Goal: Task Accomplishment & Management: Complete application form

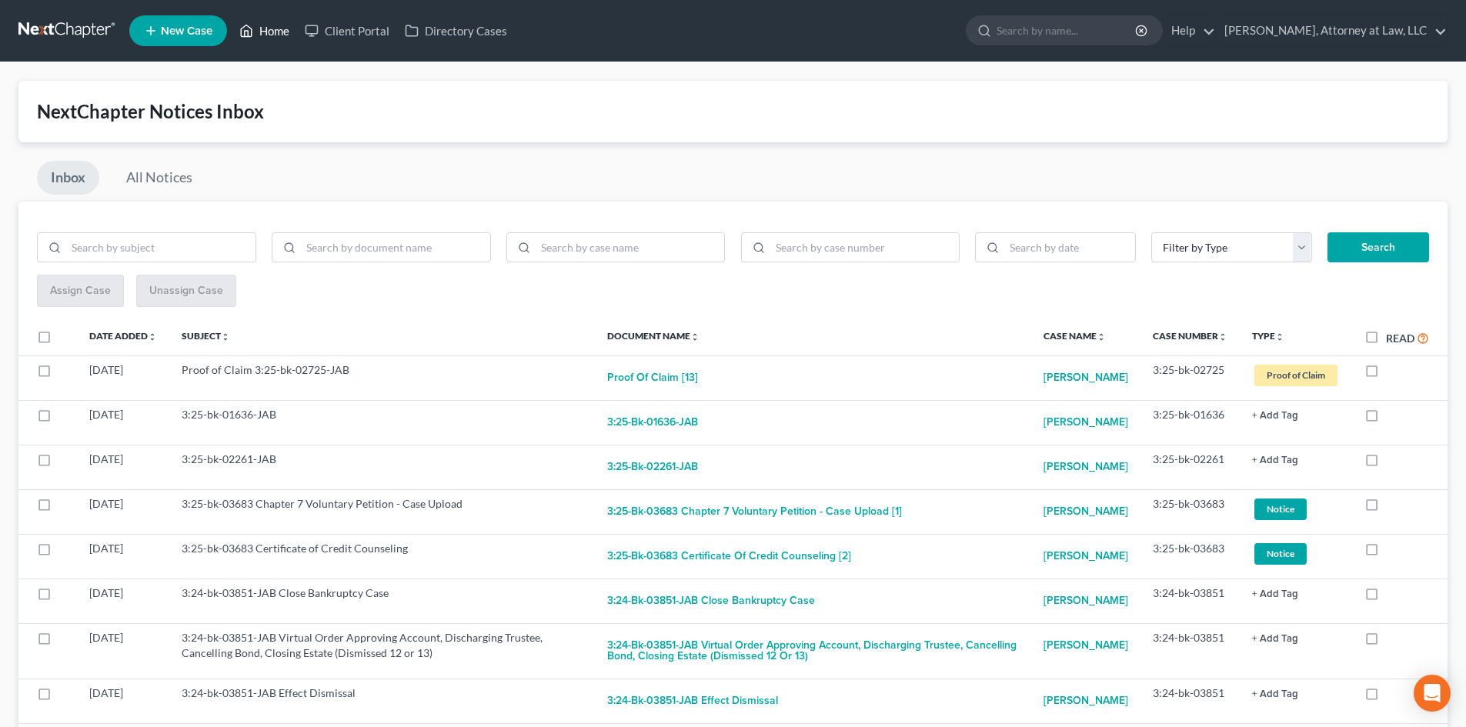
click at [272, 35] on link "Home" at bounding box center [264, 31] width 65 height 28
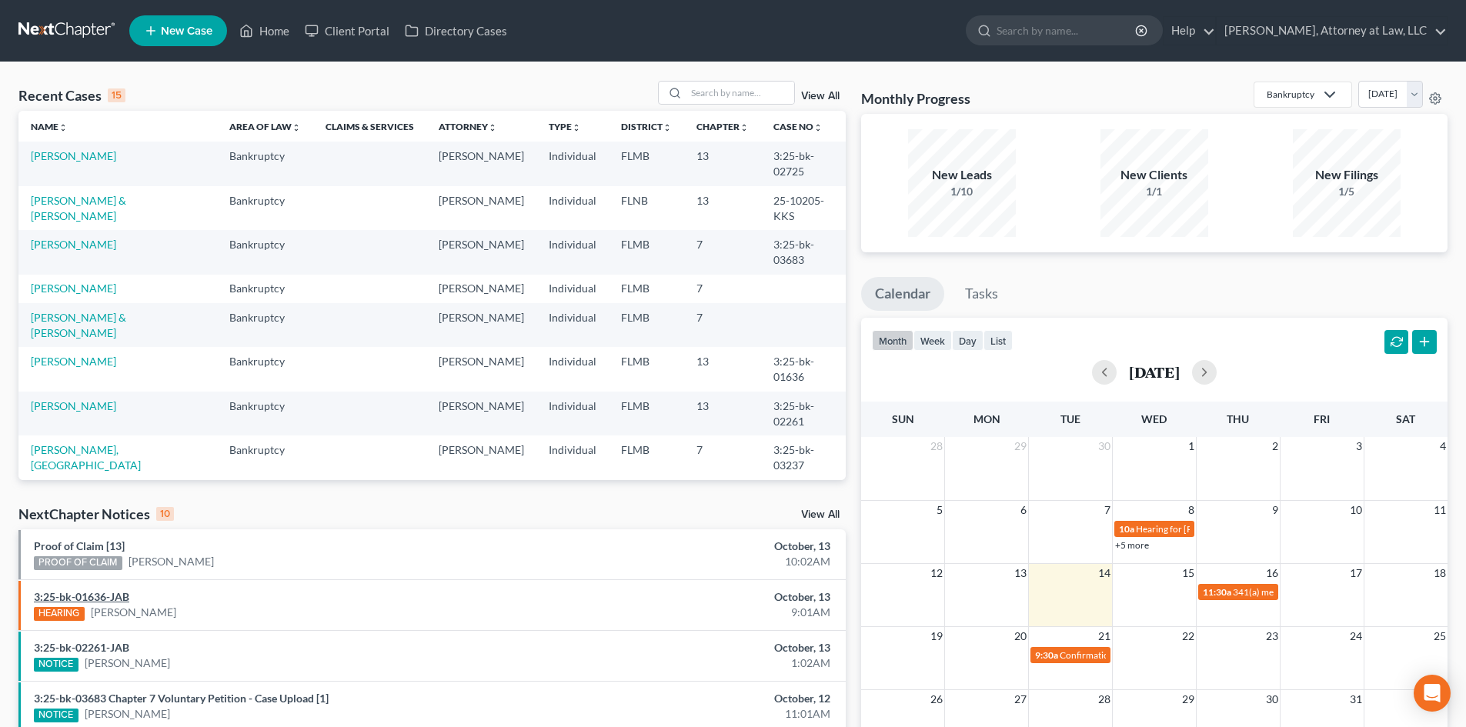
click at [105, 595] on link "3:25-bk-01636-JAB" at bounding box center [81, 596] width 95 height 13
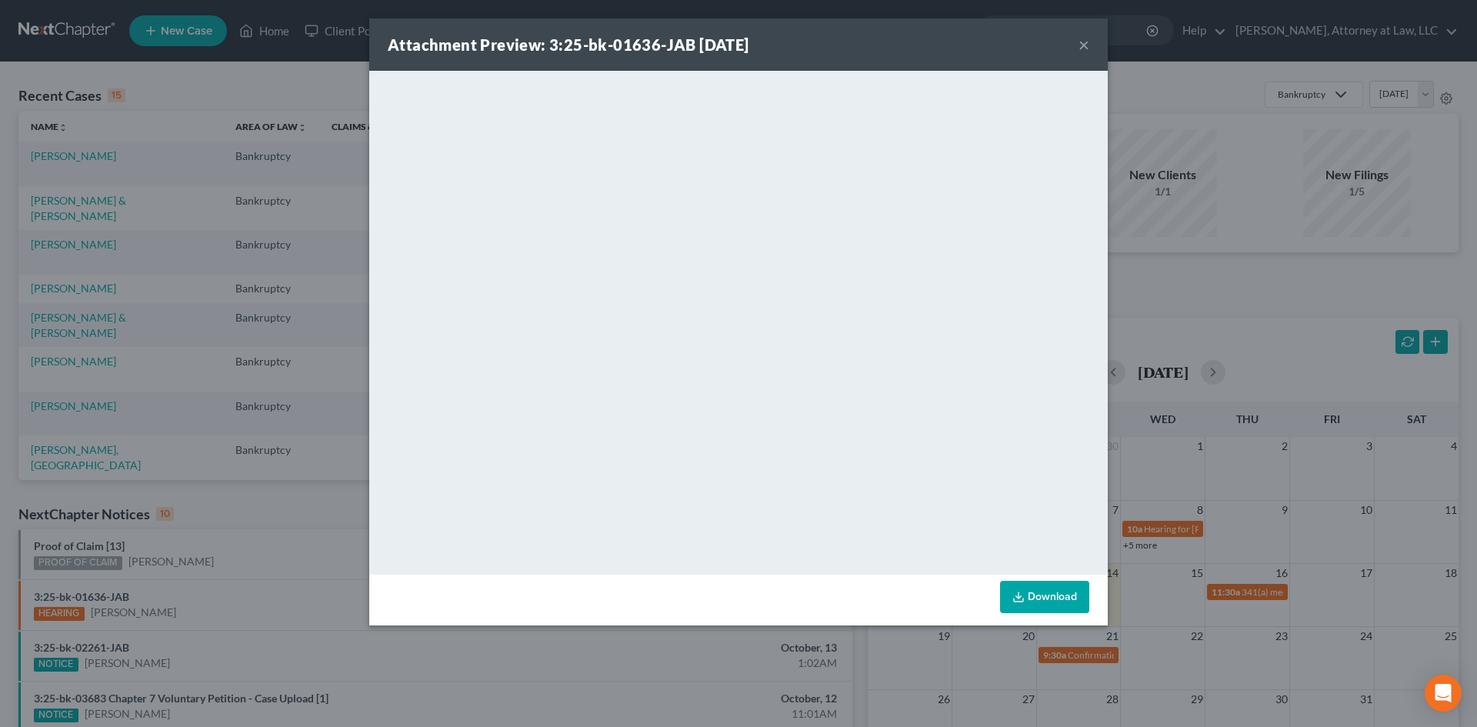
click at [1089, 47] on button "×" at bounding box center [1084, 44] width 11 height 18
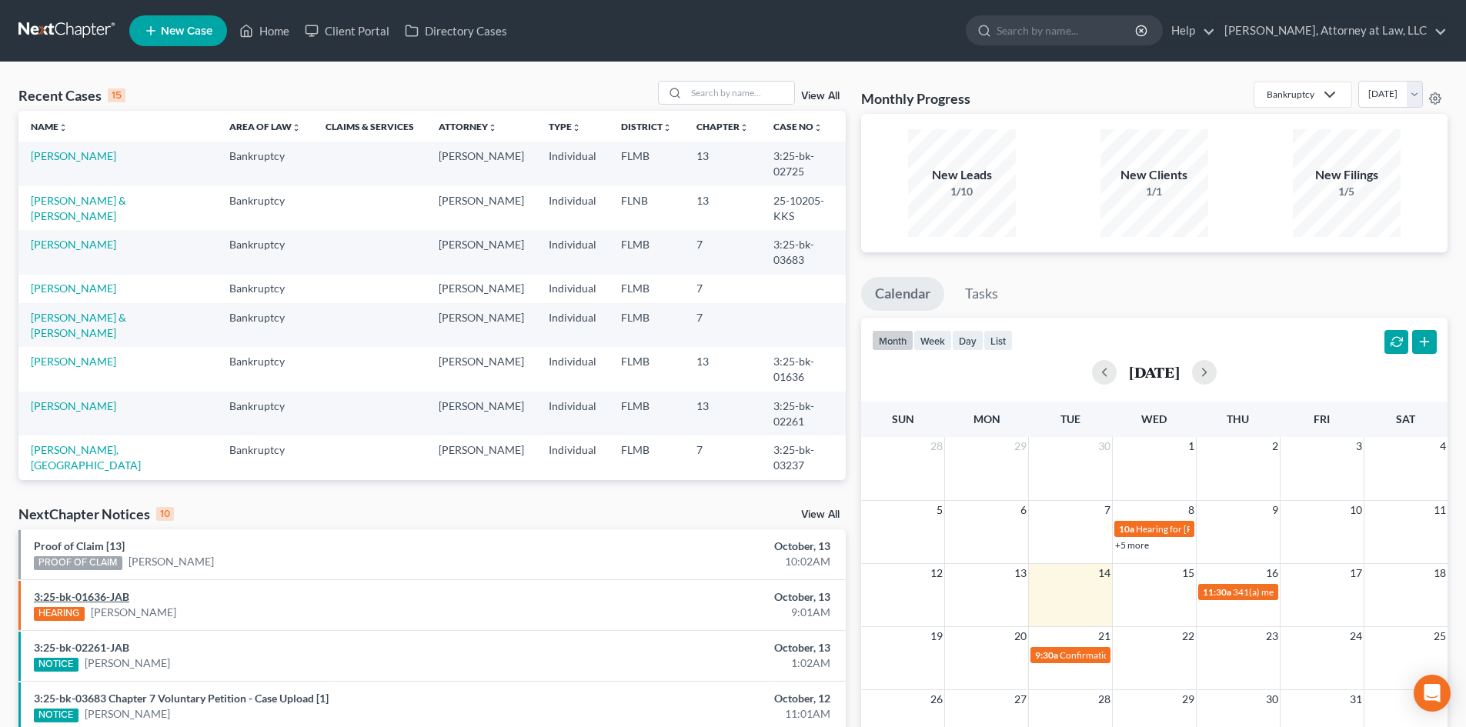
click at [106, 596] on link "3:25-bk-01636-JAB" at bounding box center [81, 596] width 95 height 13
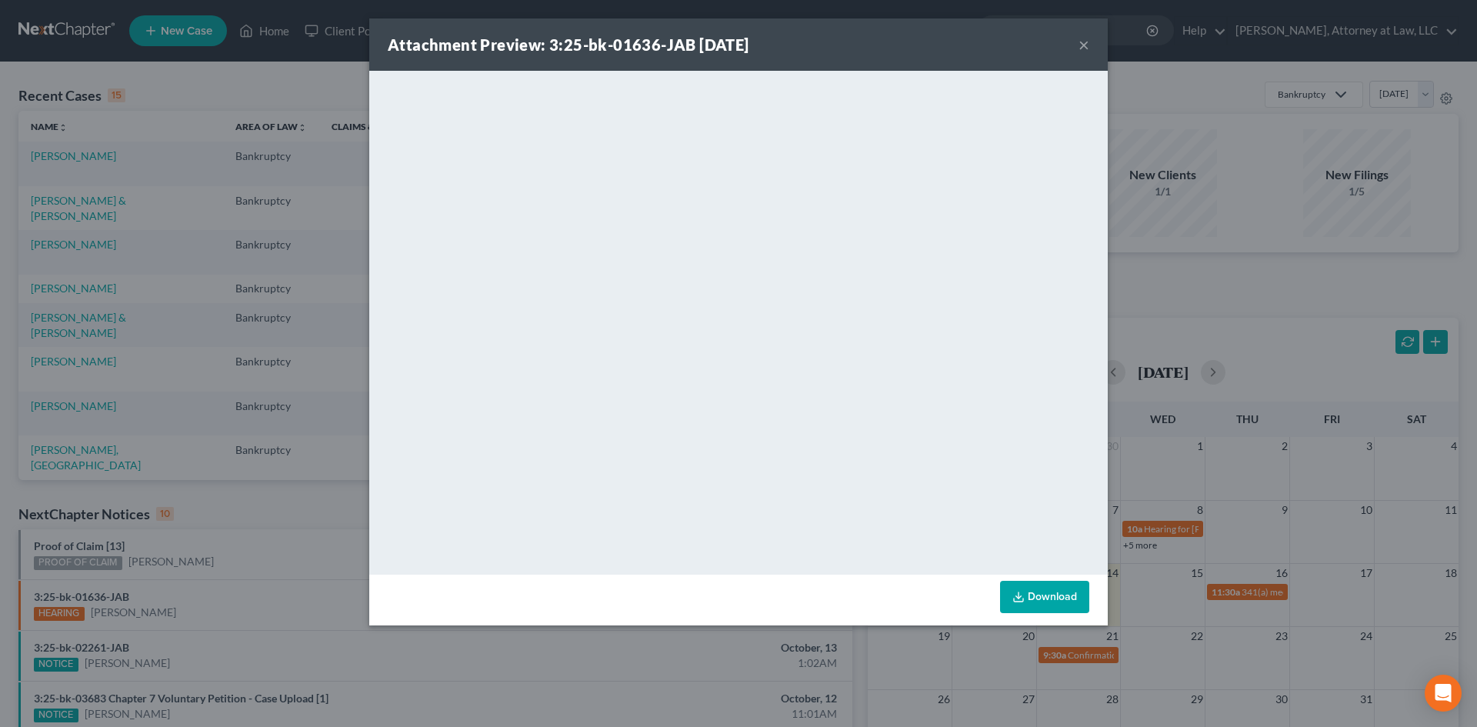
click at [1081, 46] on button "×" at bounding box center [1084, 44] width 11 height 18
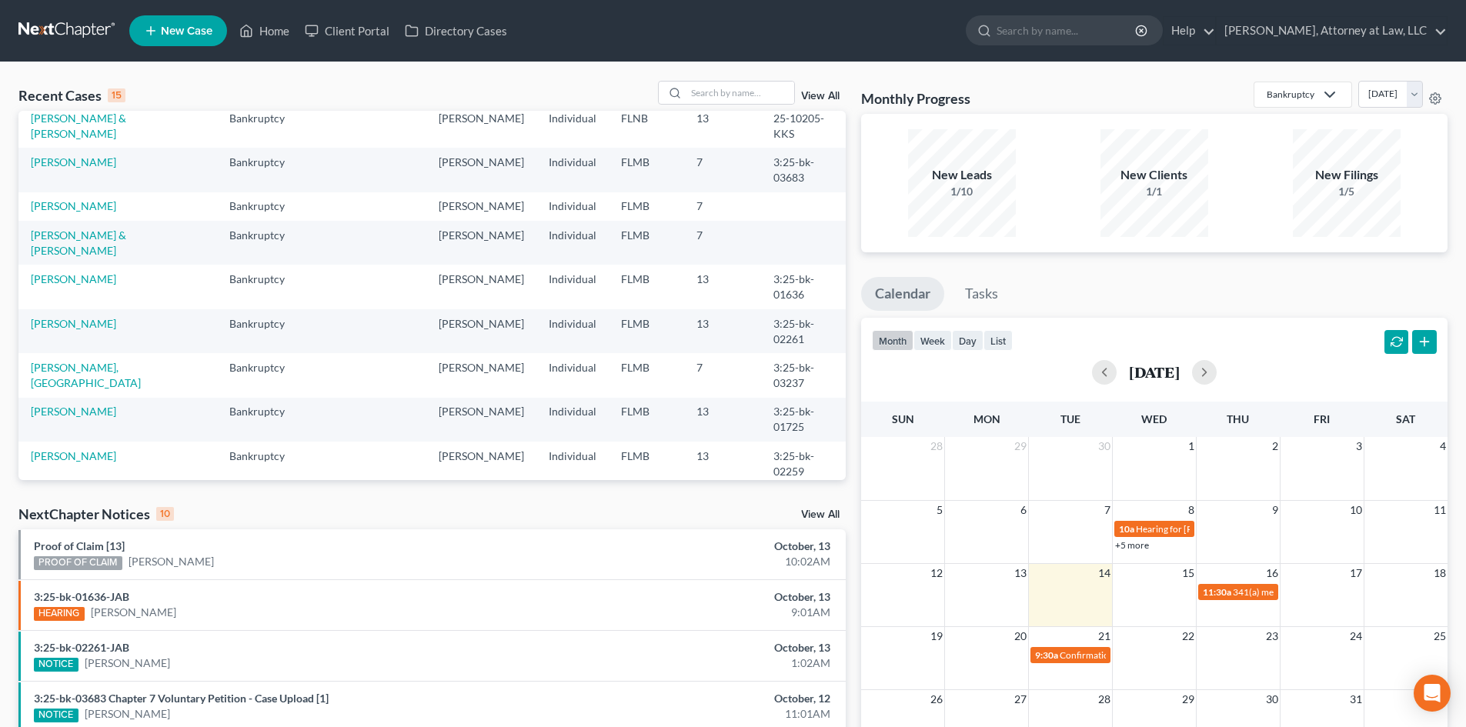
scroll to position [15, 0]
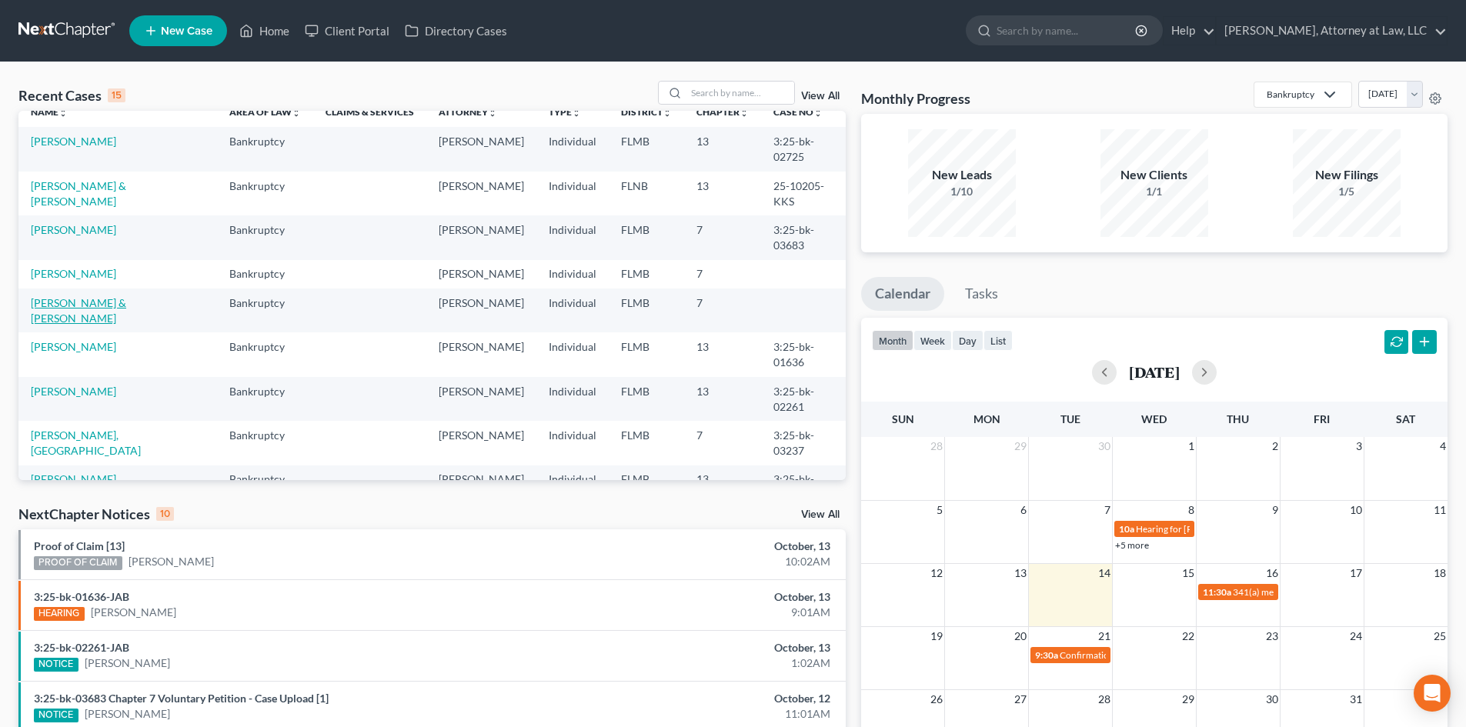
click at [112, 316] on link "[PERSON_NAME] & [PERSON_NAME]" at bounding box center [78, 310] width 95 height 28
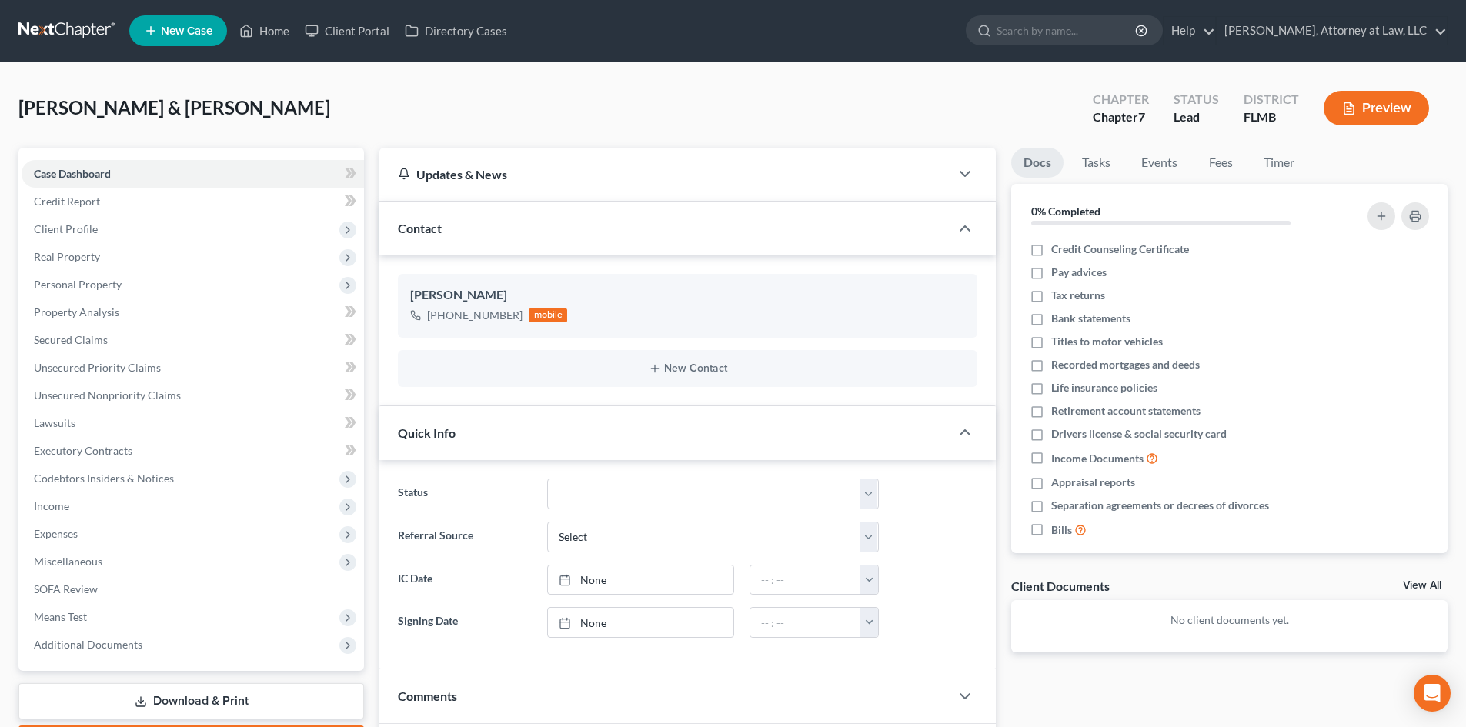
click at [372, 311] on div "Updates & News × District Notes Take a look at NextChapter's District Notes to …" at bounding box center [688, 517] width 632 height 739
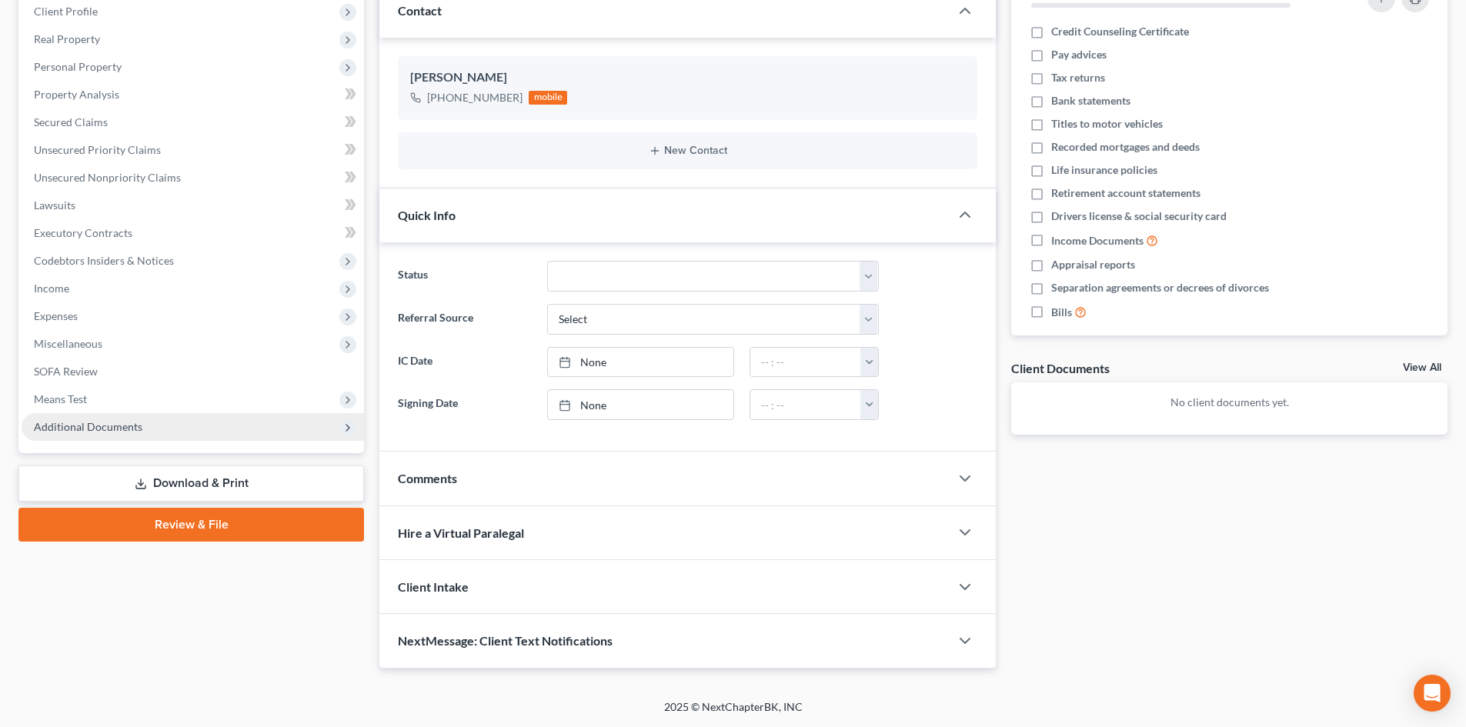
click at [258, 422] on span "Additional Documents" at bounding box center [193, 427] width 342 height 28
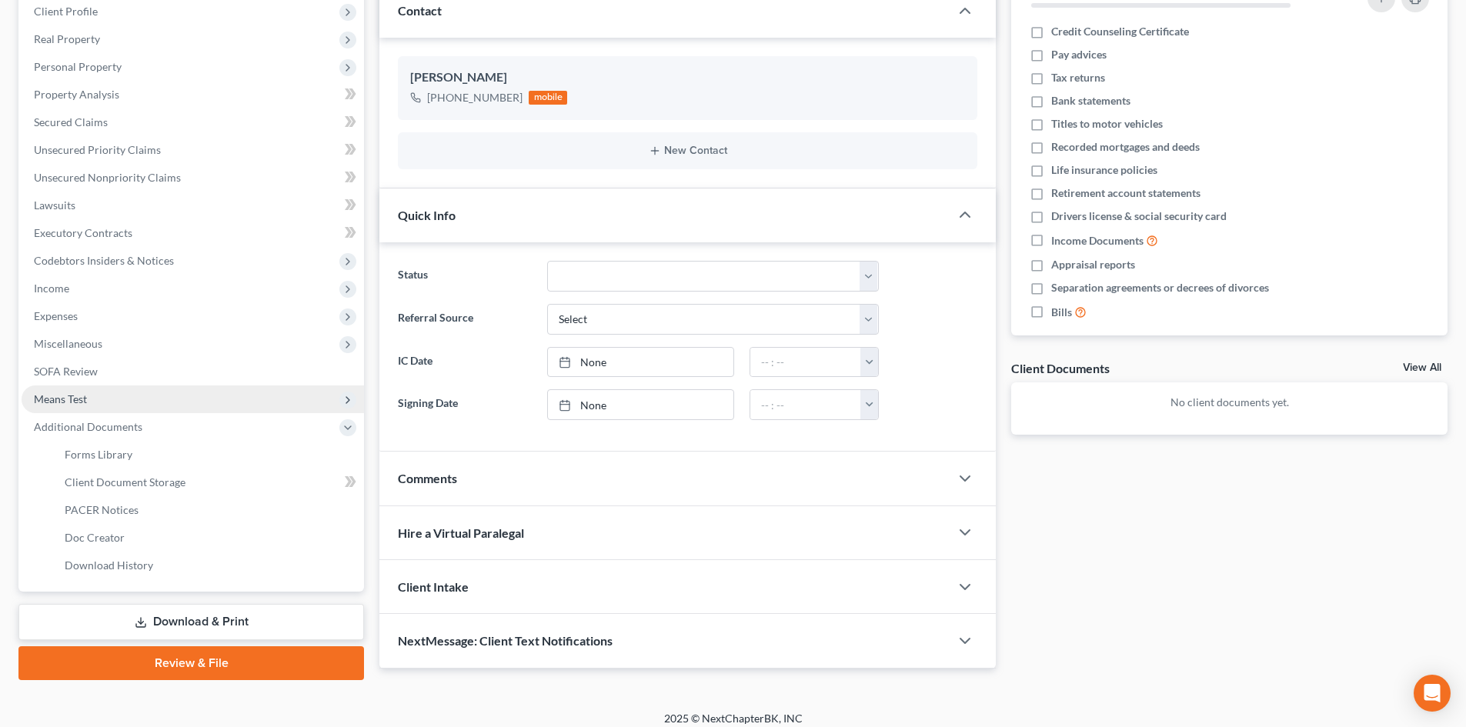
click at [265, 407] on span "Means Test" at bounding box center [193, 400] width 342 height 28
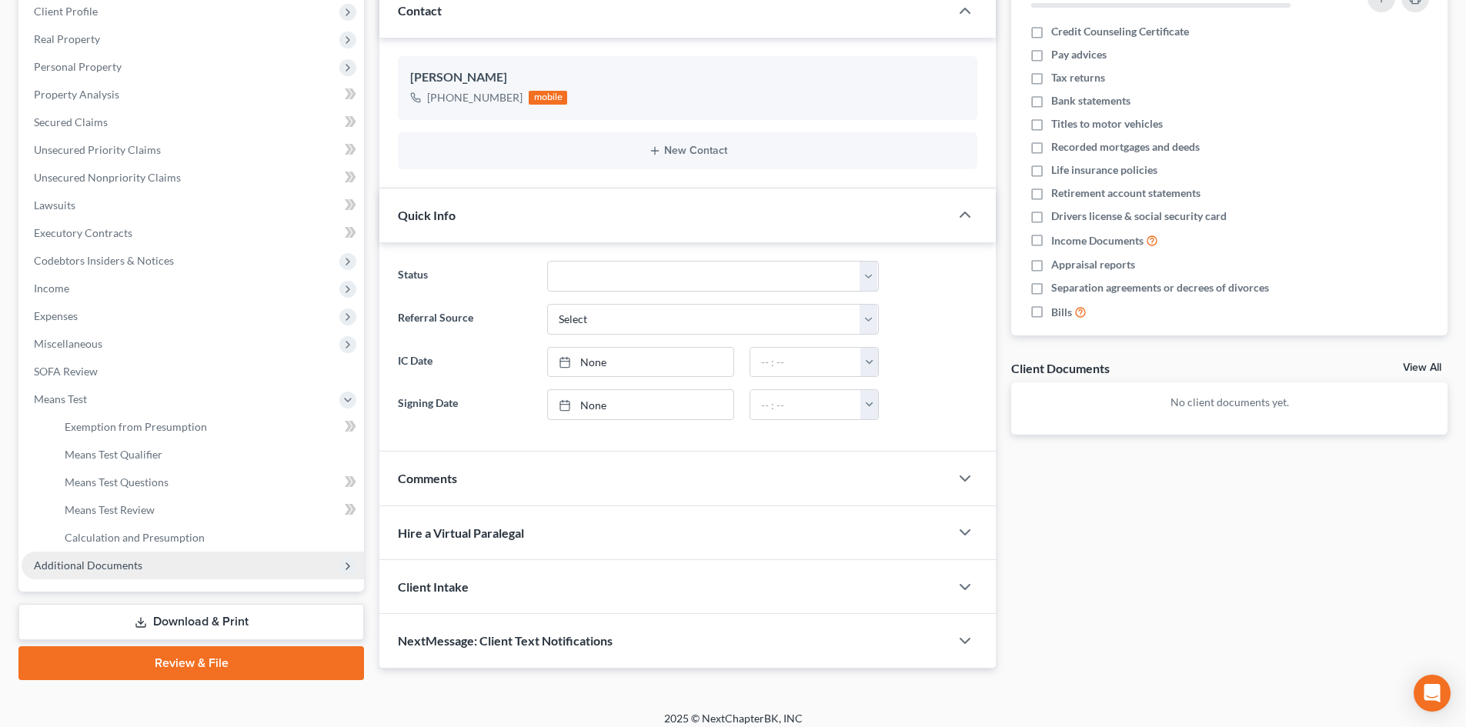
click at [237, 555] on span "Additional Documents" at bounding box center [193, 566] width 342 height 28
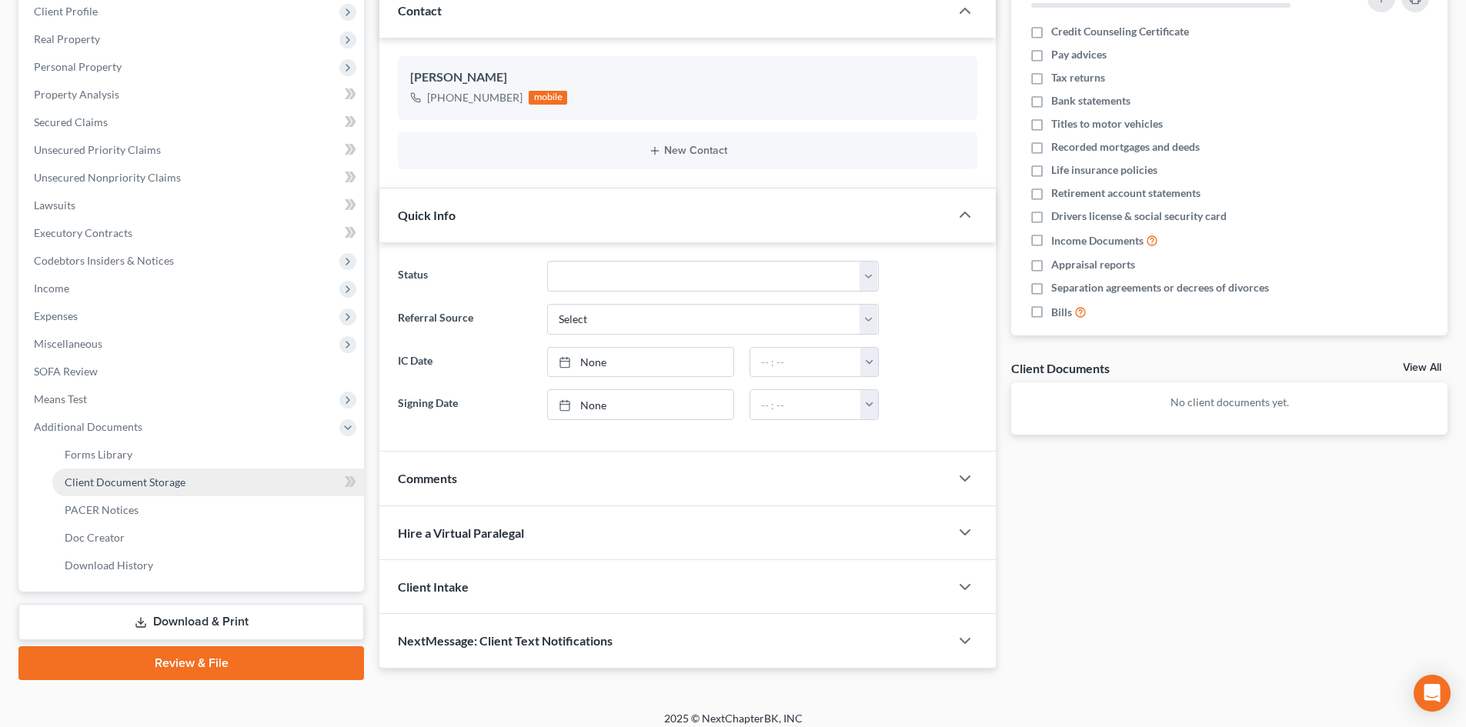
click at [242, 489] on link "Client Document Storage" at bounding box center [208, 483] width 312 height 28
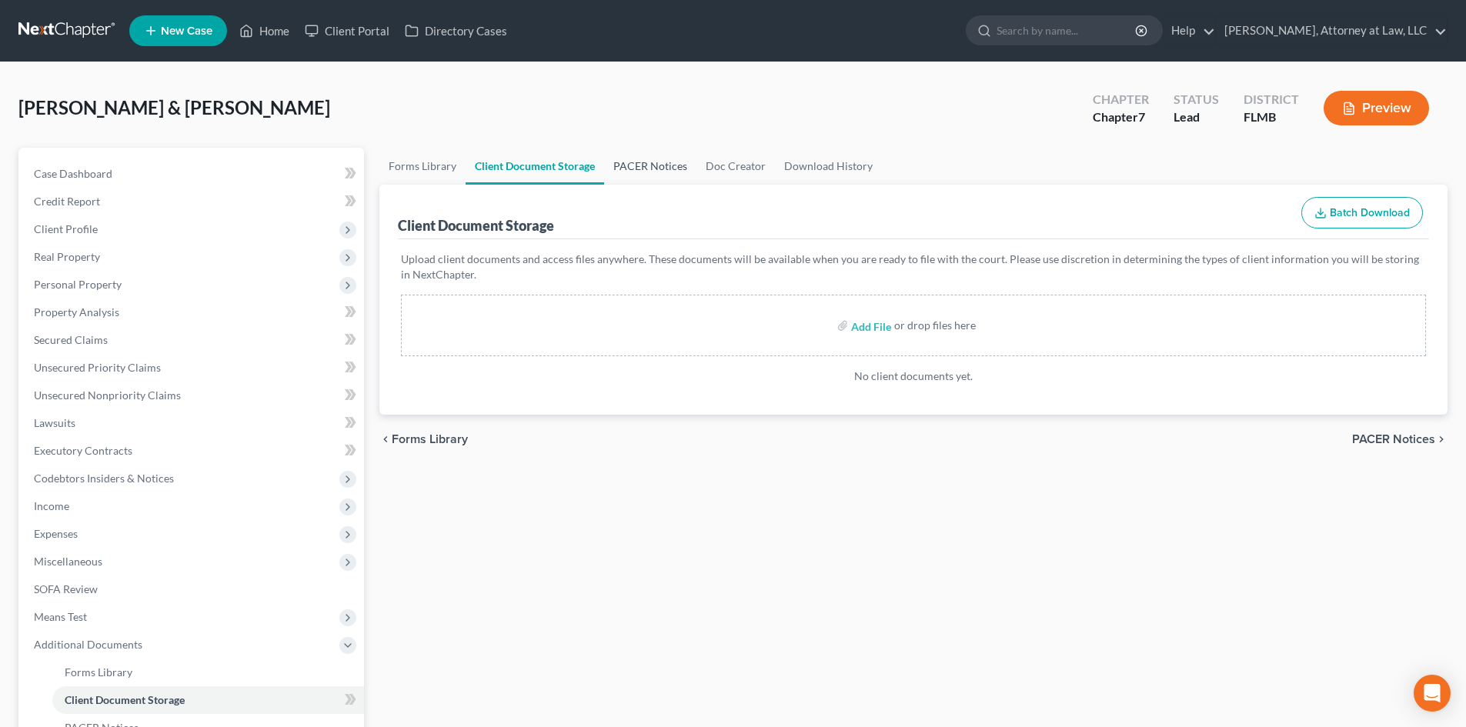
click at [639, 165] on link "PACER Notices" at bounding box center [650, 166] width 92 height 37
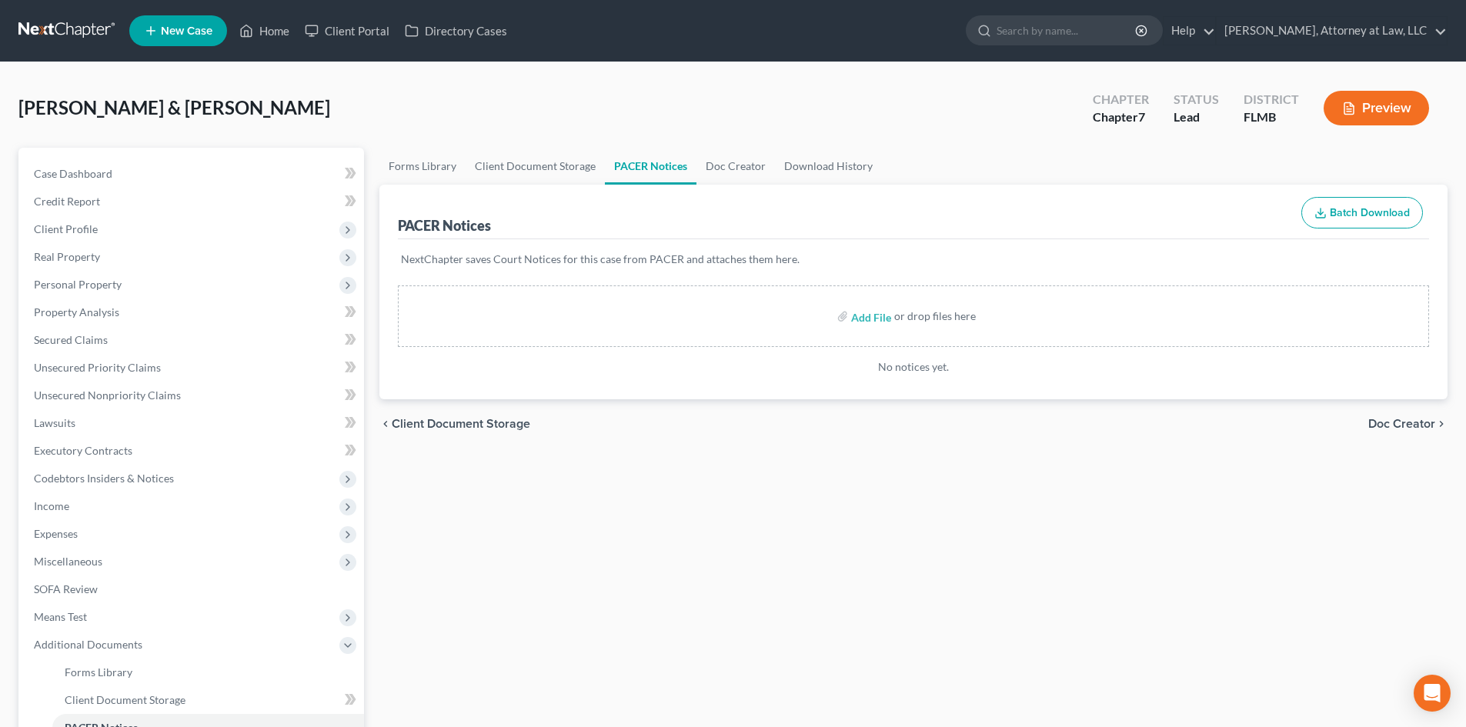
click at [639, 165] on link "PACER Notices" at bounding box center [651, 166] width 92 height 37
click at [570, 173] on link "Client Document Storage" at bounding box center [535, 166] width 139 height 37
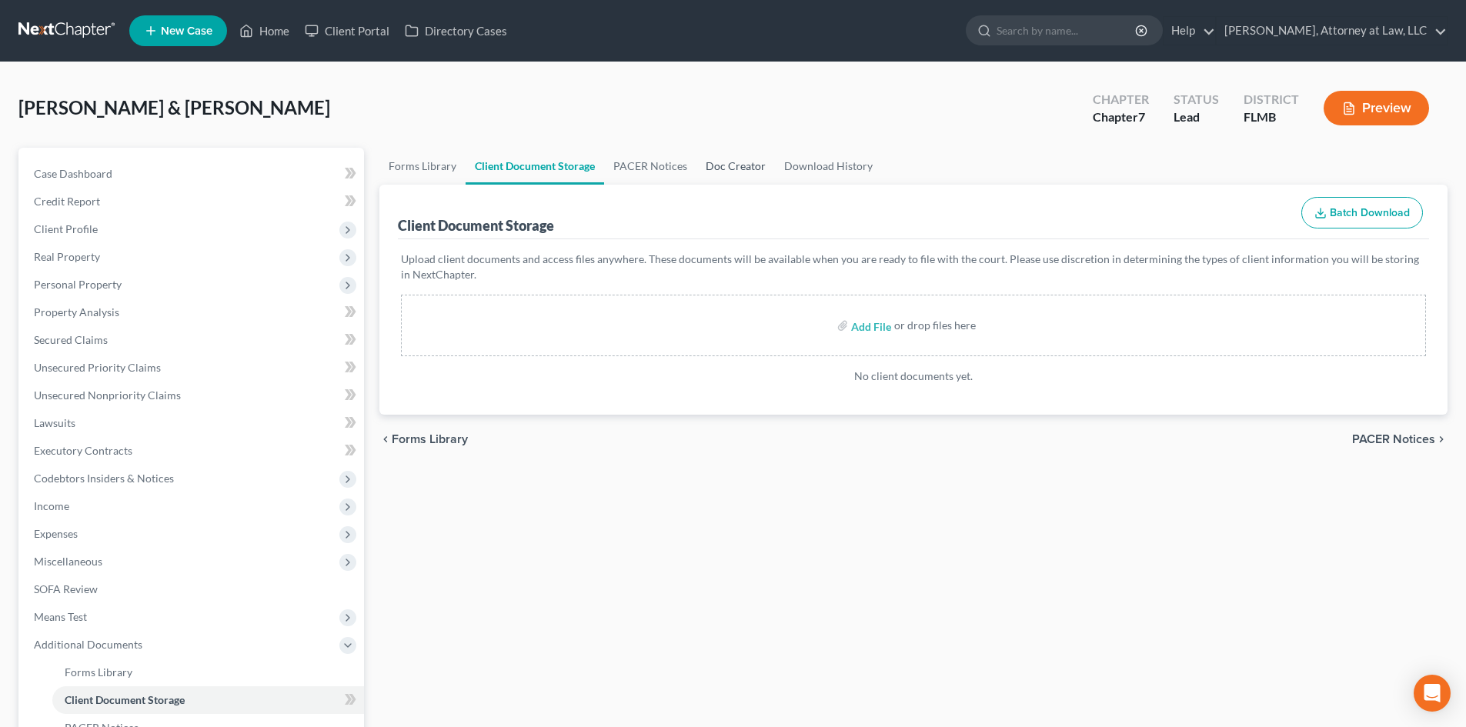
click at [709, 166] on link "Doc Creator" at bounding box center [735, 166] width 78 height 37
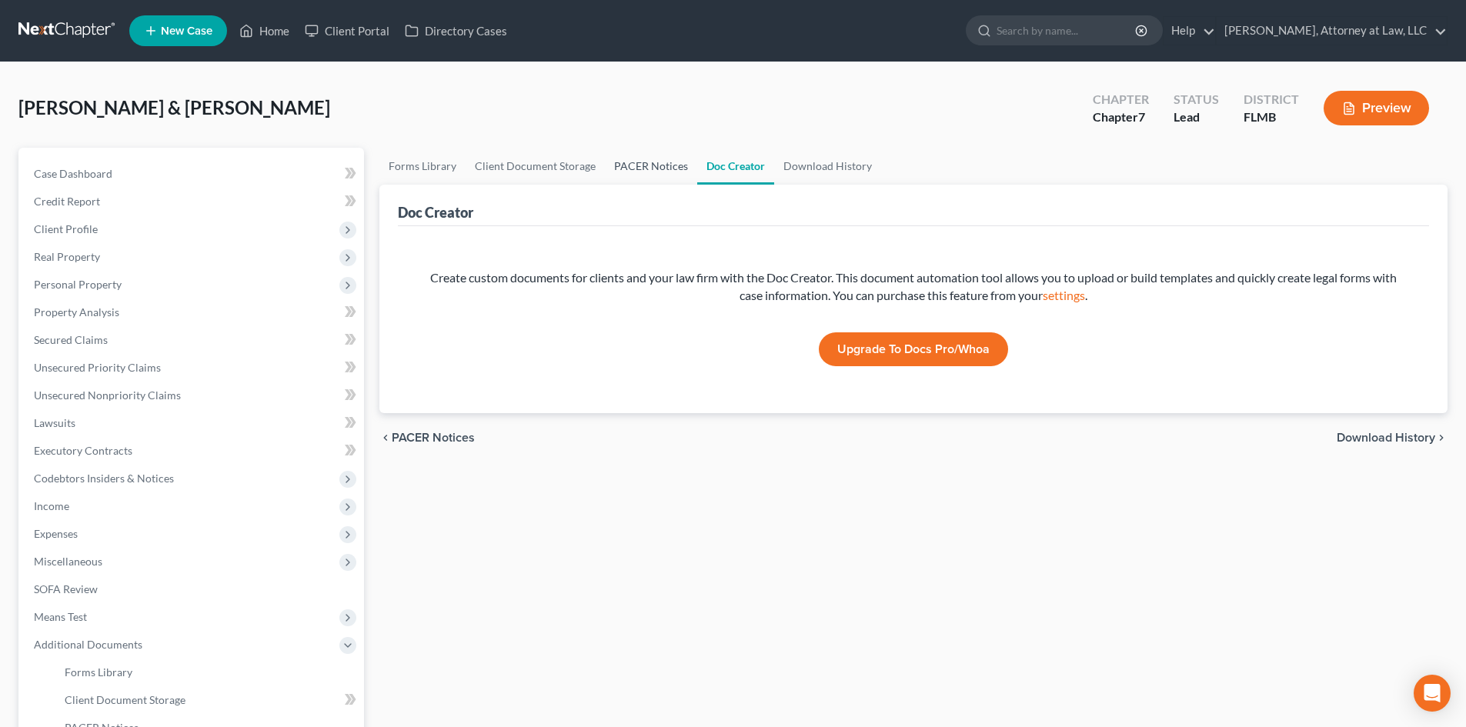
click at [664, 175] on link "PACER Notices" at bounding box center [651, 166] width 92 height 37
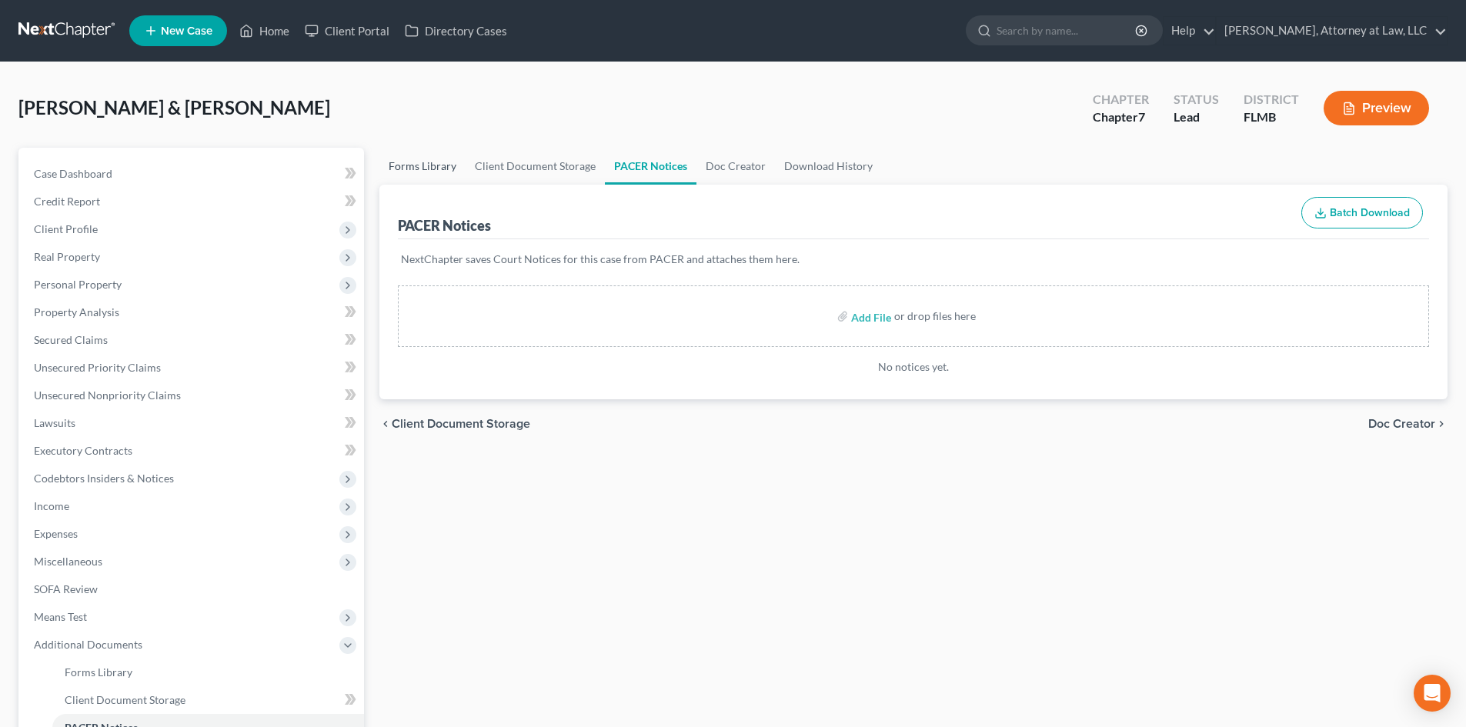
click at [449, 167] on link "Forms Library" at bounding box center [422, 166] width 86 height 37
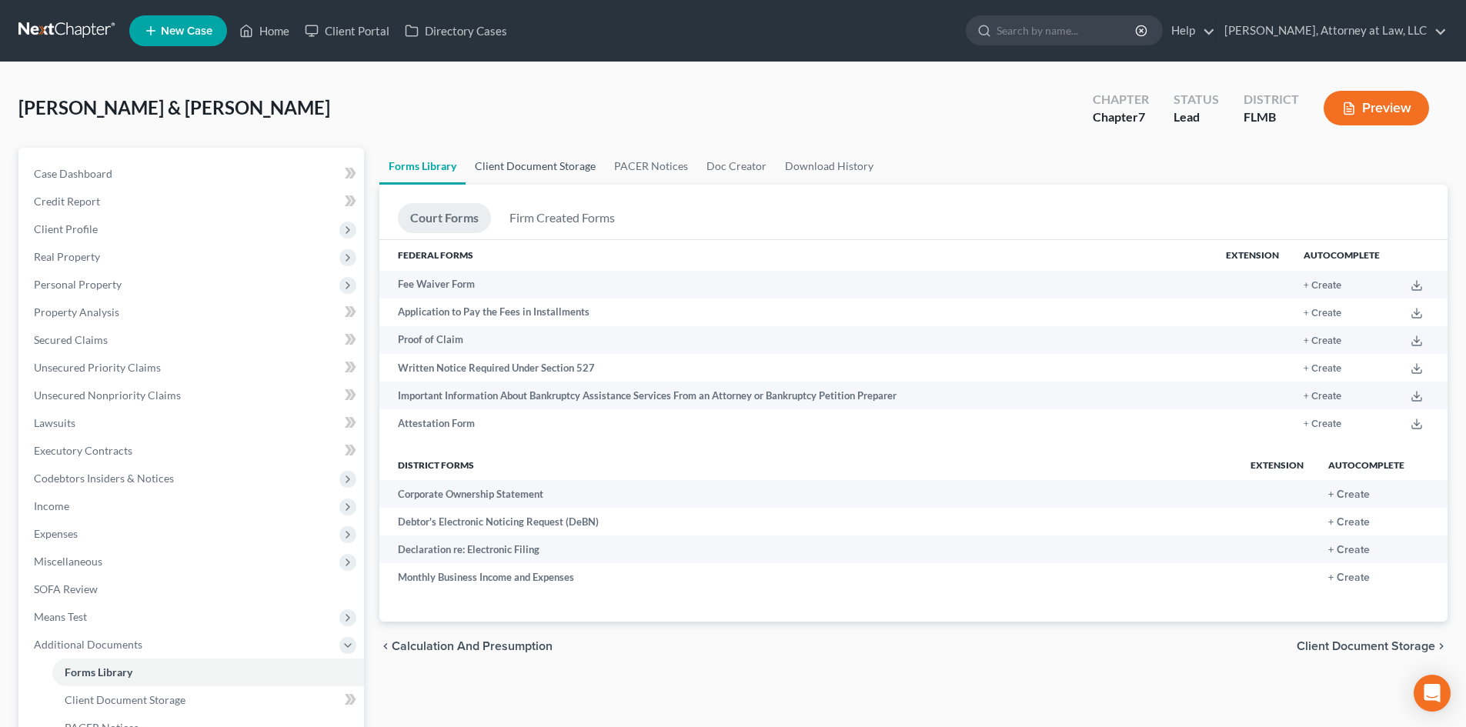
click at [516, 164] on link "Client Document Storage" at bounding box center [535, 166] width 139 height 37
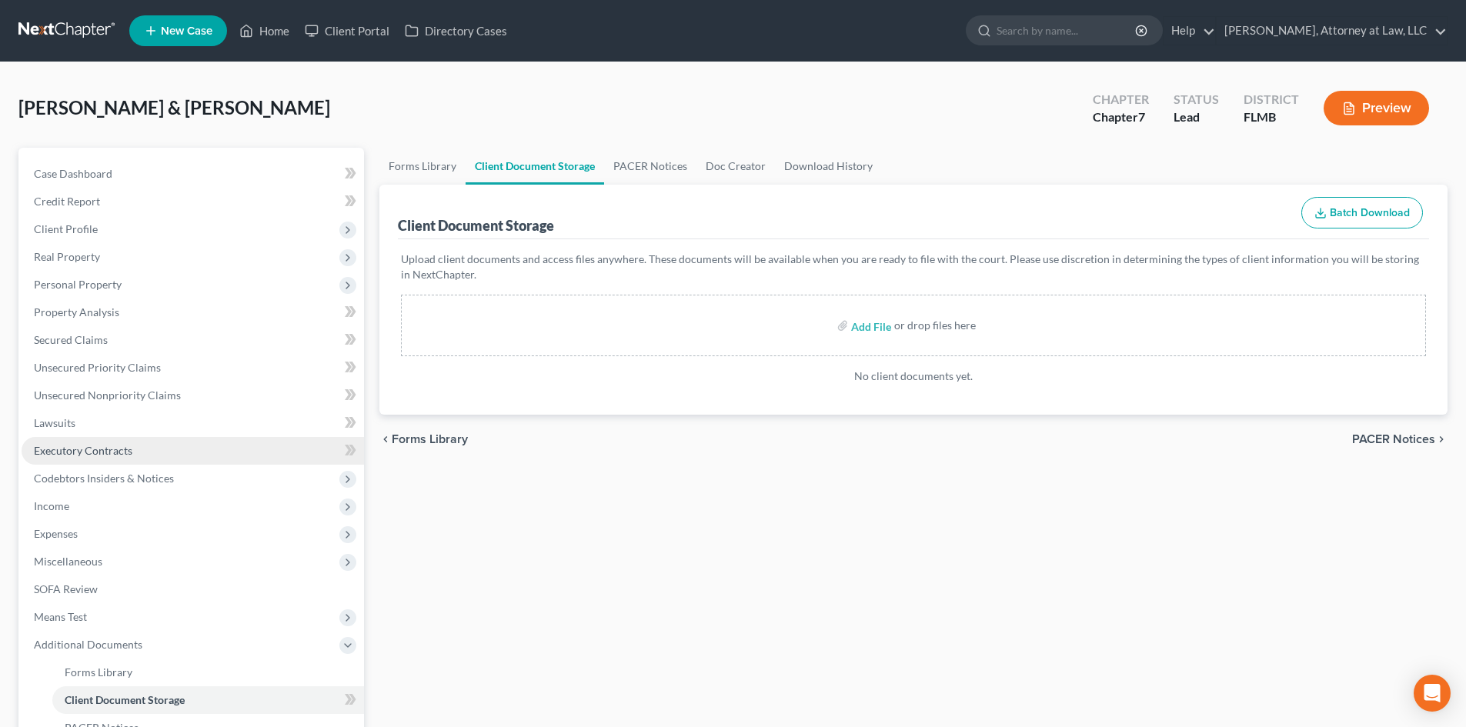
scroll to position [229, 0]
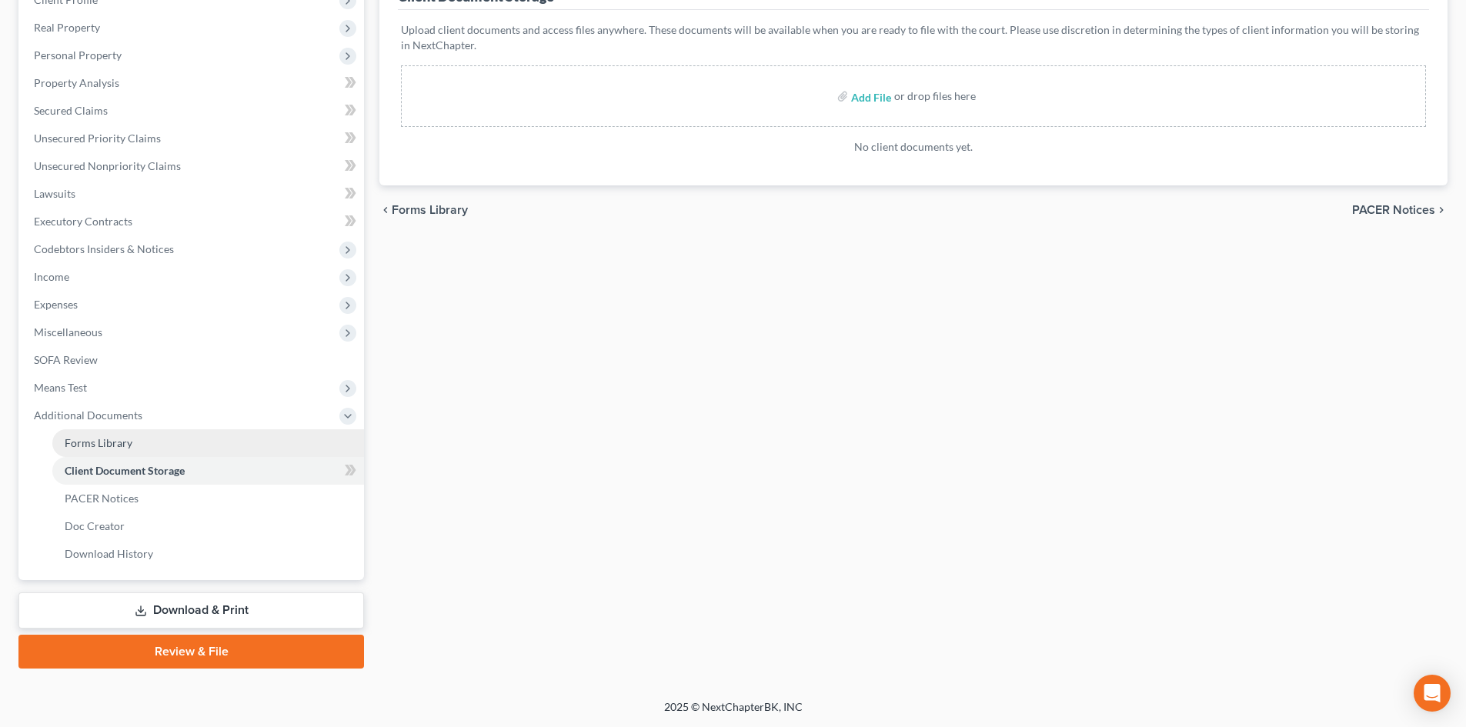
click at [259, 441] on link "Forms Library" at bounding box center [208, 443] width 312 height 28
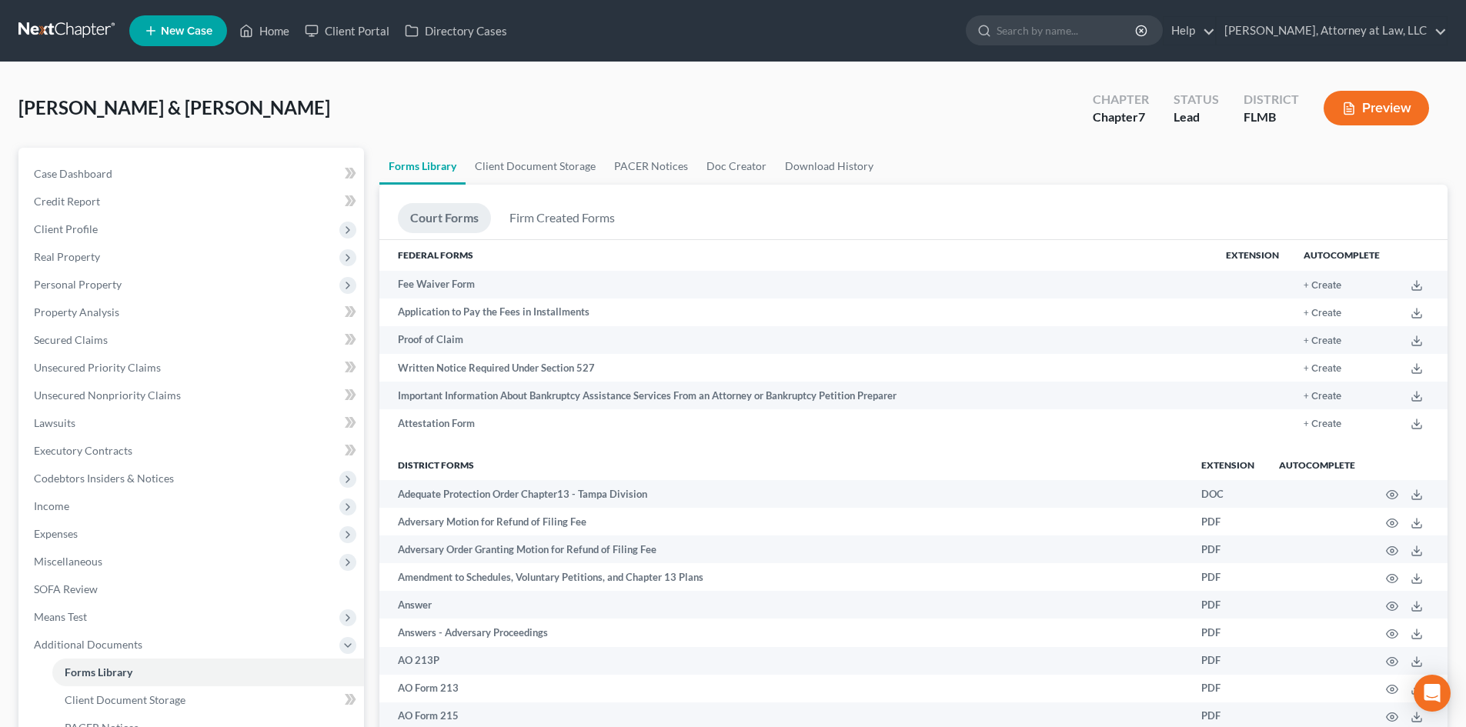
click at [562, 170] on link "Client Document Storage" at bounding box center [535, 166] width 139 height 37
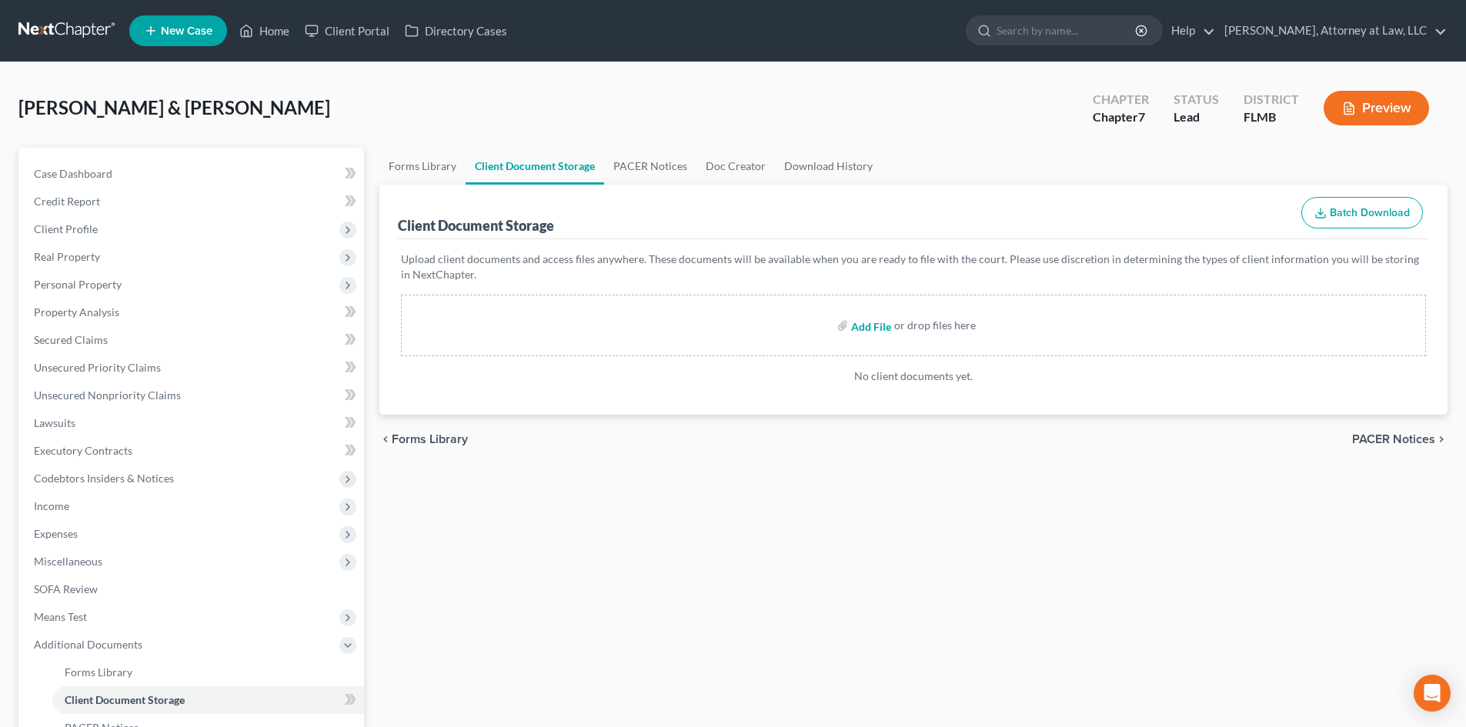
click at [867, 326] on input "file" at bounding box center [869, 326] width 37 height 28
type input "C:\fakepath\CERTIFICATE OF COUNSELING -[PERSON_NAME].pdf"
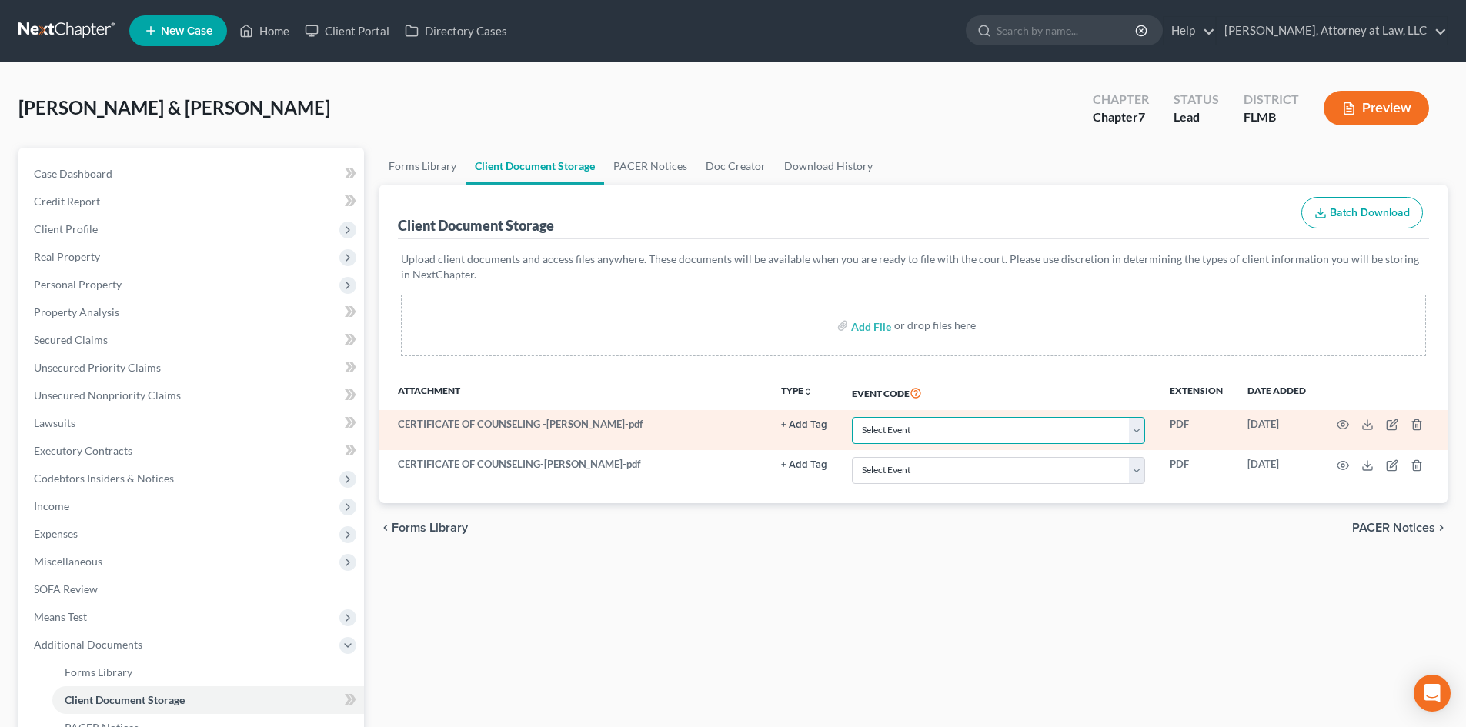
click at [1053, 430] on select "Select Event 20 Largest Unsecured Creditors Amended Chapter 13 Plan Amended Cre…" at bounding box center [998, 430] width 293 height 27
select select "9"
click at [852, 417] on select "Select Event 20 Largest Unsecured Creditors Amended Chapter 13 Plan Amended Cre…" at bounding box center [998, 430] width 293 height 27
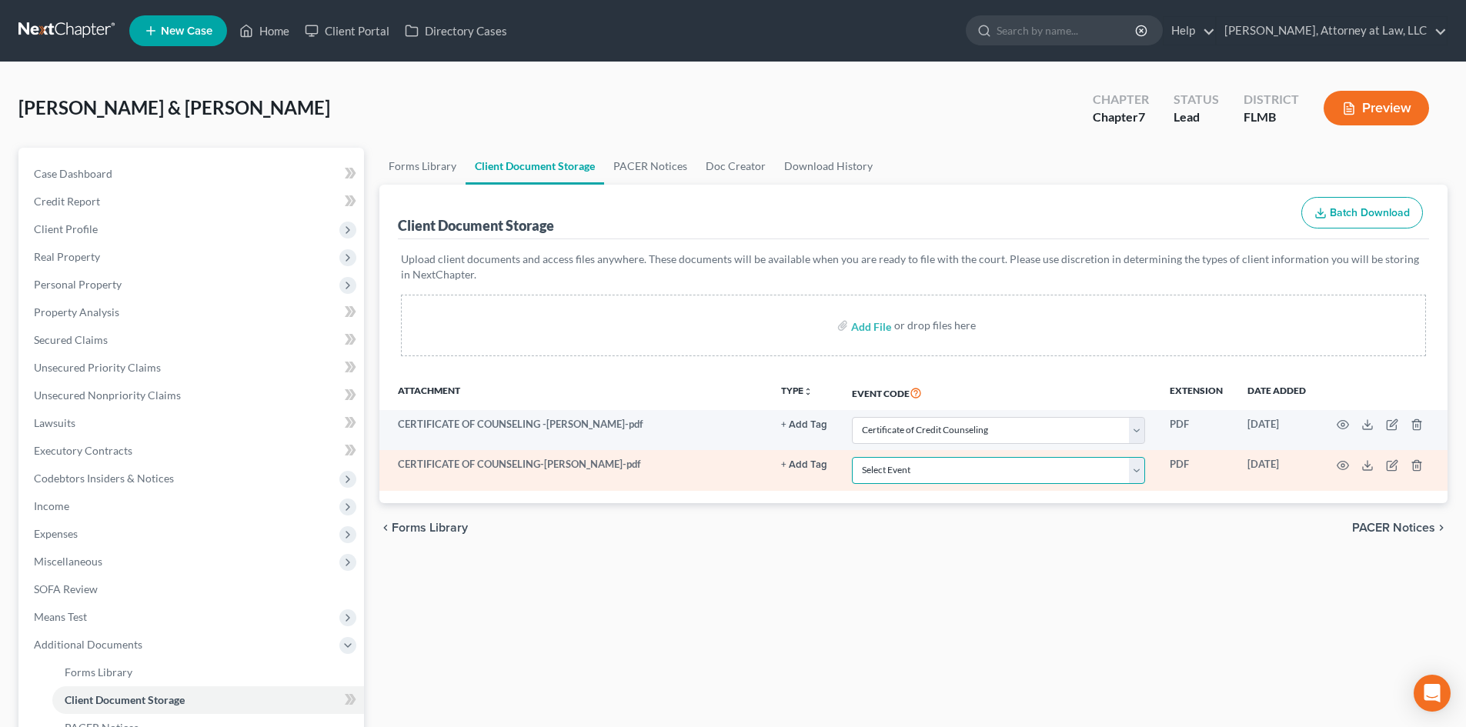
click at [1010, 464] on select "Select Event 20 Largest Unsecured Creditors Amended Chapter 13 Plan Amended Cre…" at bounding box center [998, 470] width 293 height 27
select select "9"
click at [852, 457] on select "Select Event 20 Largest Unsecured Creditors Amended Chapter 13 Plan Amended Cre…" at bounding box center [998, 470] width 293 height 27
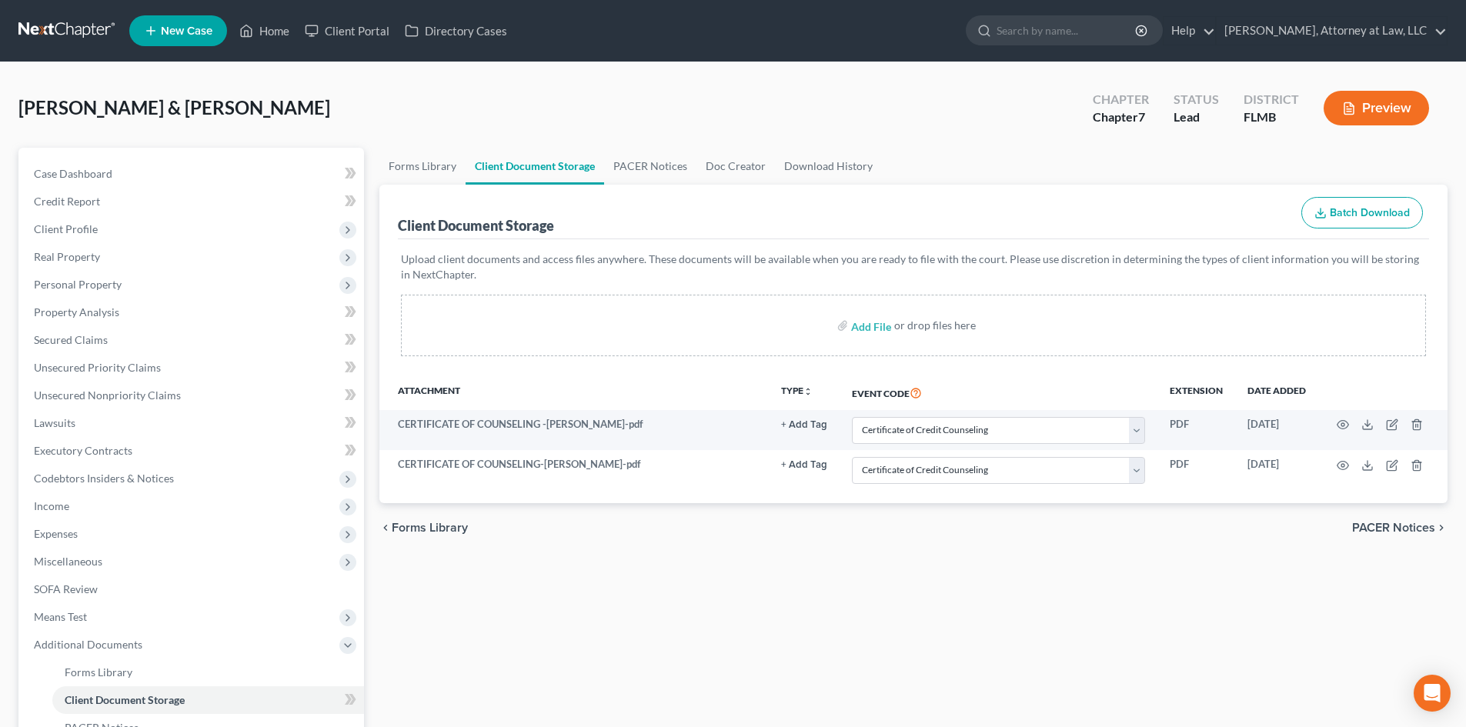
click at [949, 535] on div "chevron_left Forms Library PACER Notices chevron_right" at bounding box center [913, 527] width 1068 height 49
click at [248, 528] on span "Expenses" at bounding box center [193, 534] width 342 height 28
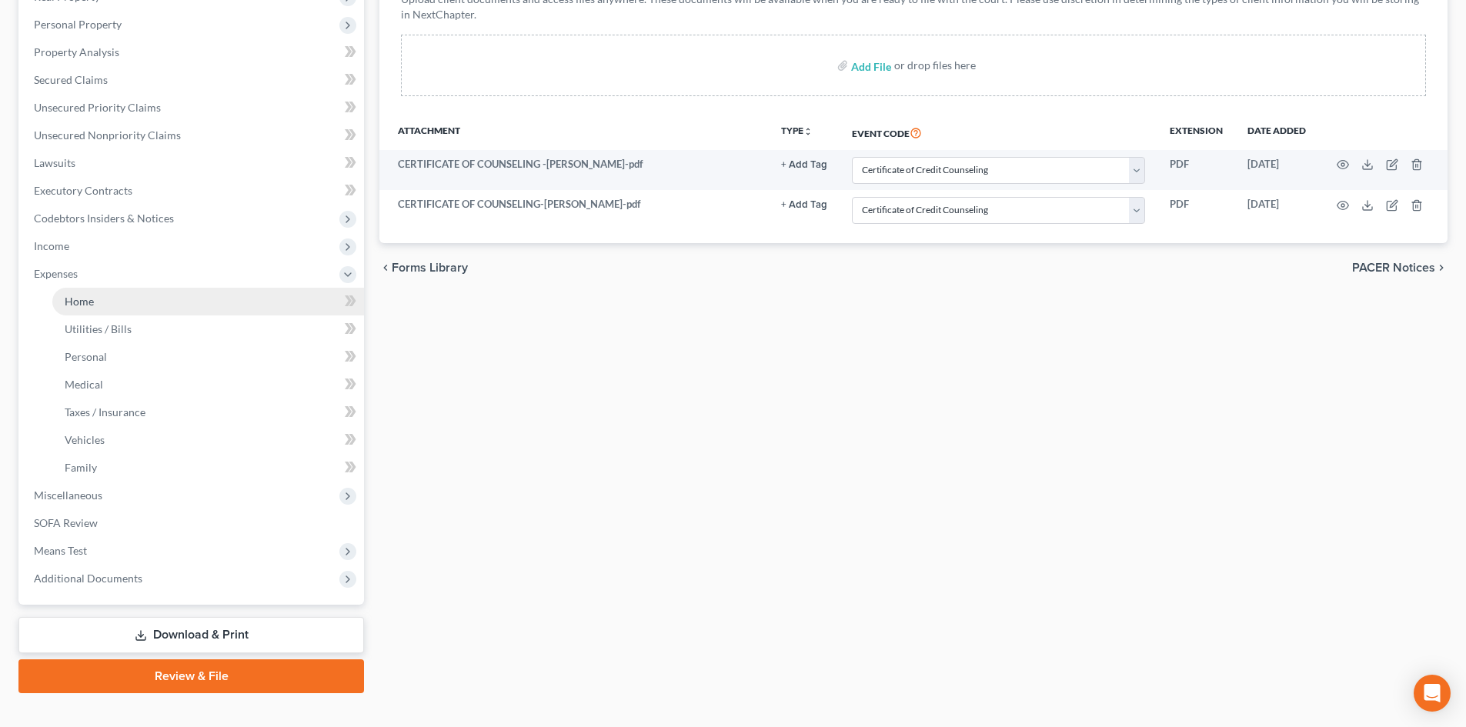
scroll to position [261, 0]
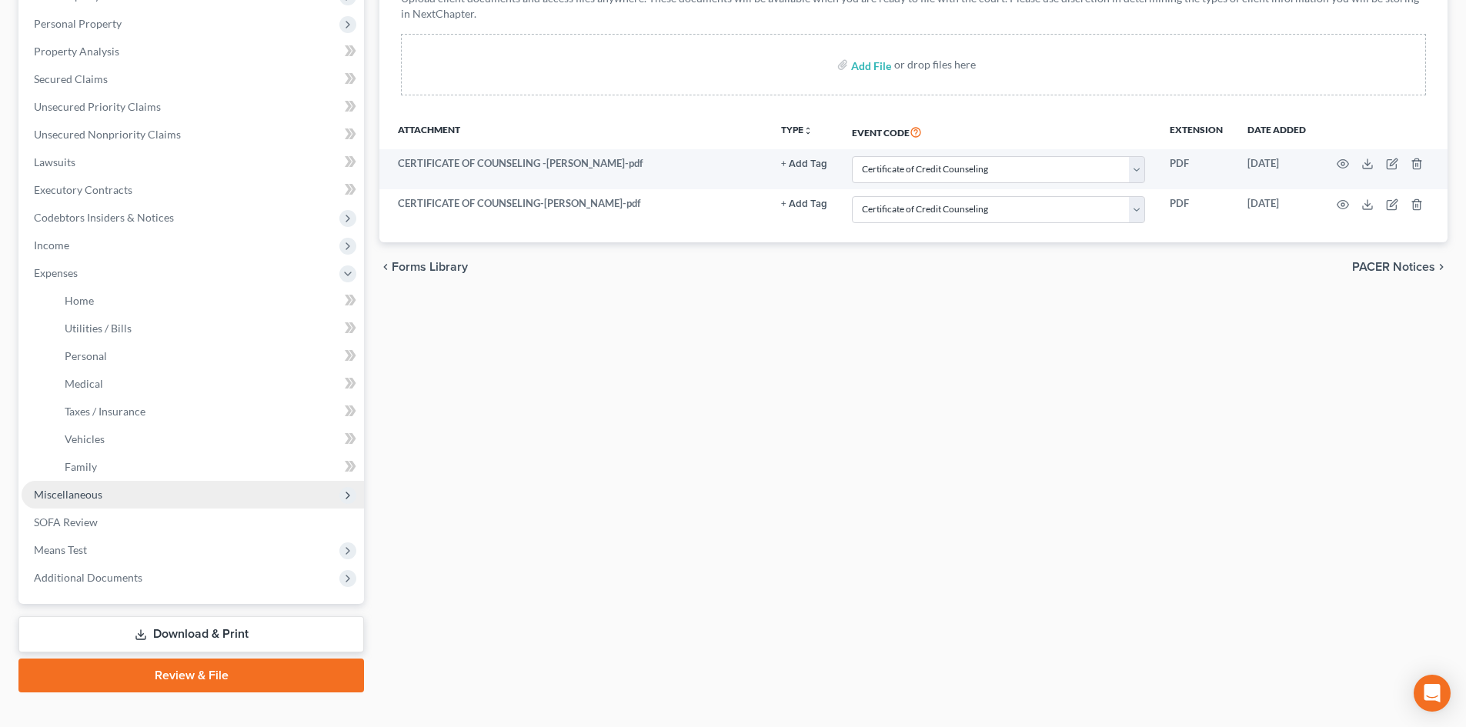
click at [256, 505] on span "Miscellaneous" at bounding box center [193, 495] width 342 height 28
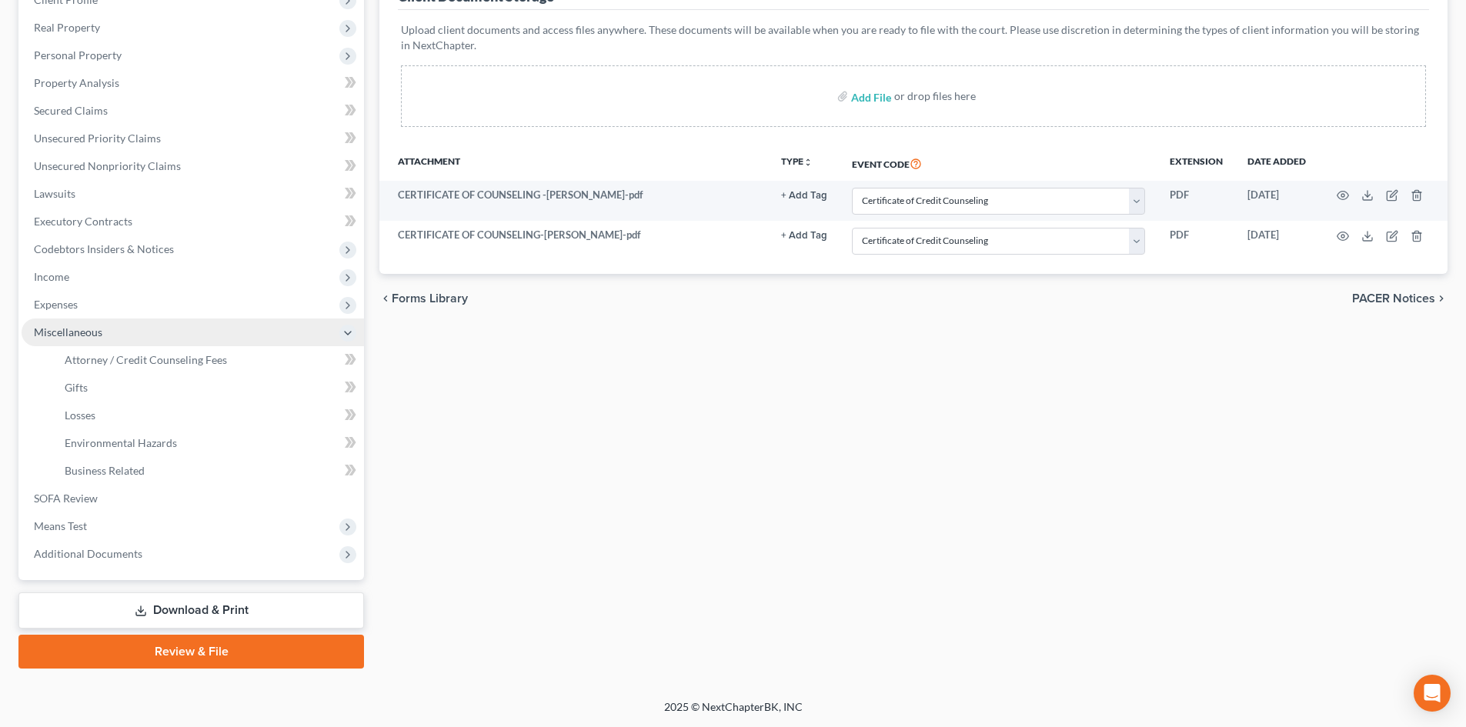
scroll to position [229, 0]
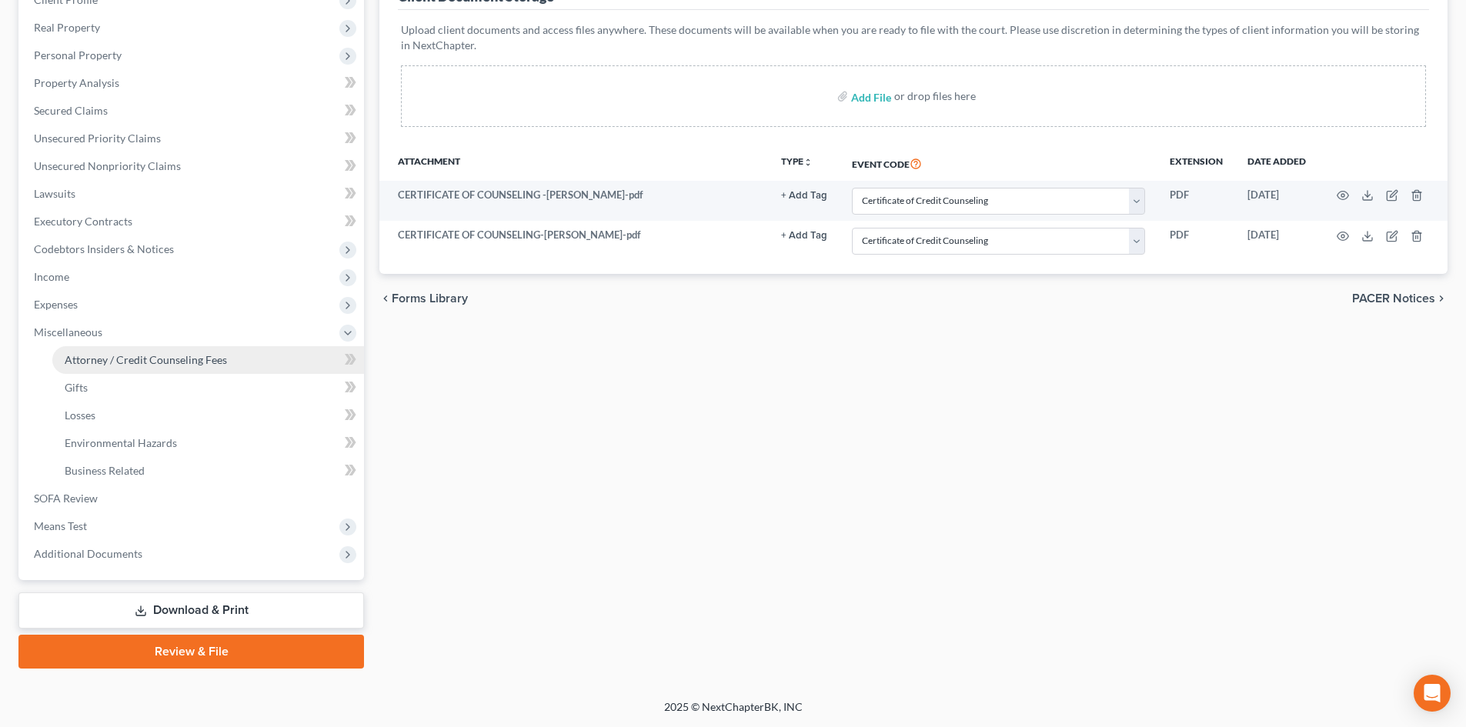
click at [272, 371] on link "Attorney / Credit Counseling Fees" at bounding box center [208, 360] width 312 height 28
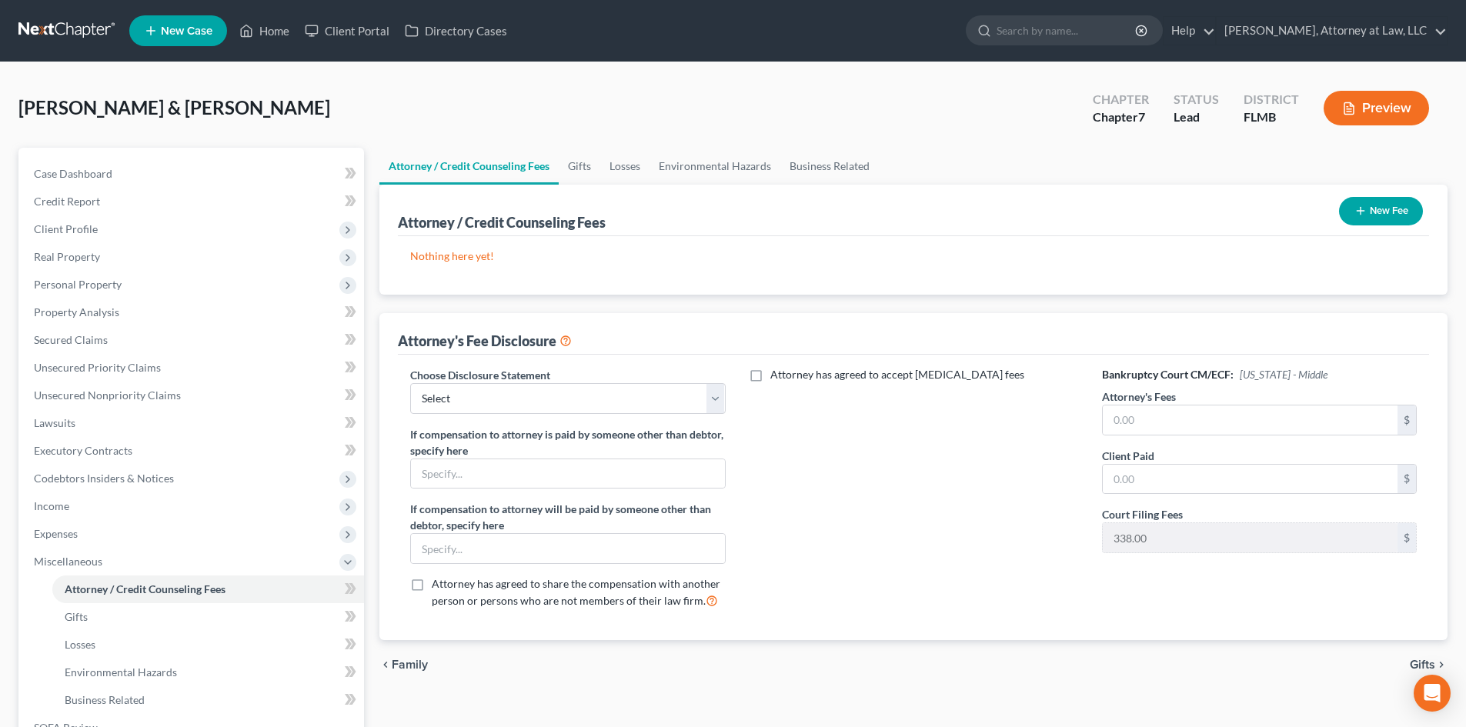
click at [1392, 219] on button "New Fee" at bounding box center [1381, 211] width 84 height 28
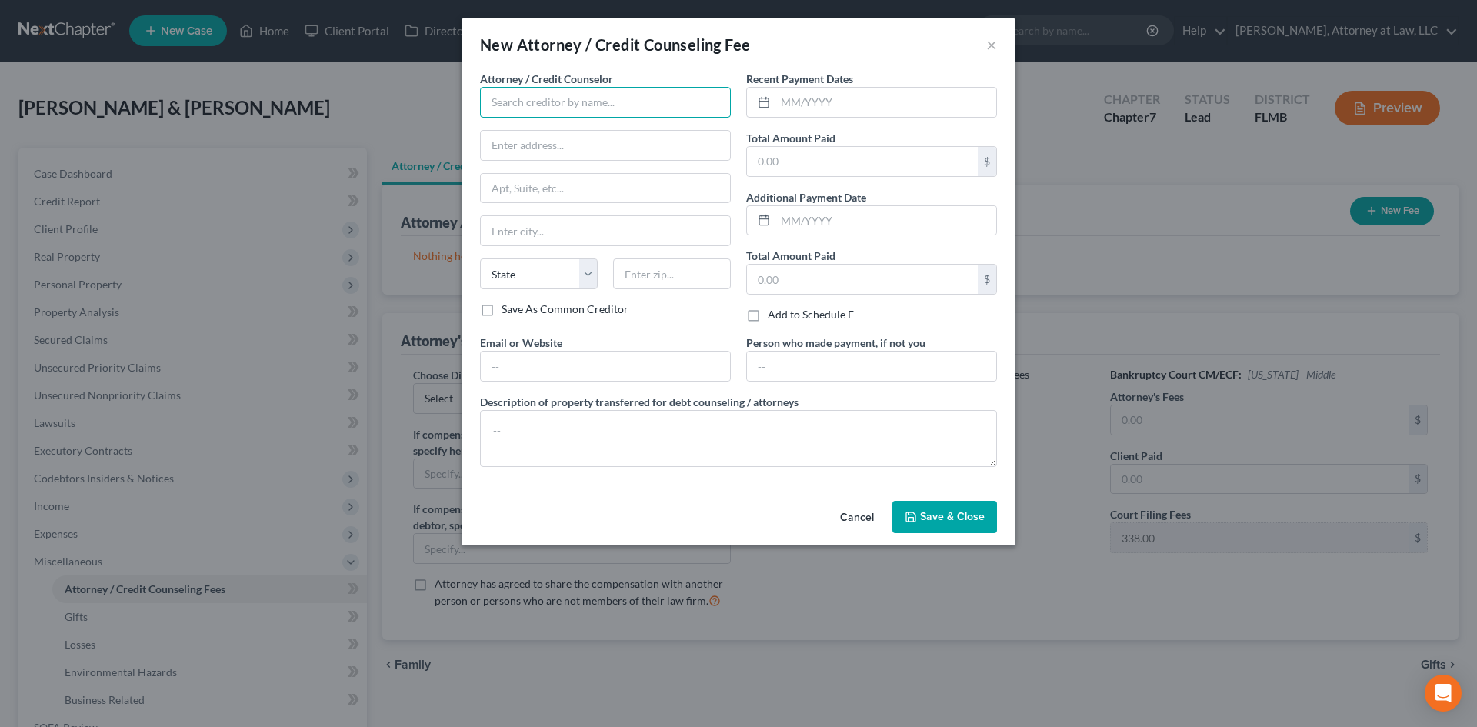
click at [656, 111] on input "text" at bounding box center [605, 102] width 251 height 31
click at [616, 130] on div "[PERSON_NAME], Attorney at Law, LLC" at bounding box center [586, 129] width 189 height 15
type input "[PERSON_NAME], Attorney at Law, LLC"
type input "[STREET_ADDRESS][PERSON_NAME]"
type input "[GEOGRAPHIC_DATA]"
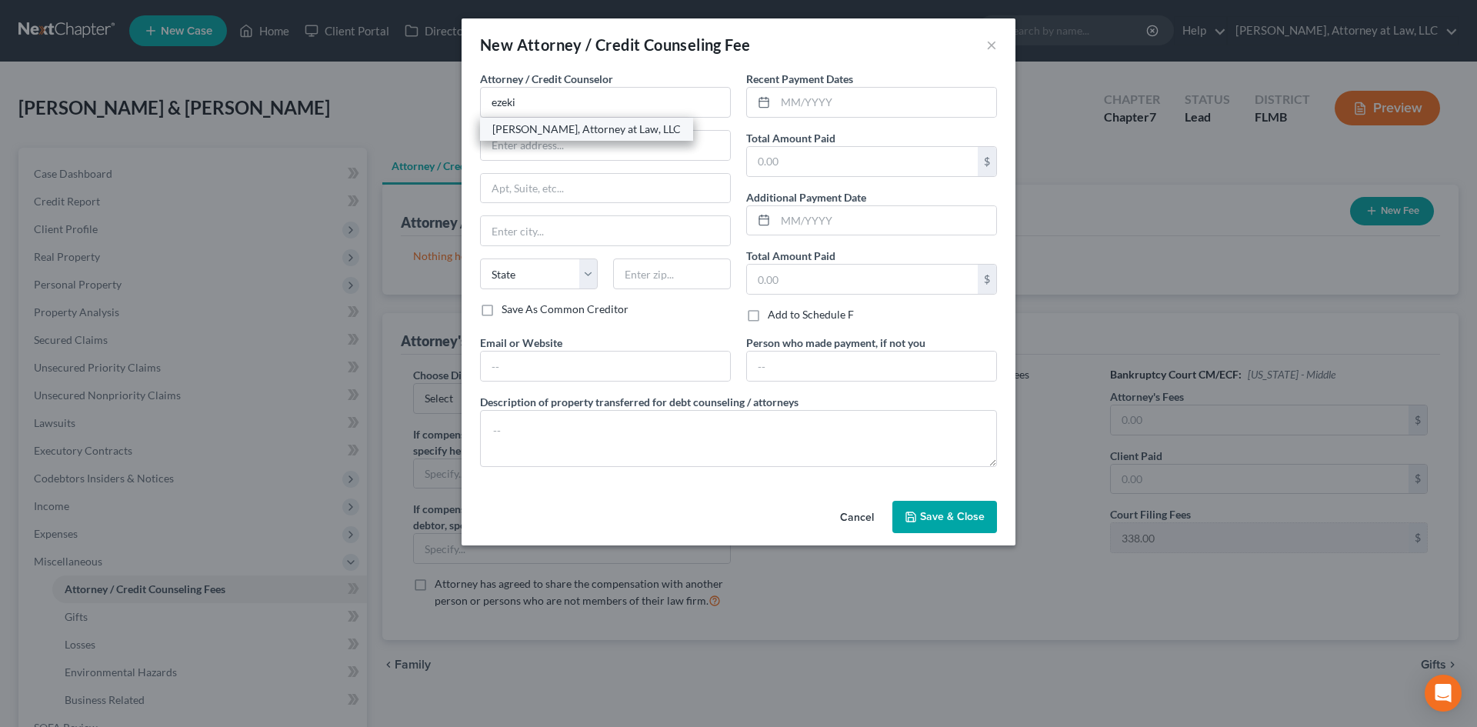
select select "9"
type input "32221"
click at [790, 106] on input "text" at bounding box center [886, 102] width 221 height 29
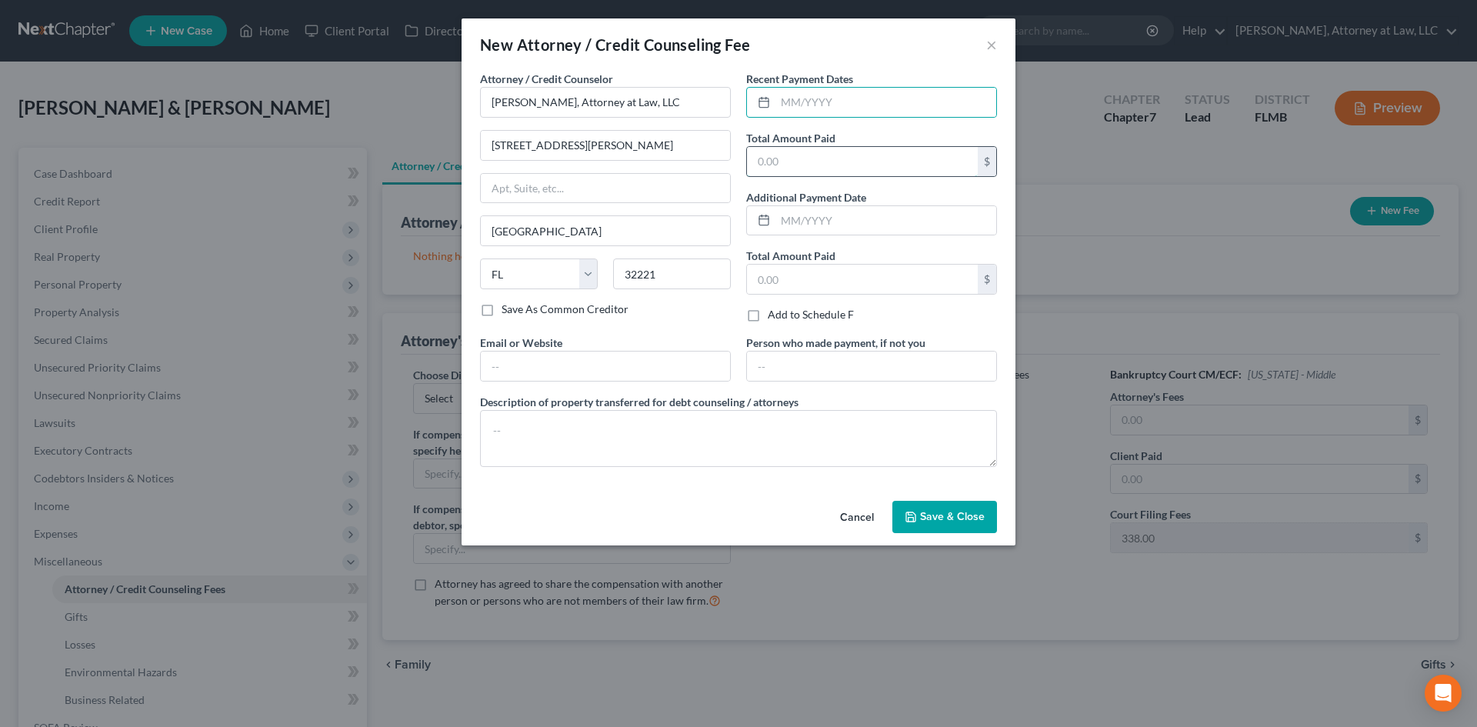
click at [788, 159] on input "text" at bounding box center [862, 161] width 231 height 29
type input "950"
click at [886, 111] on input "text" at bounding box center [886, 102] width 221 height 29
type input "[DATE]"
click at [828, 370] on input "text" at bounding box center [871, 366] width 249 height 29
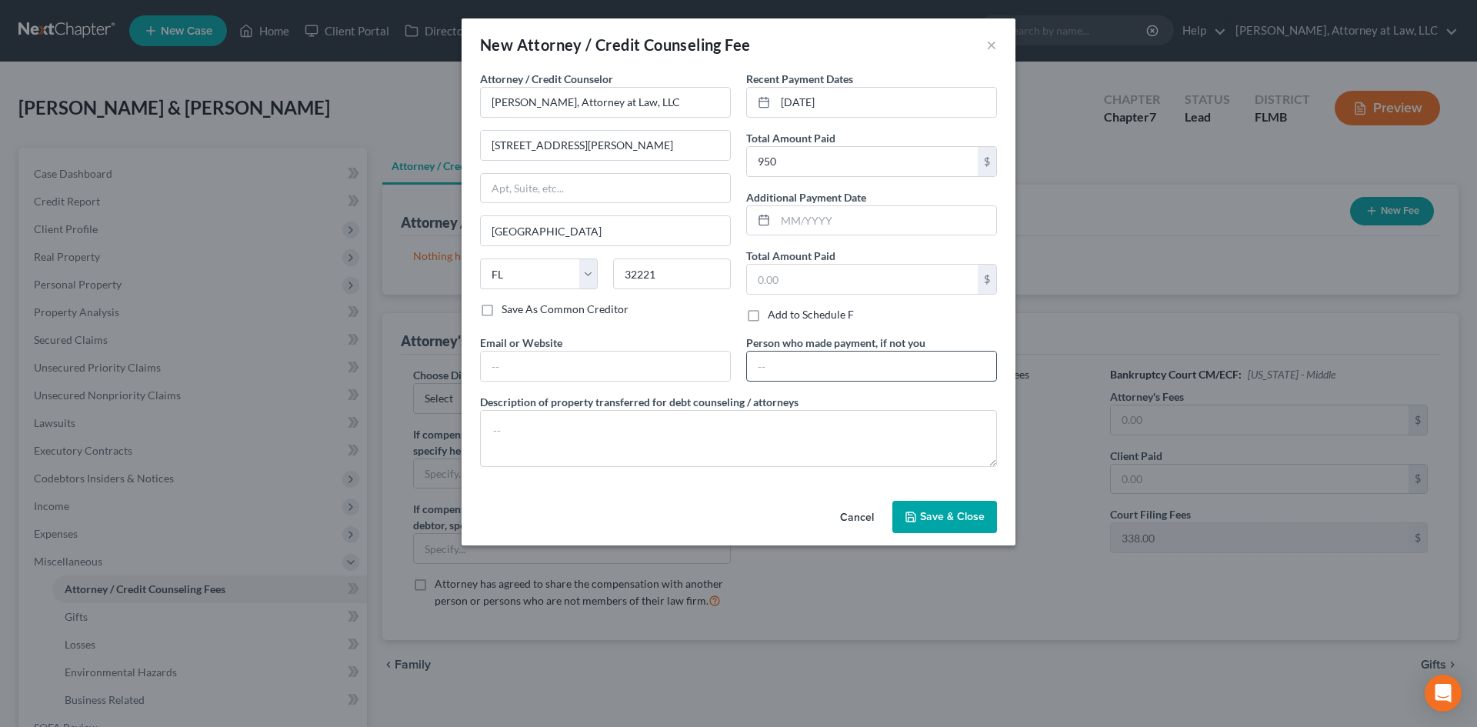
type input "ARAG"
click at [927, 509] on button "Save & Close" at bounding box center [945, 517] width 105 height 32
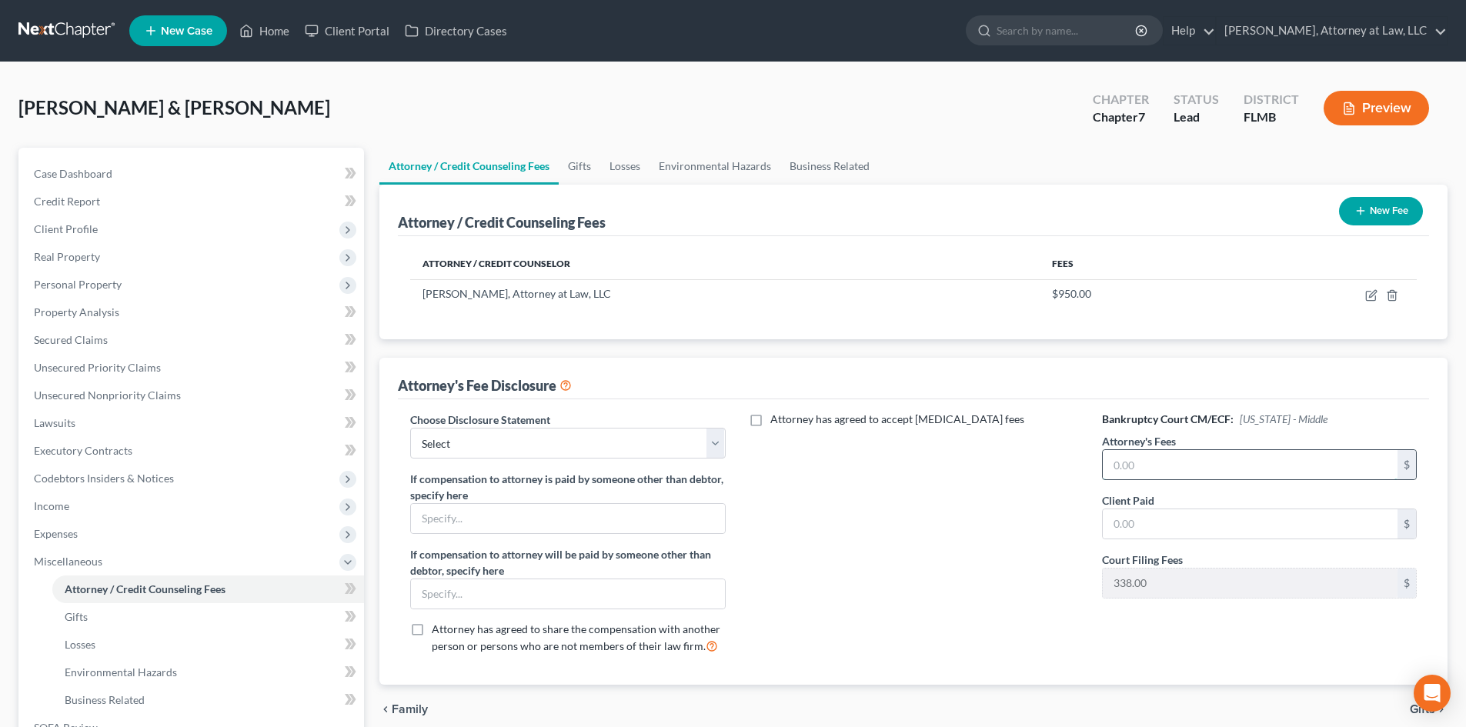
click at [1151, 466] on input "text" at bounding box center [1250, 464] width 295 height 29
type input "950"
click at [1154, 516] on input "text" at bounding box center [1250, 523] width 295 height 29
click at [703, 442] on select "Select Disclosure Statement" at bounding box center [567, 443] width 315 height 31
select select "0"
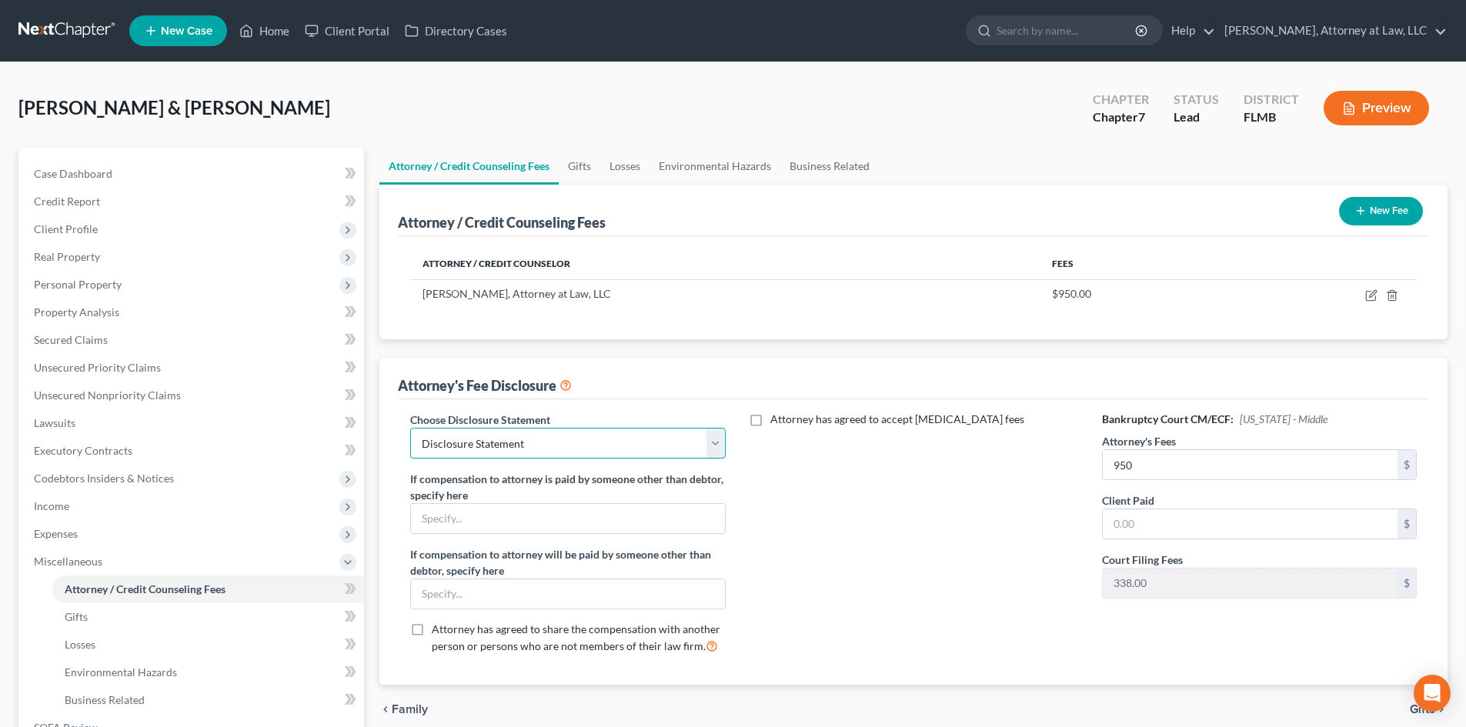
click at [410, 428] on select "Select Disclosure Statement" at bounding box center [567, 443] width 315 height 31
click at [662, 516] on input "text" at bounding box center [567, 518] width 313 height 29
type input "ARAG"
click at [564, 599] on input "text" at bounding box center [567, 593] width 313 height 29
type input "ARAG"
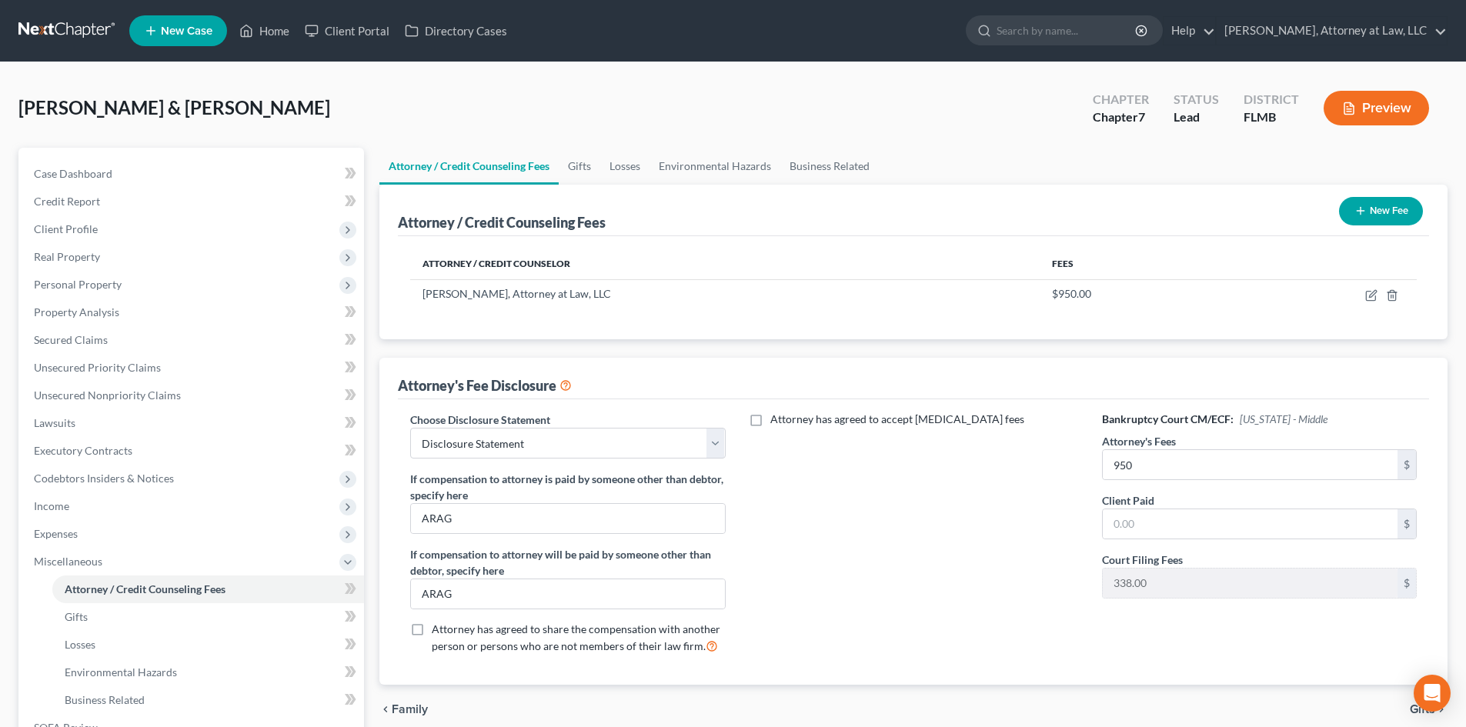
click at [811, 611] on div "Attorney has agreed to accept [MEDICAL_DATA] fees" at bounding box center [914, 539] width 346 height 255
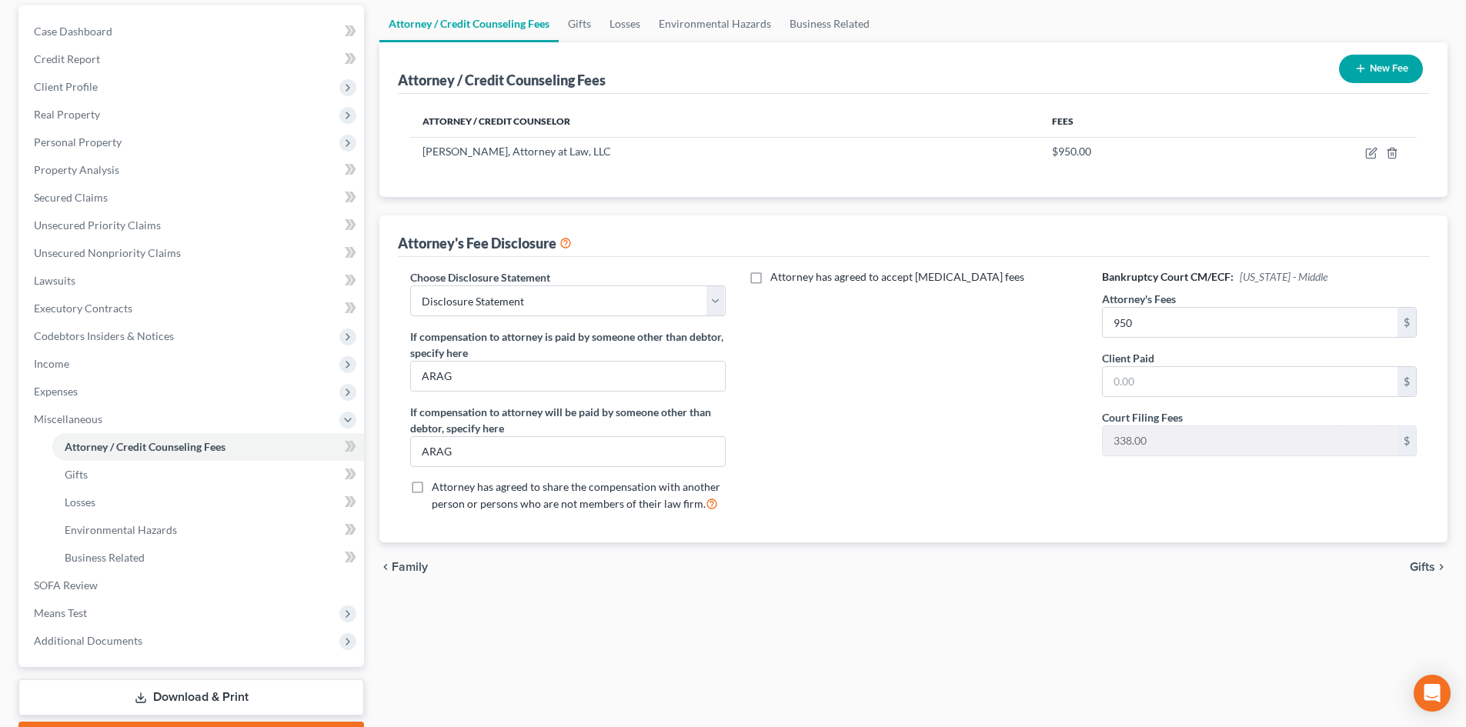
scroll to position [143, 0]
click at [841, 575] on div "chevron_left Family Gifts chevron_right" at bounding box center [913, 566] width 1068 height 49
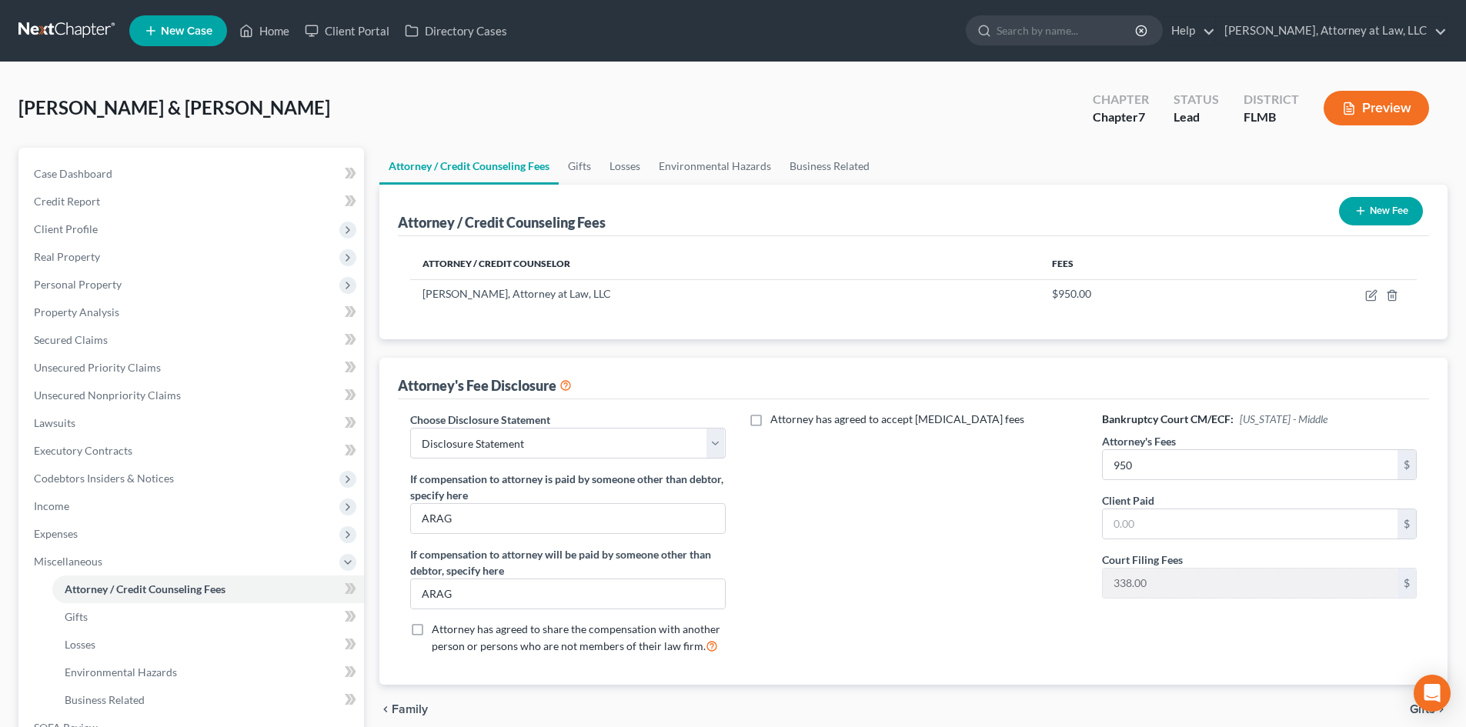
click at [373, 300] on div "Attorney / Credit Counseling Fees Gifts Losses Environmental Hazards Business R…" at bounding box center [913, 523] width 1083 height 750
click at [259, 179] on link "Case Dashboard" at bounding box center [193, 174] width 342 height 28
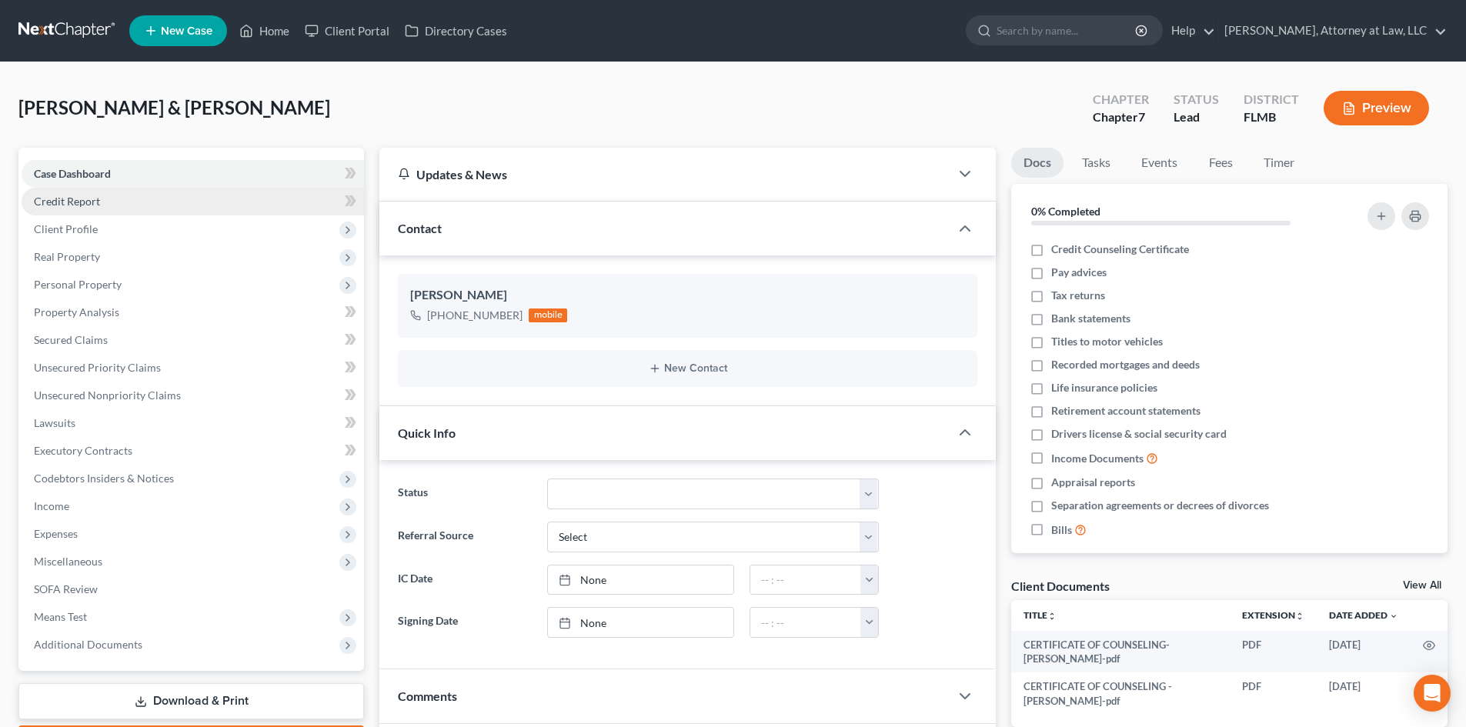
click at [262, 195] on link "Credit Report" at bounding box center [193, 202] width 342 height 28
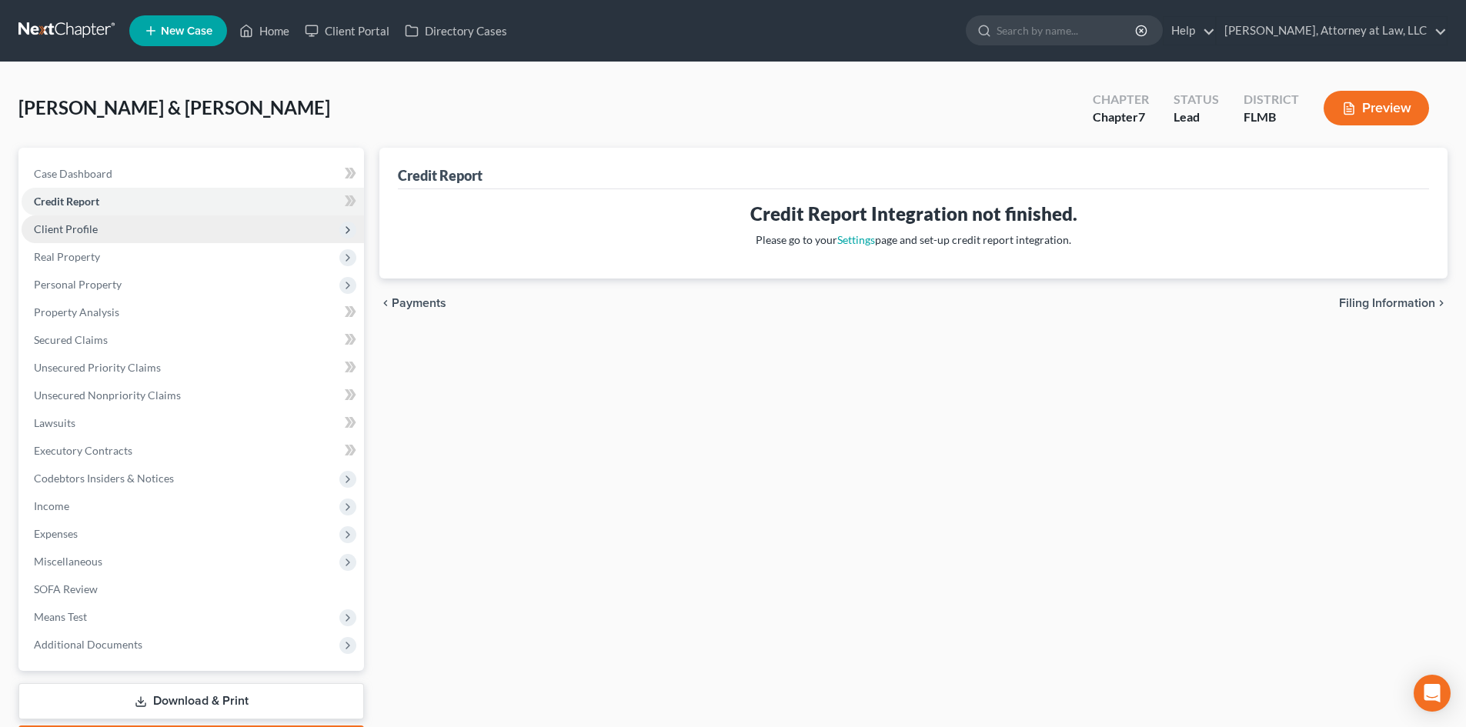
click at [263, 225] on span "Client Profile" at bounding box center [193, 229] width 342 height 28
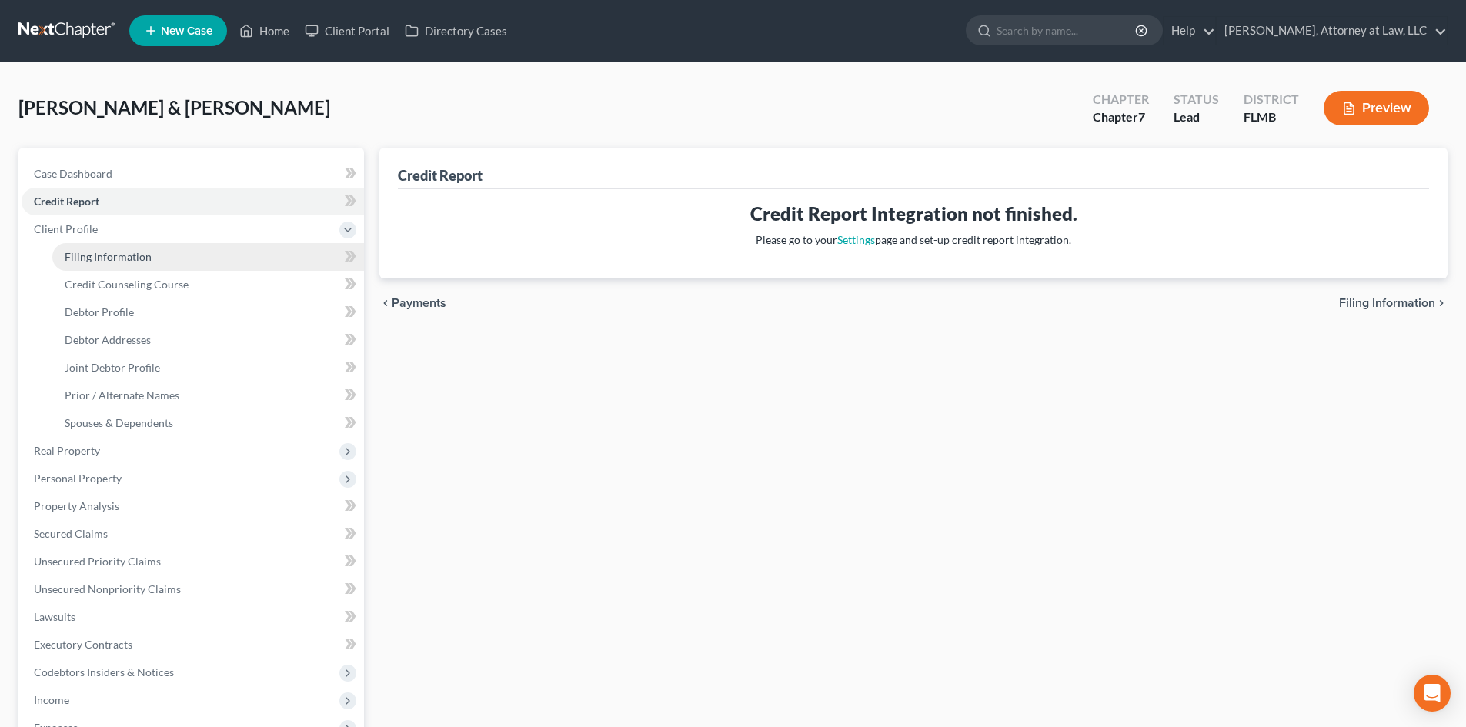
click at [260, 257] on link "Filing Information" at bounding box center [208, 257] width 312 height 28
select select "1"
select select "0"
select select "9"
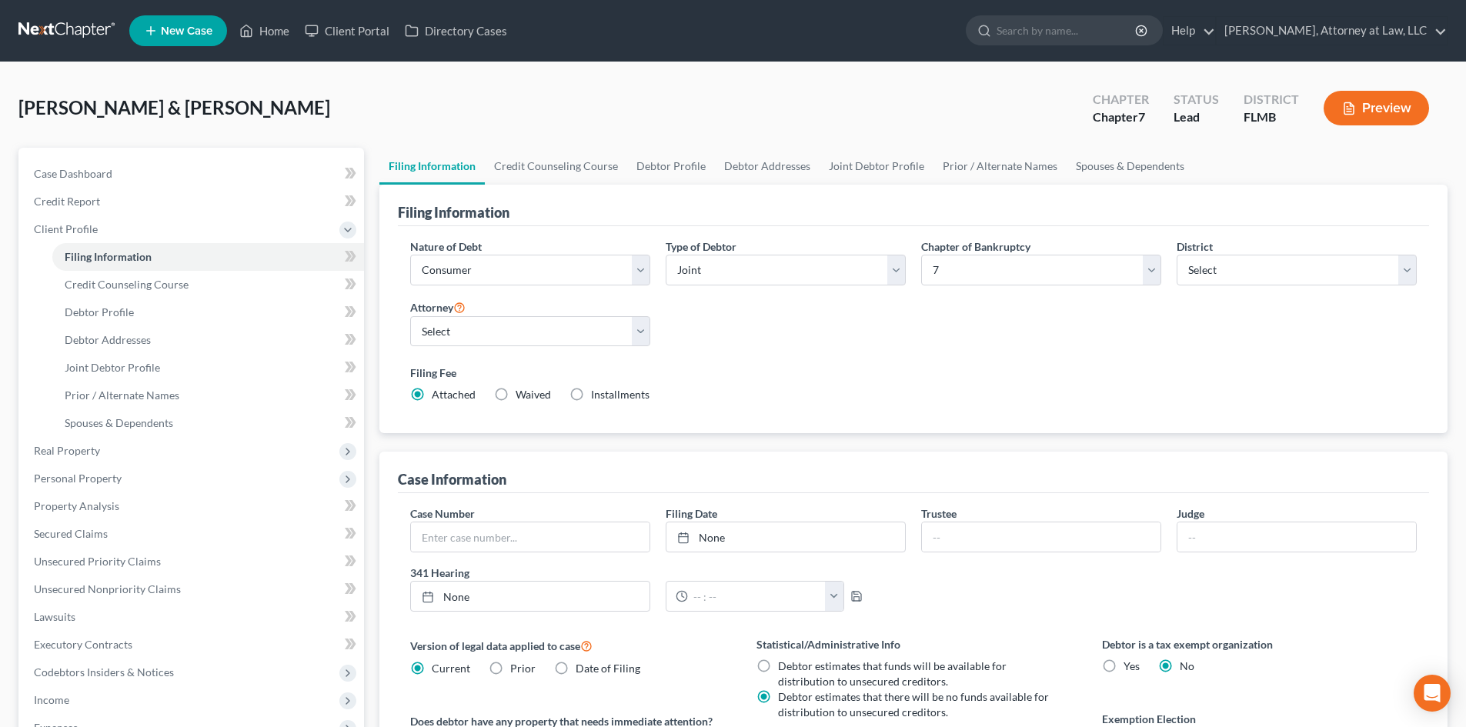
click at [781, 364] on div "Filing Fee Attached Waived Waived Installments Installments" at bounding box center [913, 387] width 1022 height 56
click at [241, 290] on link "Credit Counseling Course" at bounding box center [208, 285] width 312 height 28
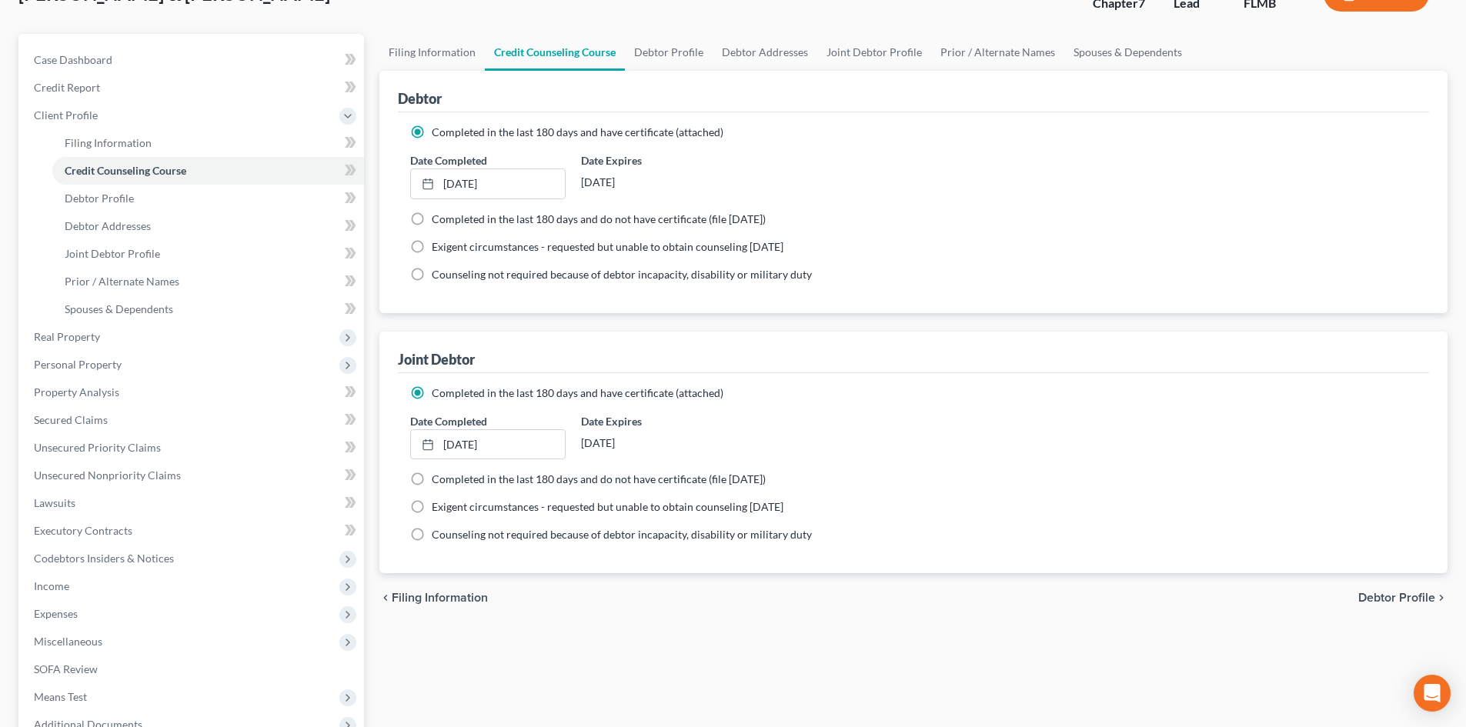
scroll to position [115, 0]
click at [232, 203] on link "Debtor Profile" at bounding box center [208, 198] width 312 height 28
select select "1"
select select "3"
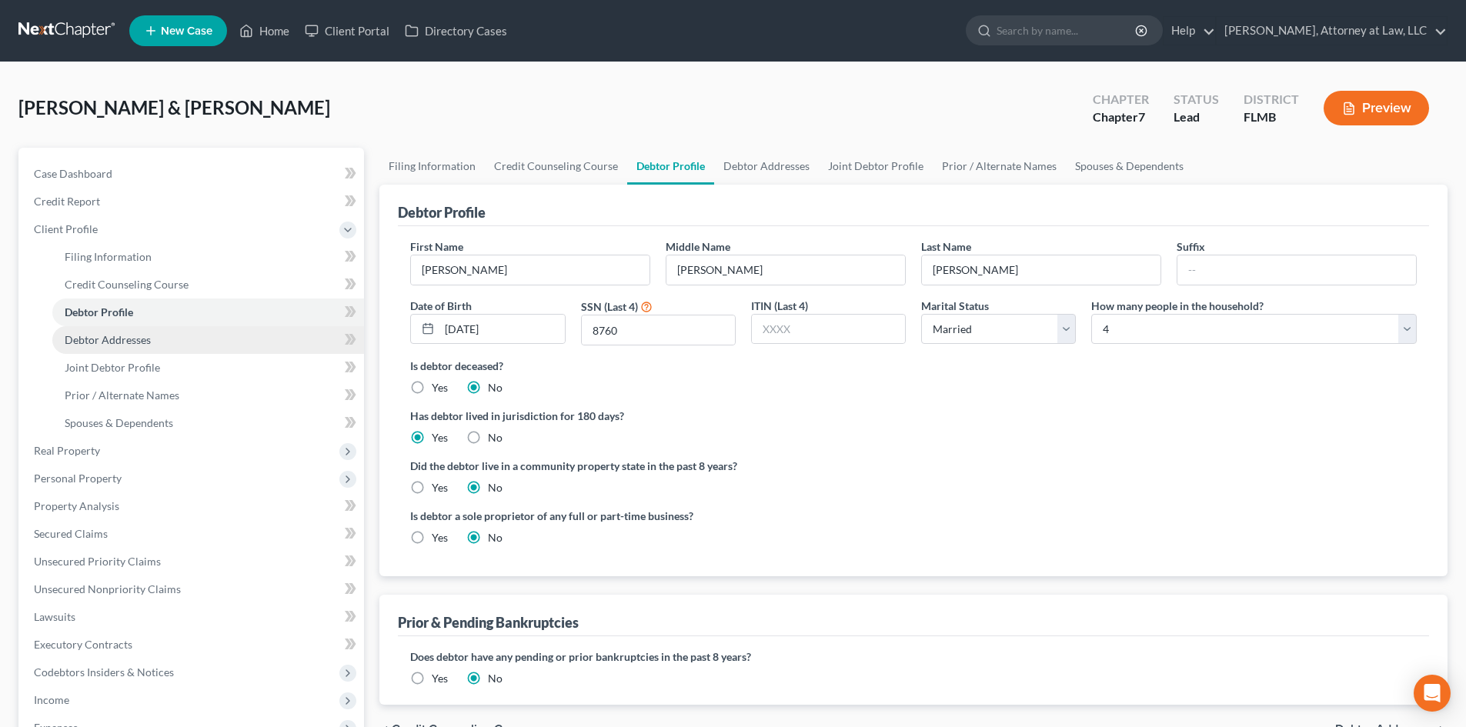
click at [292, 346] on link "Debtor Addresses" at bounding box center [208, 340] width 312 height 28
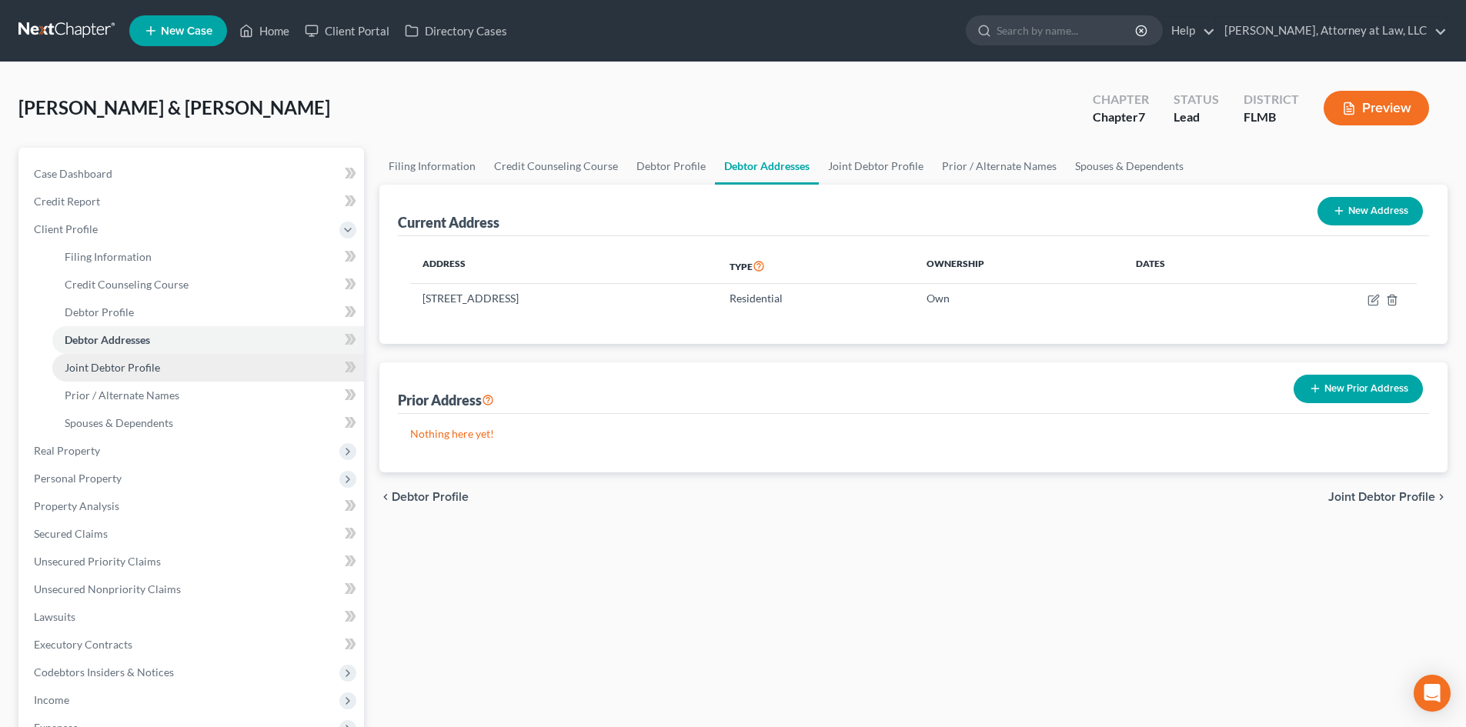
click at [262, 369] on link "Joint Debtor Profile" at bounding box center [208, 368] width 312 height 28
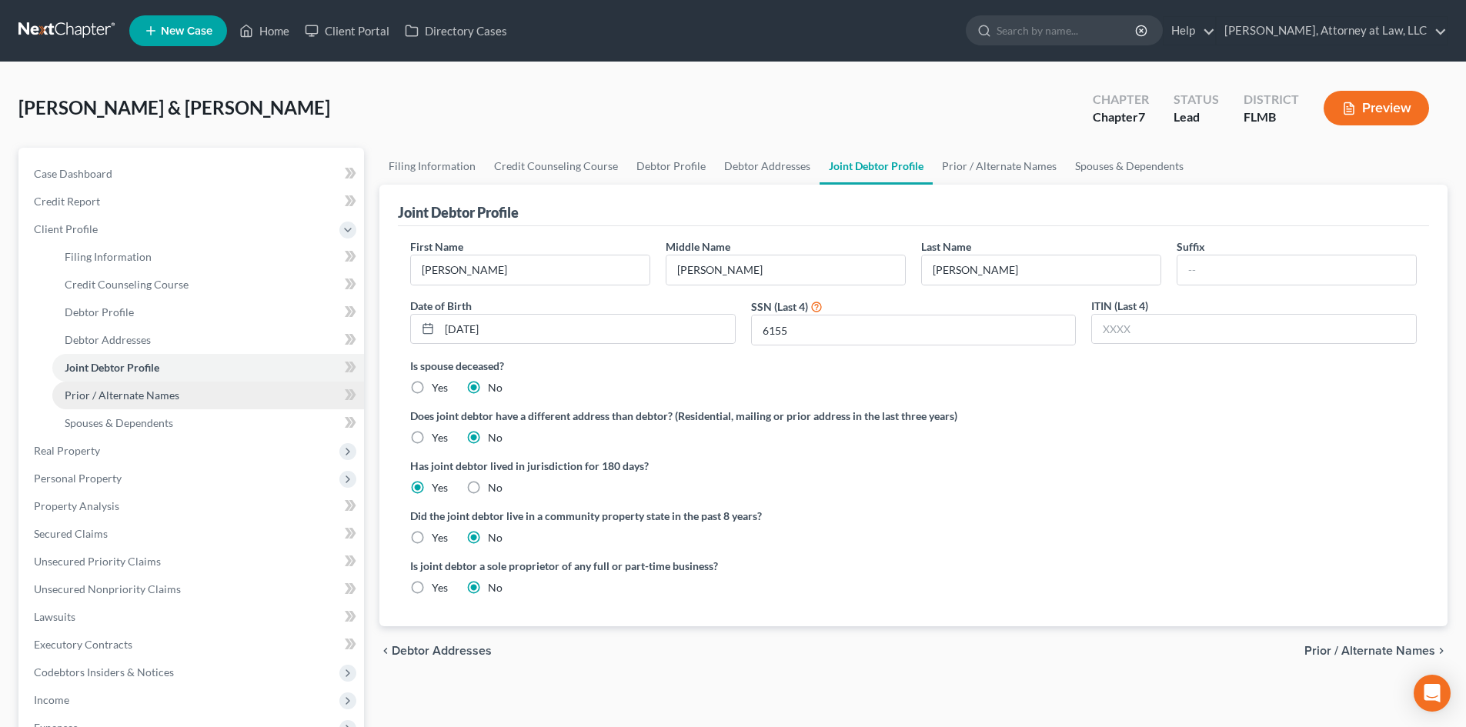
click at [262, 394] on link "Prior / Alternate Names" at bounding box center [208, 396] width 312 height 28
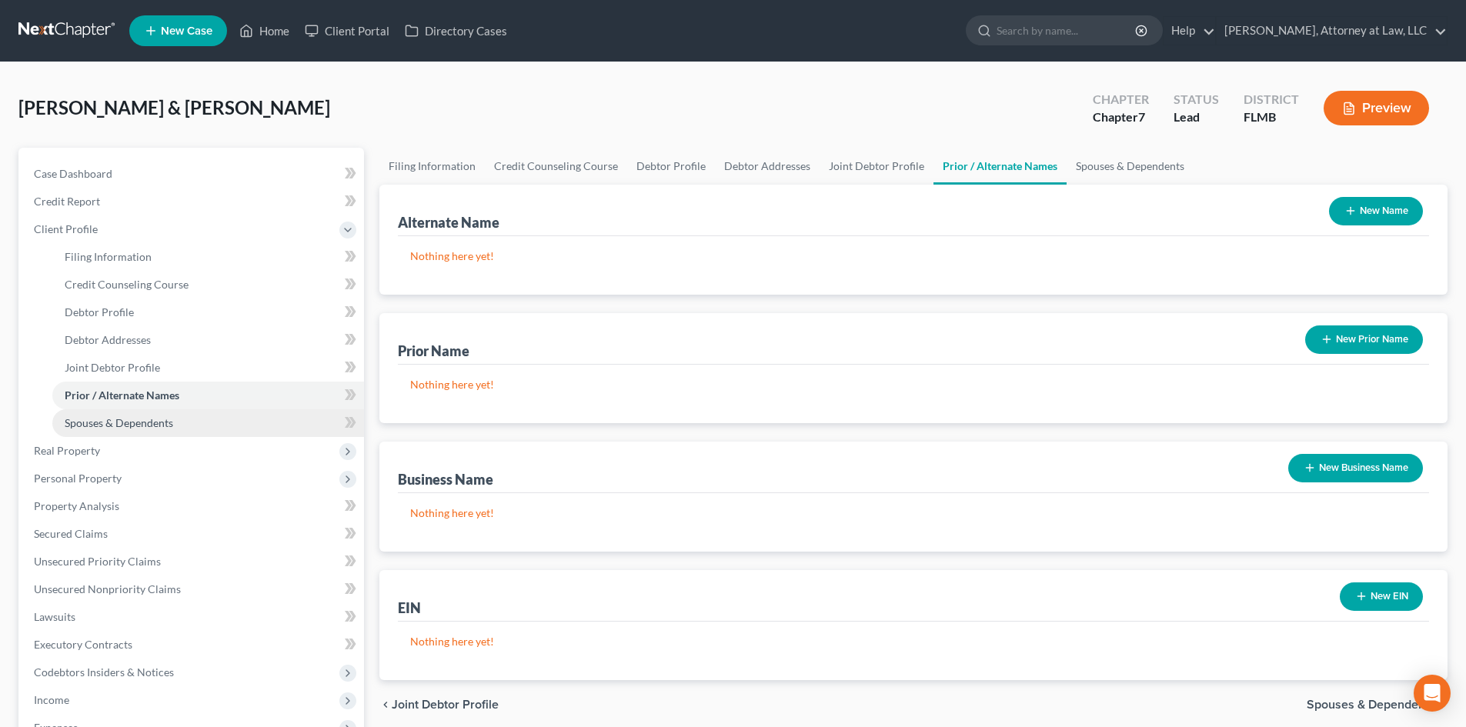
click at [259, 422] on link "Spouses & Dependents" at bounding box center [208, 423] width 312 height 28
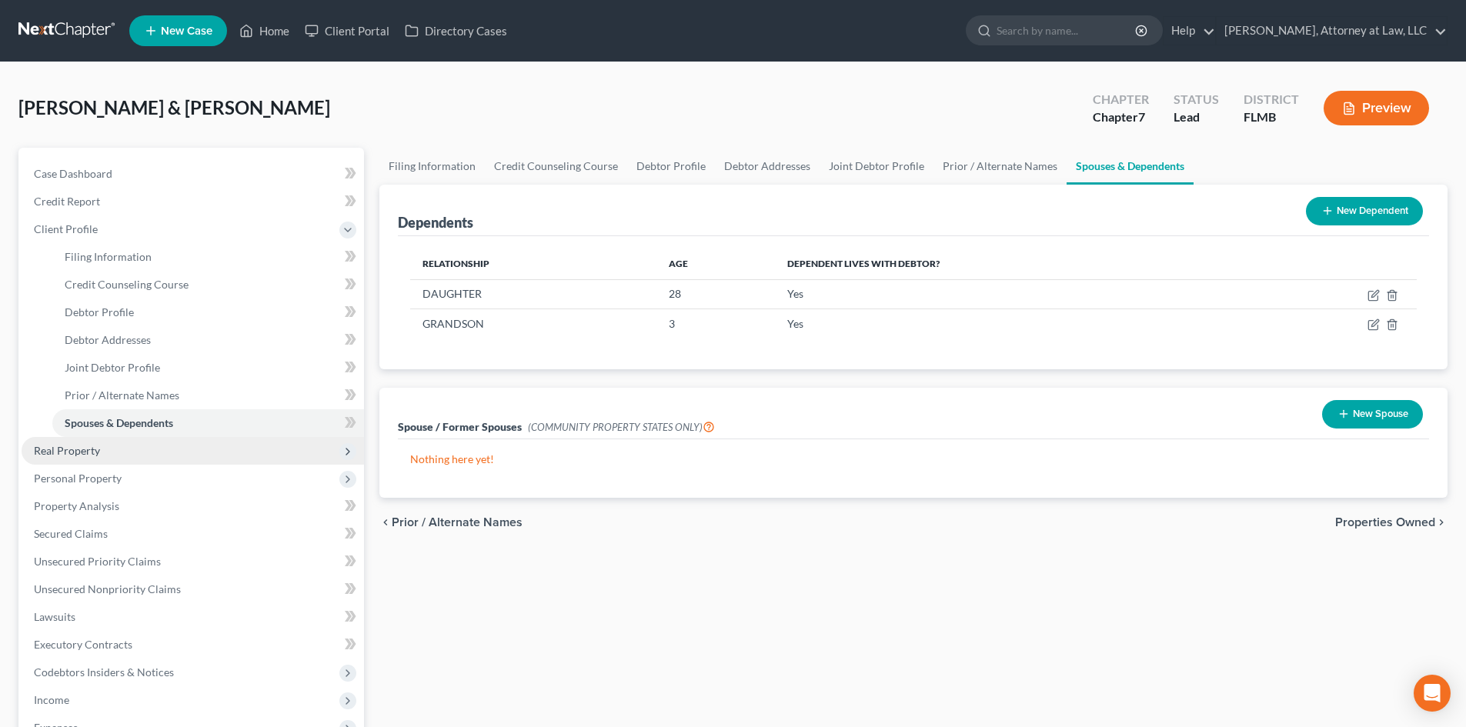
click at [252, 452] on span "Real Property" at bounding box center [193, 451] width 342 height 28
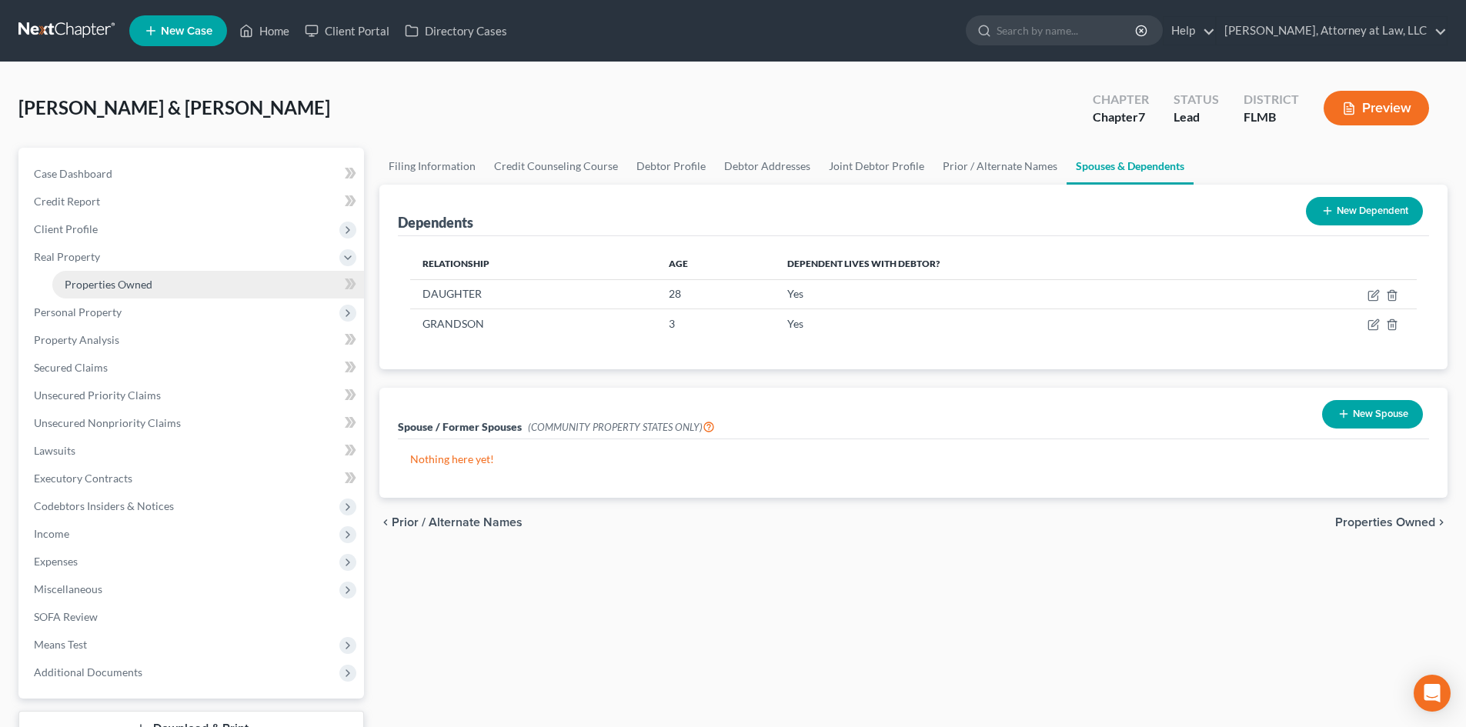
click at [257, 292] on link "Properties Owned" at bounding box center [208, 285] width 312 height 28
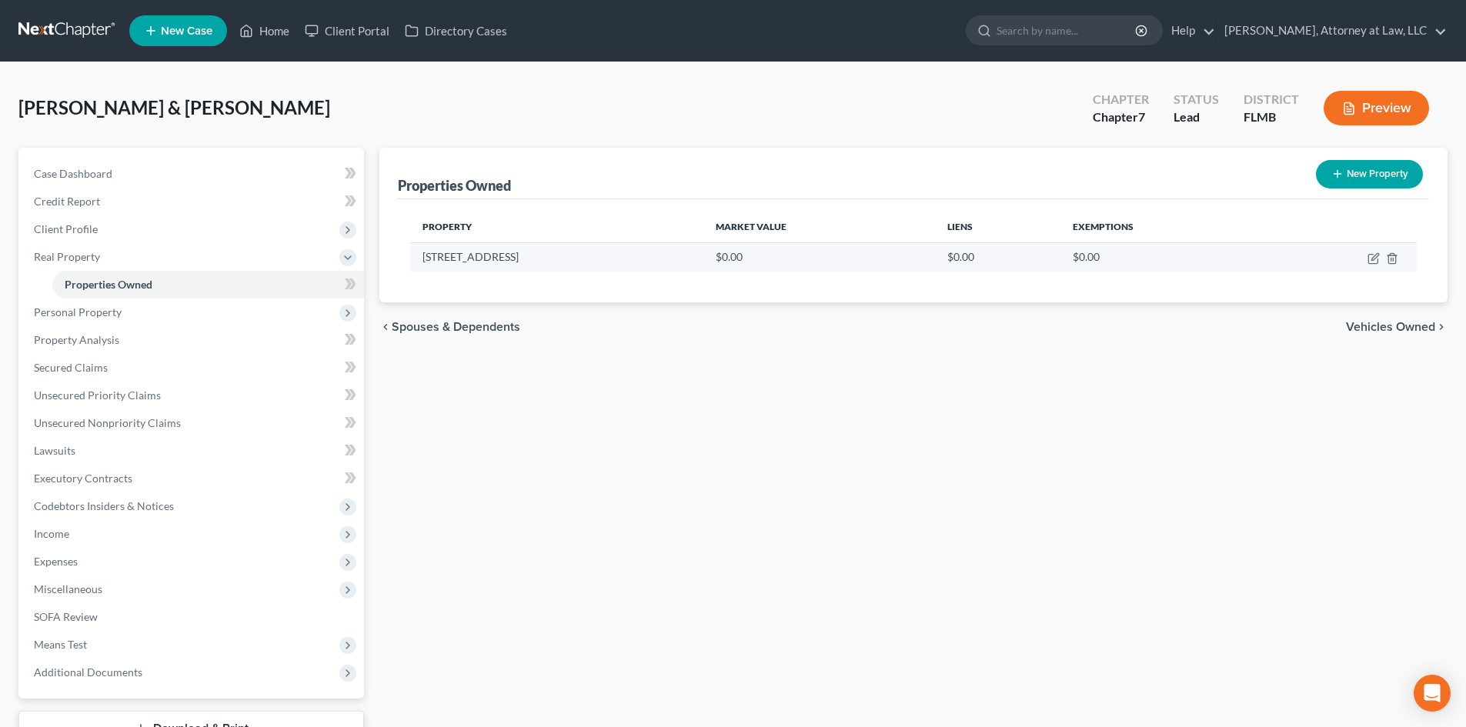
click at [730, 259] on td "$0.00" at bounding box center [819, 256] width 232 height 29
click at [496, 253] on td "[STREET_ADDRESS]" at bounding box center [556, 256] width 293 height 29
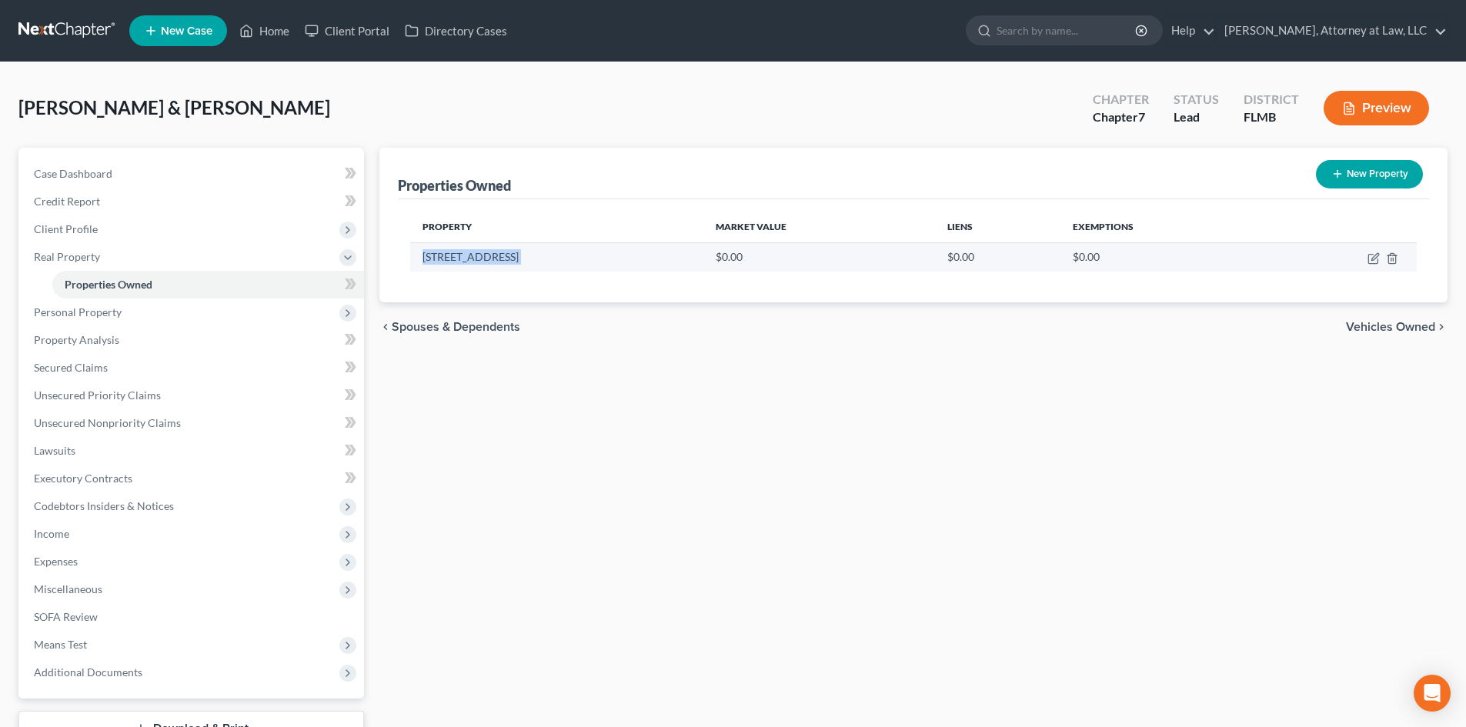
click at [496, 253] on td "[STREET_ADDRESS]" at bounding box center [556, 256] width 293 height 29
copy td "[STREET_ADDRESS]"
click at [1374, 258] on icon "button" at bounding box center [1373, 258] width 12 height 12
select select "9"
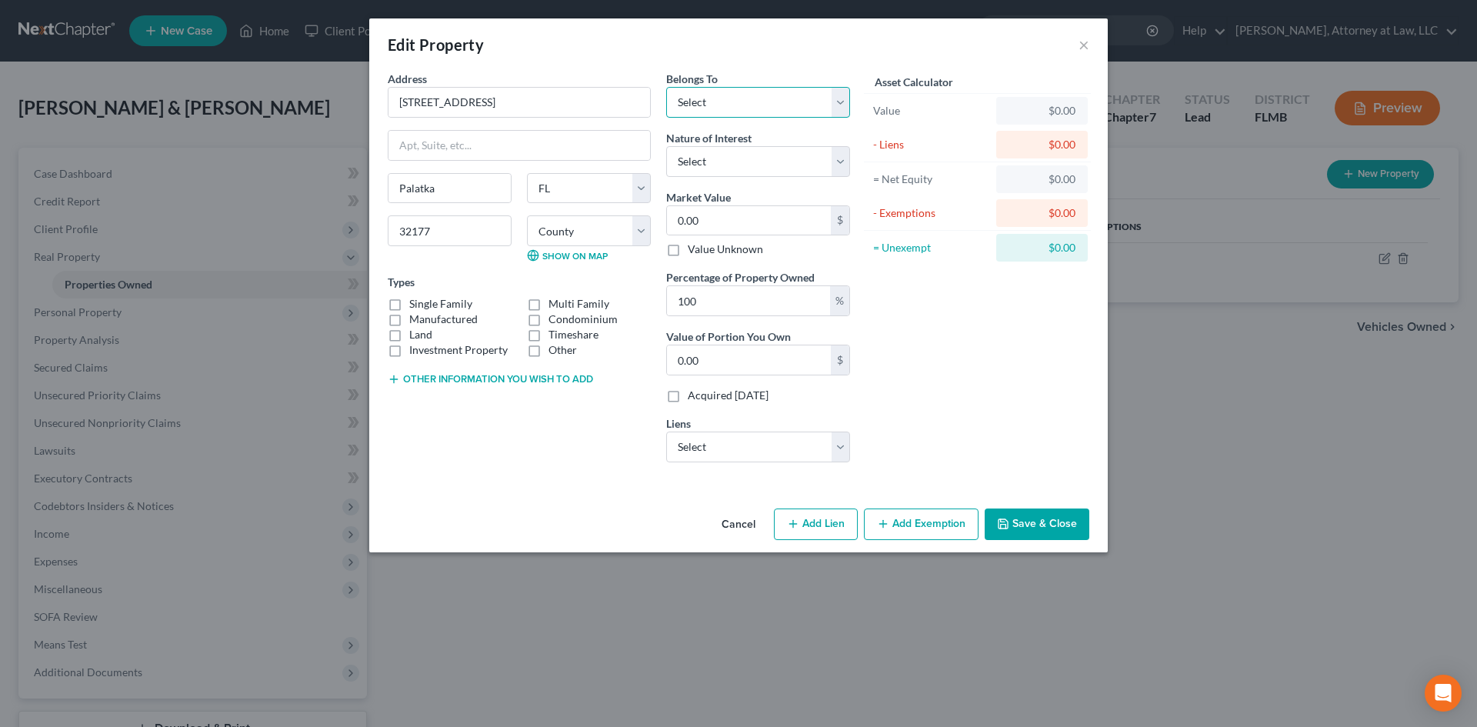
click at [733, 105] on select "Select Debtor 1 Only Debtor 2 Only Debtor 1 And Debtor 2 Only At Least One Of T…" at bounding box center [758, 102] width 184 height 31
select select "2"
click at [666, 87] on select "Select Debtor 1 Only Debtor 2 Only Debtor 1 And Debtor 2 Only At Least One Of T…" at bounding box center [758, 102] width 184 height 31
click at [770, 224] on input "0.00" at bounding box center [749, 220] width 164 height 29
paste input "358,3"
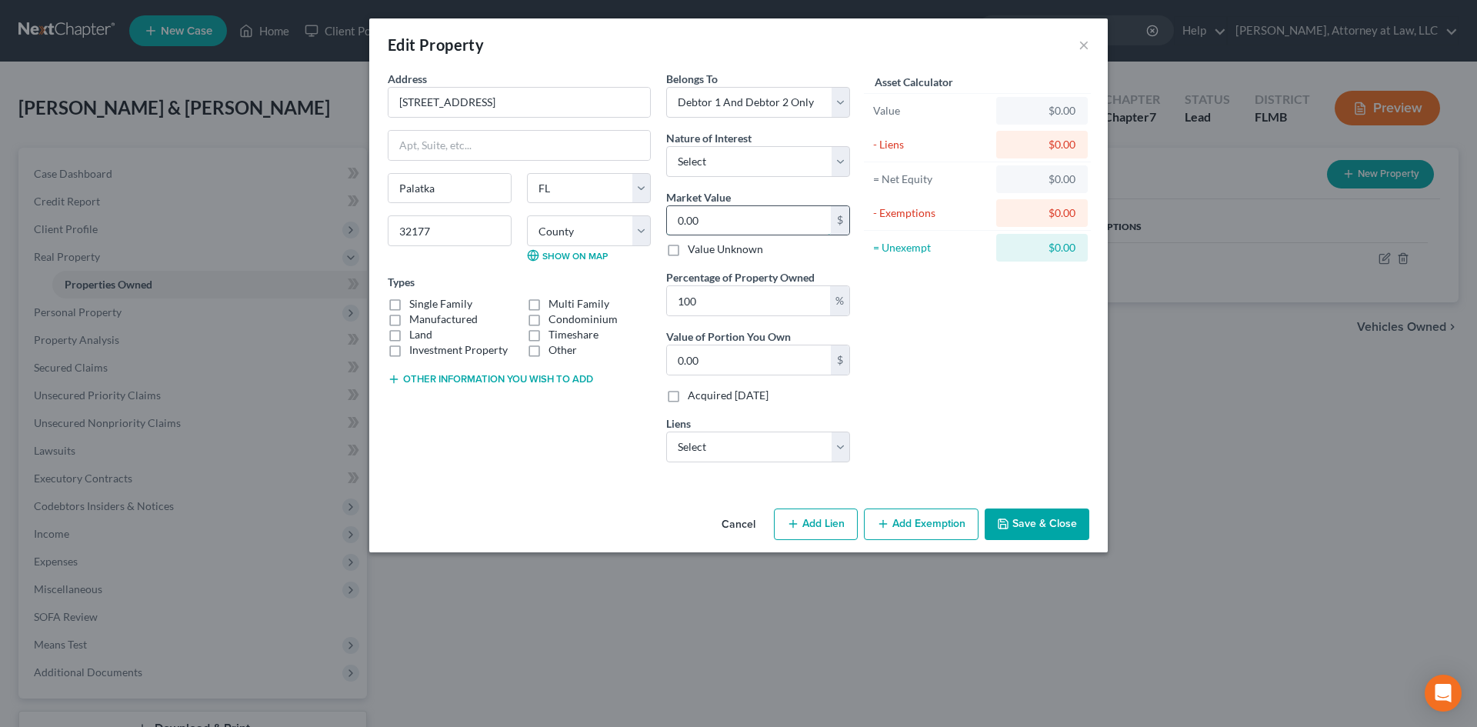
type input "358,300"
type input "358,300.00"
type input "358,300"
click at [793, 446] on select "Select NATIONSTAR MORTGAGE - $213,542.00 VYSTAR CREDIT UNION - $14,938.00 FSIRF…" at bounding box center [758, 447] width 184 height 31
select select "0"
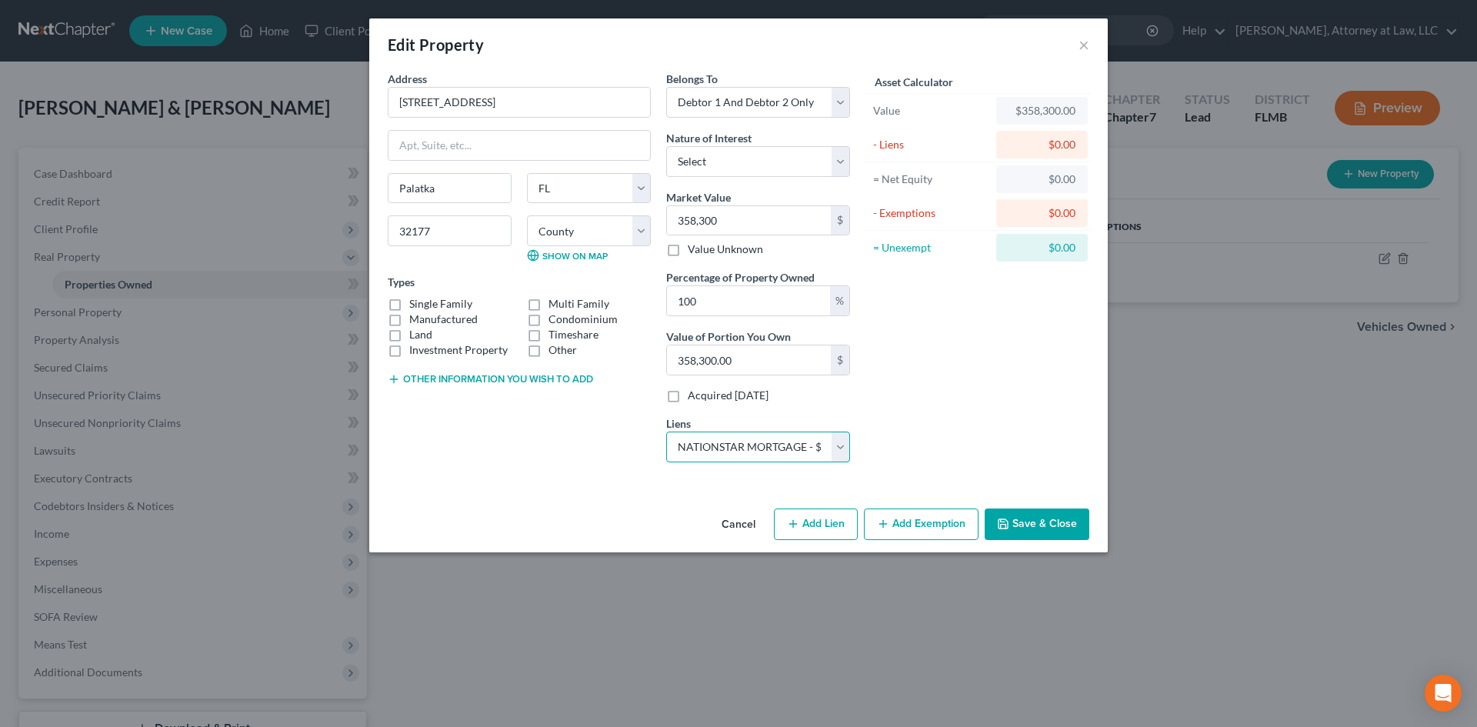
click at [666, 432] on select "Select NATIONSTAR MORTGAGE - $213,542.00 VYSTAR CREDIT UNION - $14,938.00 FSIRF…" at bounding box center [758, 447] width 184 height 31
select select
select select "45"
select select "2"
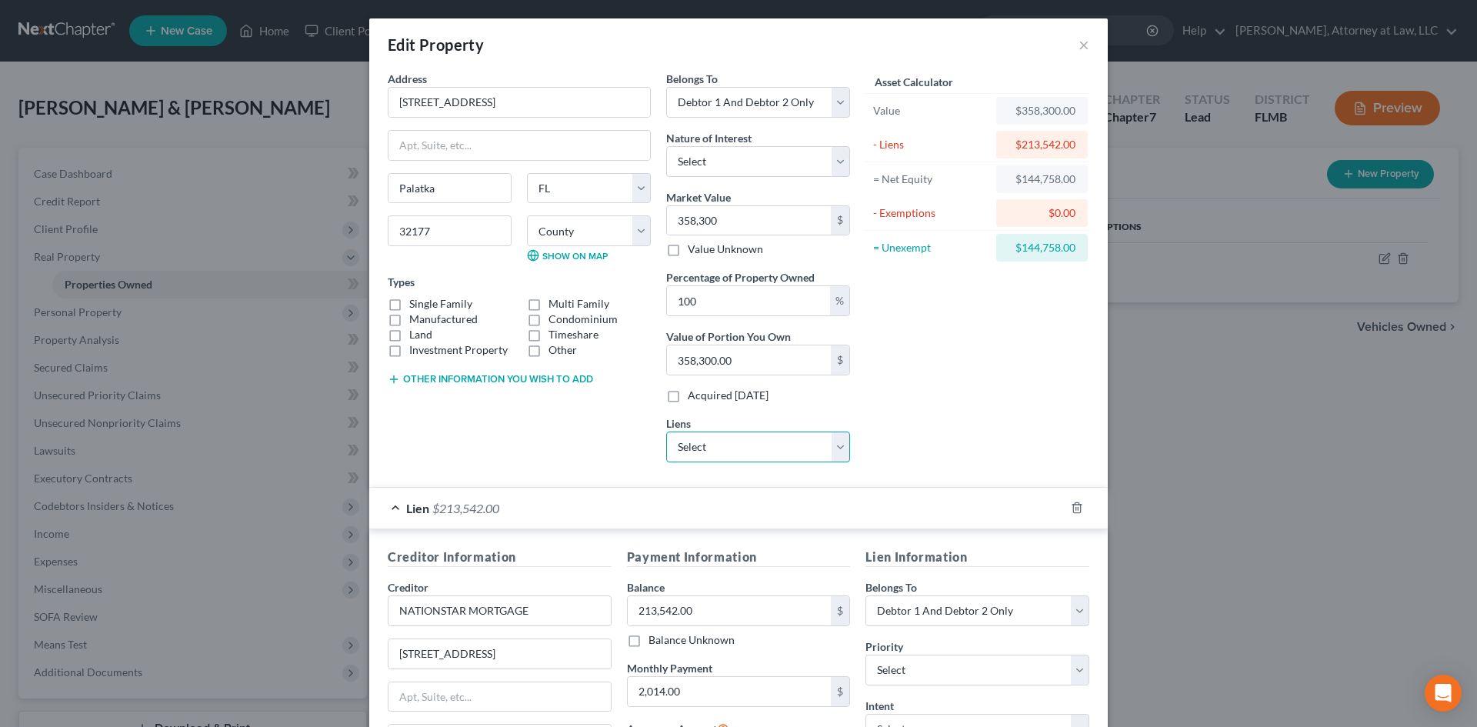
scroll to position [208, 0]
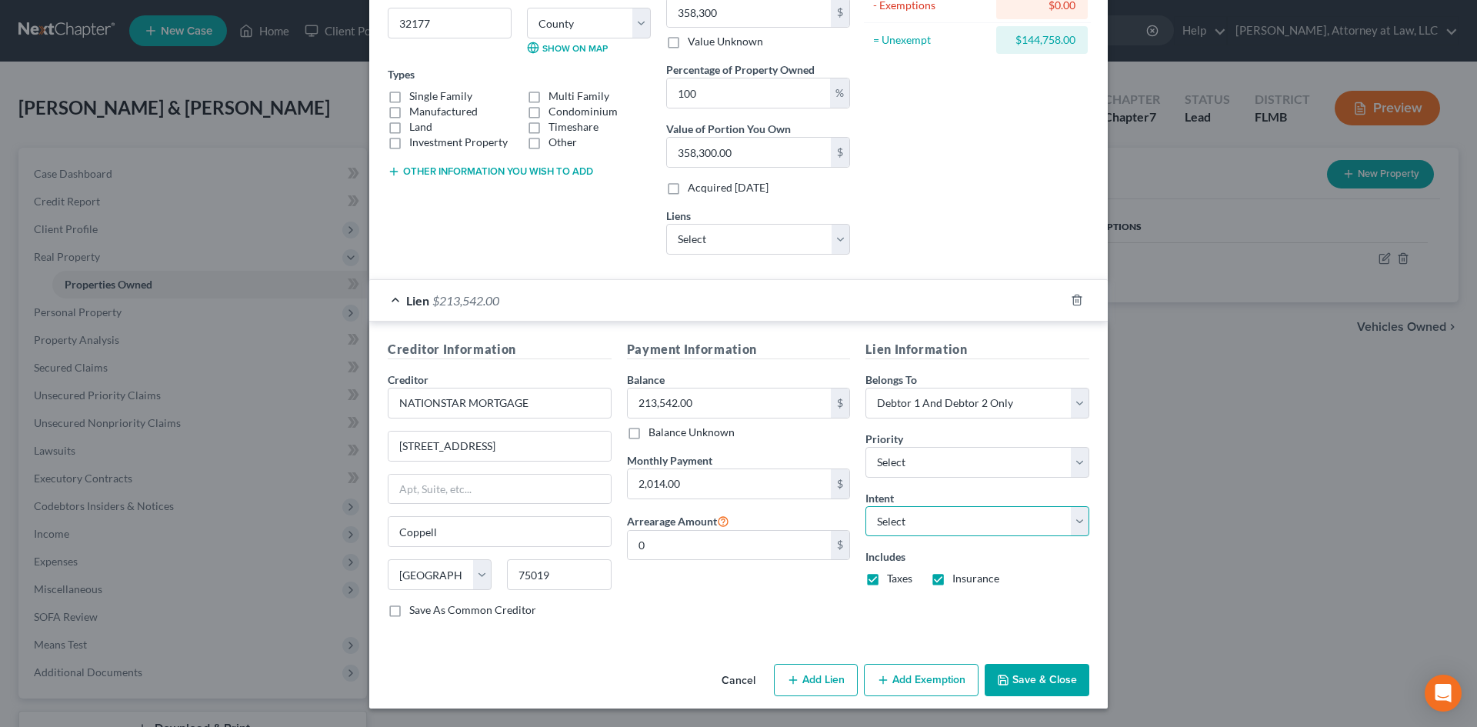
click at [987, 518] on select "Select Surrender Redeem Reaffirm Avoid Other" at bounding box center [978, 521] width 224 height 31
select select "2"
click at [866, 506] on select "Select Surrender Redeem Reaffirm Avoid Other" at bounding box center [978, 521] width 224 height 31
click at [1023, 475] on select "Select 1st 2nd 3rd 4th 5th 6th 7th 8th 9th 10th 11th 12th 13th 14th 15th 16th 1…" at bounding box center [978, 462] width 224 height 31
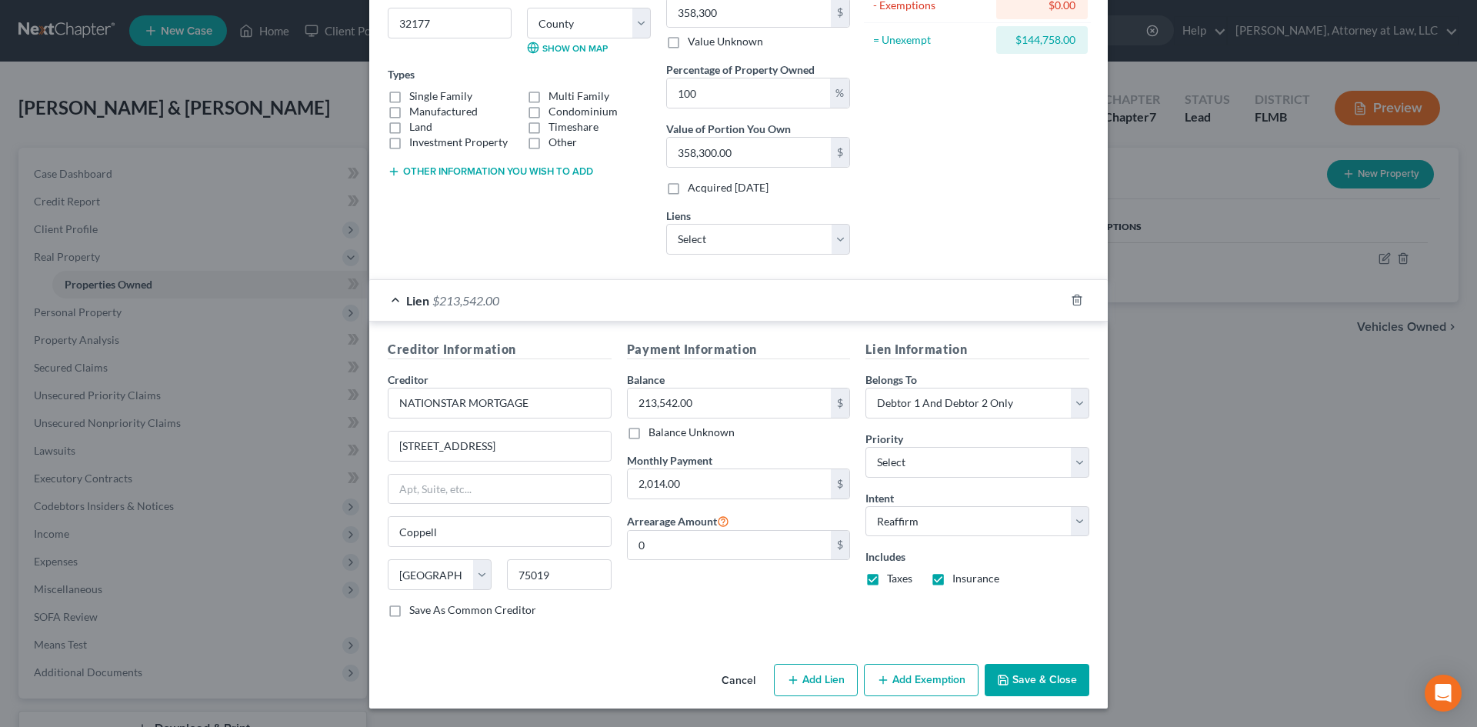
click at [913, 674] on button "Add Exemption" at bounding box center [921, 680] width 115 height 32
select select "2"
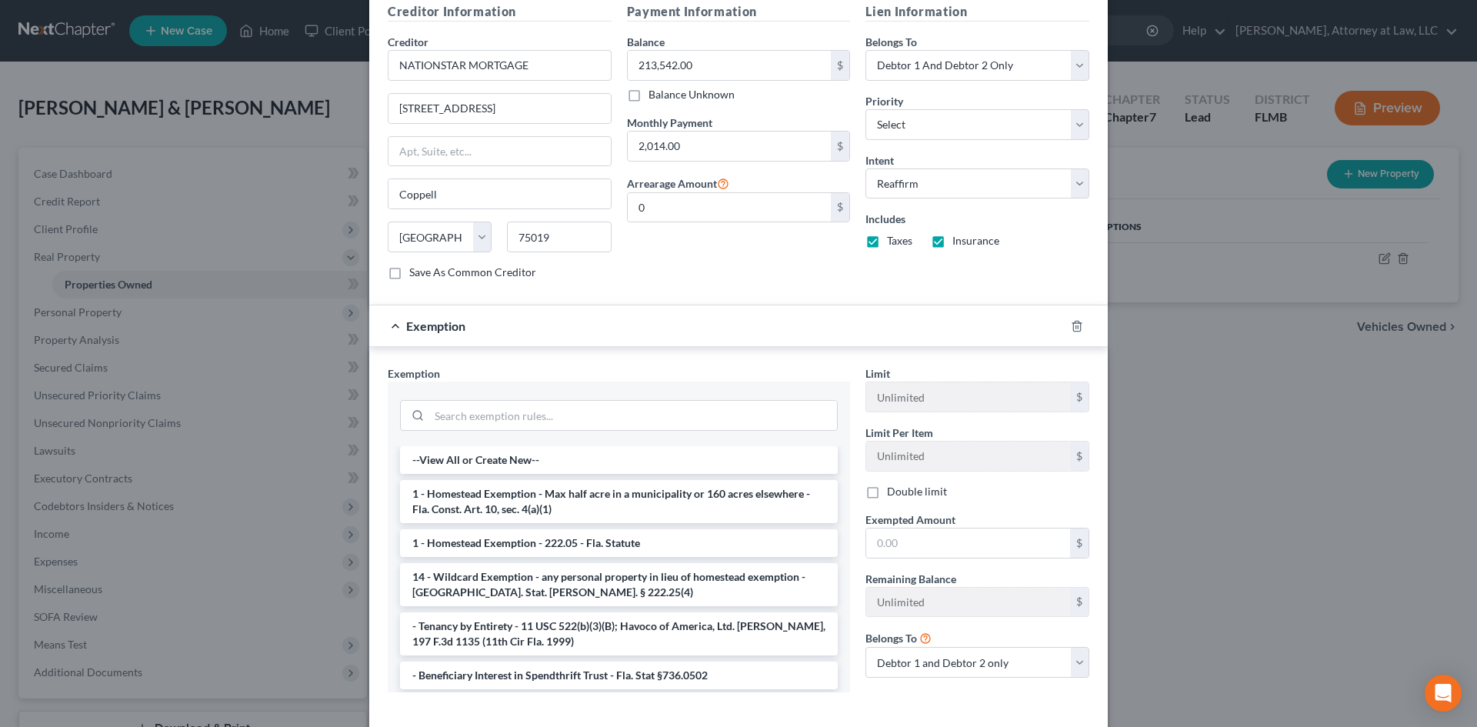
scroll to position [547, 0]
click at [916, 539] on input "text" at bounding box center [968, 541] width 204 height 29
type input "5,0000"
click at [688, 532] on li "1 - Homestead Exemption - 222.05 - Fla. Statute" at bounding box center [619, 542] width 438 height 28
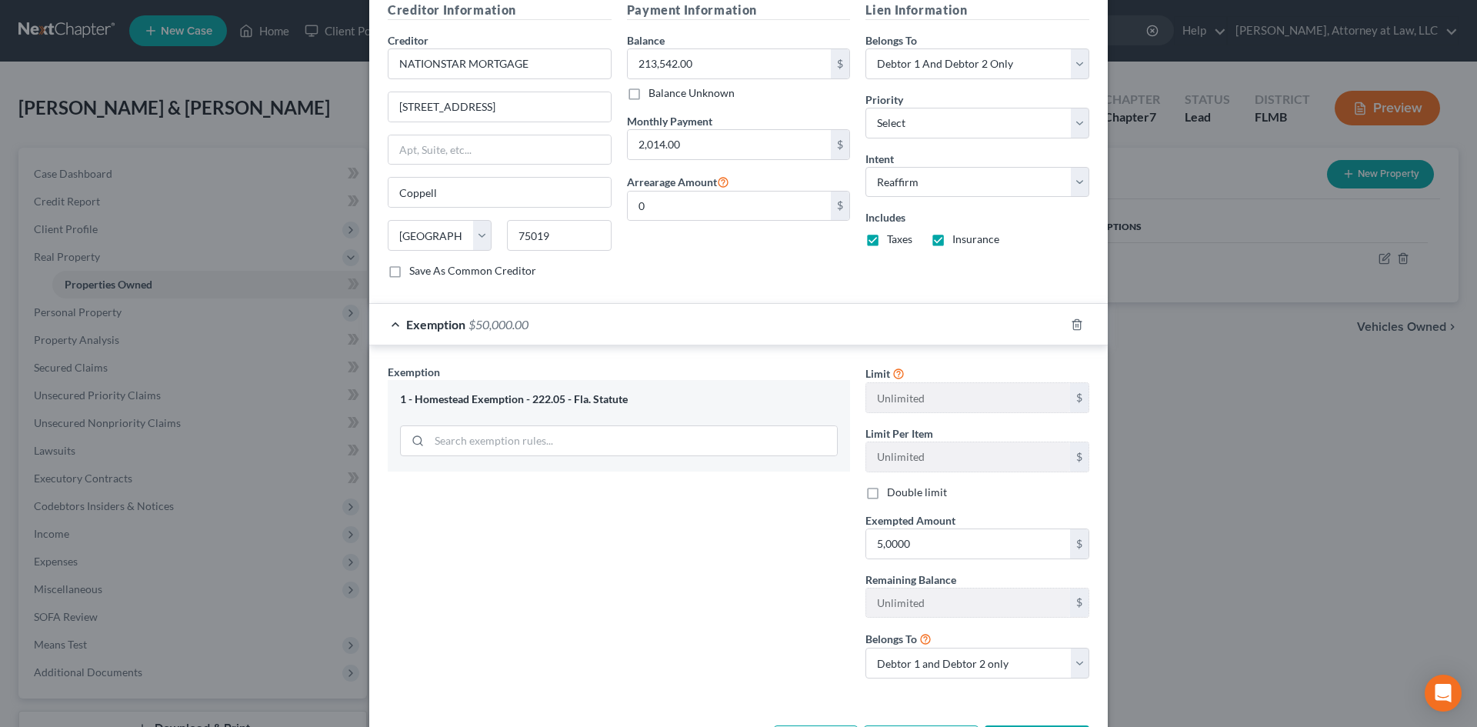
scroll to position [609, 0]
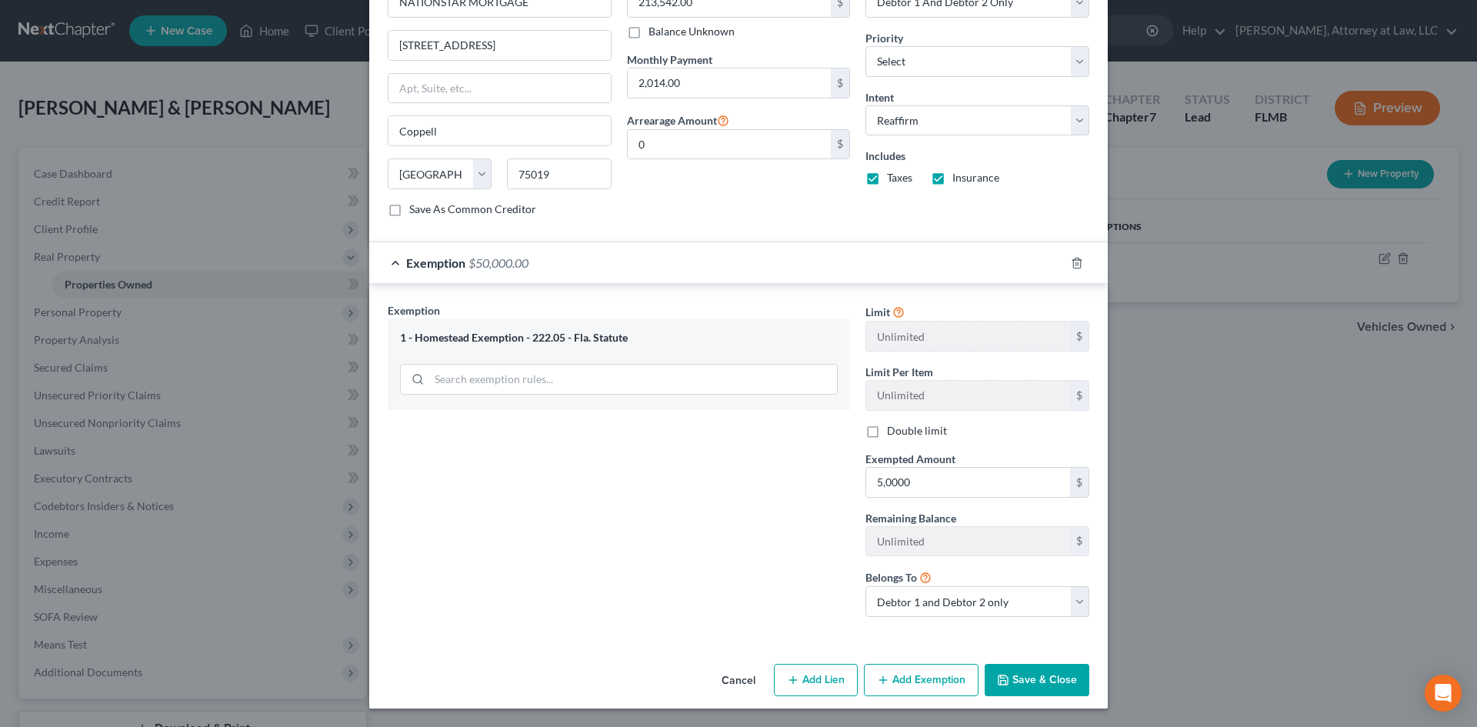
click at [1027, 679] on button "Save & Close" at bounding box center [1037, 680] width 105 height 32
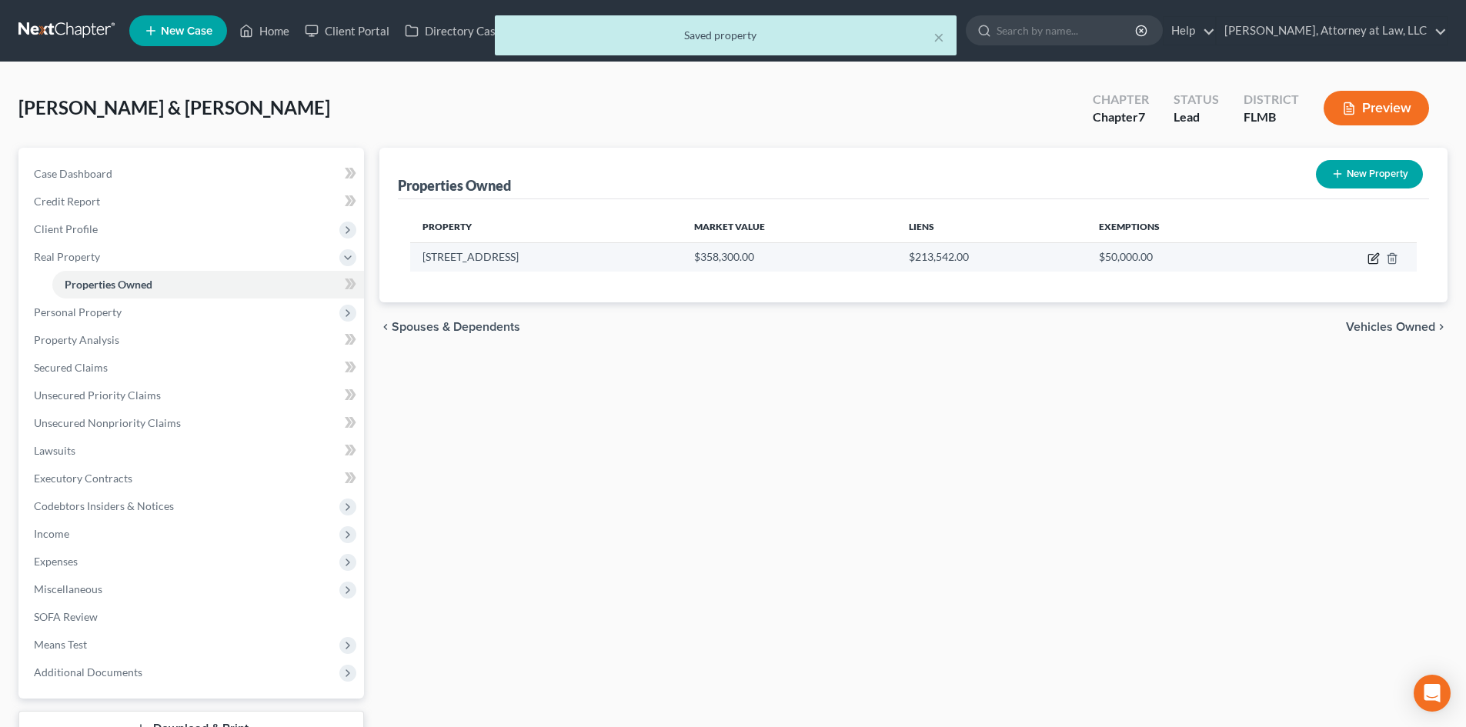
click at [1373, 259] on icon "button" at bounding box center [1373, 258] width 12 height 12
select select "9"
select select "53"
select select "2"
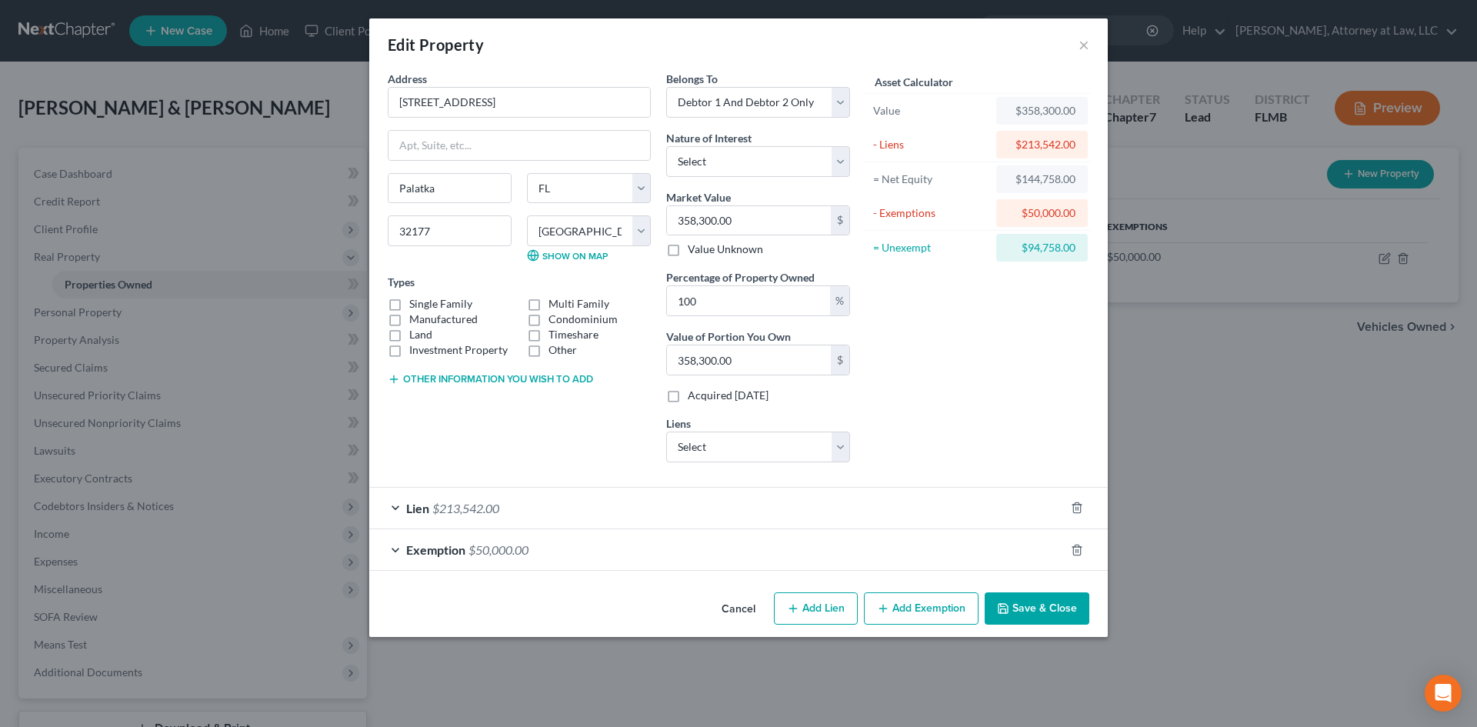
click at [683, 532] on div "Exemption $50,000.00" at bounding box center [717, 549] width 696 height 41
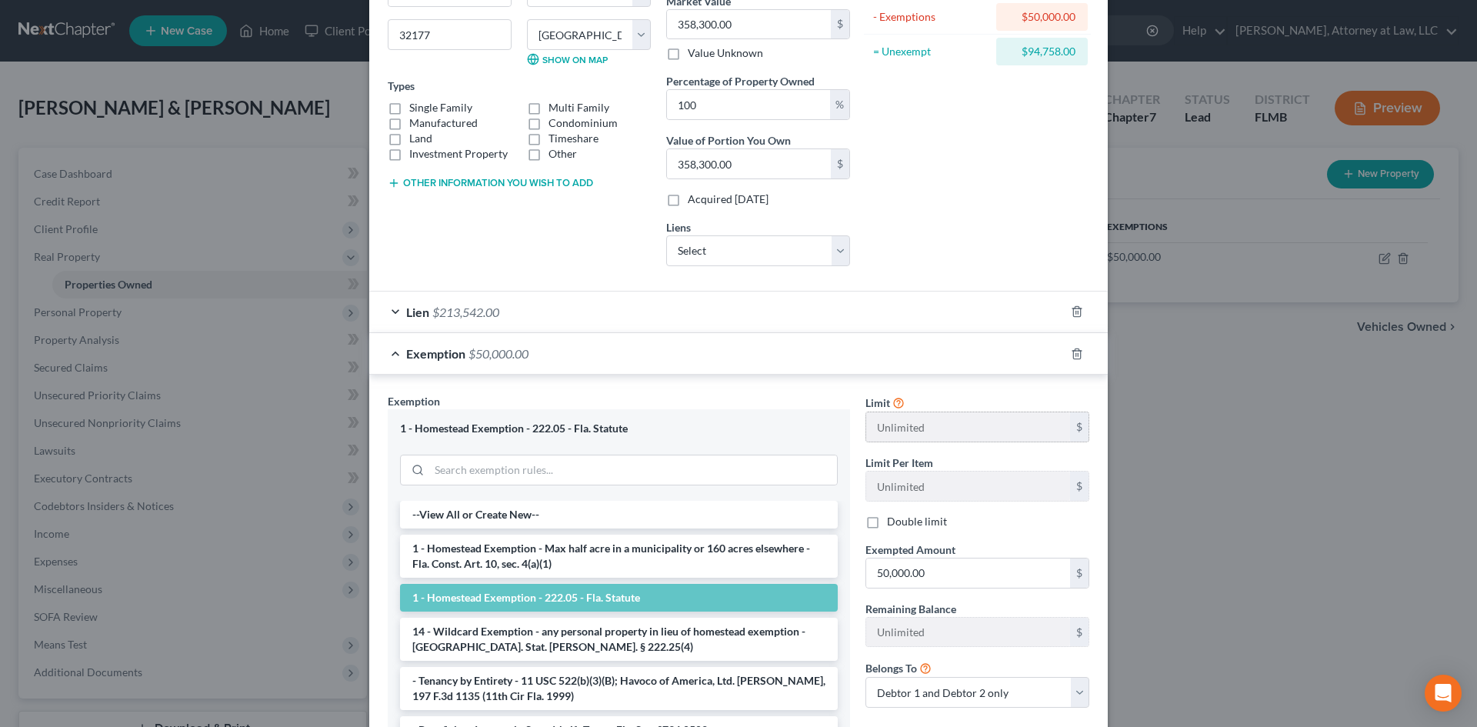
scroll to position [197, 0]
click at [902, 575] on input "50,000.00" at bounding box center [968, 572] width 204 height 29
type input "5,000.00"
click at [1037, 534] on div "Limit Unlimited $ Limit Per Item Unlimited $ Double limit Exempted Amount * 5,0…" at bounding box center [977, 555] width 239 height 327
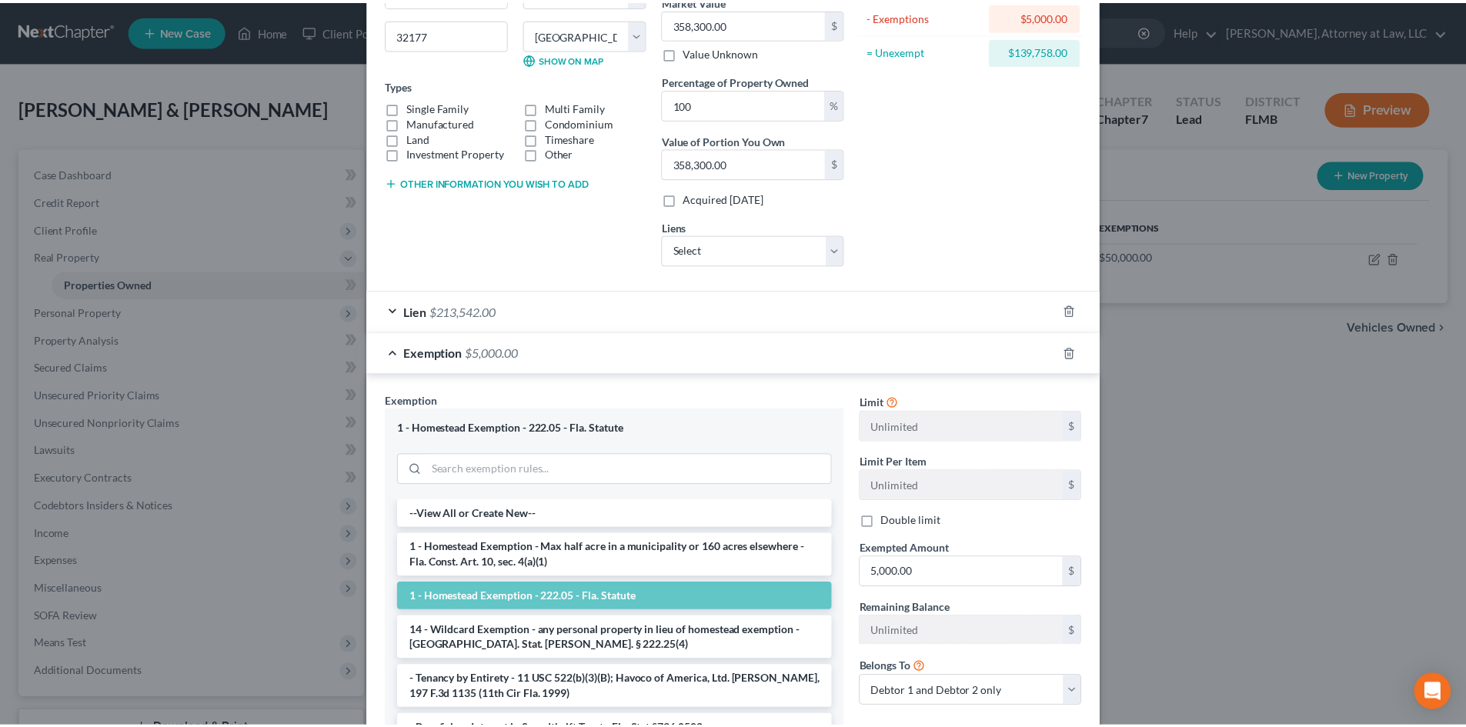
scroll to position [326, 0]
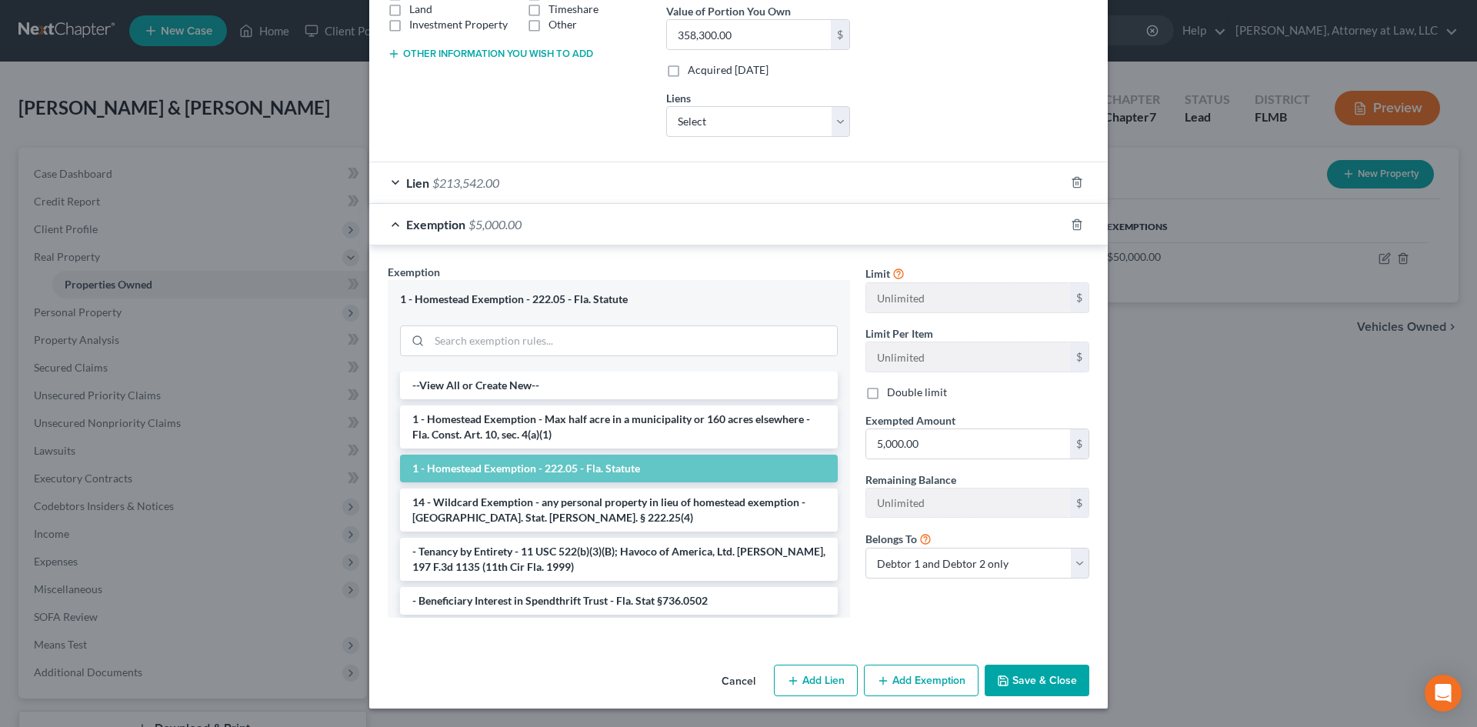
click at [1006, 678] on button "Save & Close" at bounding box center [1037, 681] width 105 height 32
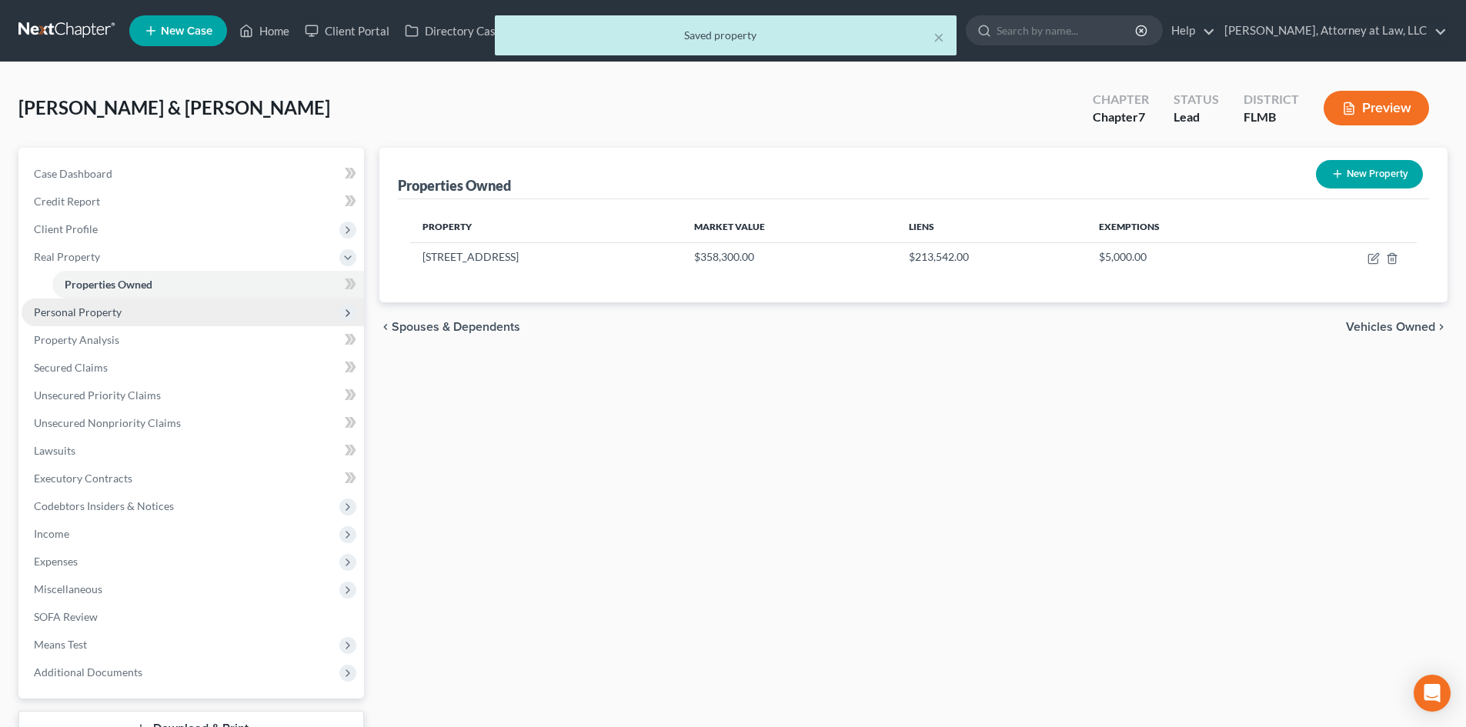
click at [195, 309] on span "Personal Property" at bounding box center [193, 313] width 342 height 28
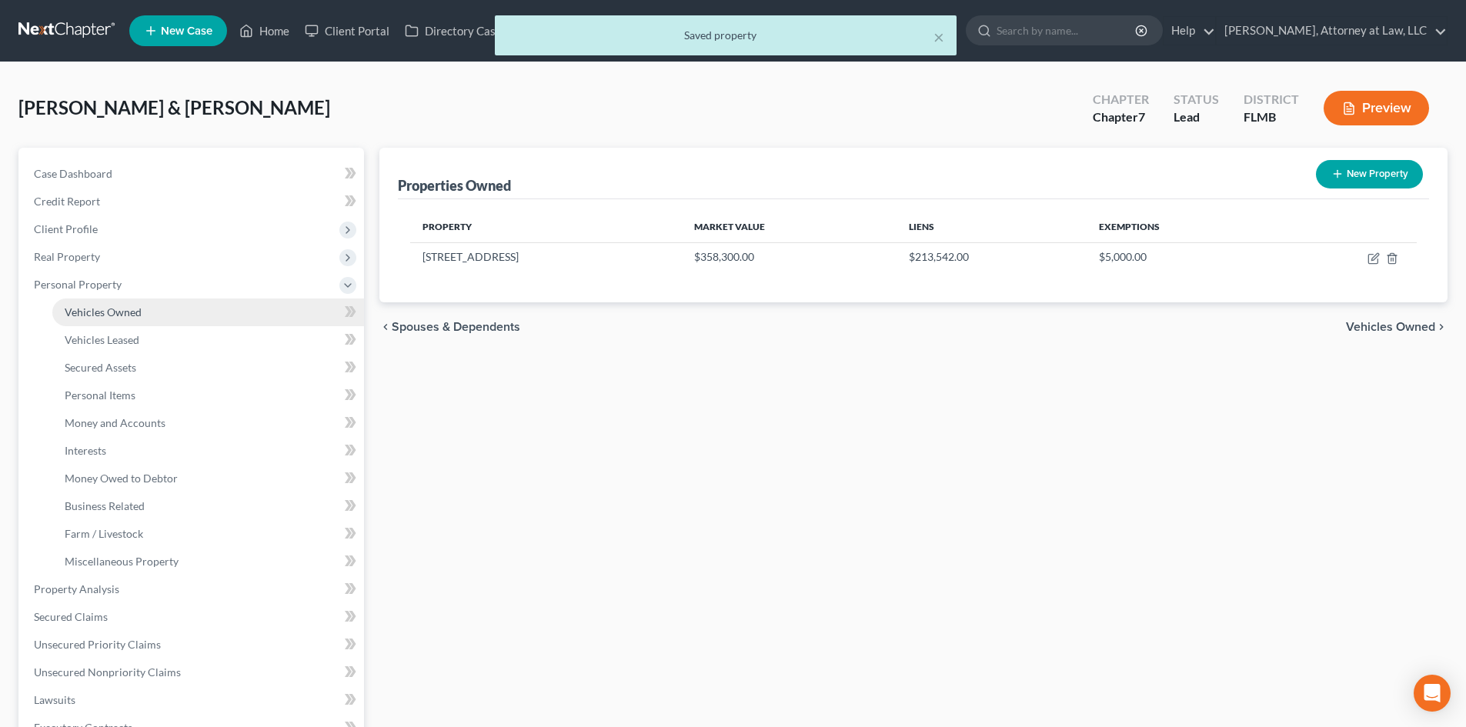
click at [210, 308] on link "Vehicles Owned" at bounding box center [208, 313] width 312 height 28
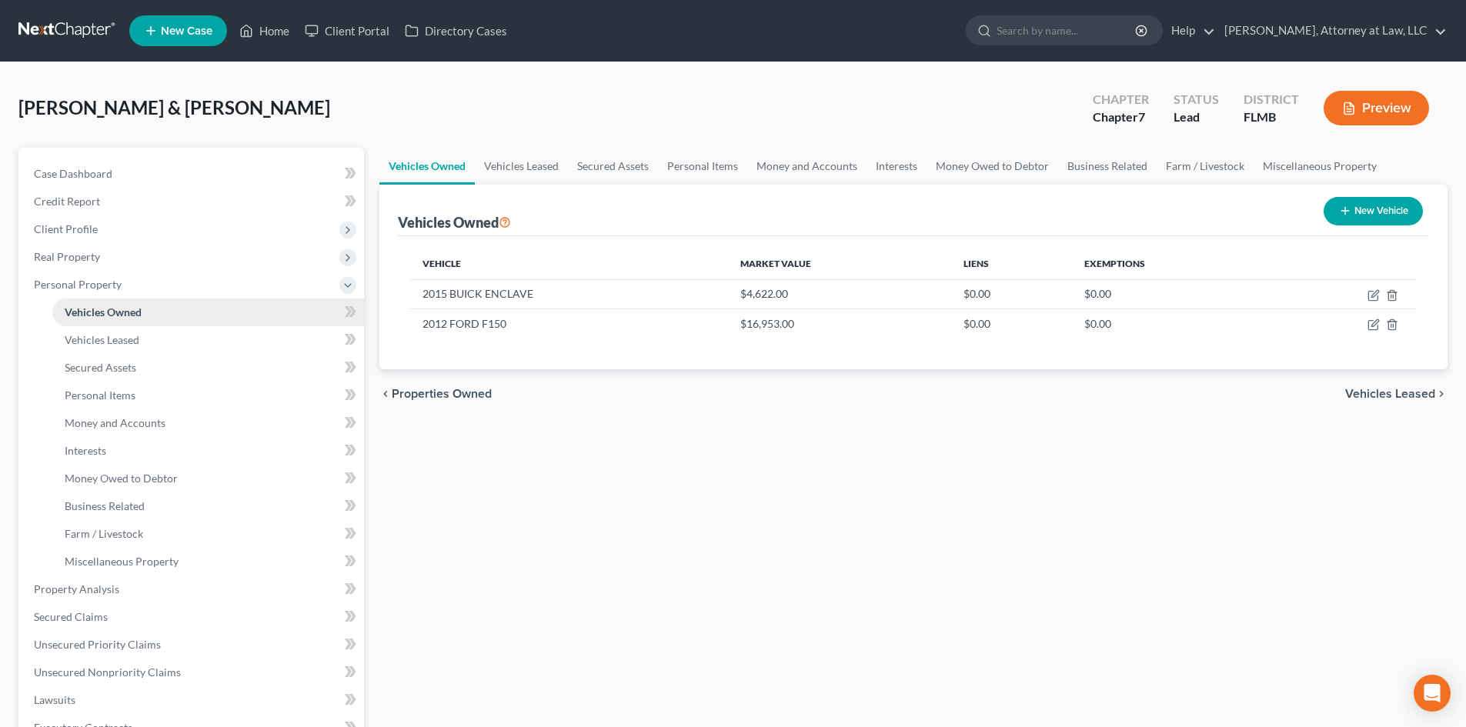
scroll to position [145, 0]
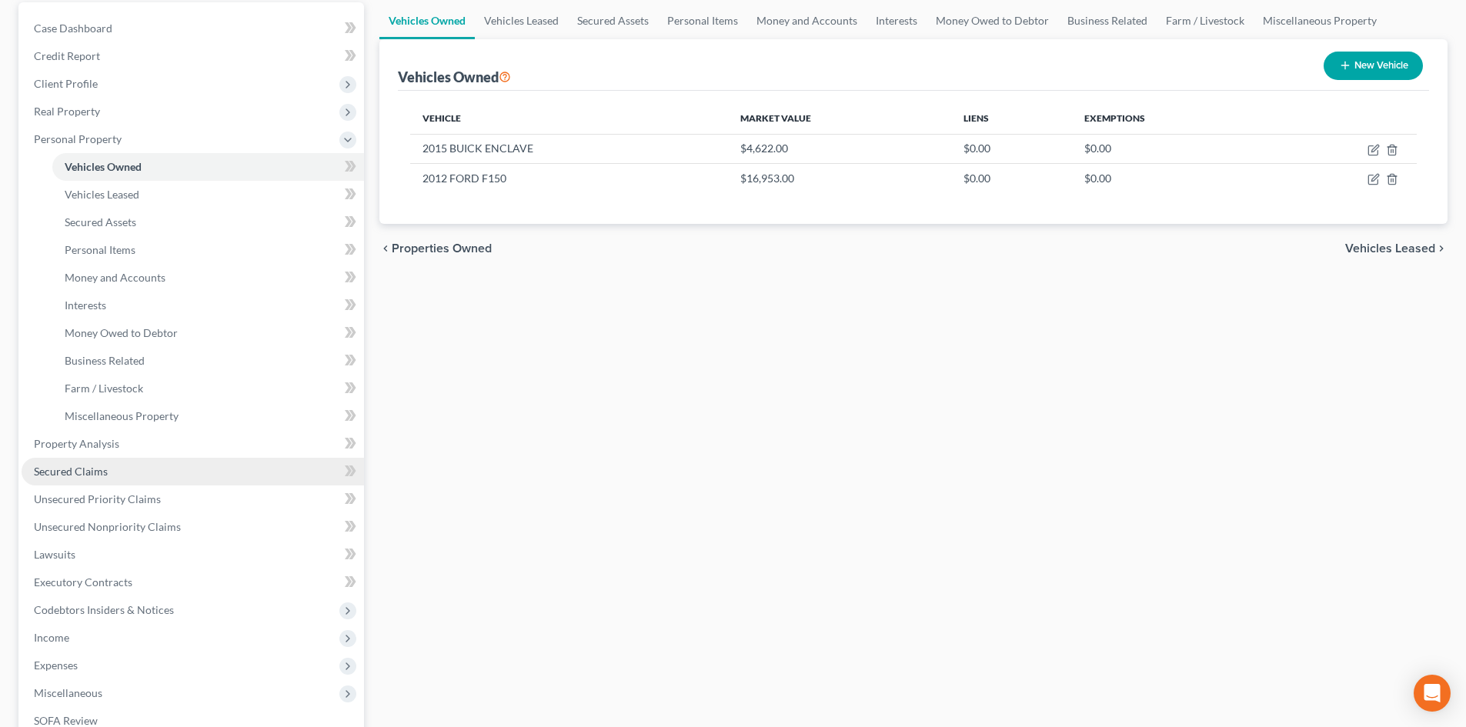
click at [207, 459] on link "Secured Claims" at bounding box center [193, 472] width 342 height 28
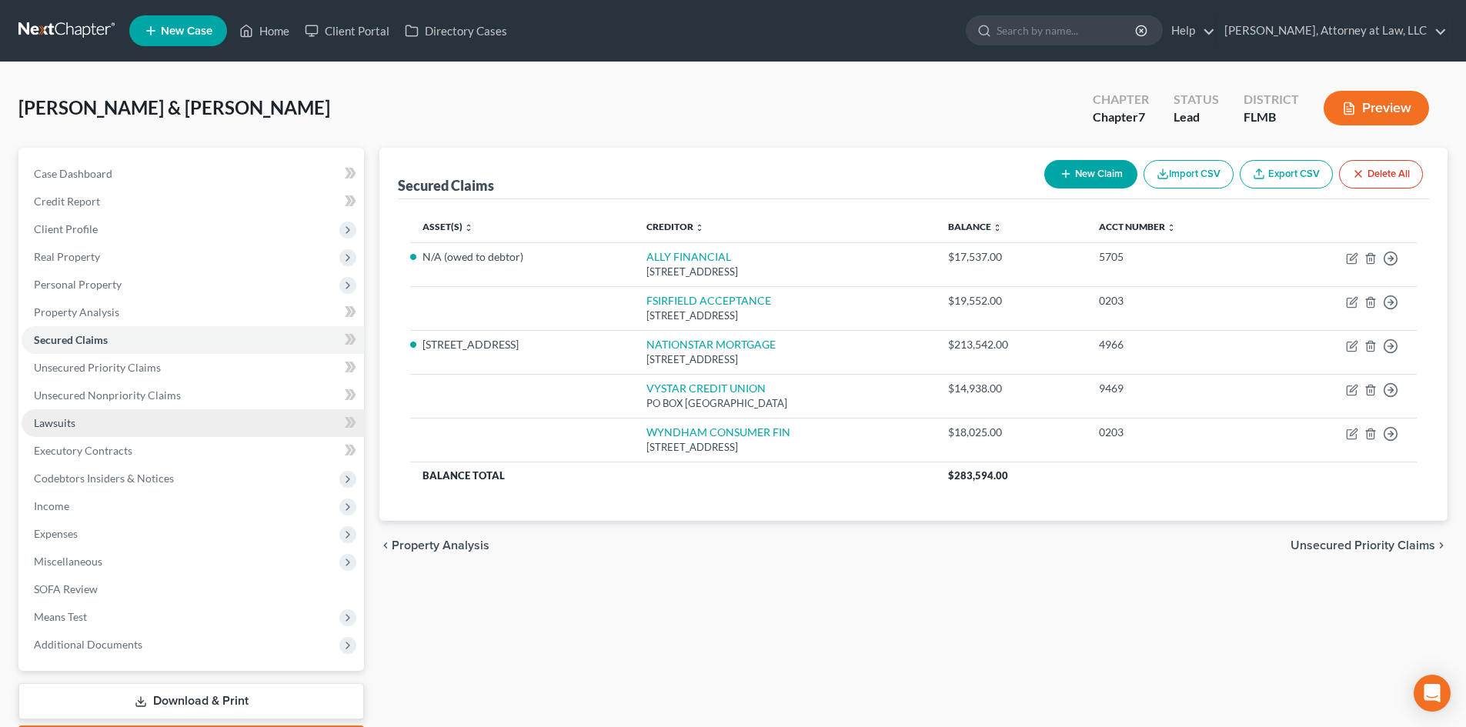
click at [225, 418] on link "Lawsuits" at bounding box center [193, 423] width 342 height 28
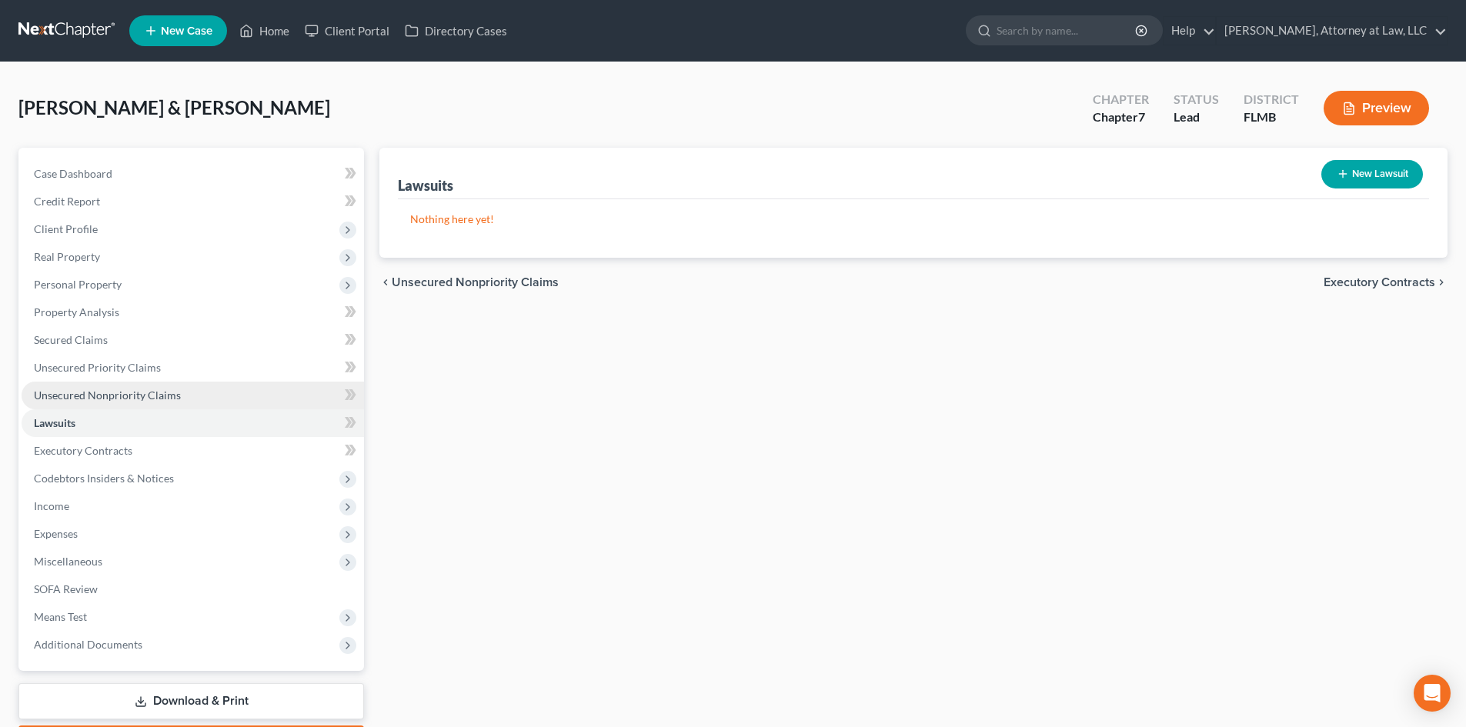
click at [240, 393] on link "Unsecured Nonpriority Claims" at bounding box center [193, 396] width 342 height 28
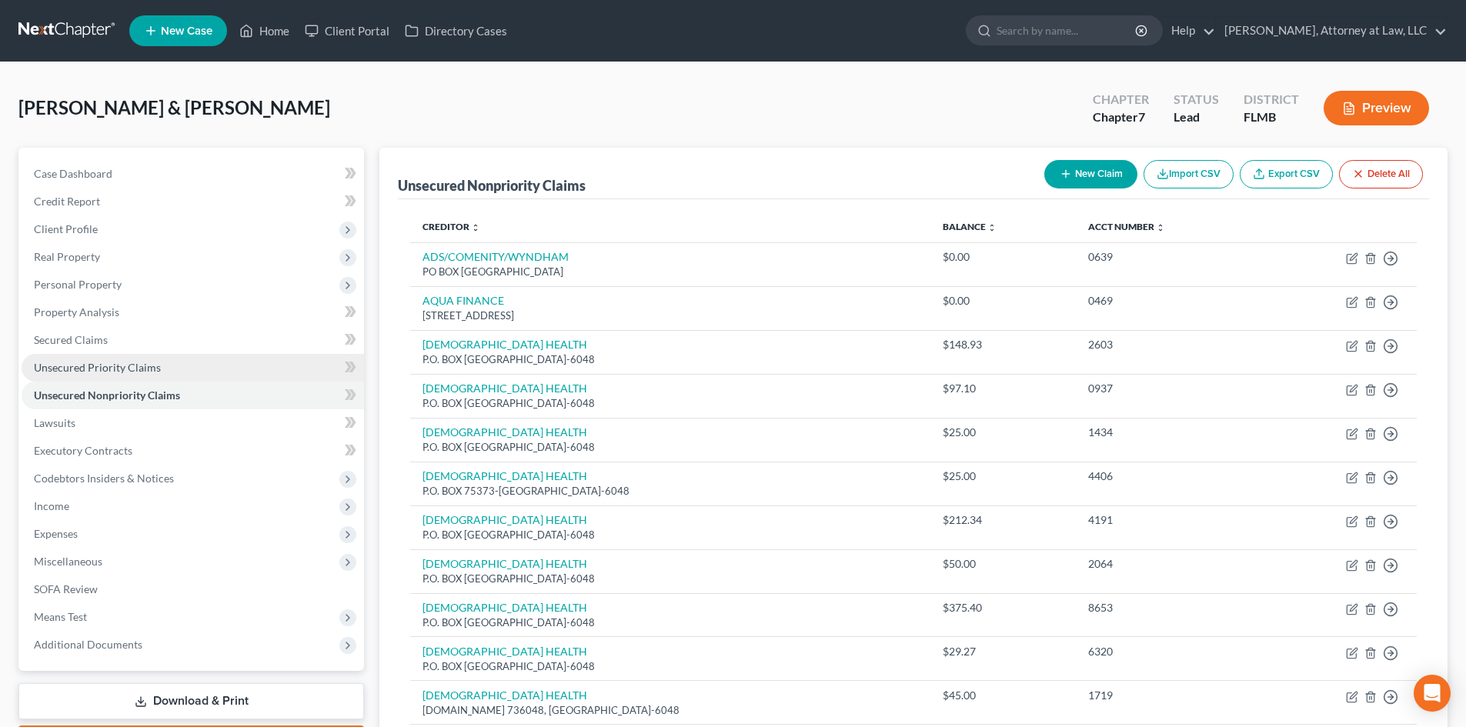
click at [252, 371] on link "Unsecured Priority Claims" at bounding box center [193, 368] width 342 height 28
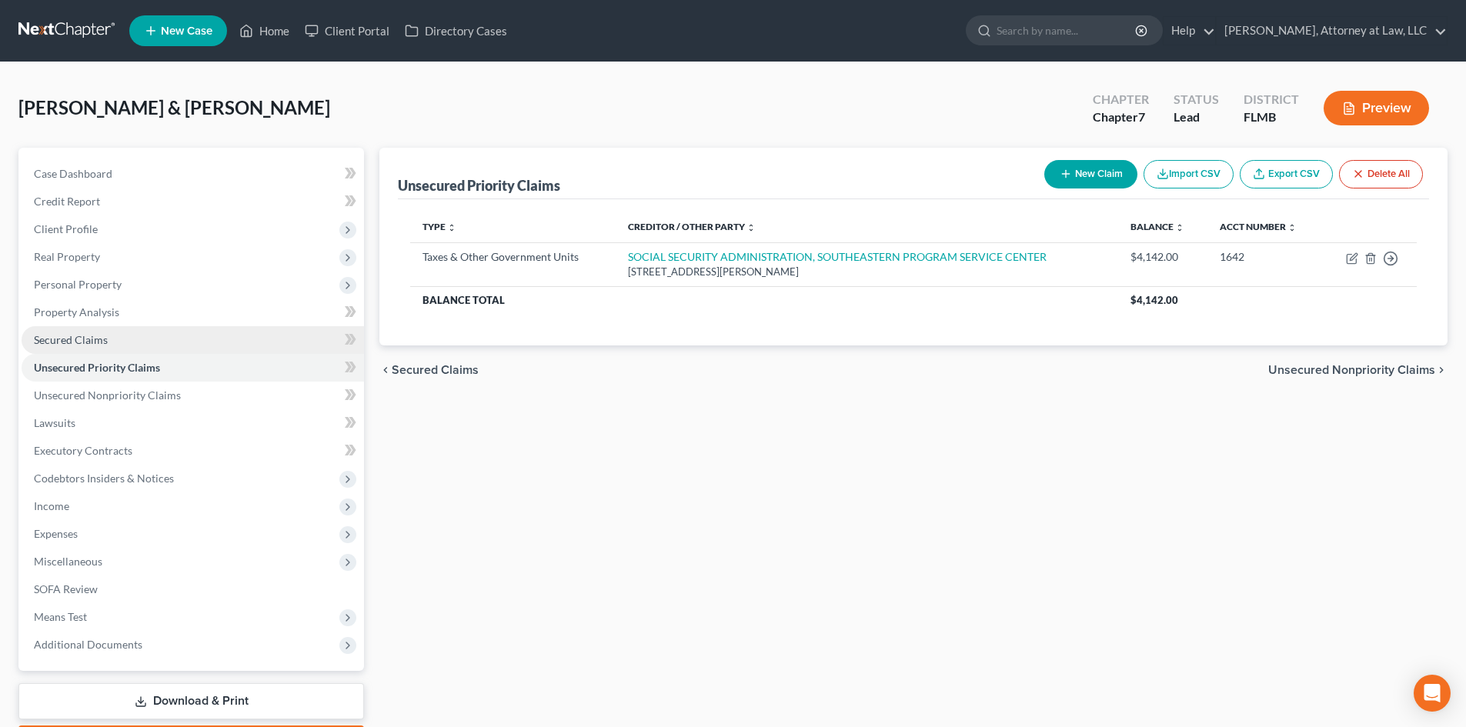
click at [266, 338] on link "Secured Claims" at bounding box center [193, 340] width 342 height 28
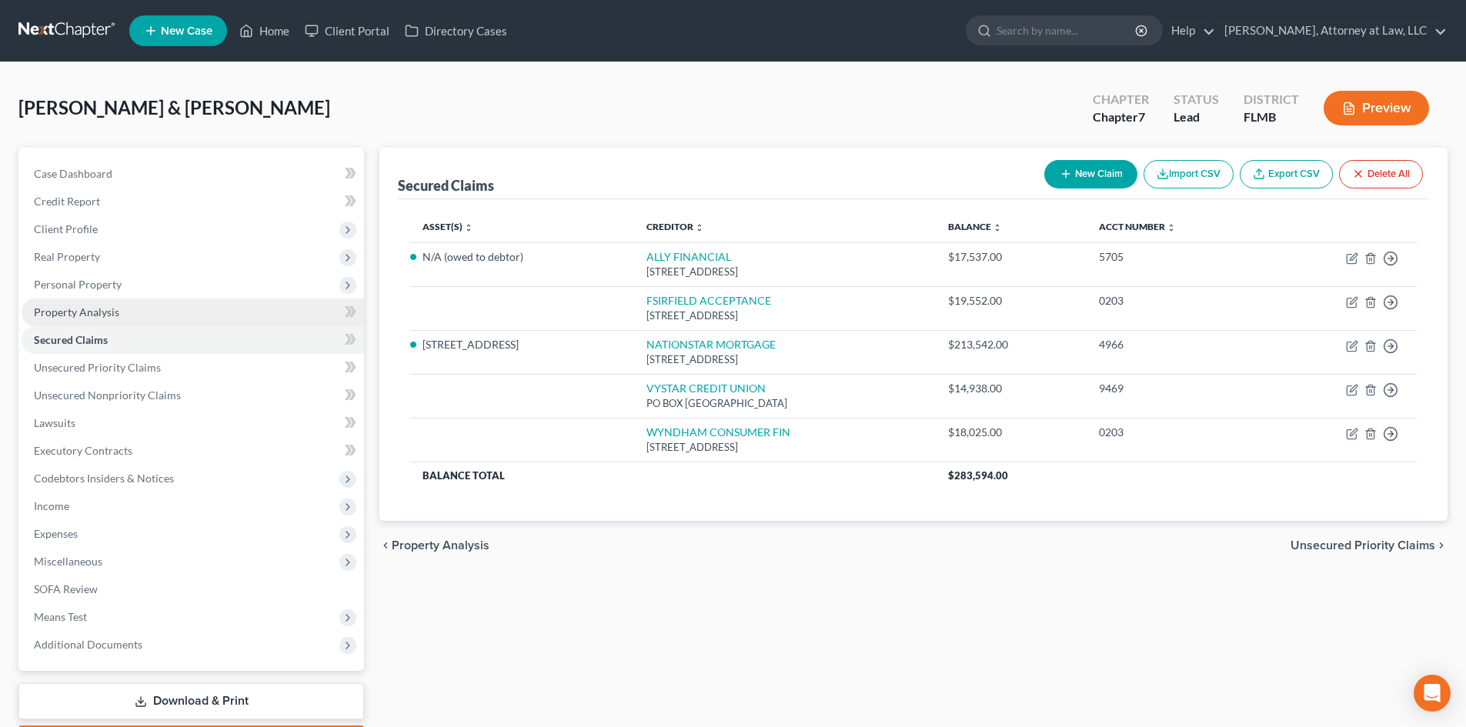
click at [272, 309] on link "Property Analysis" at bounding box center [193, 313] width 342 height 28
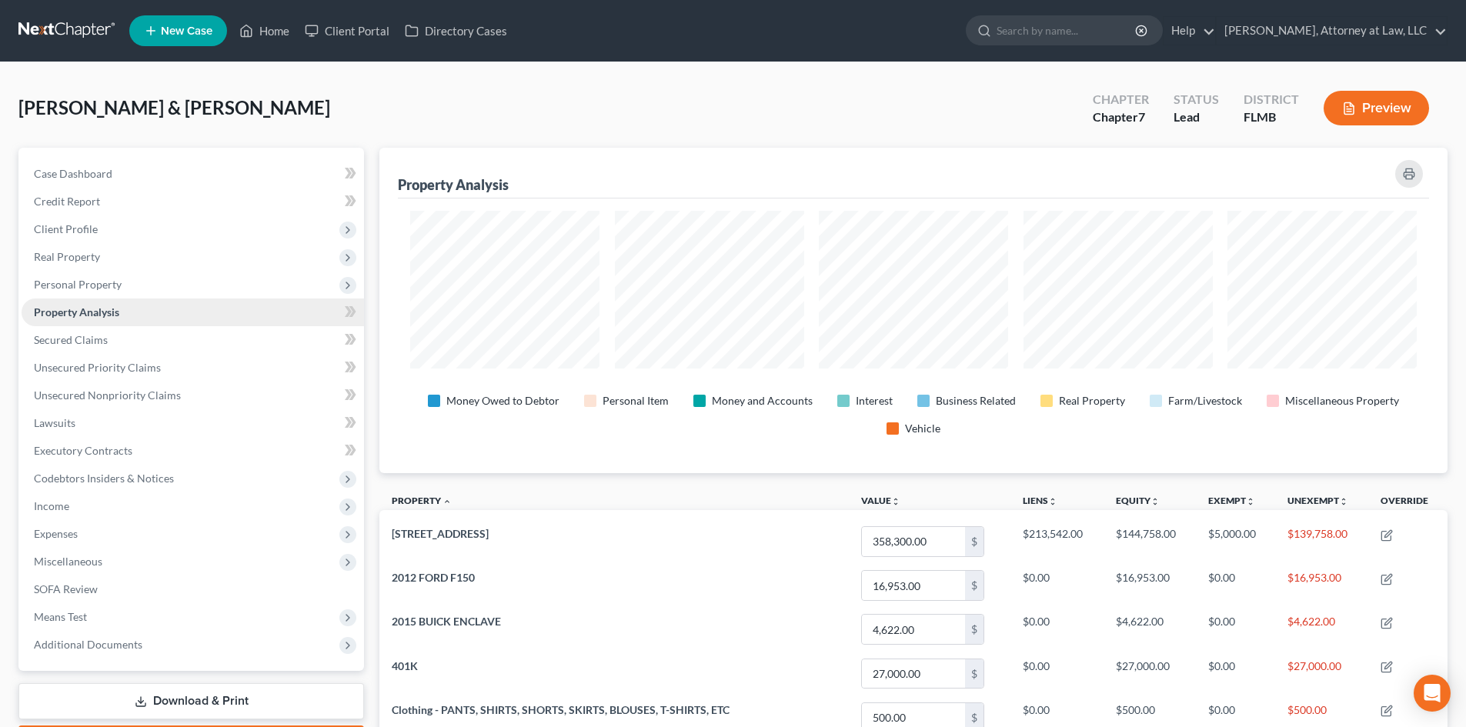
scroll to position [326, 1068]
click at [272, 288] on span "Personal Property" at bounding box center [193, 285] width 342 height 28
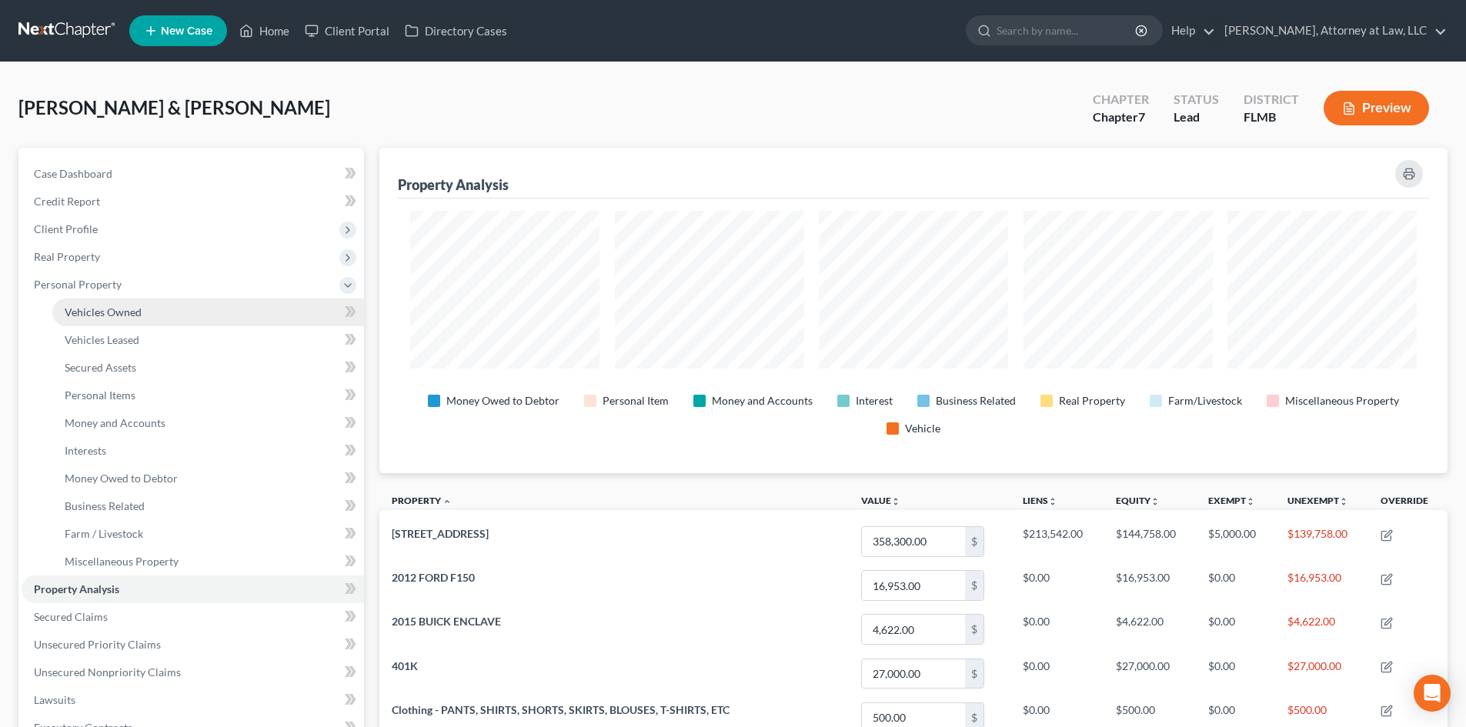
click at [266, 314] on link "Vehicles Owned" at bounding box center [208, 313] width 312 height 28
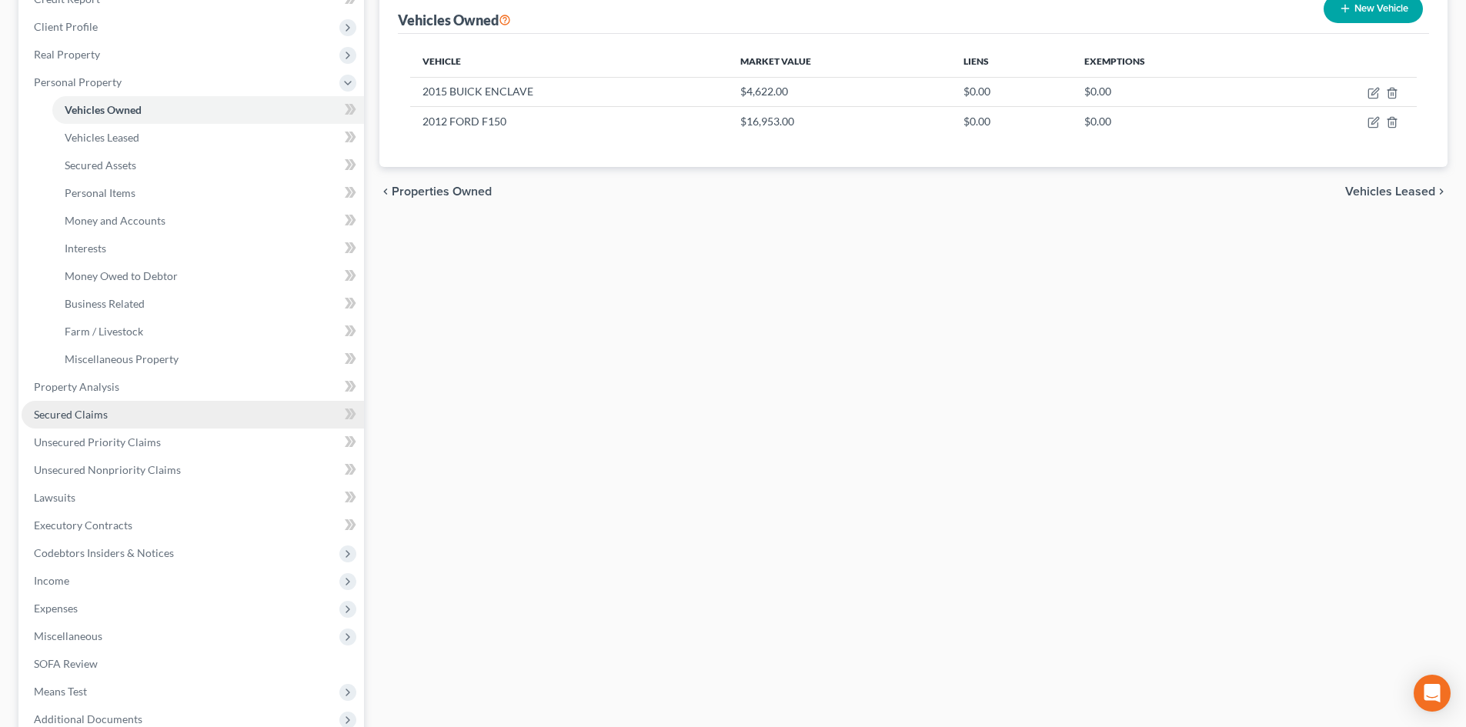
click at [257, 414] on link "Secured Claims" at bounding box center [193, 415] width 342 height 28
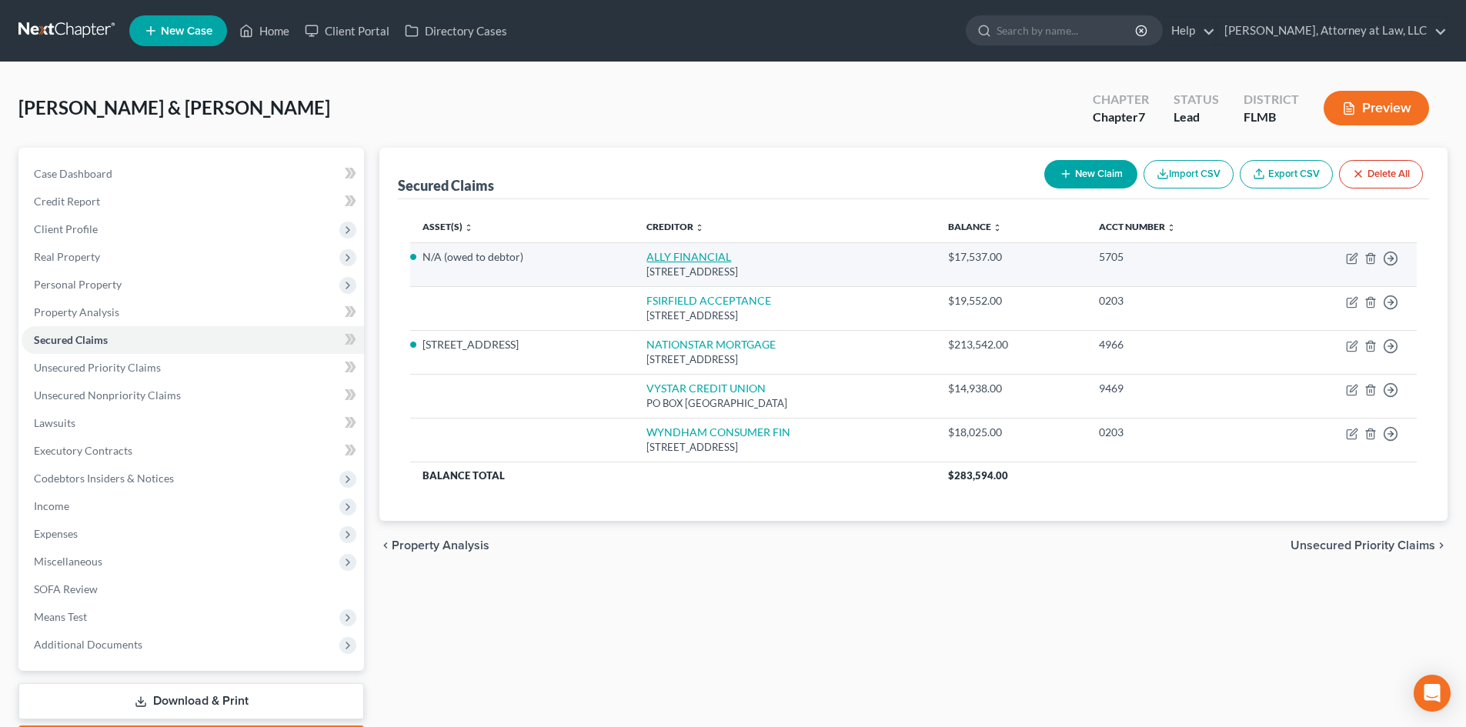
click at [649, 250] on link "ALLY FINANCIAL" at bounding box center [688, 256] width 85 height 13
select select "24"
select select "1"
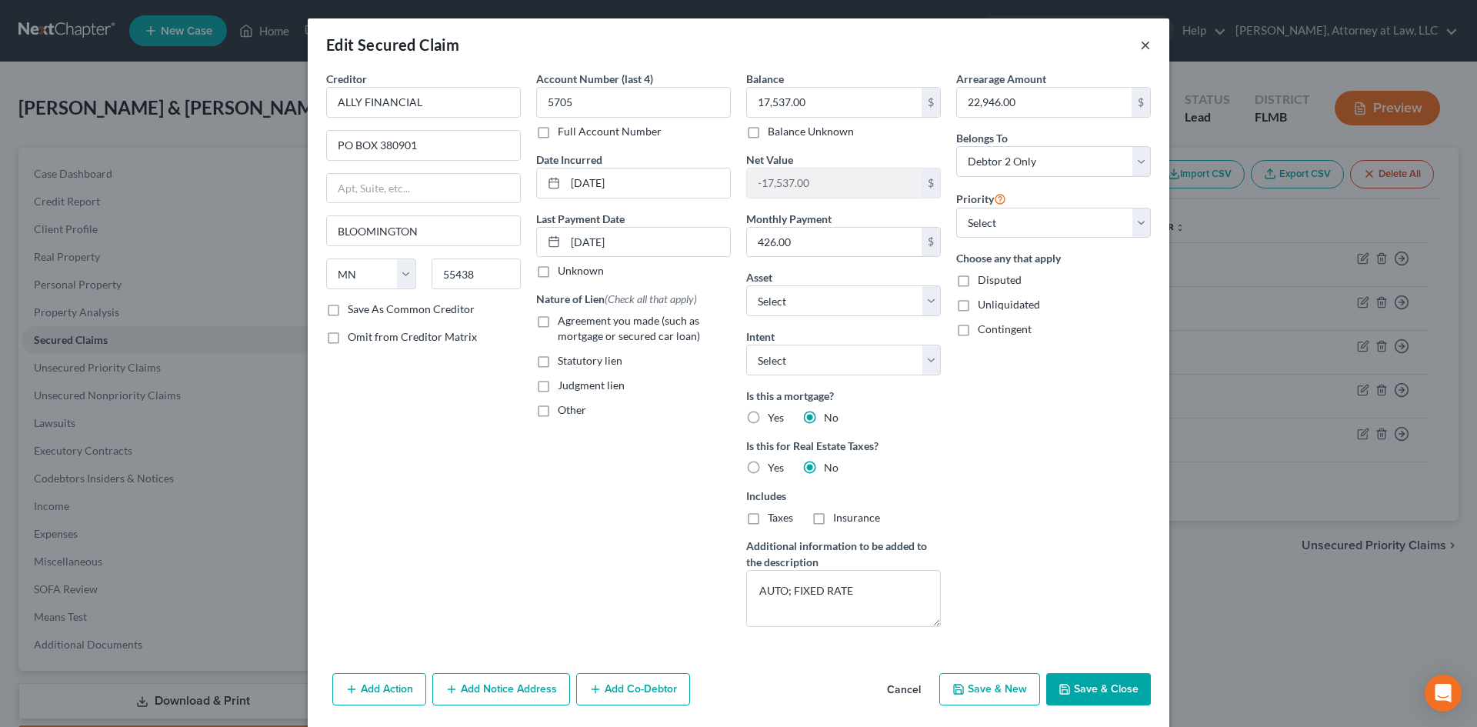
click at [1141, 44] on button "×" at bounding box center [1145, 44] width 11 height 18
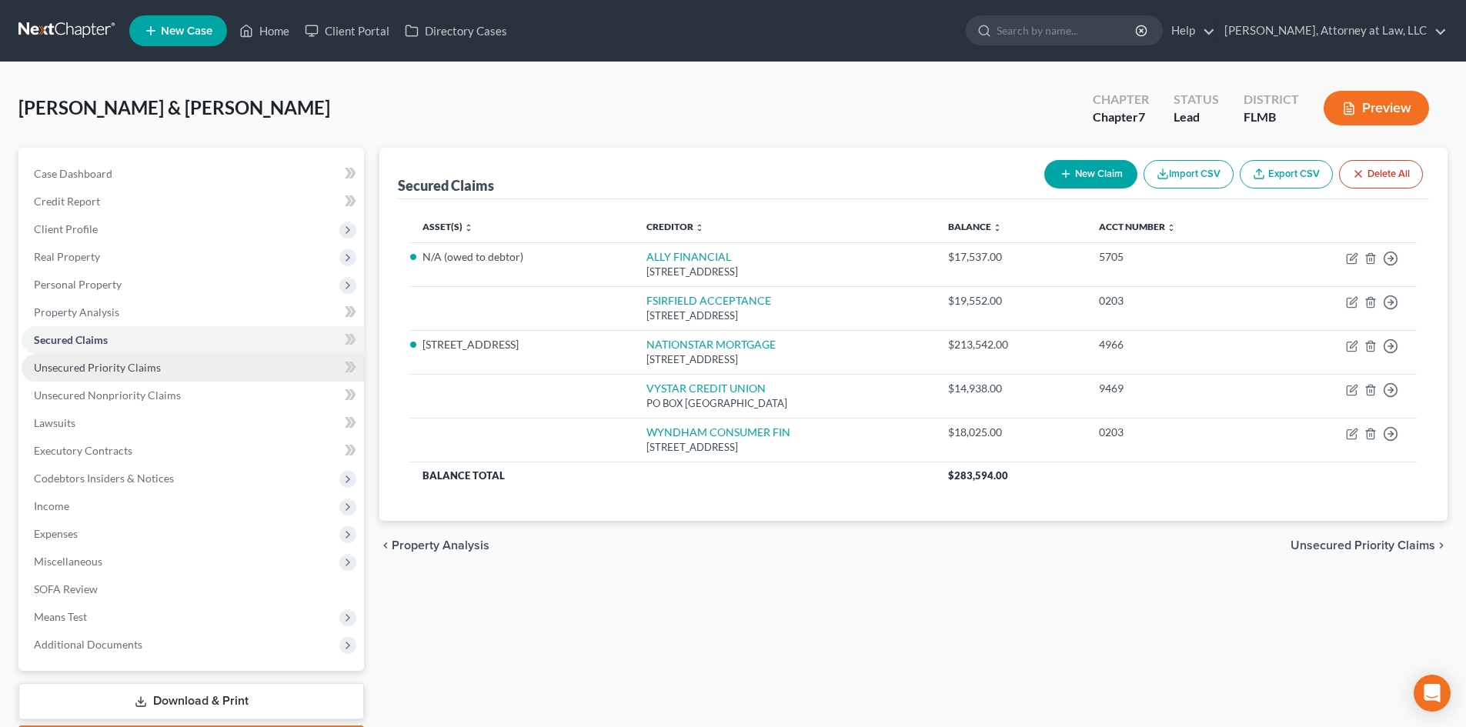
click at [197, 368] on link "Unsecured Priority Claims" at bounding box center [193, 368] width 342 height 28
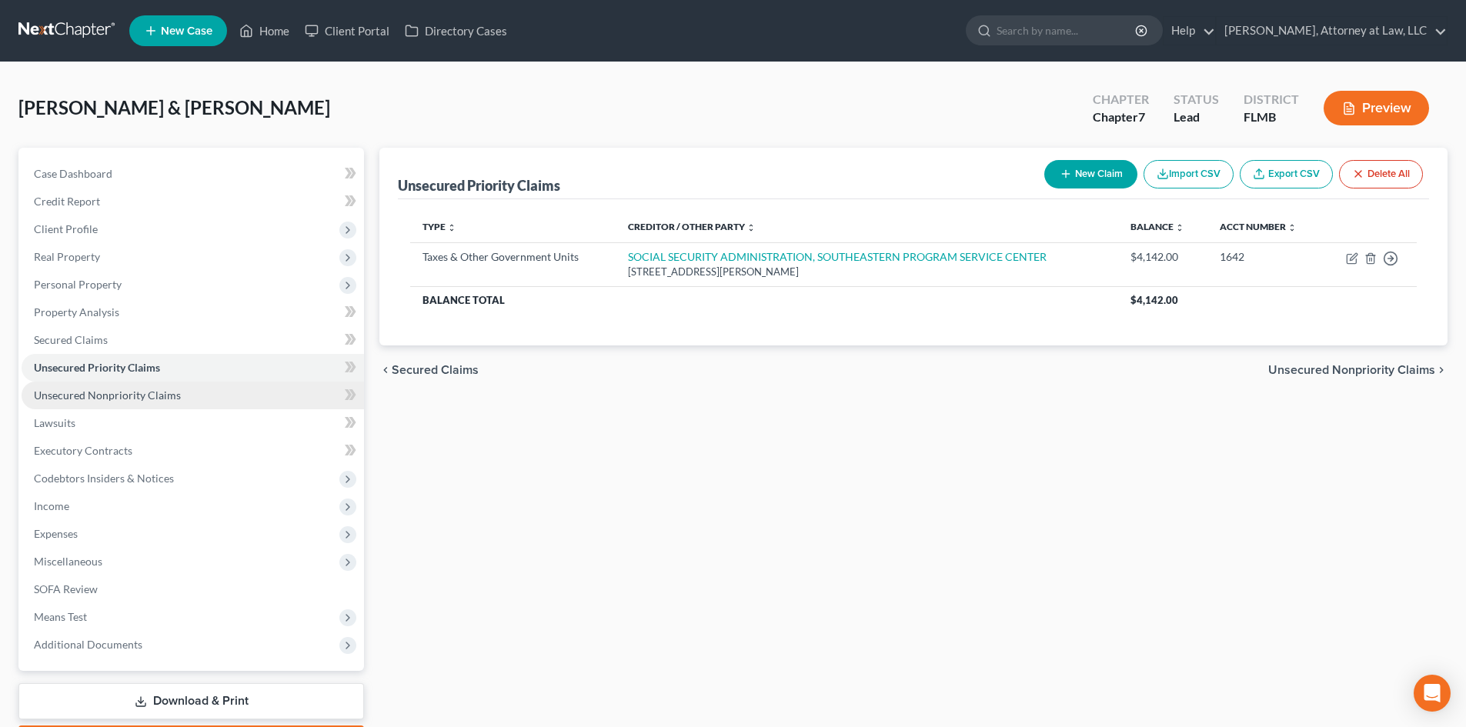
click at [219, 392] on link "Unsecured Nonpriority Claims" at bounding box center [193, 396] width 342 height 28
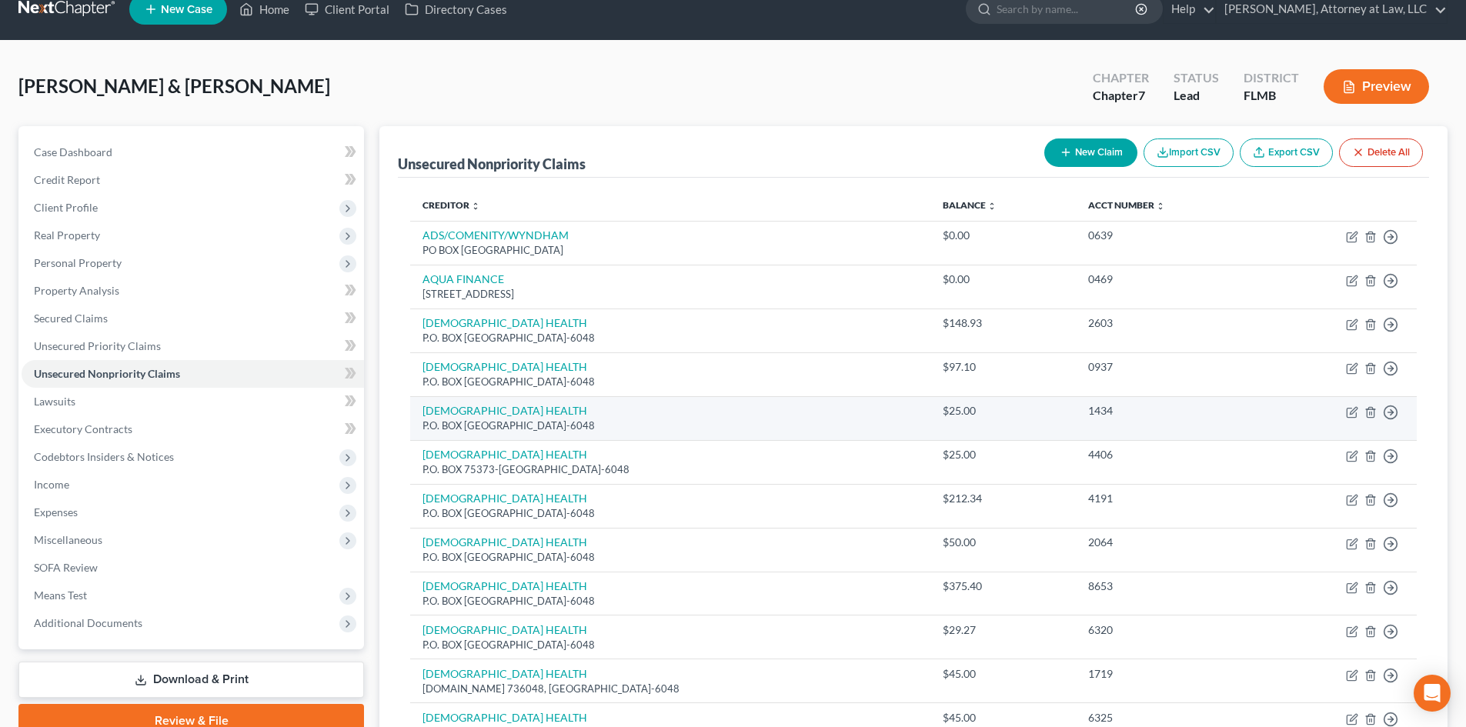
scroll to position [18, 0]
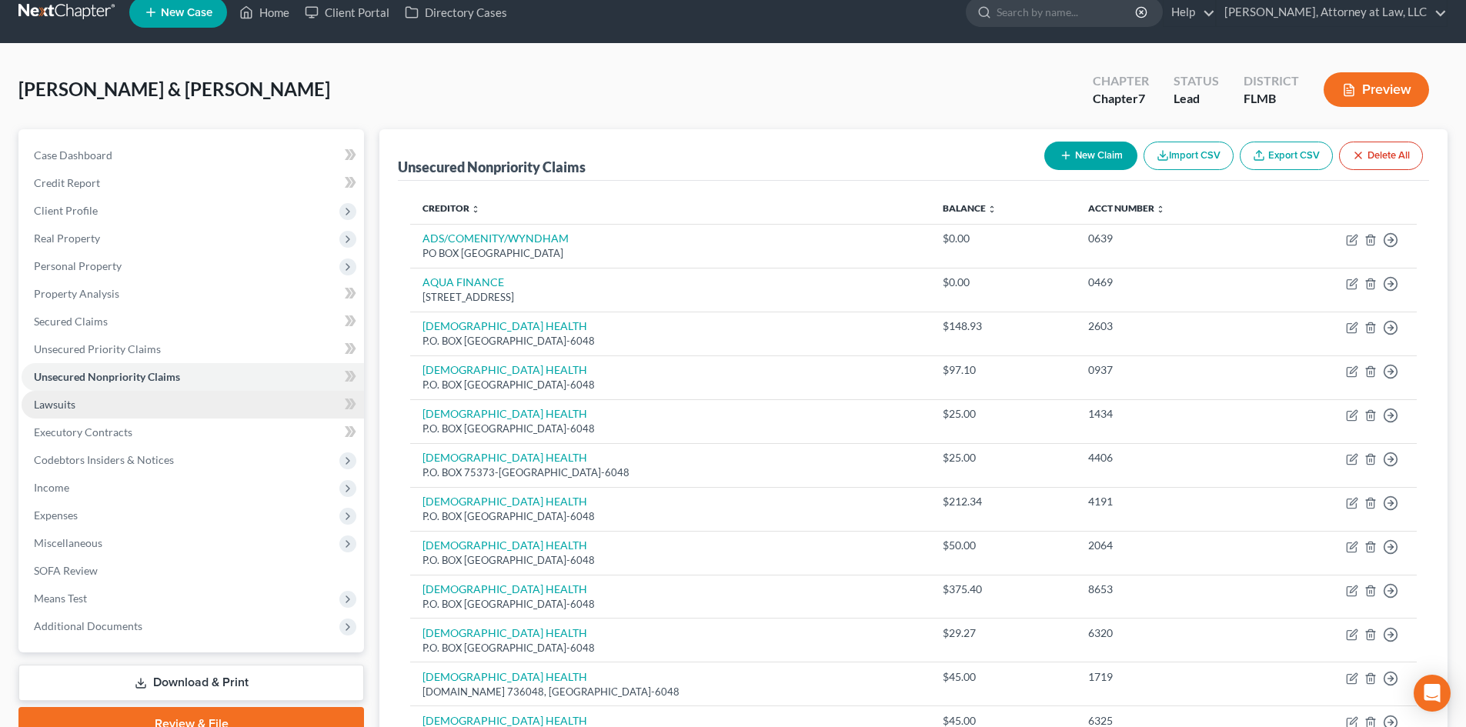
click at [328, 406] on link "Lawsuits" at bounding box center [193, 405] width 342 height 28
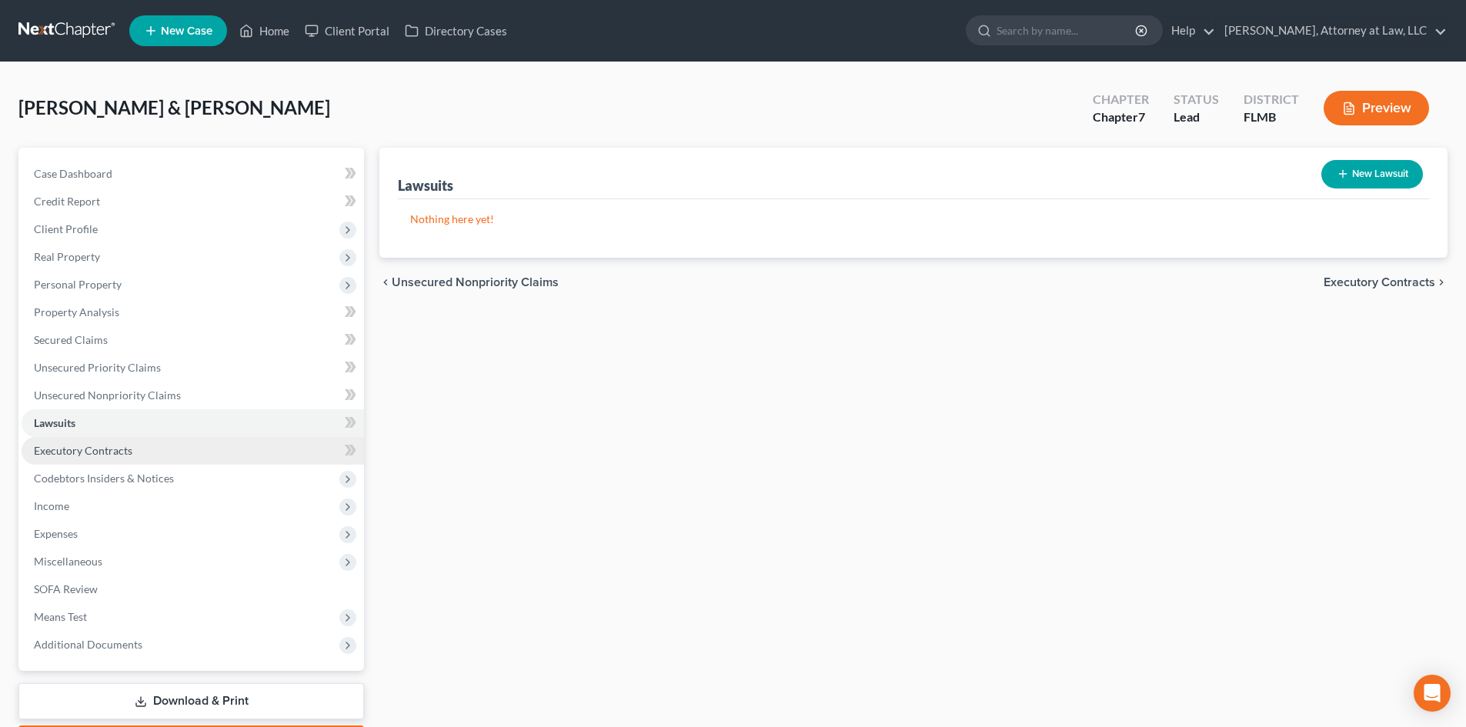
click at [276, 448] on link "Executory Contracts" at bounding box center [193, 451] width 342 height 28
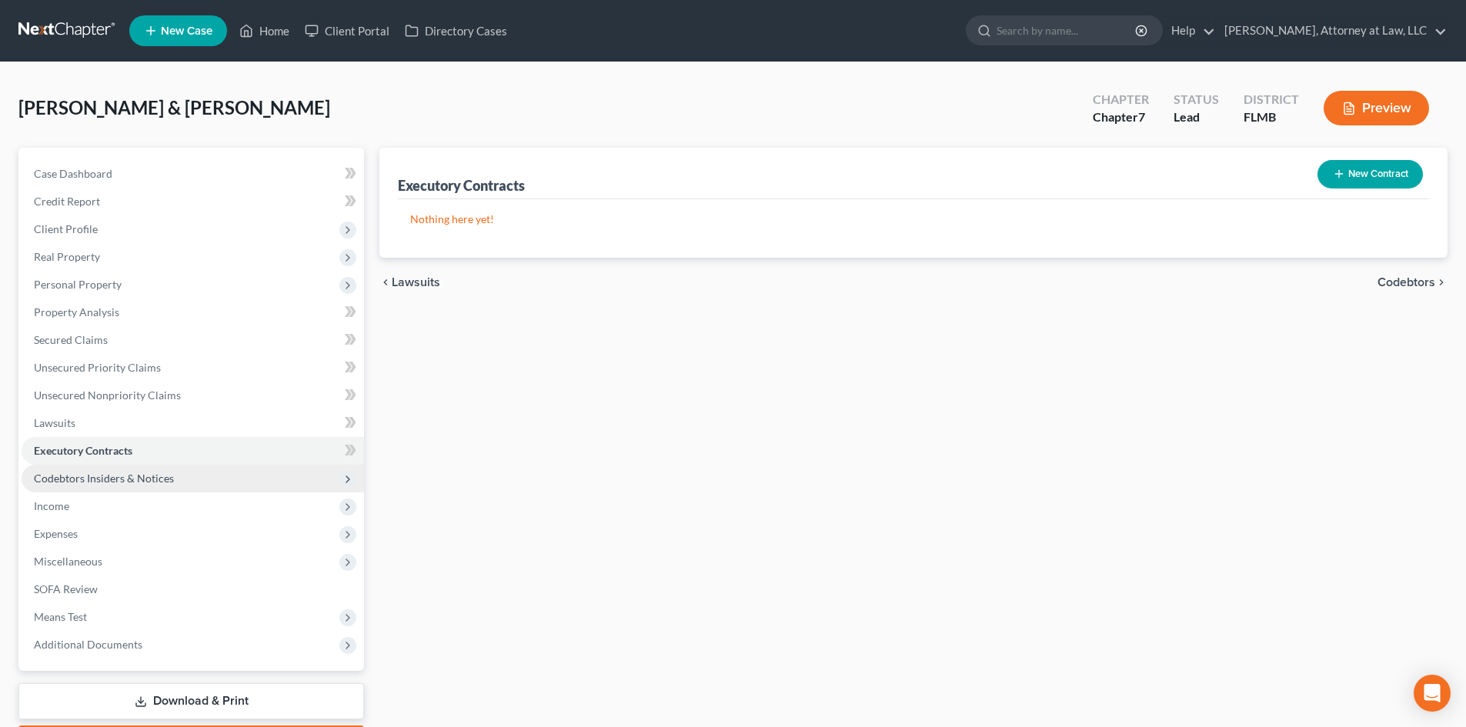
click at [283, 472] on span "Codebtors Insiders & Notices" at bounding box center [193, 479] width 342 height 28
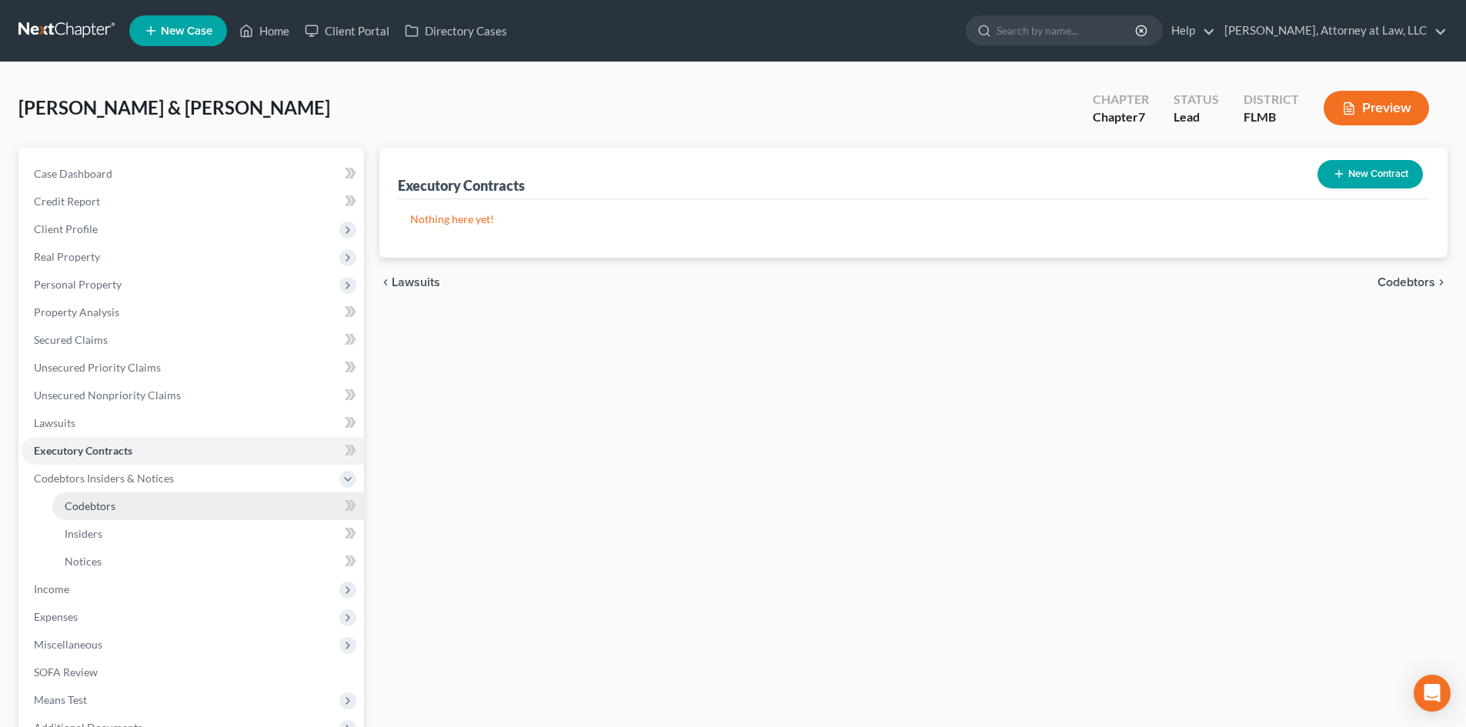
click at [272, 503] on link "Codebtors" at bounding box center [208, 506] width 312 height 28
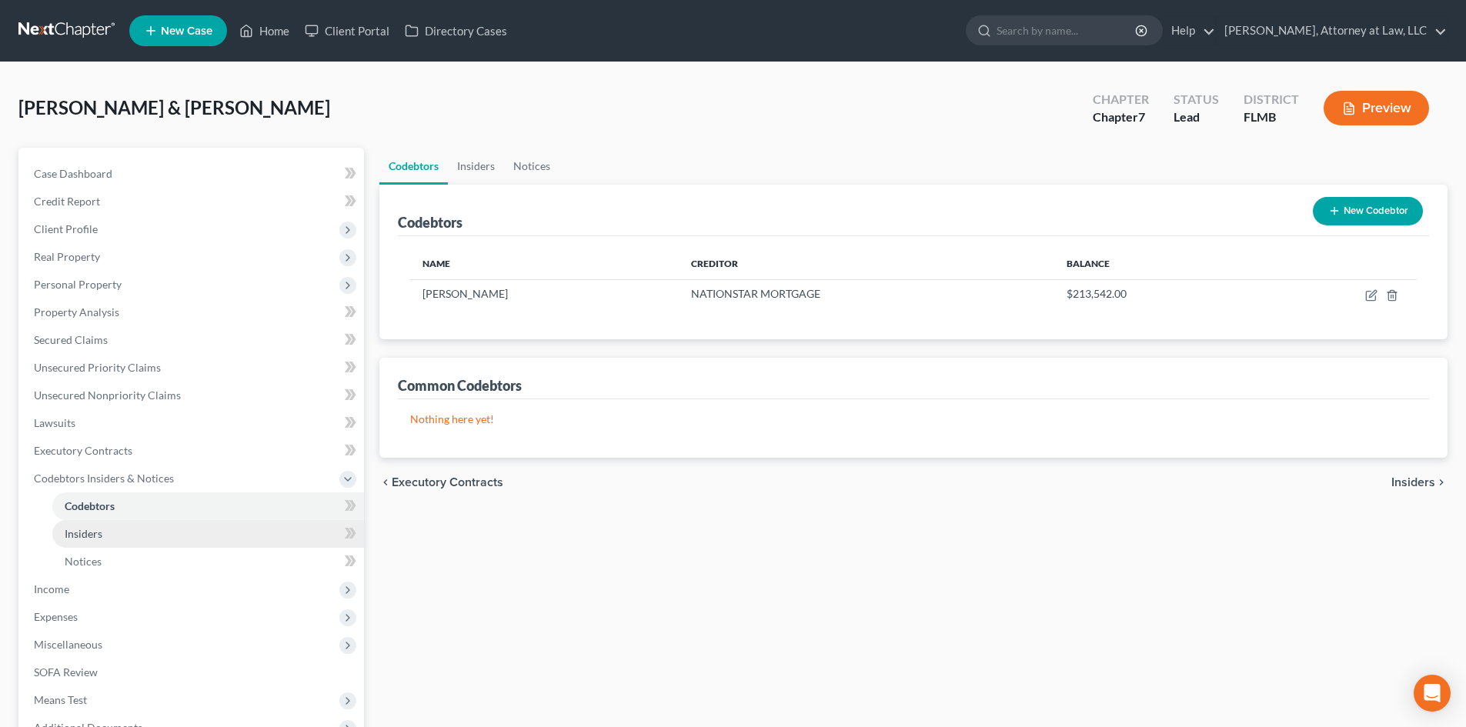
click at [272, 532] on link "Insiders" at bounding box center [208, 534] width 312 height 28
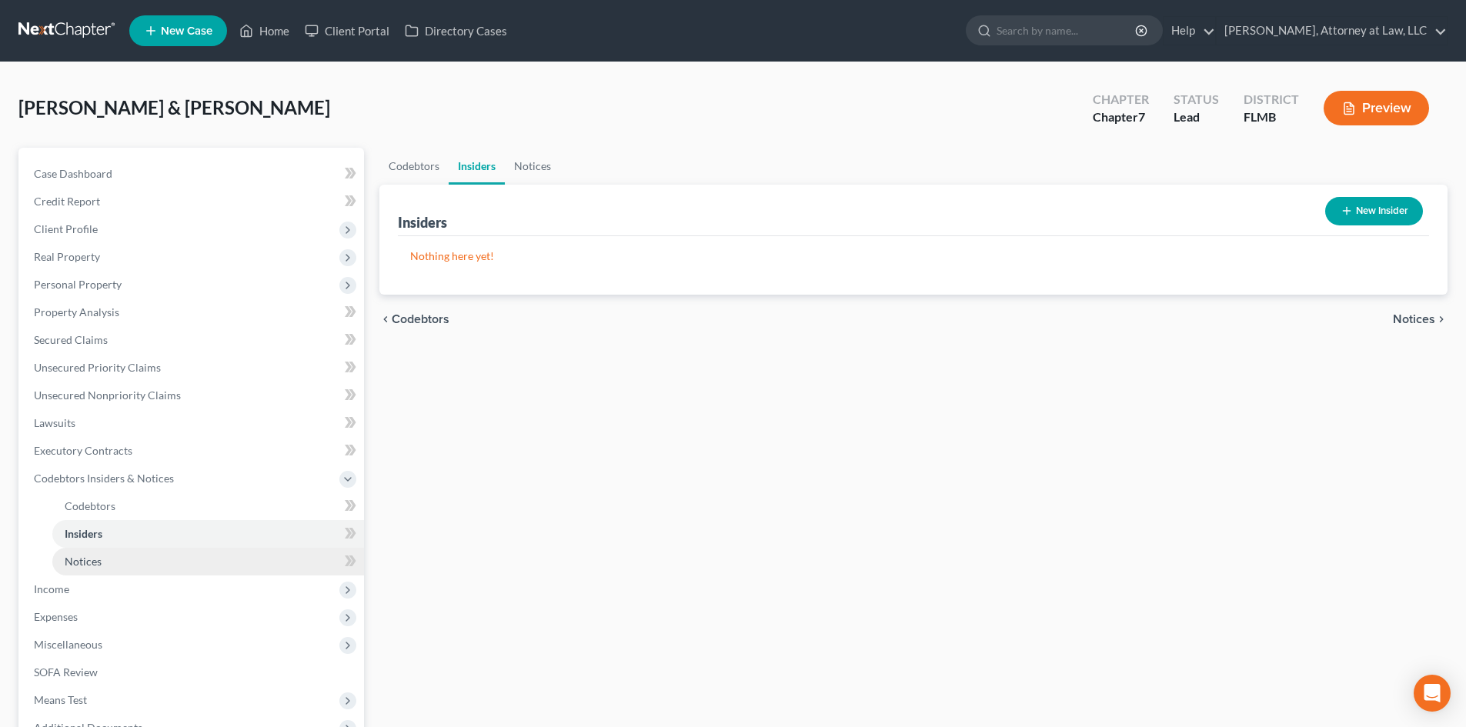
click at [269, 553] on link "Notices" at bounding box center [208, 562] width 312 height 28
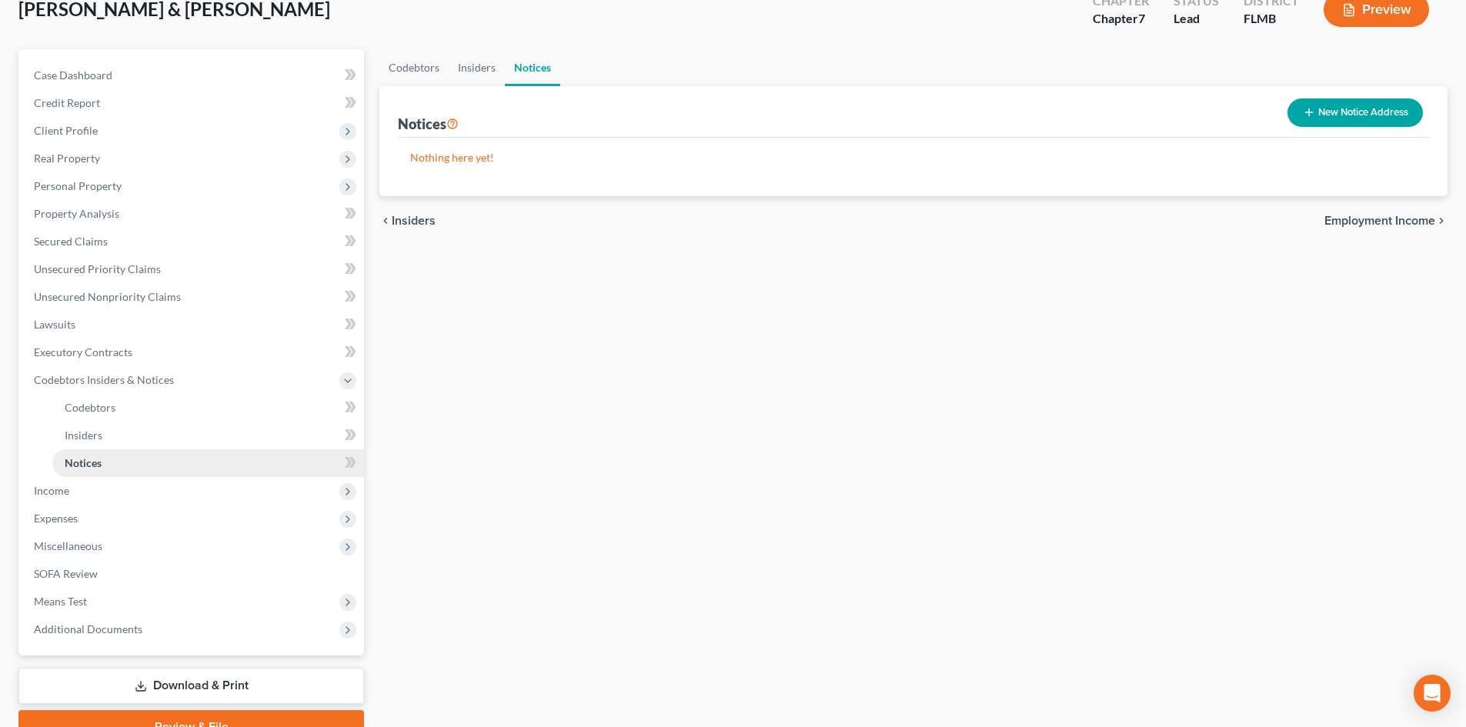
scroll to position [100, 0]
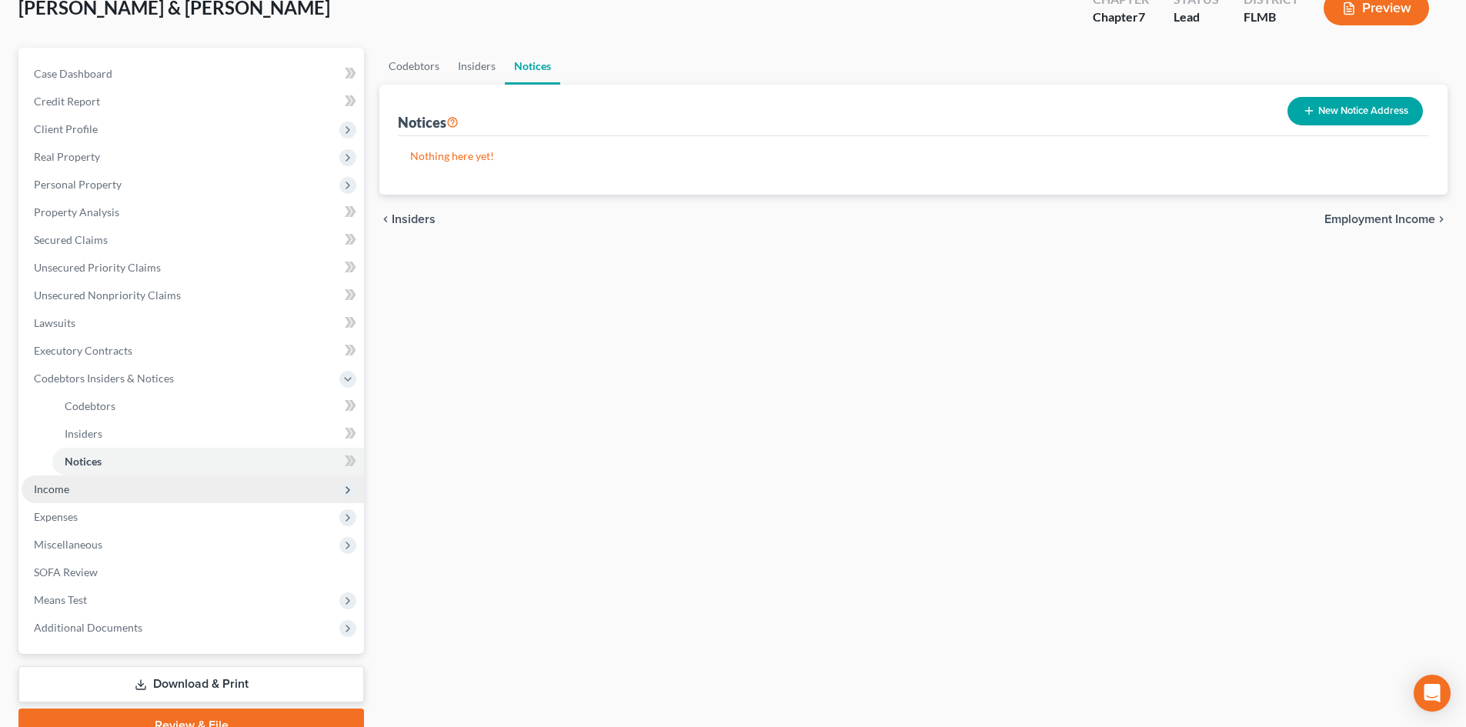
click at [269, 498] on span "Income" at bounding box center [193, 490] width 342 height 28
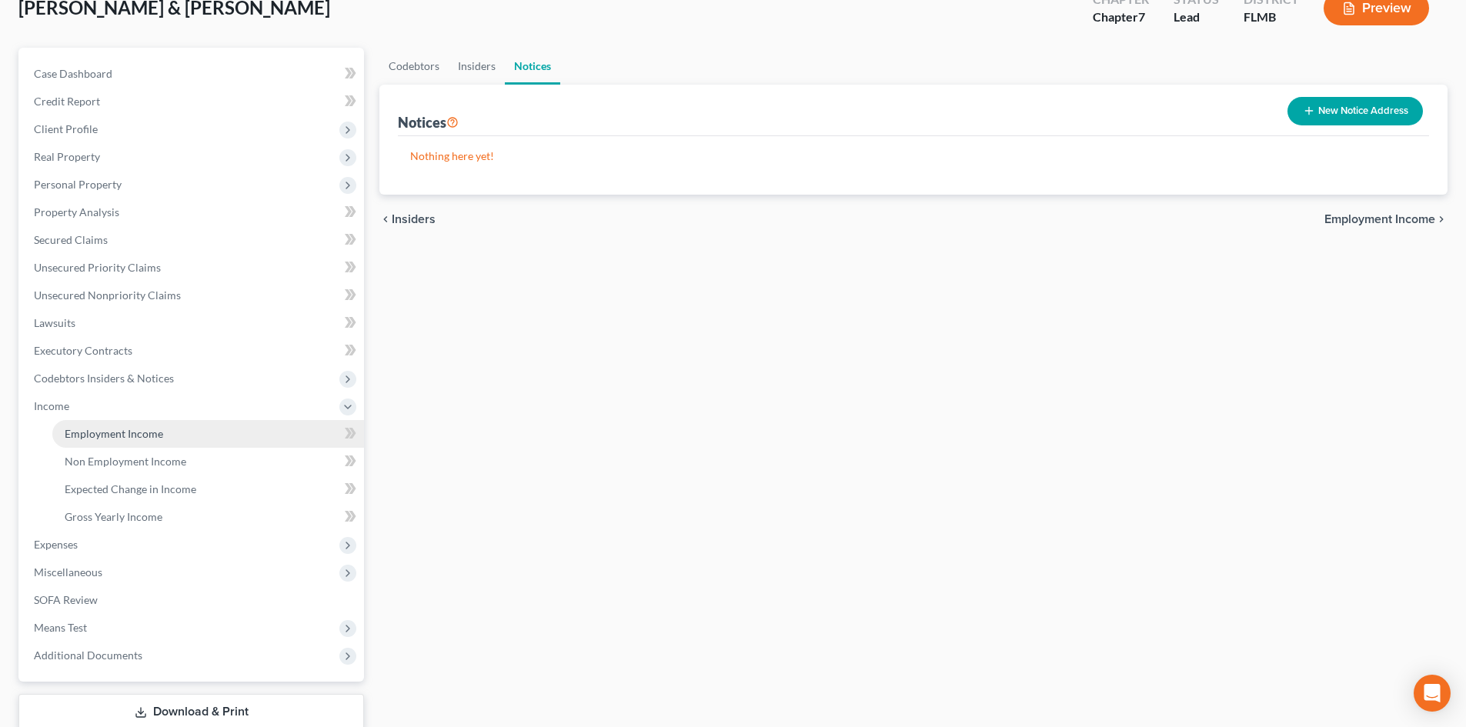
click at [268, 436] on link "Employment Income" at bounding box center [208, 434] width 312 height 28
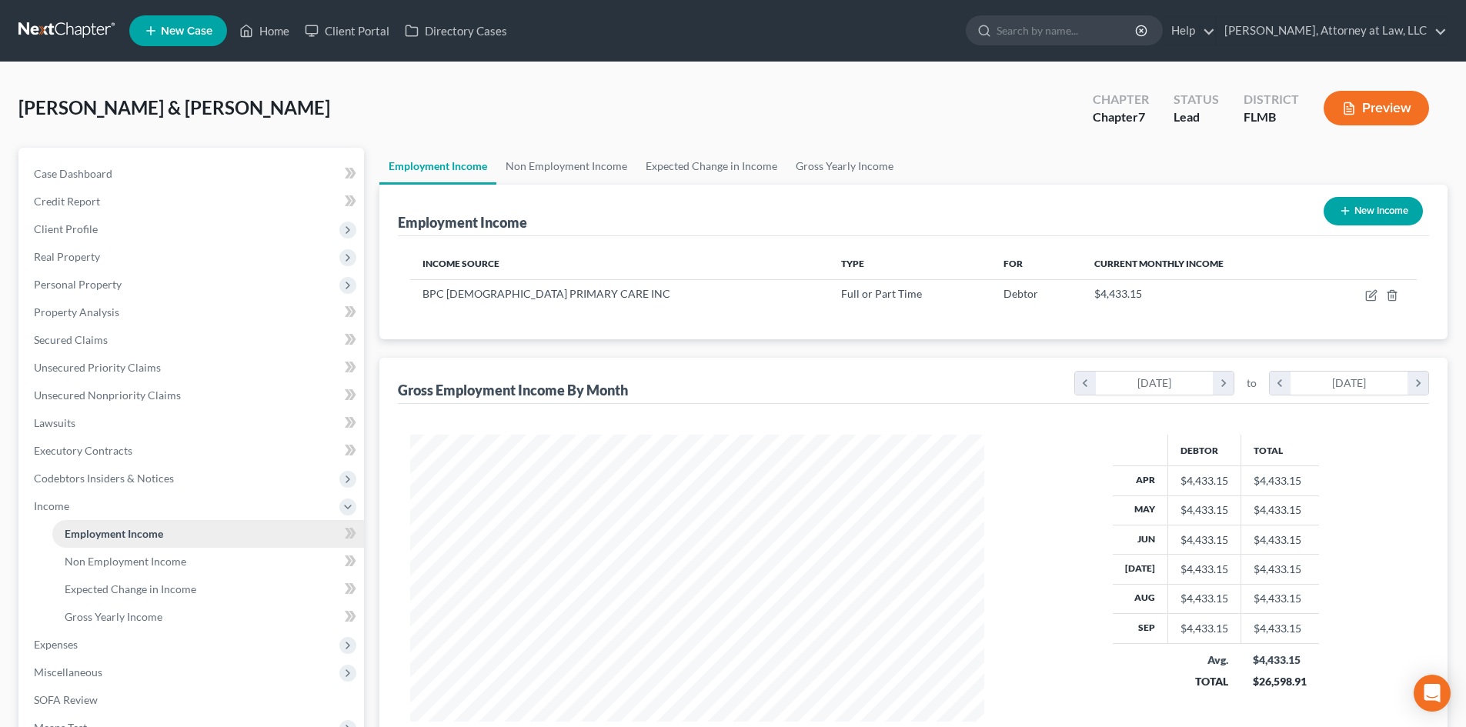
scroll to position [287, 605]
click at [576, 161] on link "Non Employment Income" at bounding box center [566, 166] width 140 height 37
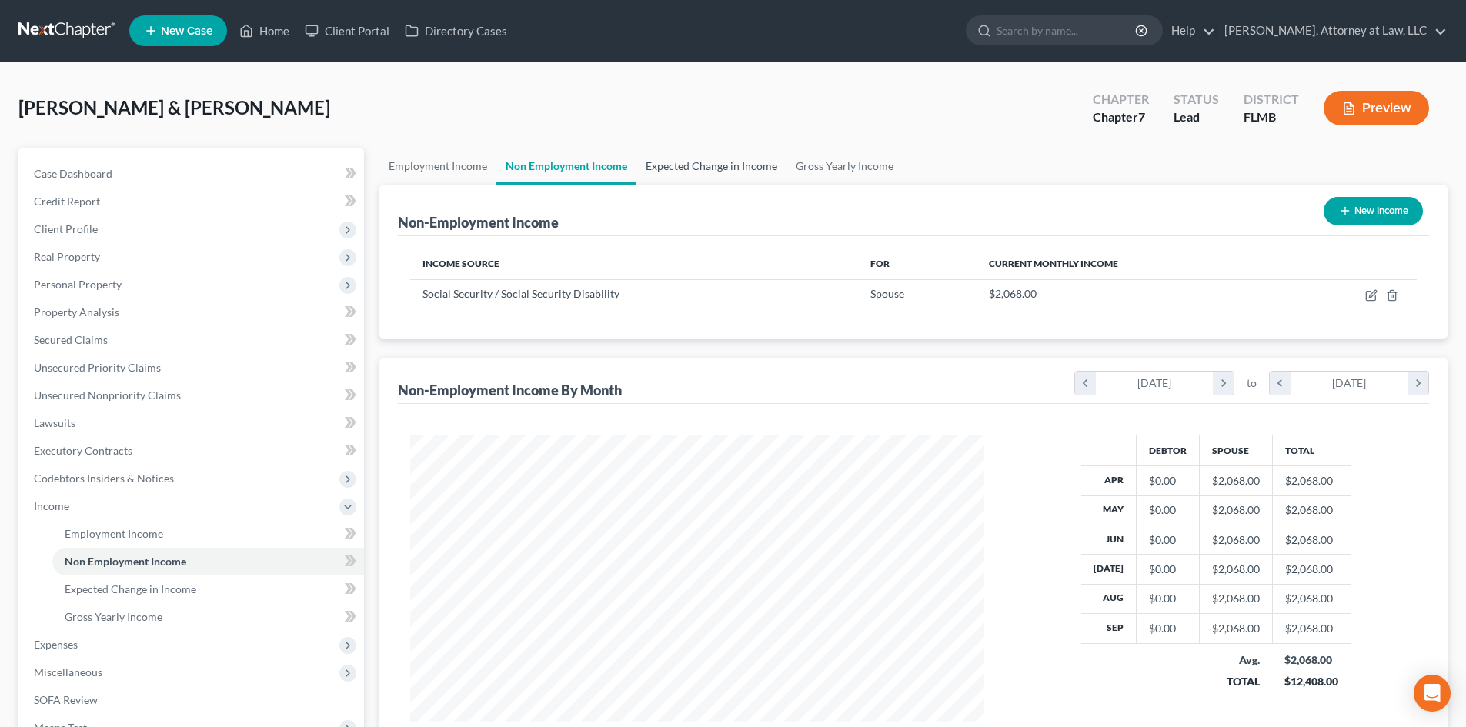
scroll to position [287, 605]
click at [683, 161] on link "Expected Change in Income" at bounding box center [711, 166] width 150 height 37
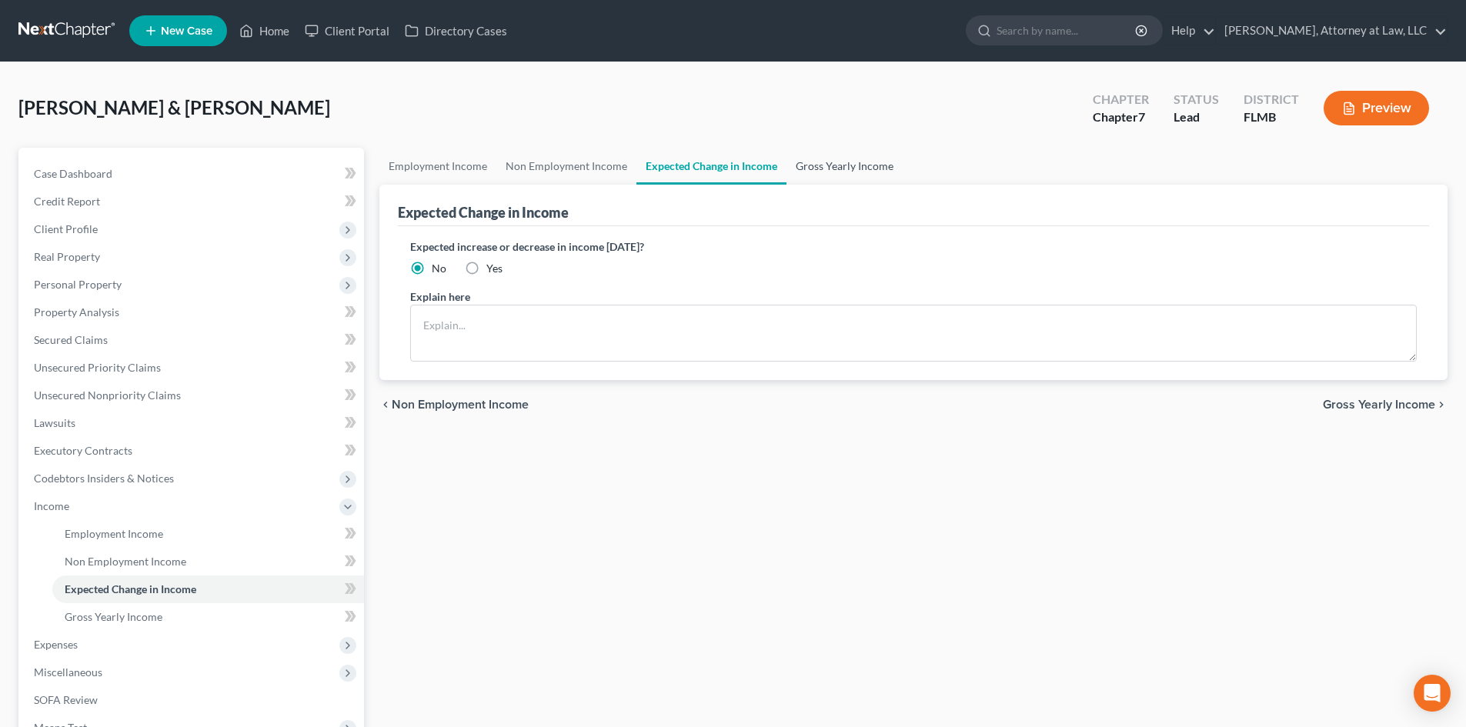
click at [816, 165] on link "Gross Yearly Income" at bounding box center [844, 166] width 116 height 37
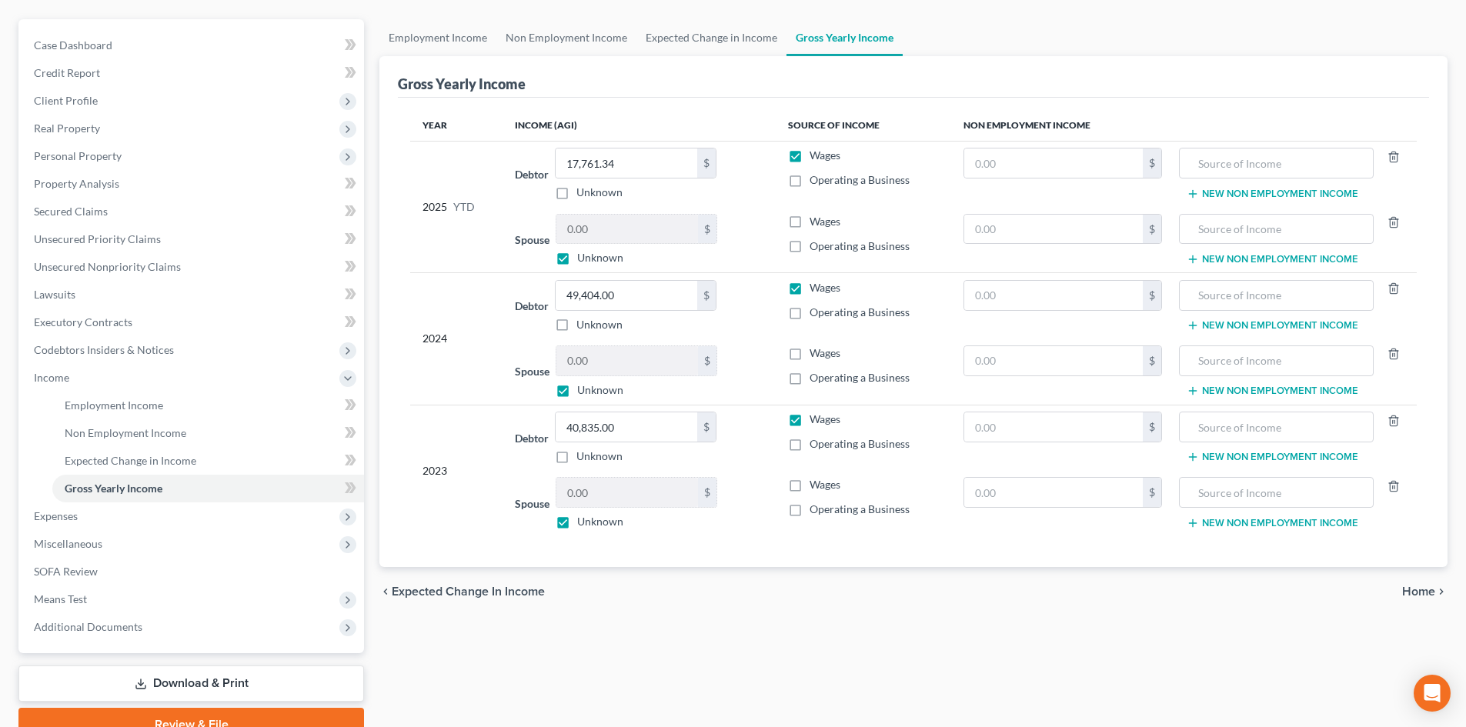
scroll to position [202, 0]
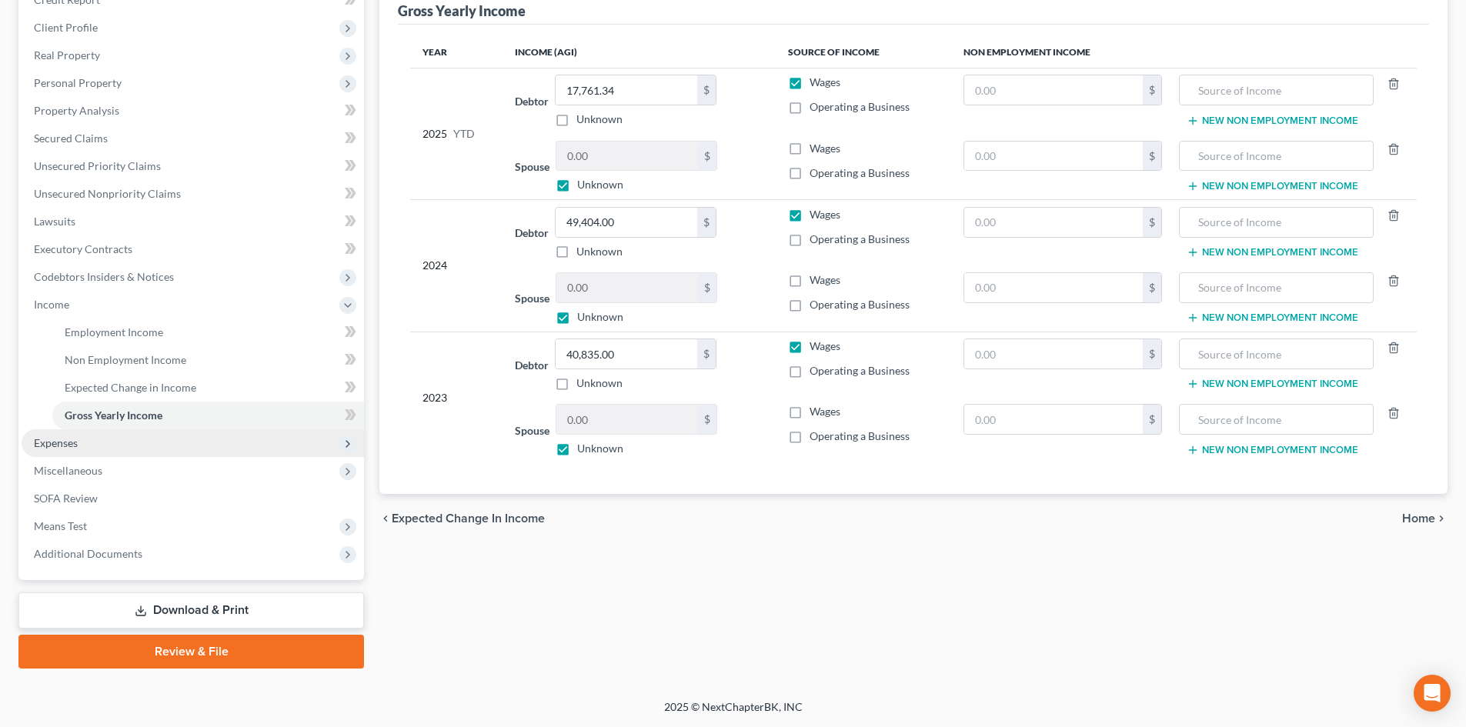
click at [236, 439] on span "Expenses" at bounding box center [193, 443] width 342 height 28
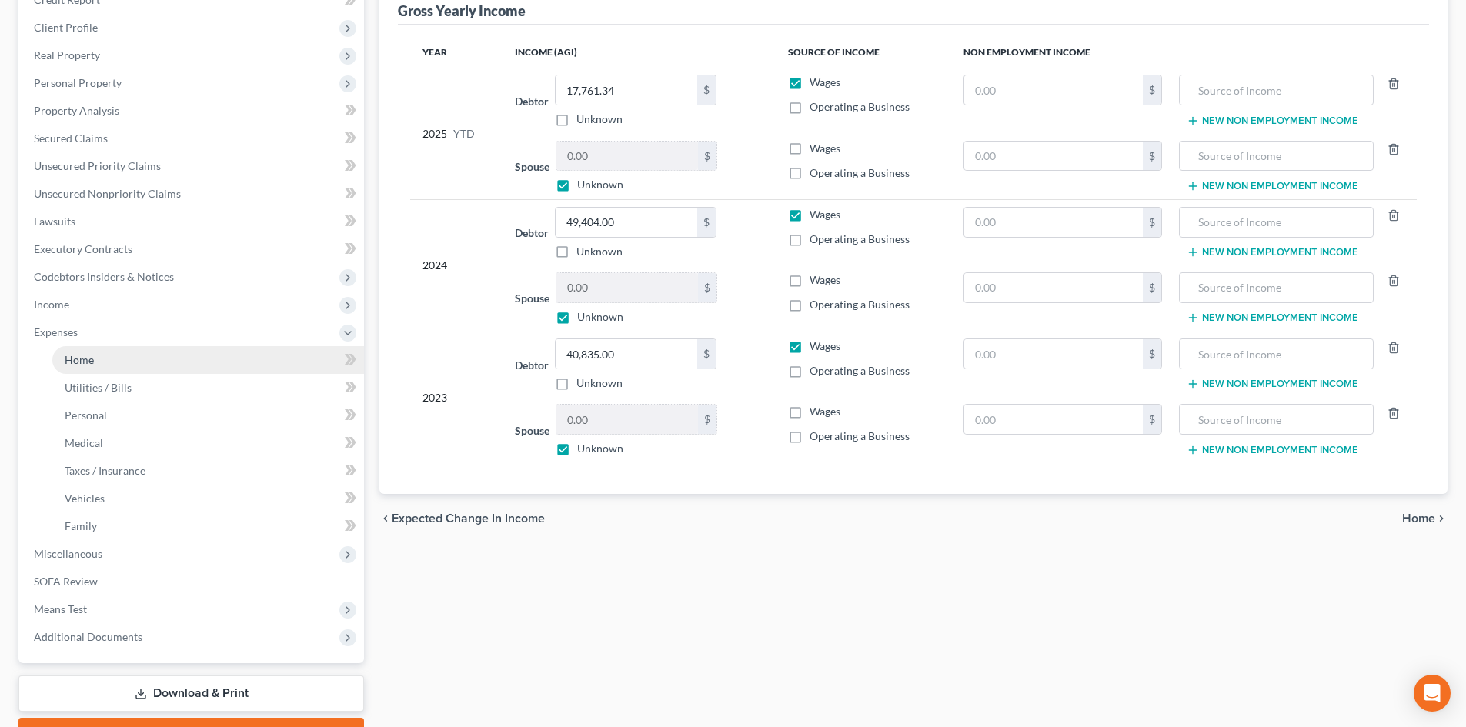
click at [222, 366] on link "Home" at bounding box center [208, 360] width 312 height 28
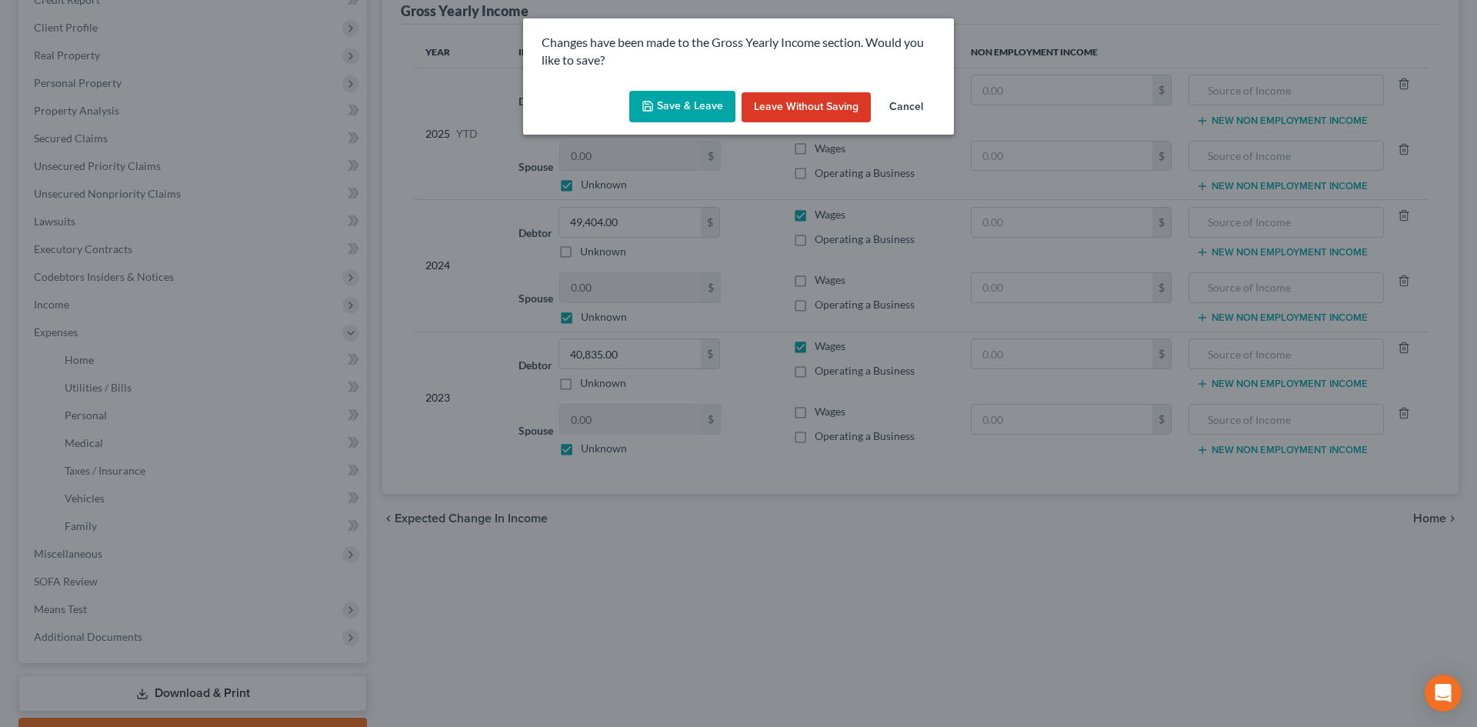
click at [710, 105] on button "Save & Leave" at bounding box center [682, 107] width 106 height 32
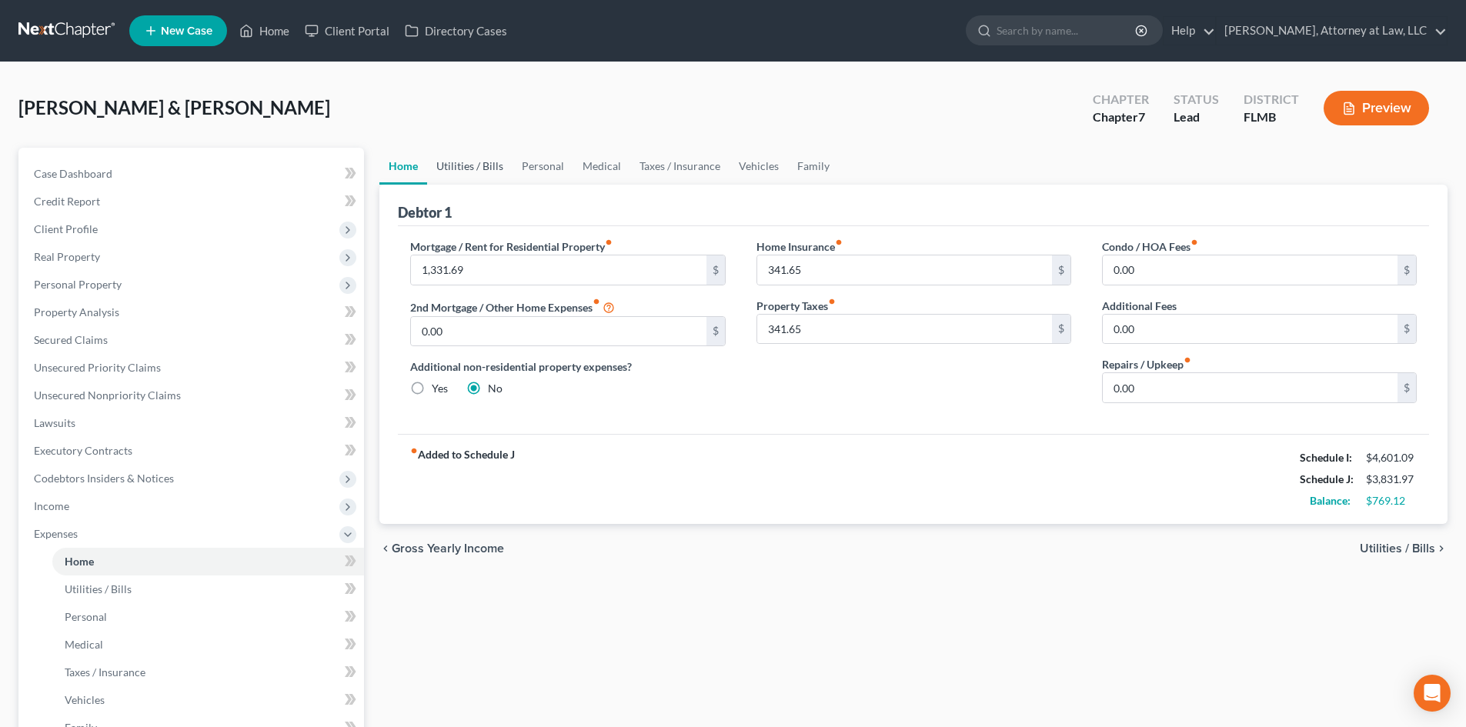
click at [471, 174] on link "Utilities / Bills" at bounding box center [469, 166] width 85 height 37
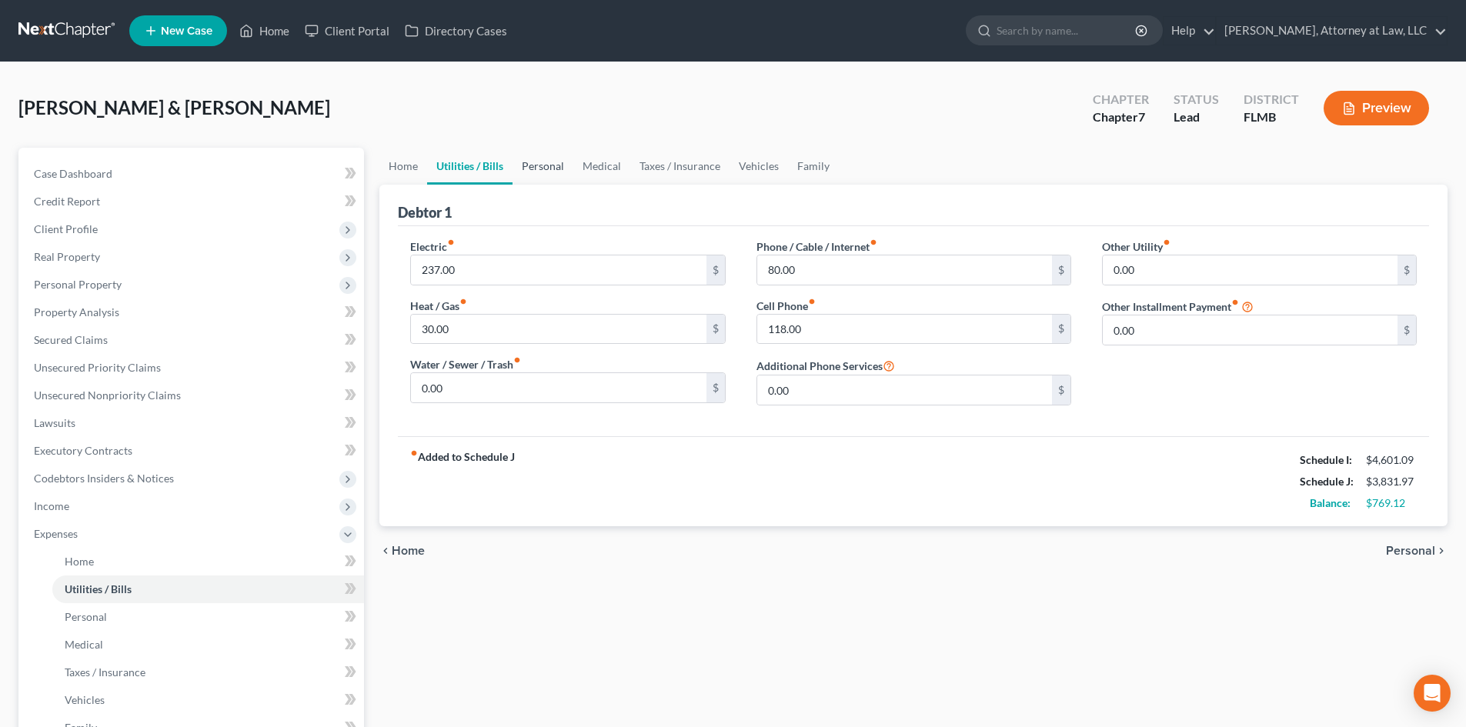
click at [543, 158] on link "Personal" at bounding box center [543, 166] width 61 height 37
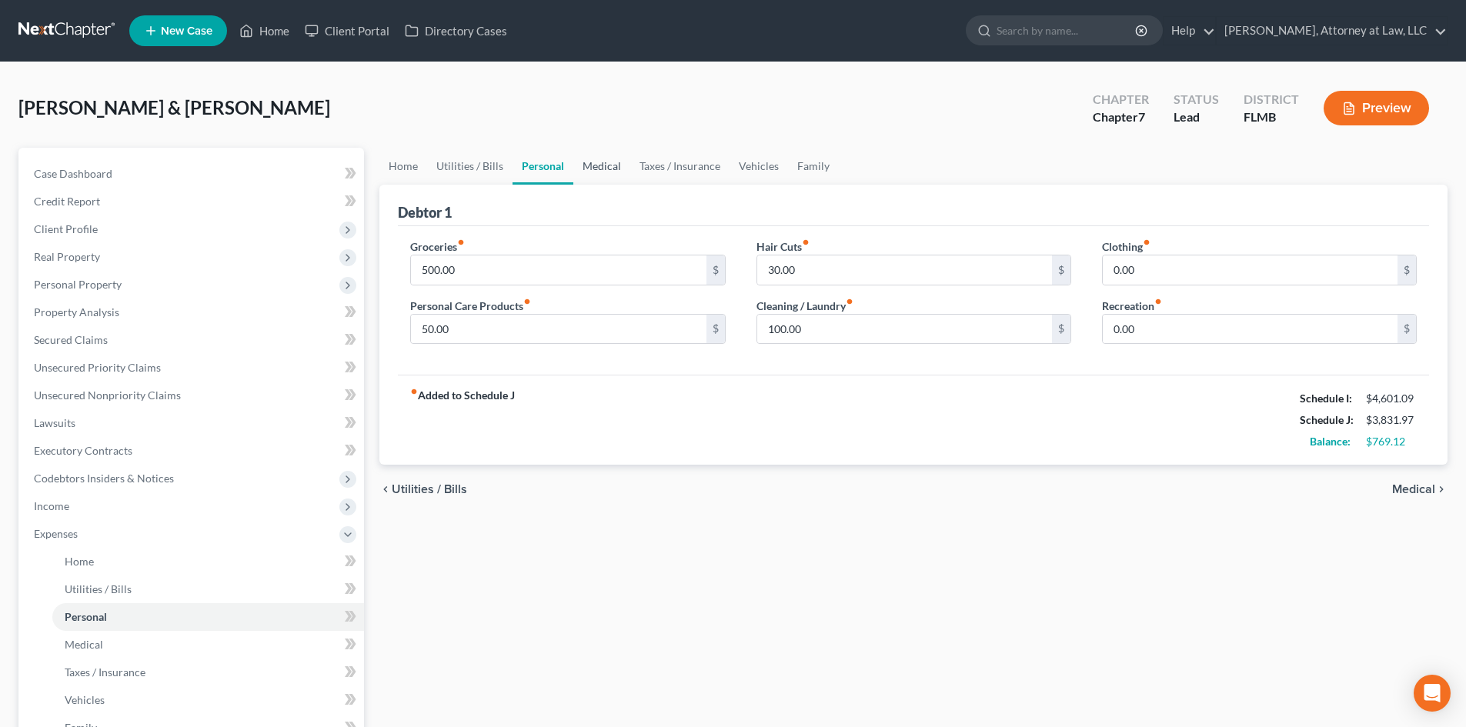
click at [598, 162] on link "Medical" at bounding box center [601, 166] width 57 height 37
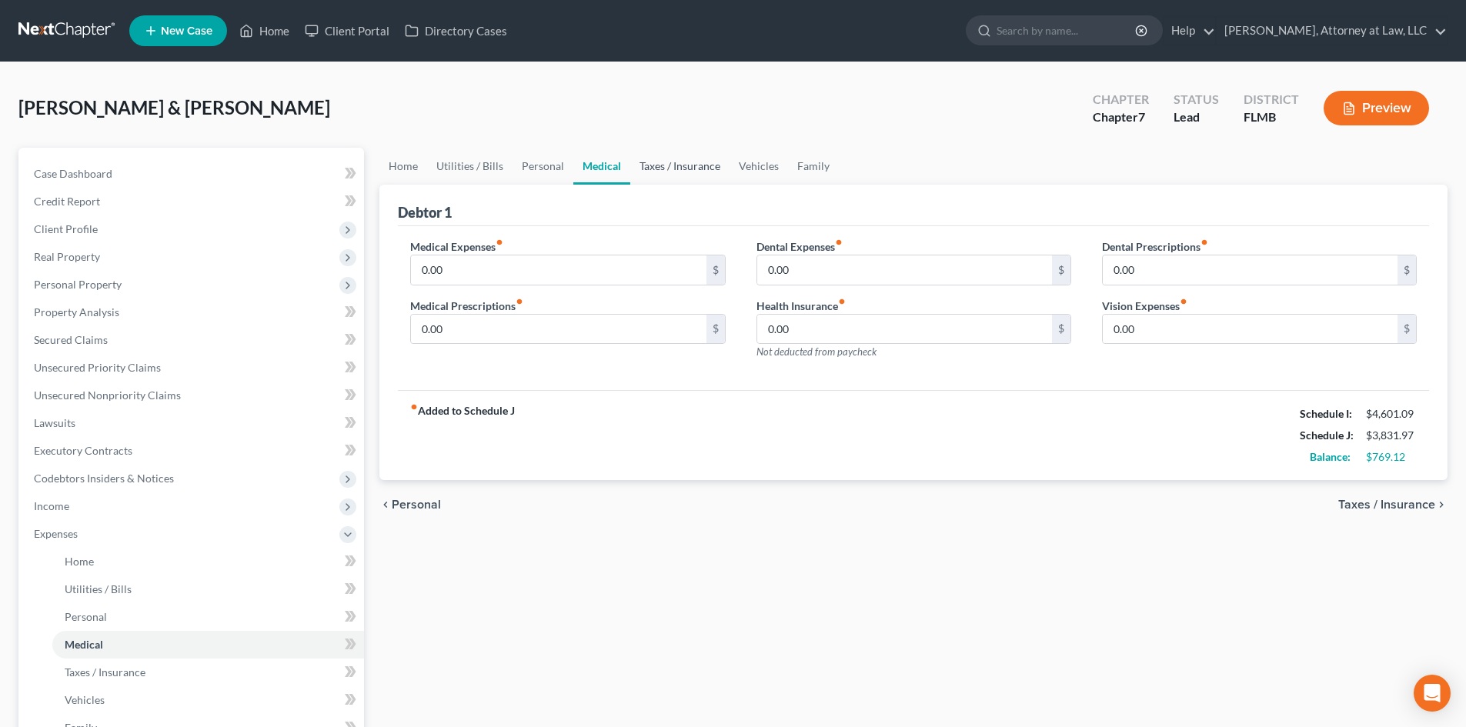
click at [676, 164] on link "Taxes / Insurance" at bounding box center [679, 166] width 99 height 37
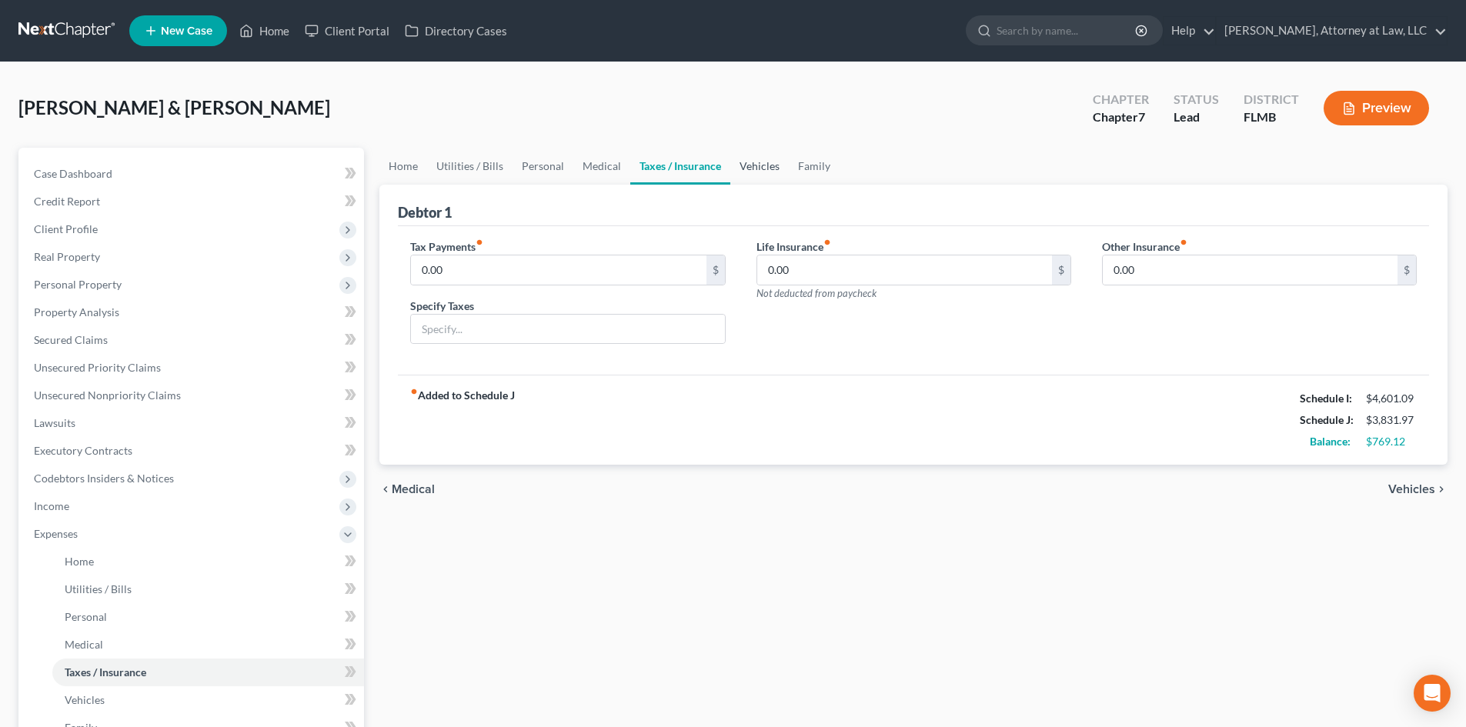
click at [762, 159] on link "Vehicles" at bounding box center [759, 166] width 58 height 37
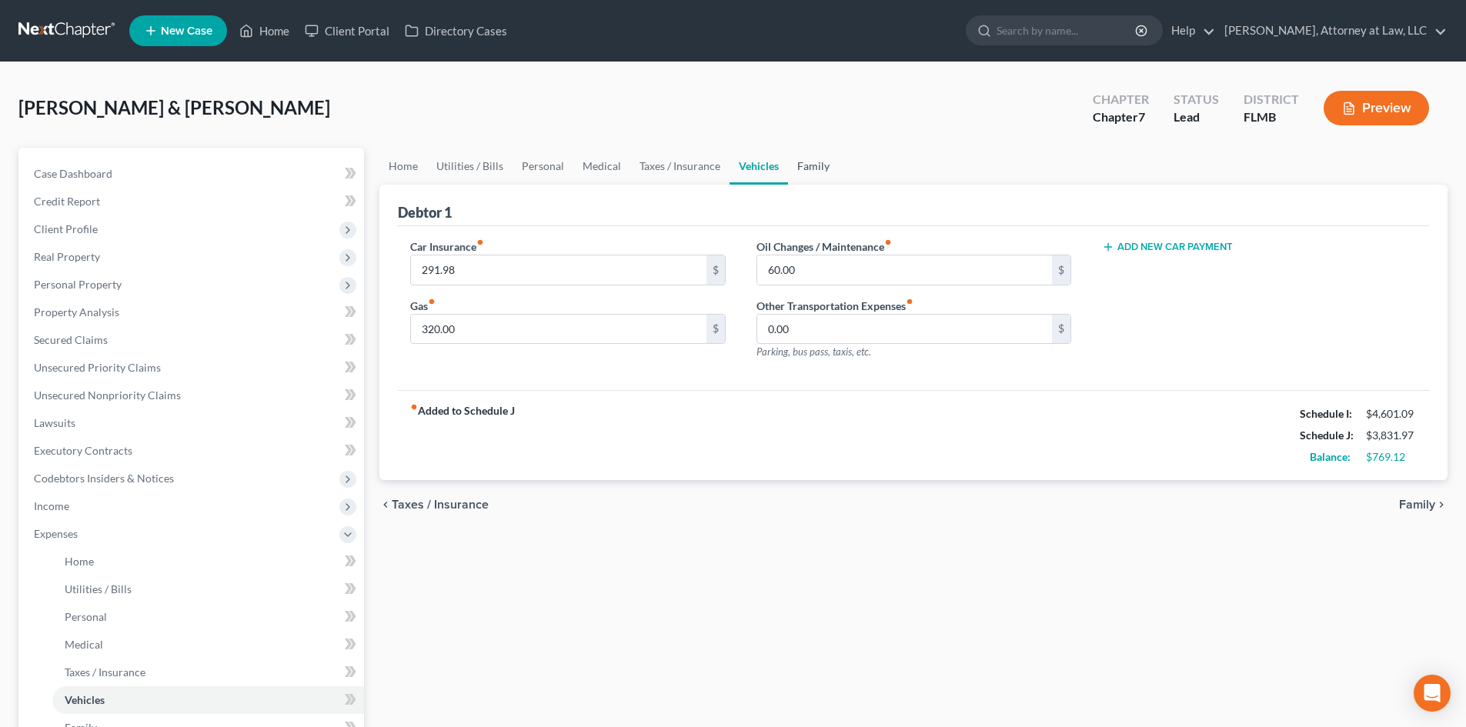
click at [823, 173] on link "Family" at bounding box center [813, 166] width 51 height 37
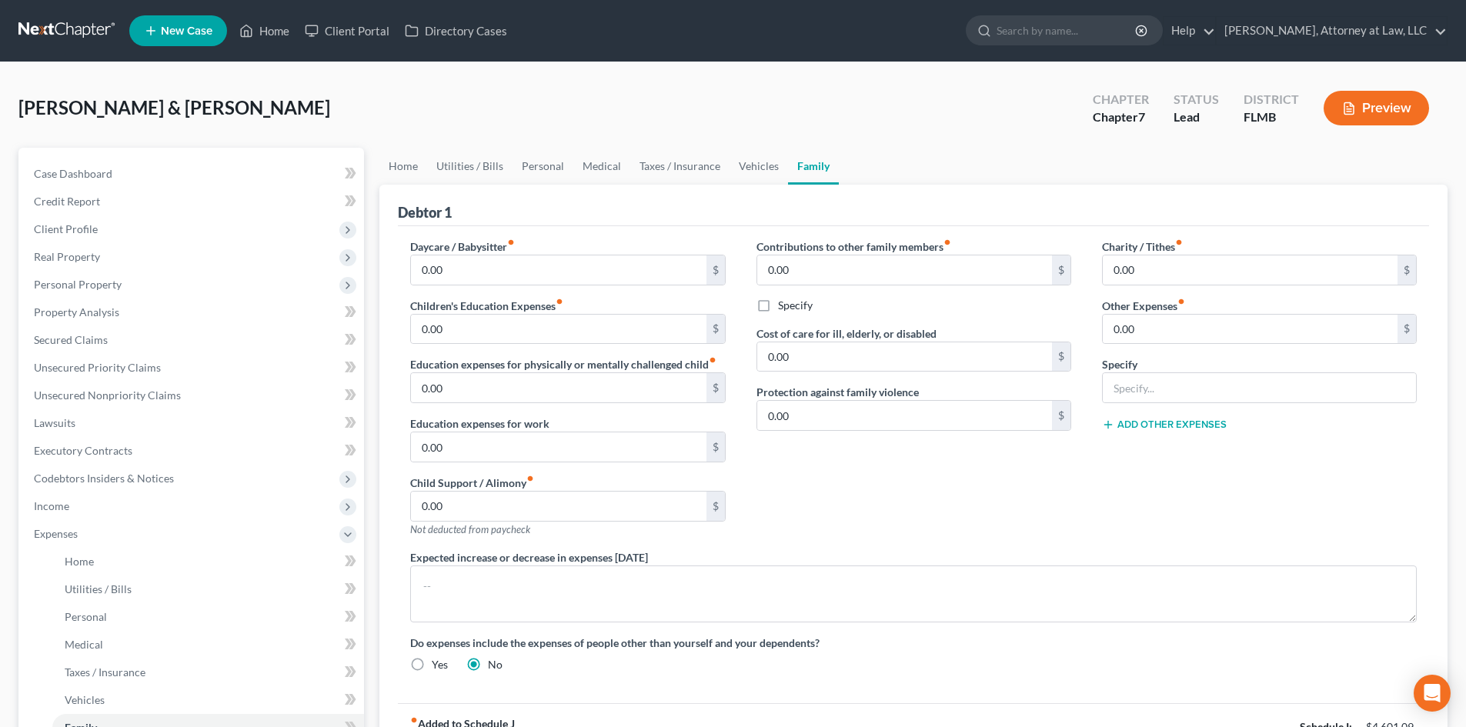
click at [746, 219] on div "Debtor 1" at bounding box center [913, 206] width 1031 height 42
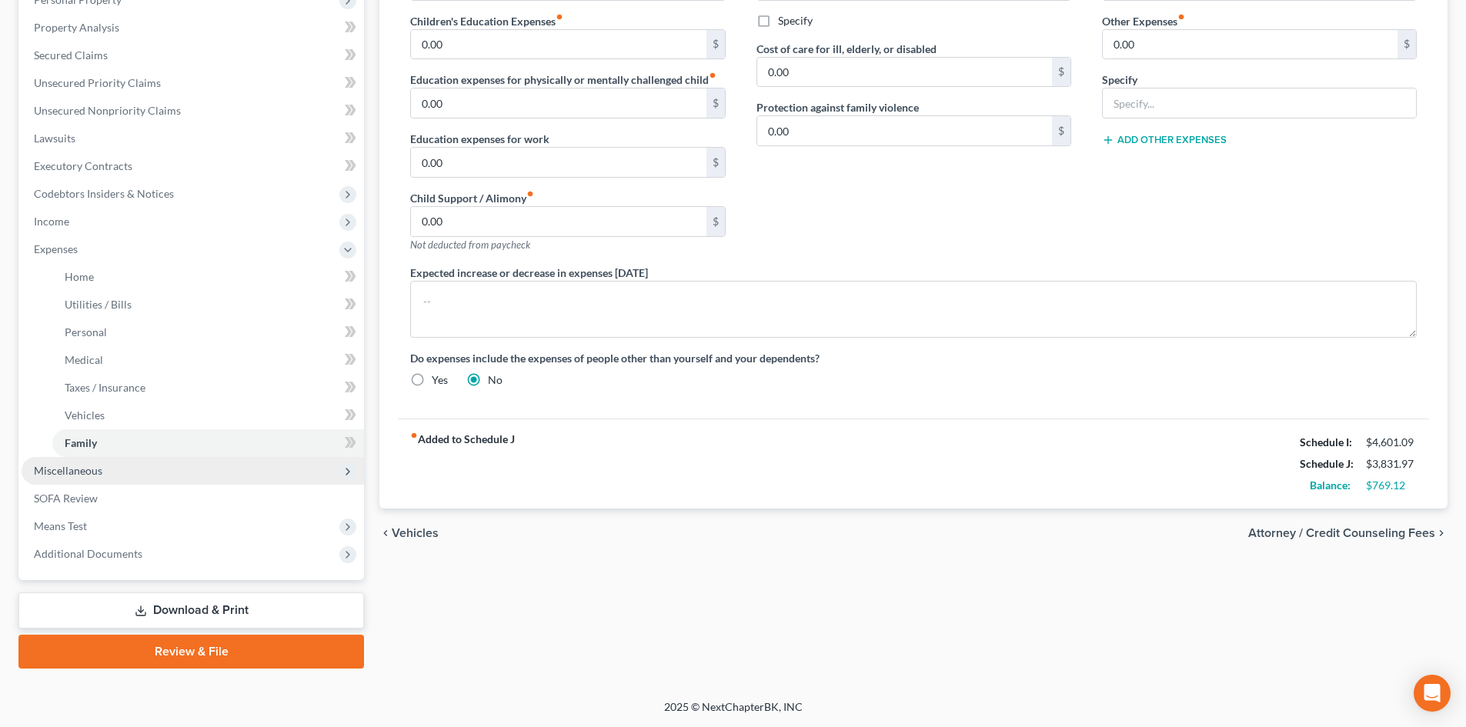
click at [198, 467] on span "Miscellaneous" at bounding box center [193, 471] width 342 height 28
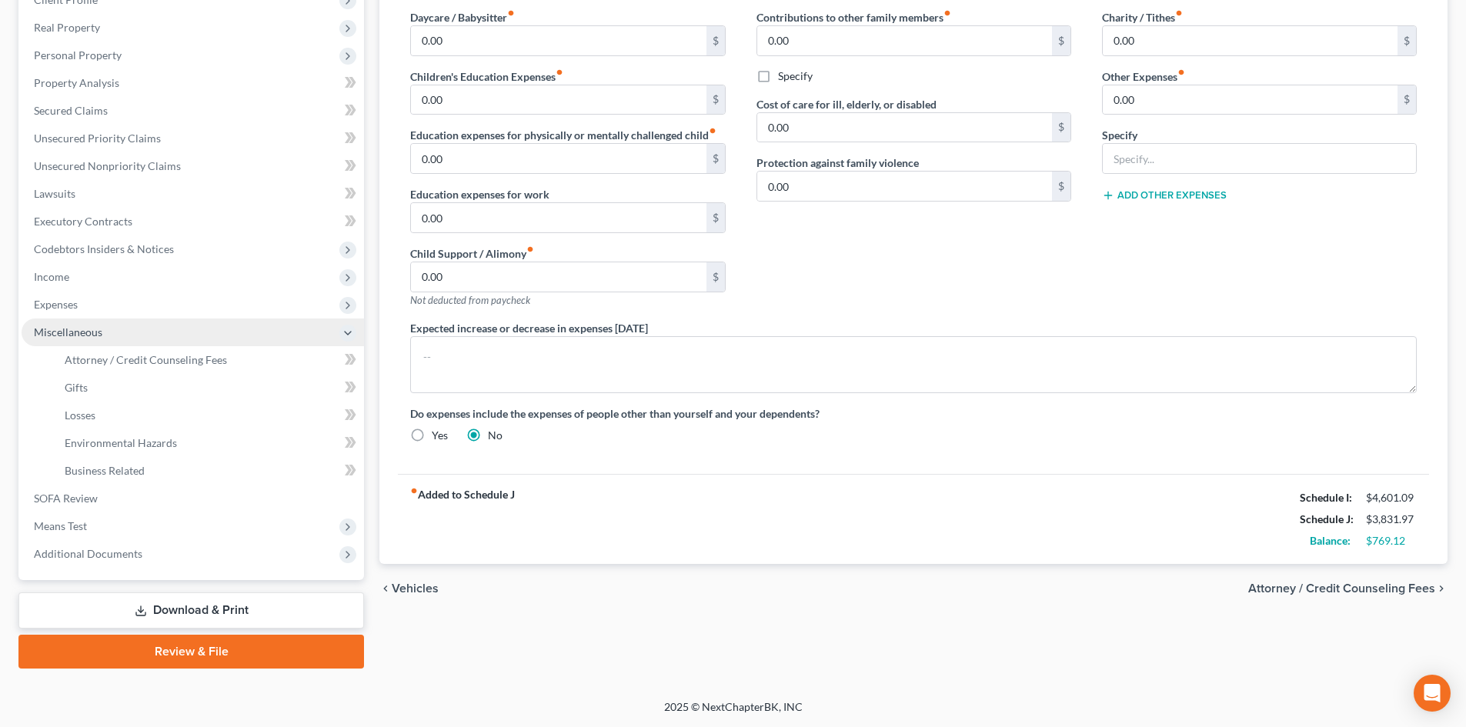
scroll to position [229, 0]
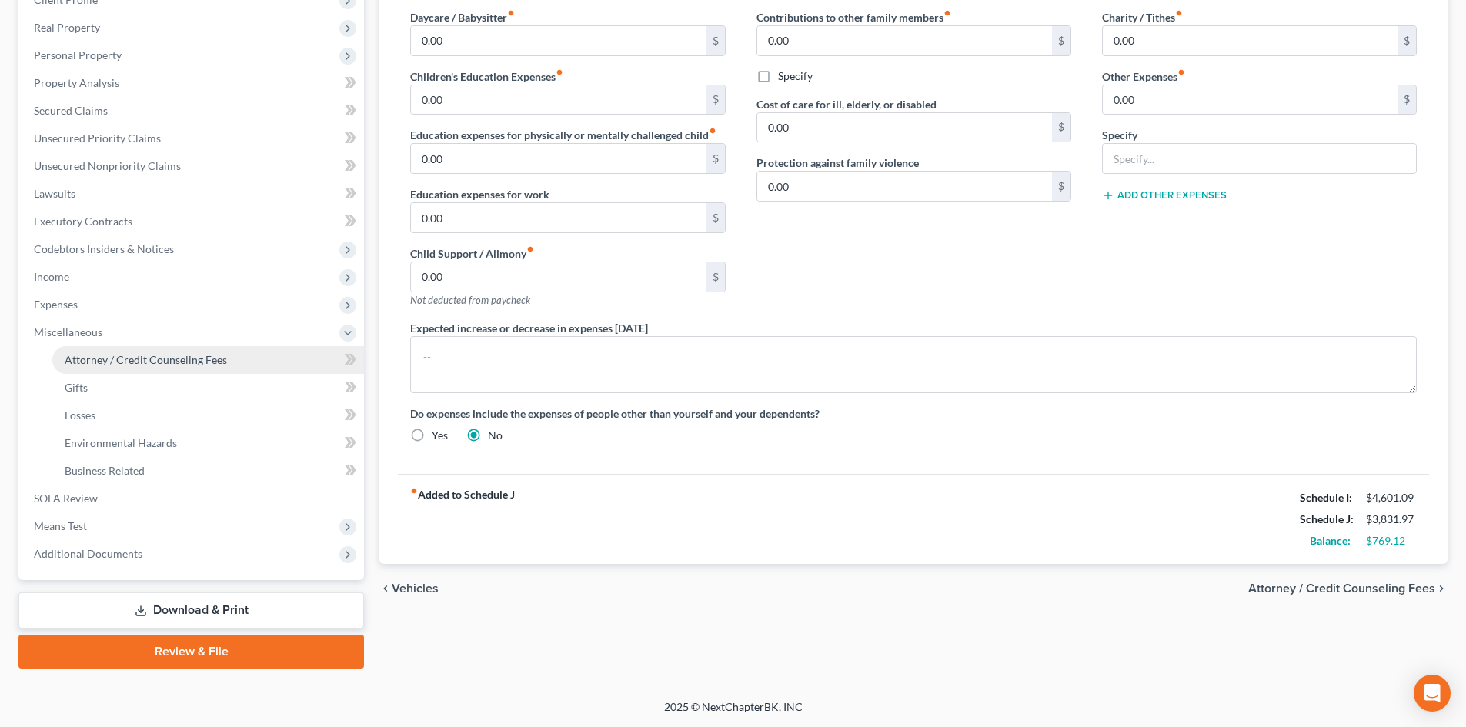
click at [229, 359] on link "Attorney / Credit Counseling Fees" at bounding box center [208, 360] width 312 height 28
select select "0"
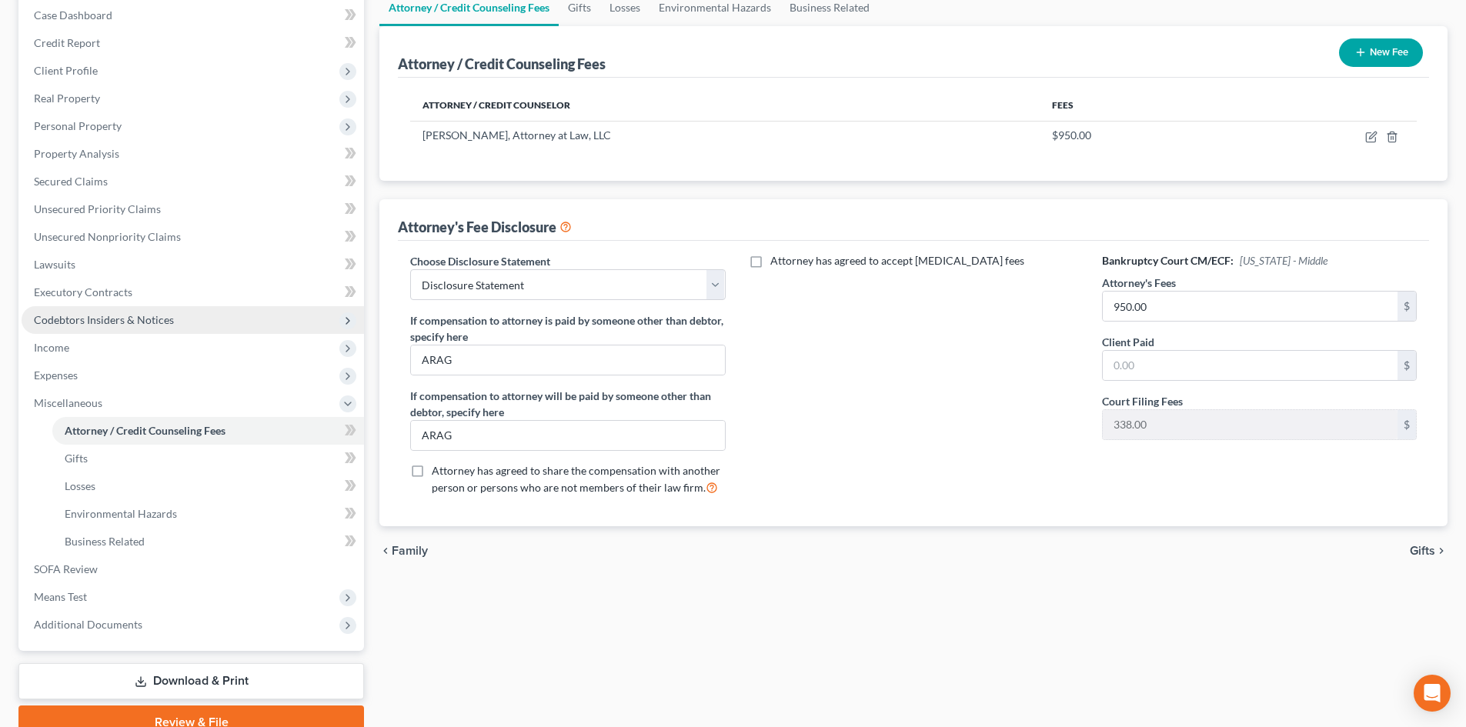
scroll to position [159, 0]
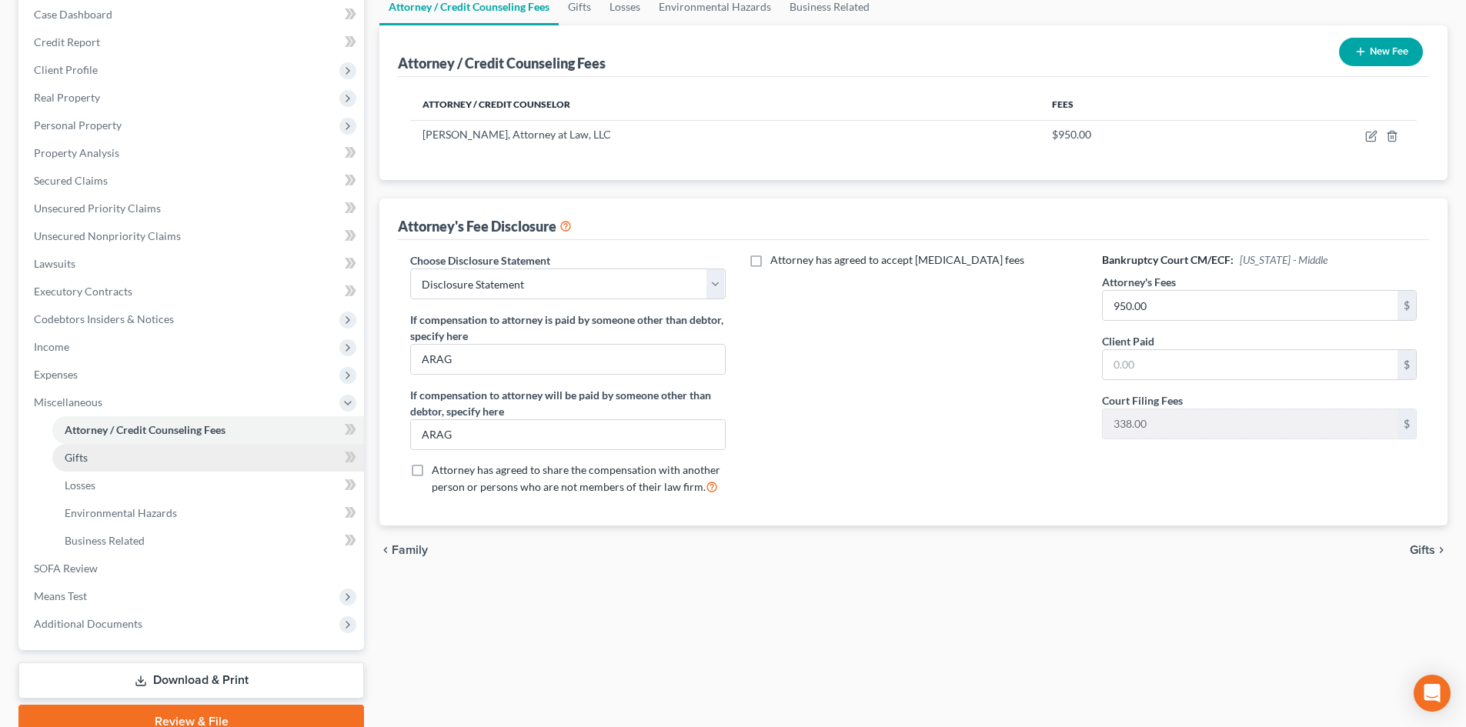
click at [235, 465] on link "Gifts" at bounding box center [208, 458] width 312 height 28
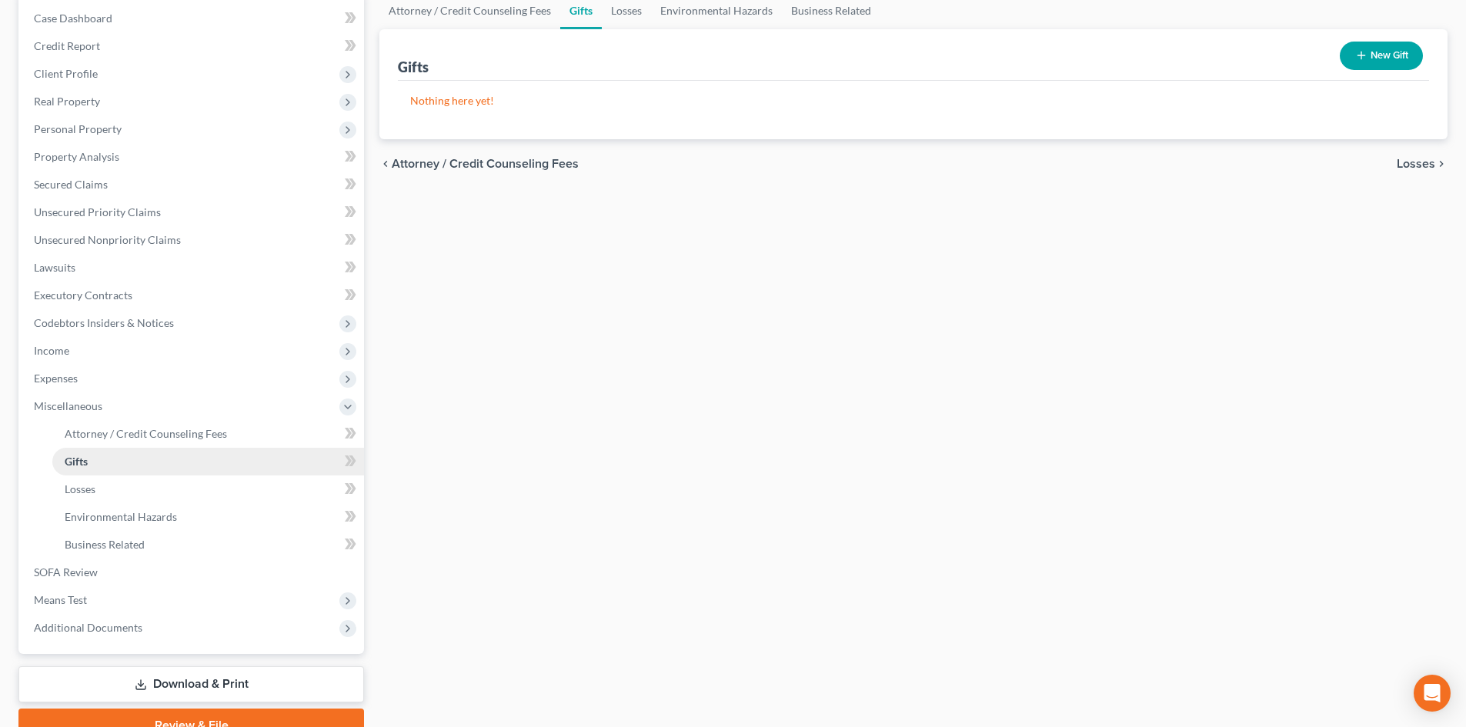
scroll to position [156, 0]
click at [235, 465] on link "Gifts" at bounding box center [208, 461] width 312 height 28
click at [246, 486] on link "Losses" at bounding box center [208, 489] width 312 height 28
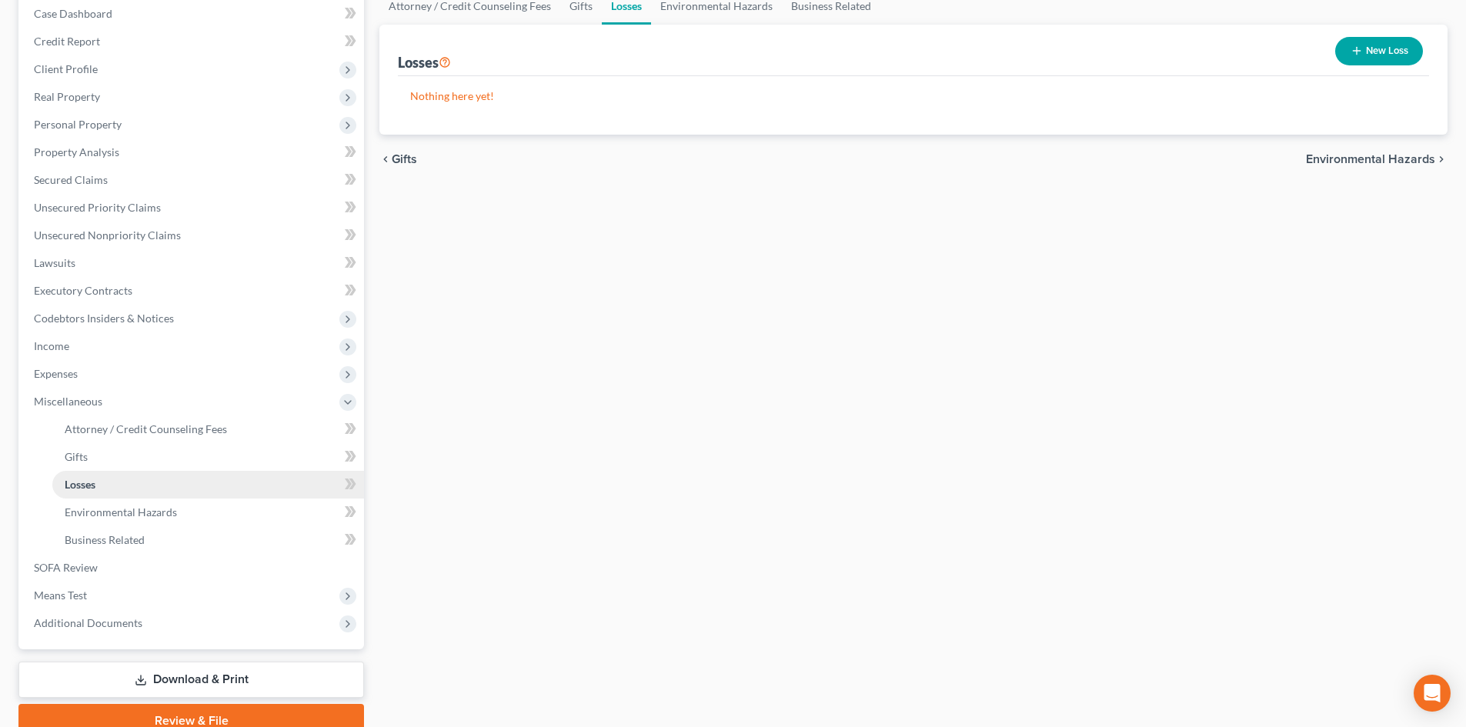
scroll to position [166, 0]
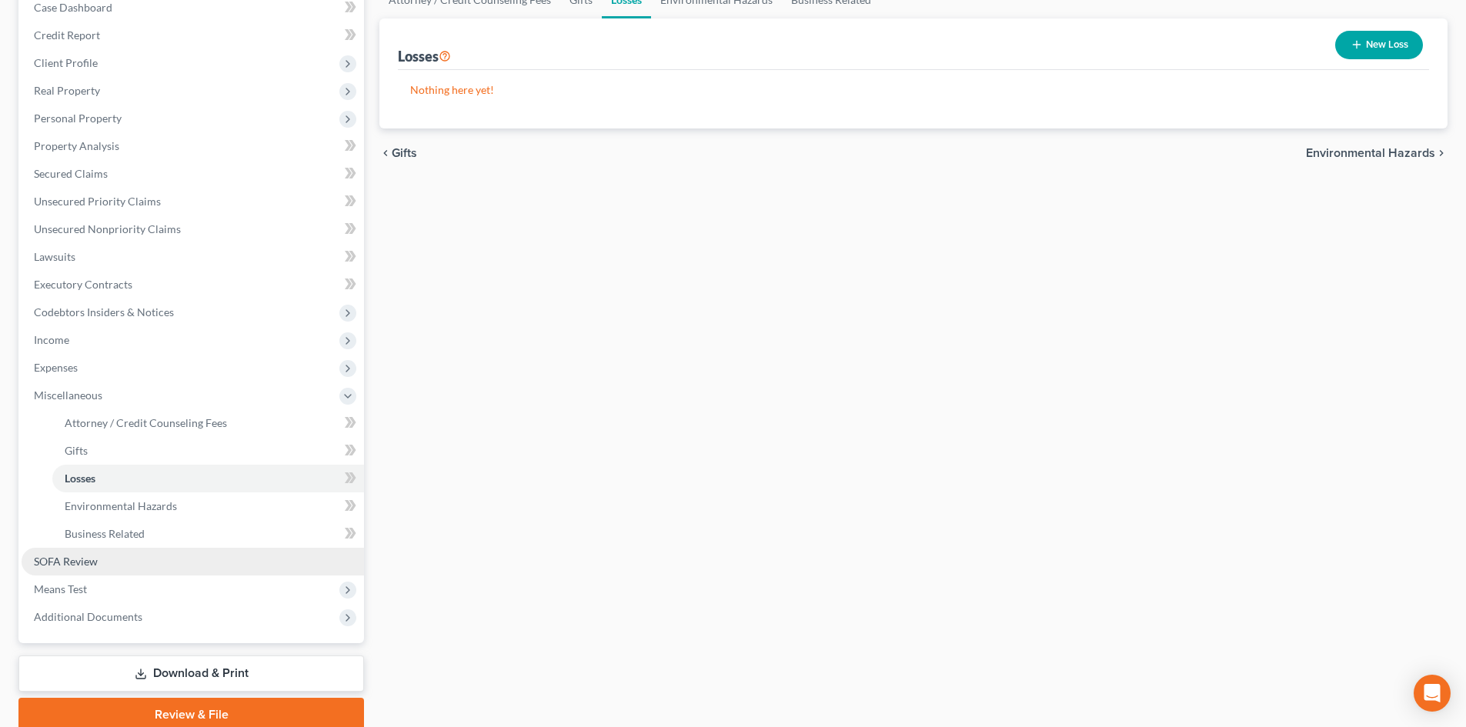
click at [229, 560] on link "SOFA Review" at bounding box center [193, 562] width 342 height 28
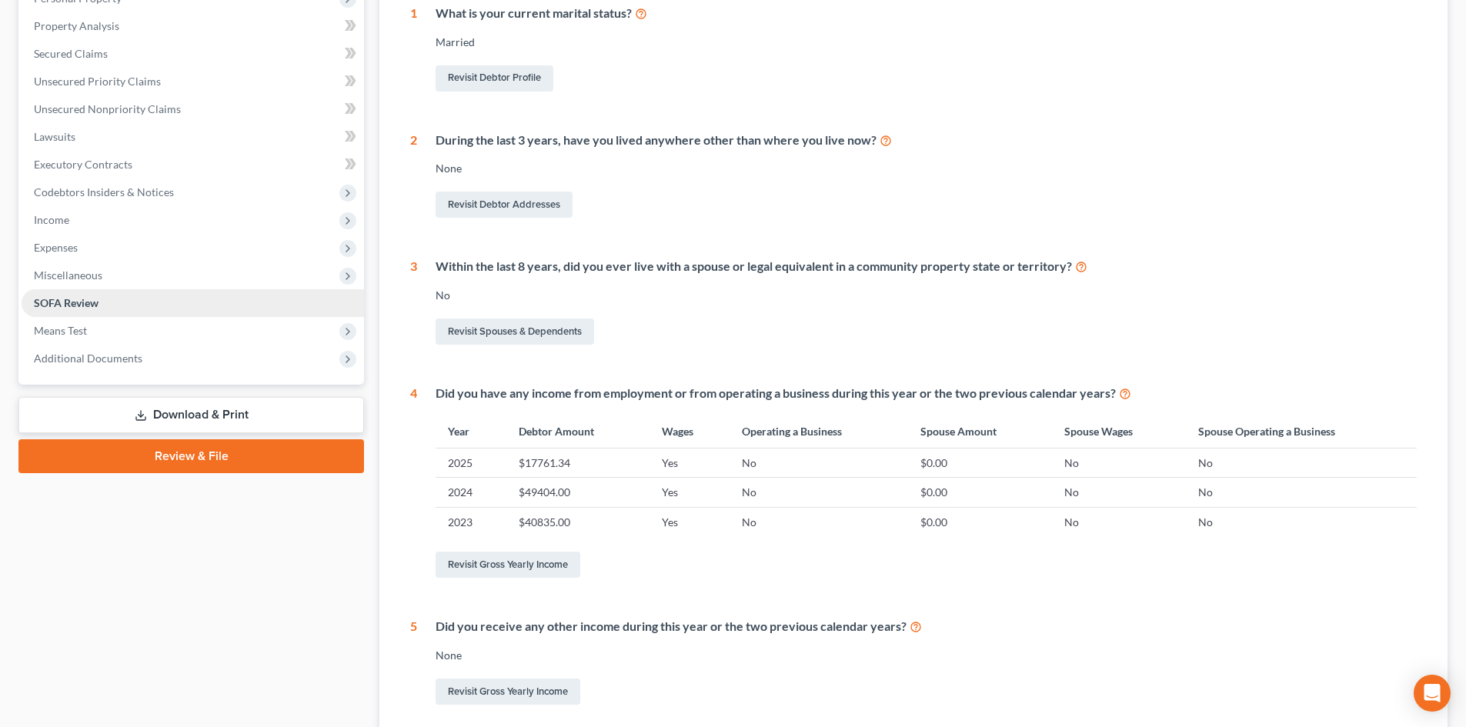
scroll to position [292, 0]
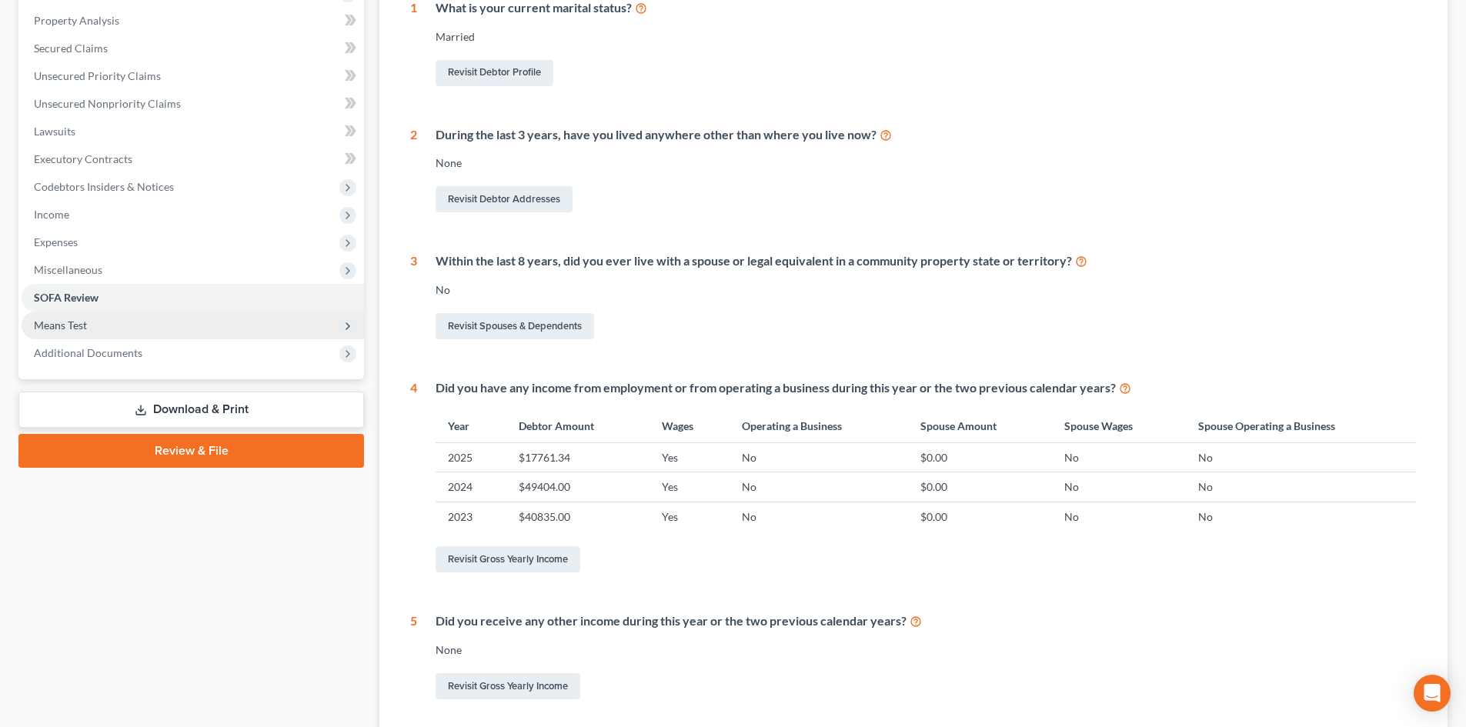
click at [265, 332] on span "Means Test" at bounding box center [193, 326] width 342 height 28
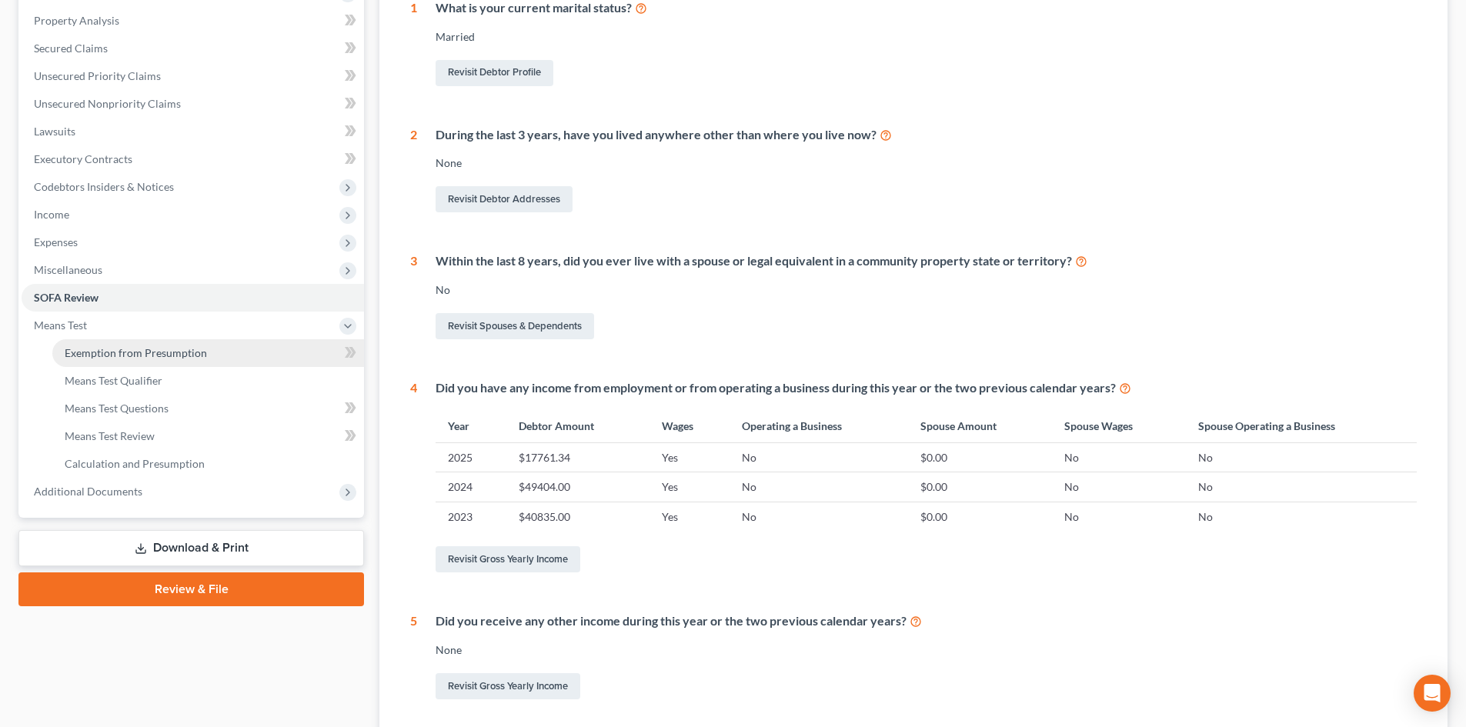
click at [245, 350] on link "Exemption from Presumption" at bounding box center [208, 353] width 312 height 28
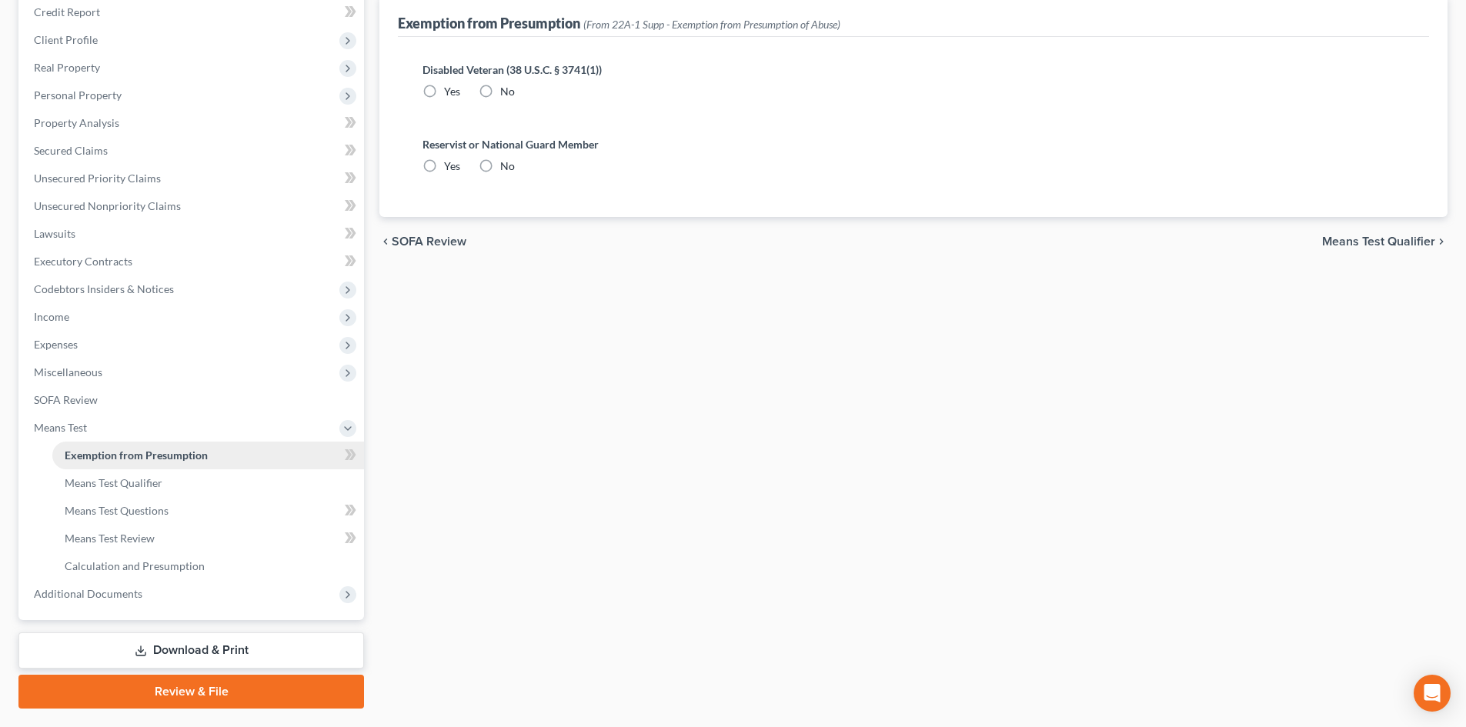
scroll to position [229, 0]
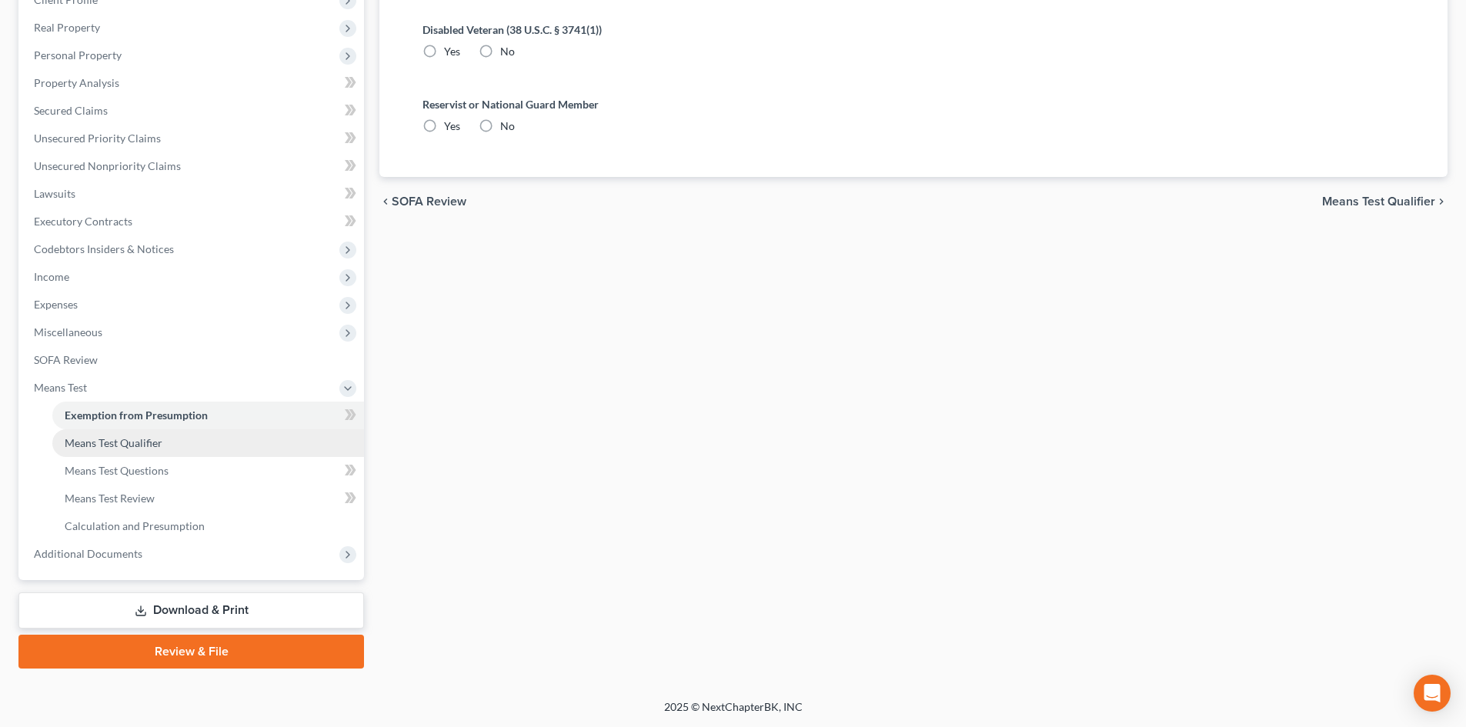
click at [238, 441] on link "Means Test Qualifier" at bounding box center [208, 443] width 312 height 28
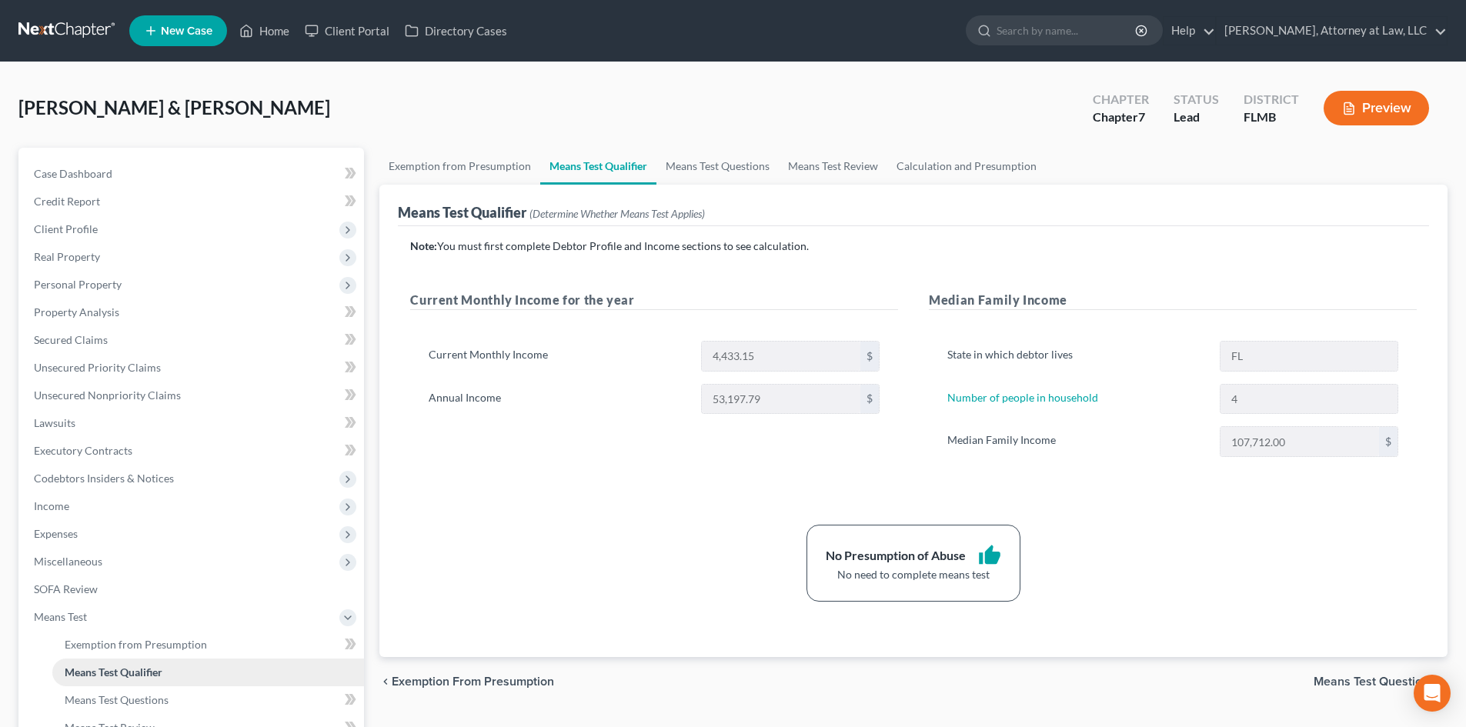
scroll to position [229, 0]
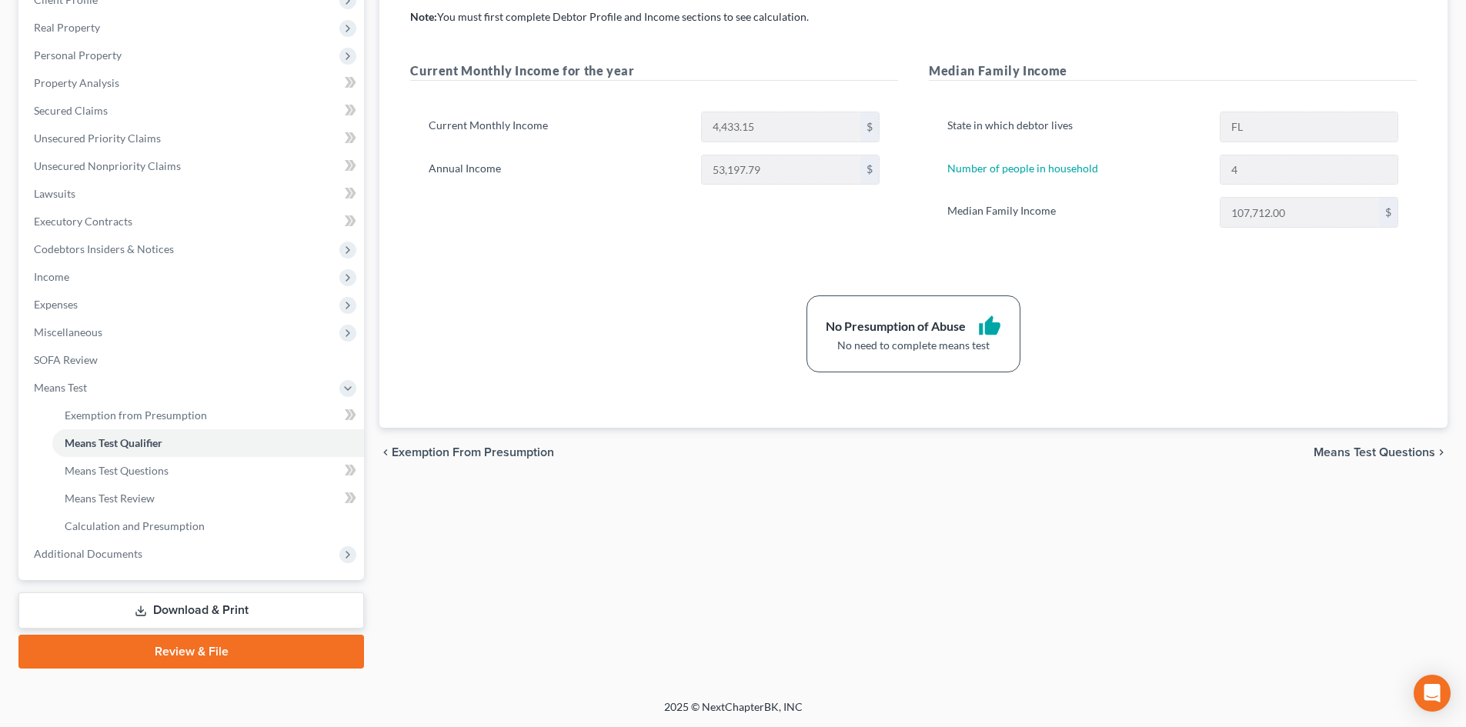
click at [247, 638] on link "Review & File" at bounding box center [191, 652] width 346 height 34
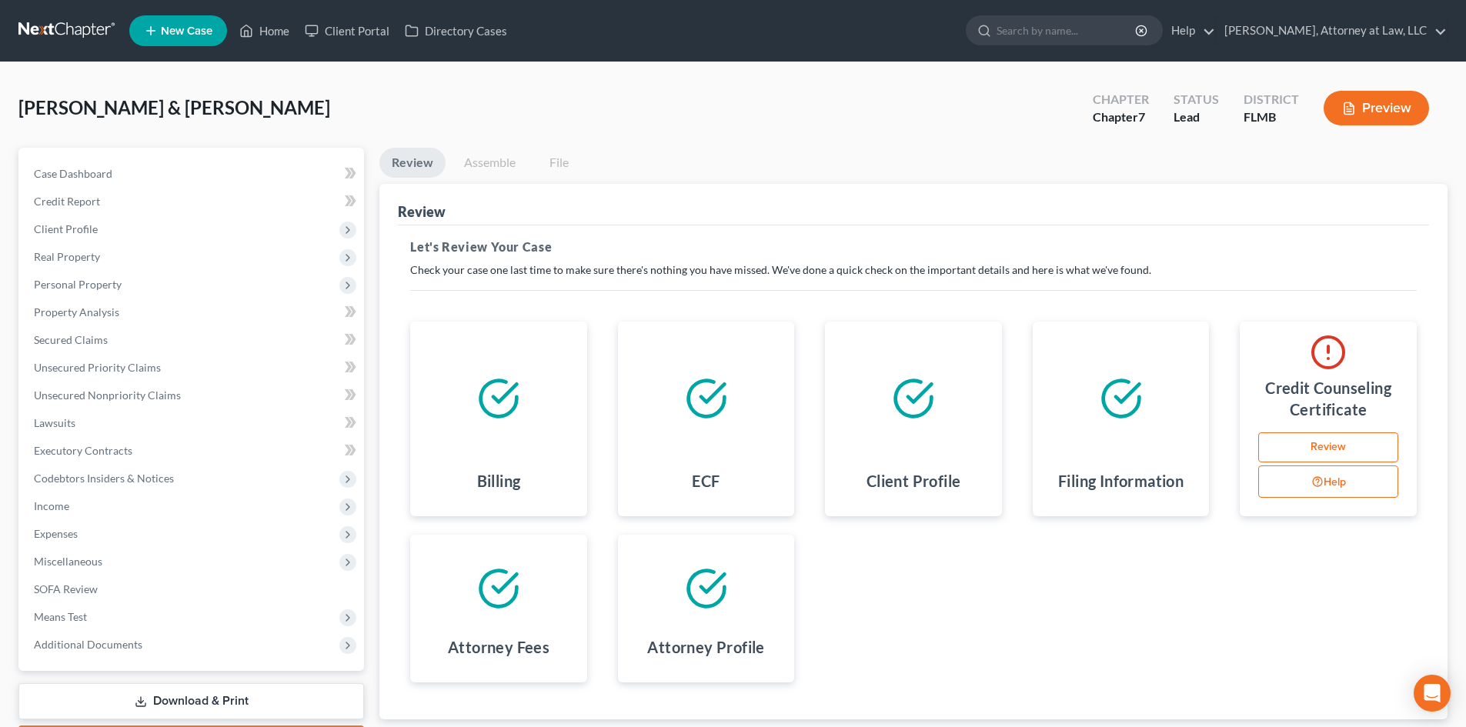
click at [1307, 452] on link "Review" at bounding box center [1328, 447] width 140 height 31
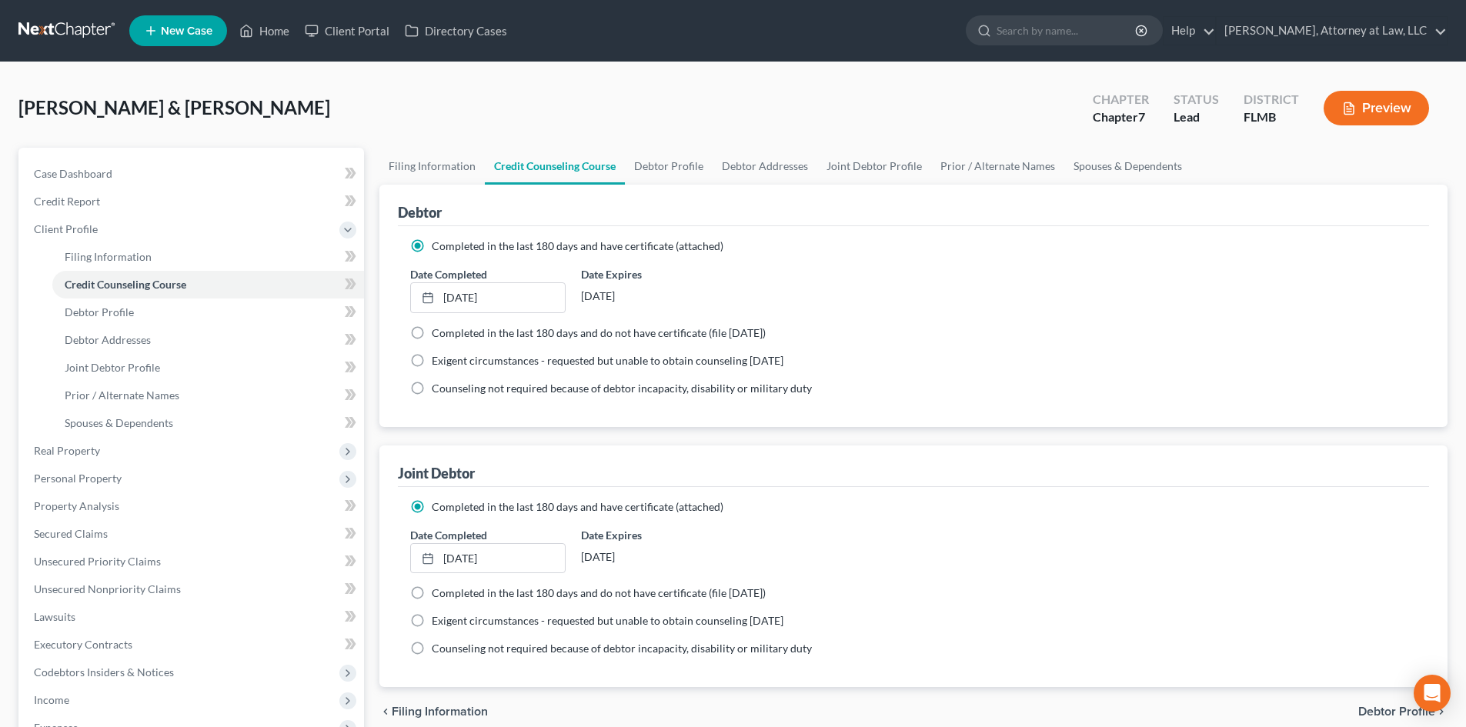
click at [432, 361] on label "Exigent circumstances - requested but unable to obtain counseling [DATE]" at bounding box center [608, 360] width 352 height 15
click at [438, 361] on input "Exigent circumstances - requested but unable to obtain counseling [DATE]" at bounding box center [443, 358] width 10 height 10
radio input "true"
radio input "false"
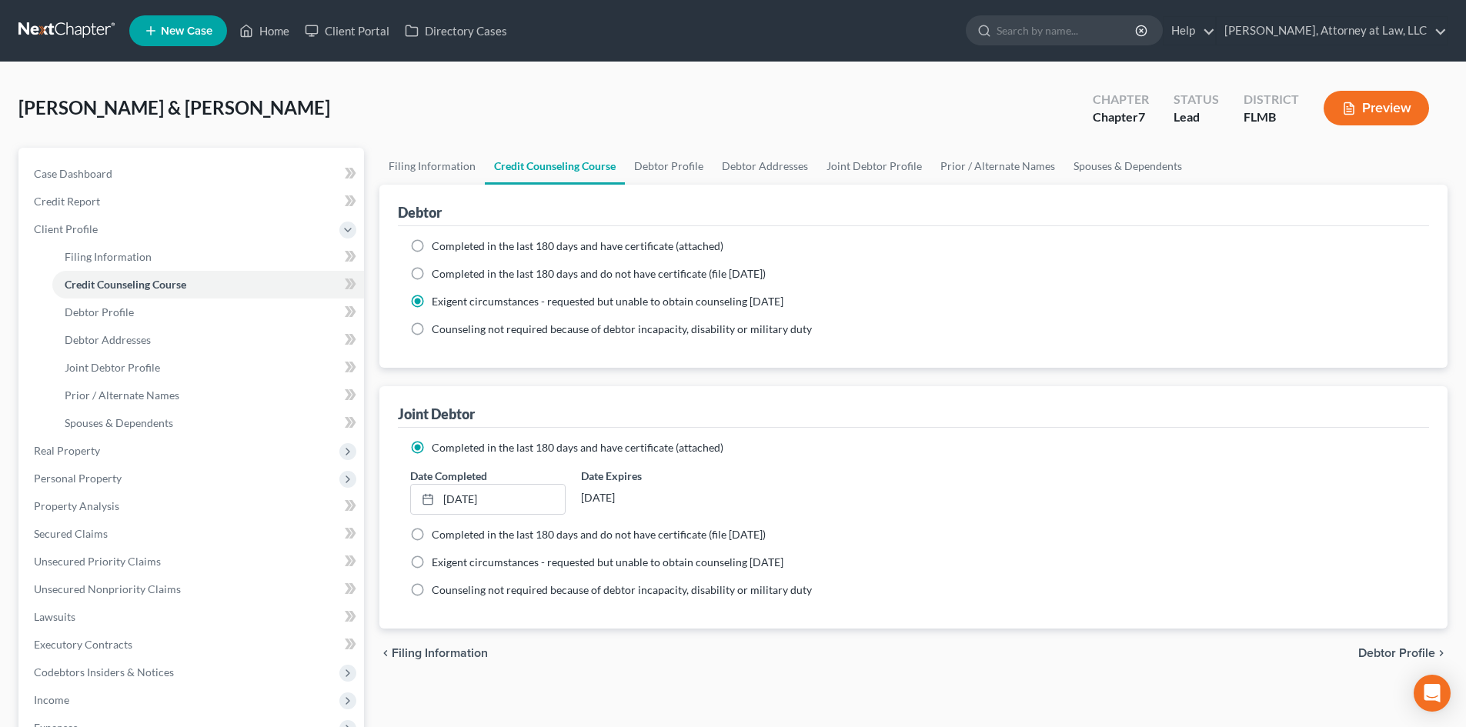
click at [432, 561] on label "Exigent circumstances - requested but unable to obtain counseling [DATE]" at bounding box center [608, 562] width 352 height 15
click at [438, 561] on input "Exigent circumstances - requested but unable to obtain counseling [DATE]" at bounding box center [443, 560] width 10 height 10
radio input "true"
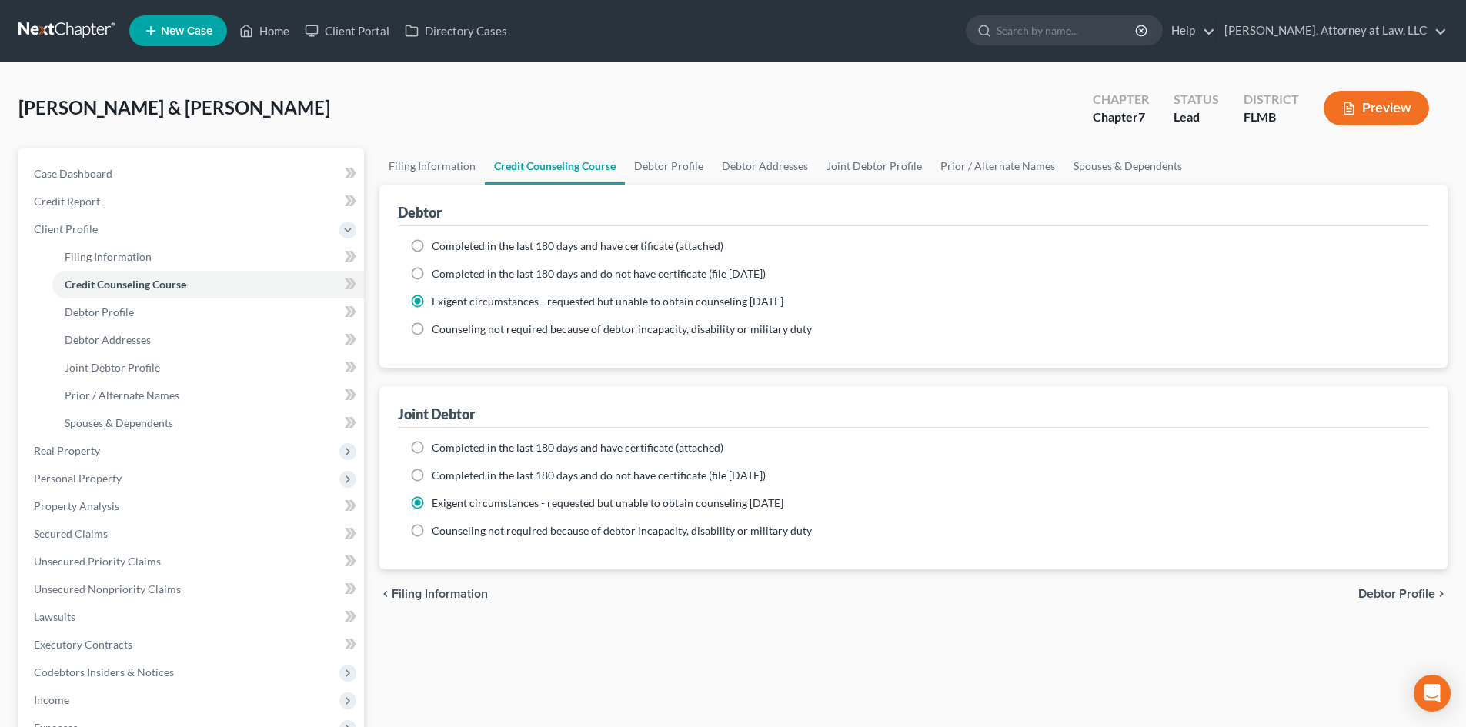
click at [432, 446] on label "Completed in the last 180 days and have certificate (attached)" at bounding box center [578, 447] width 292 height 15
click at [438, 446] on input "Completed in the last 180 days and have certificate (attached)" at bounding box center [443, 445] width 10 height 10
radio input "true"
radio input "false"
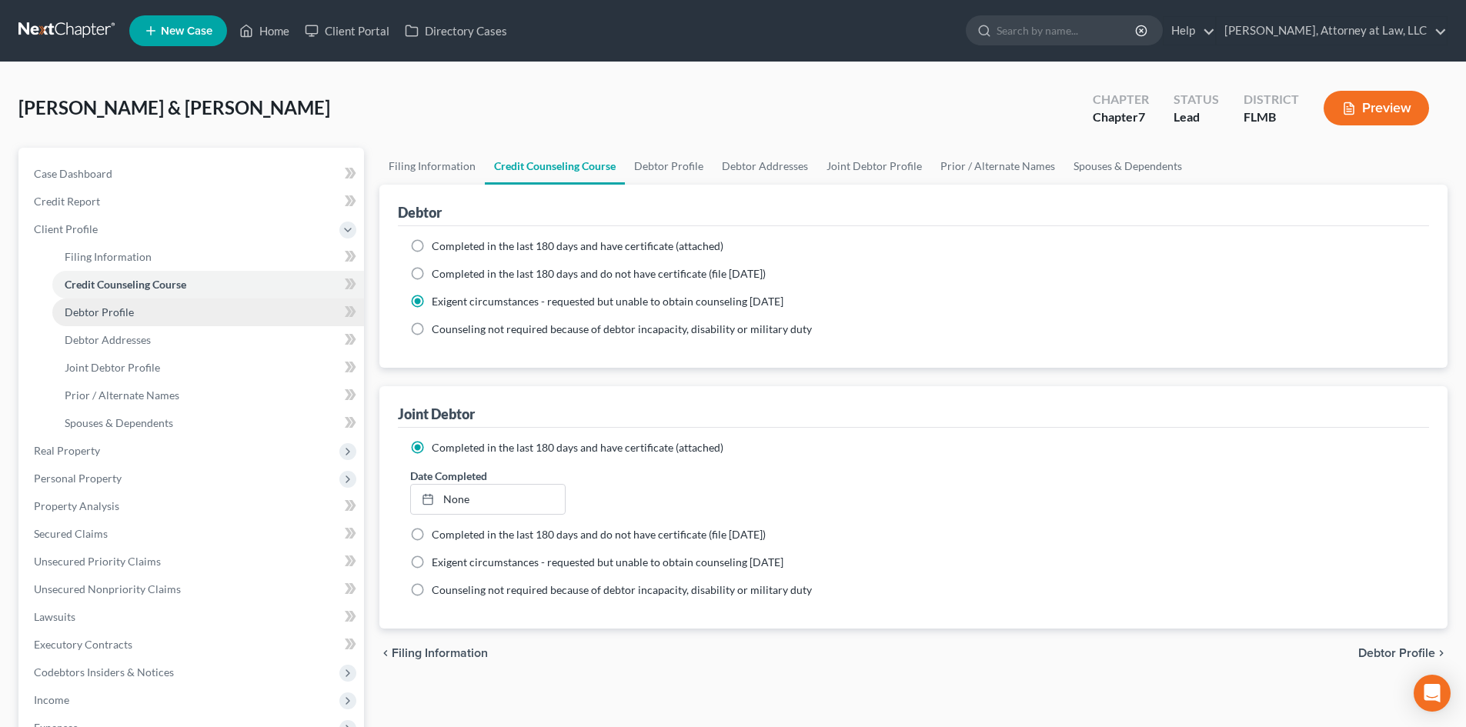
click at [252, 306] on link "Debtor Profile" at bounding box center [208, 313] width 312 height 28
select select "1"
select select "3"
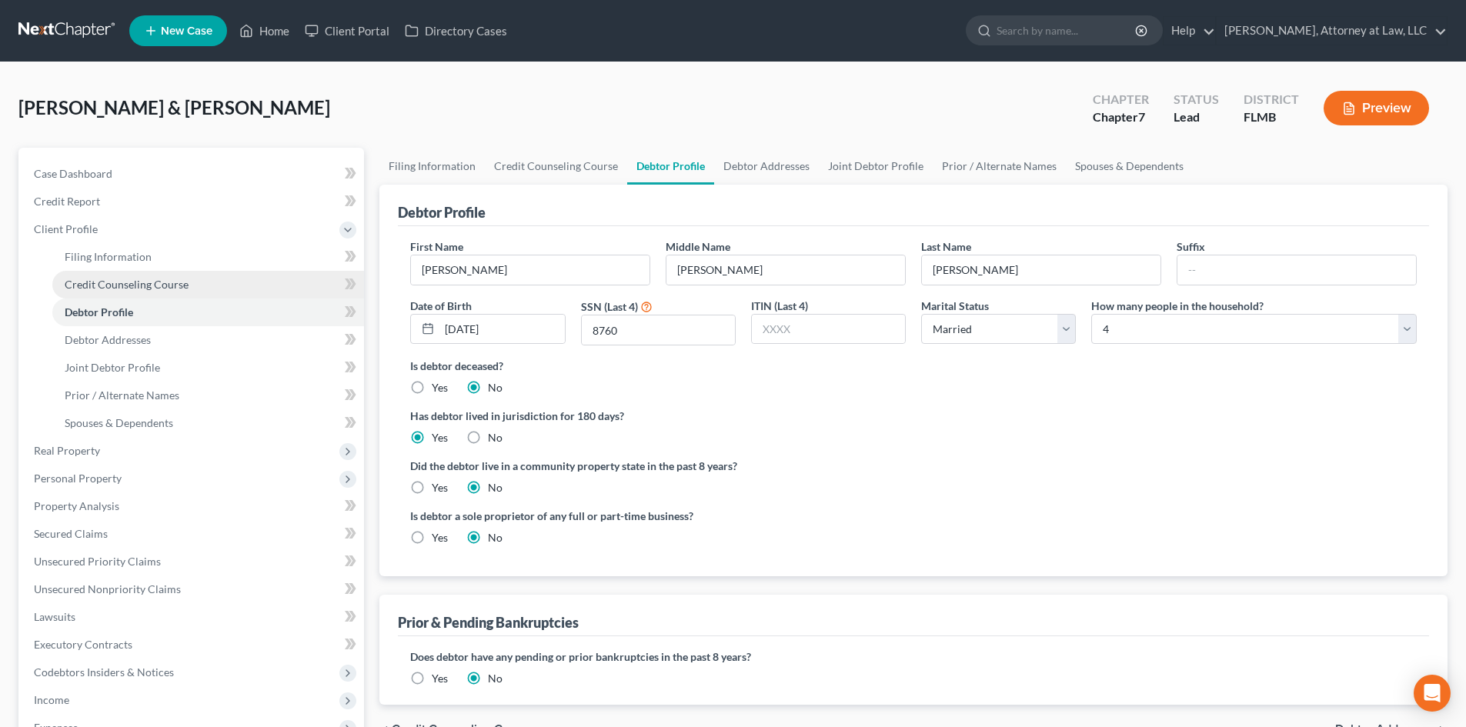
click at [258, 283] on link "Credit Counseling Course" at bounding box center [208, 285] width 312 height 28
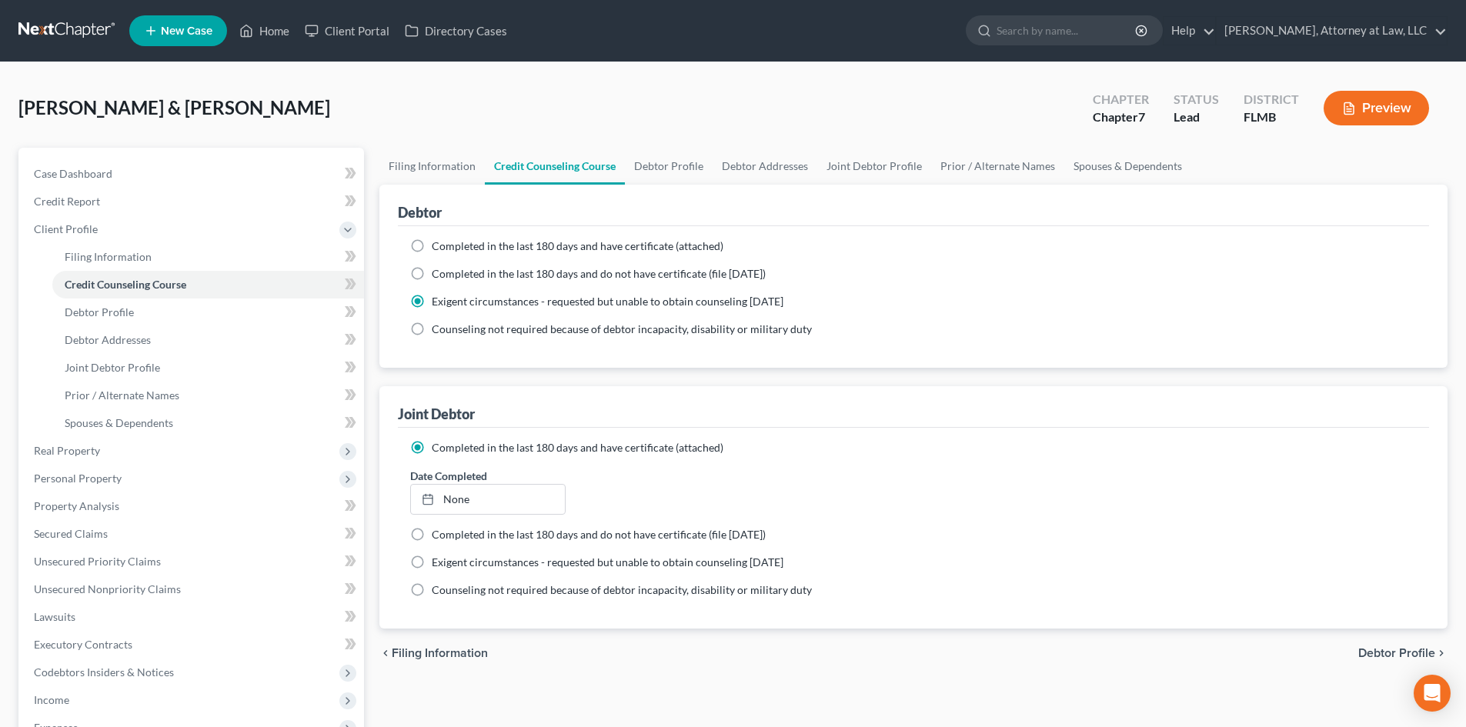
click at [432, 564] on label "Exigent circumstances - requested but unable to obtain counseling [DATE]" at bounding box center [608, 562] width 352 height 15
click at [438, 564] on input "Exigent circumstances - requested but unable to obtain counseling [DATE]" at bounding box center [443, 560] width 10 height 10
radio input "true"
radio input "false"
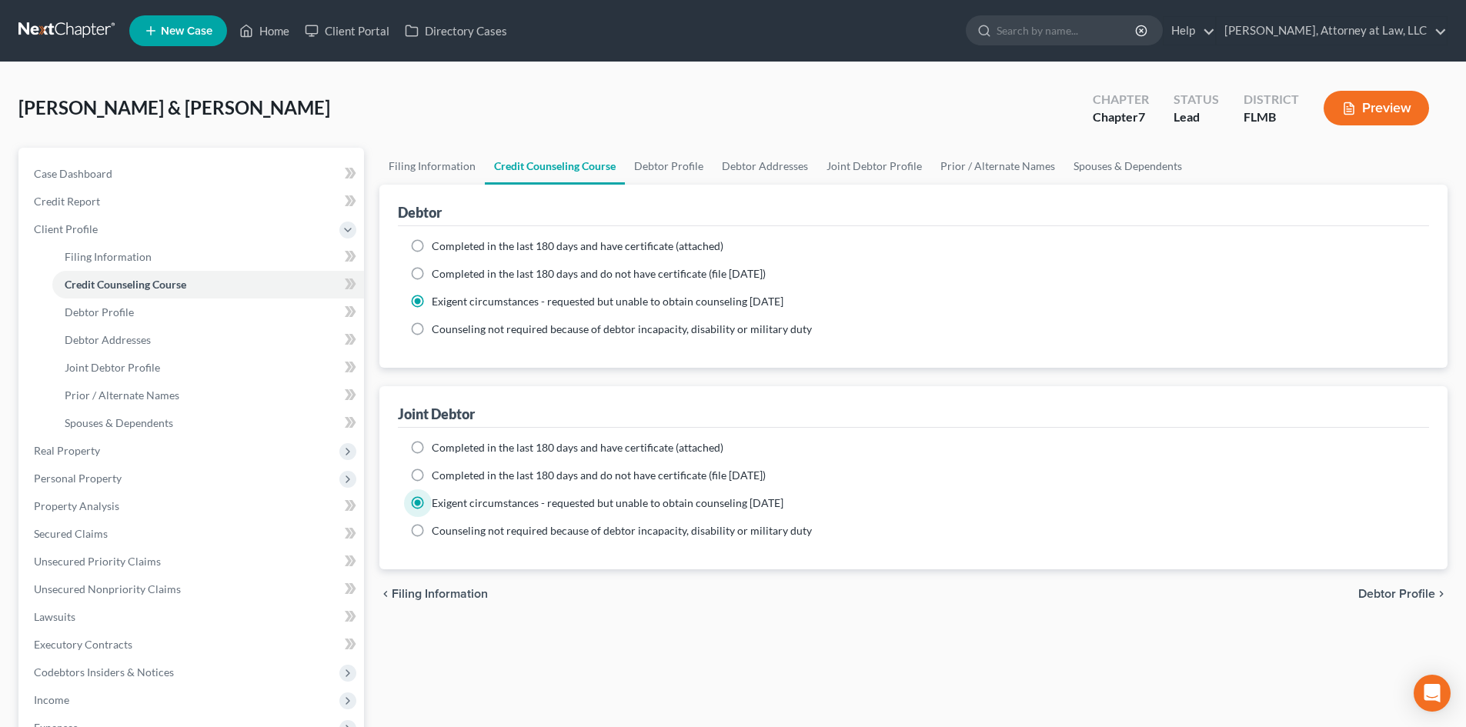
click at [908, 657] on div "Filing Information Credit Counseling Course Debtor Profile Debtor Addresses Joi…" at bounding box center [913, 551] width 1083 height 806
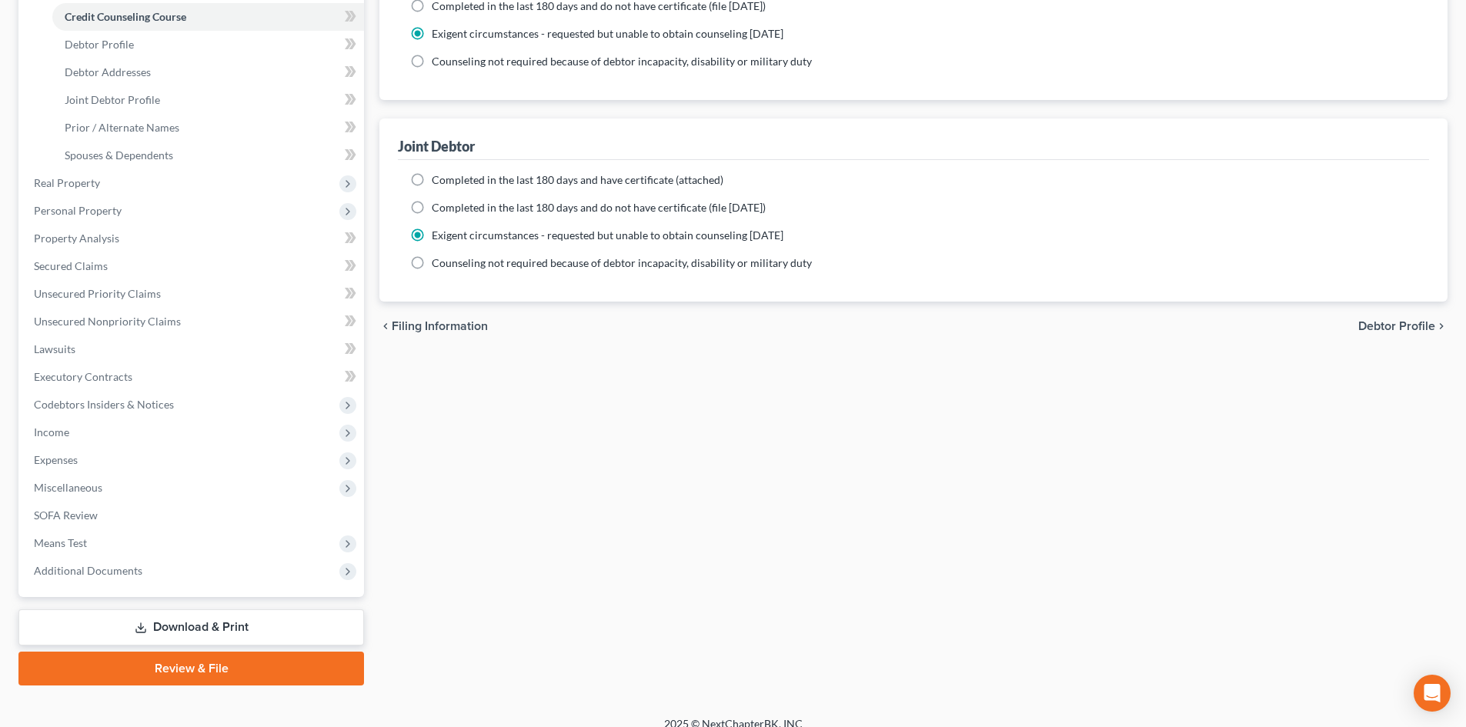
scroll to position [269, 0]
click at [256, 660] on link "Review & File" at bounding box center [191, 668] width 346 height 34
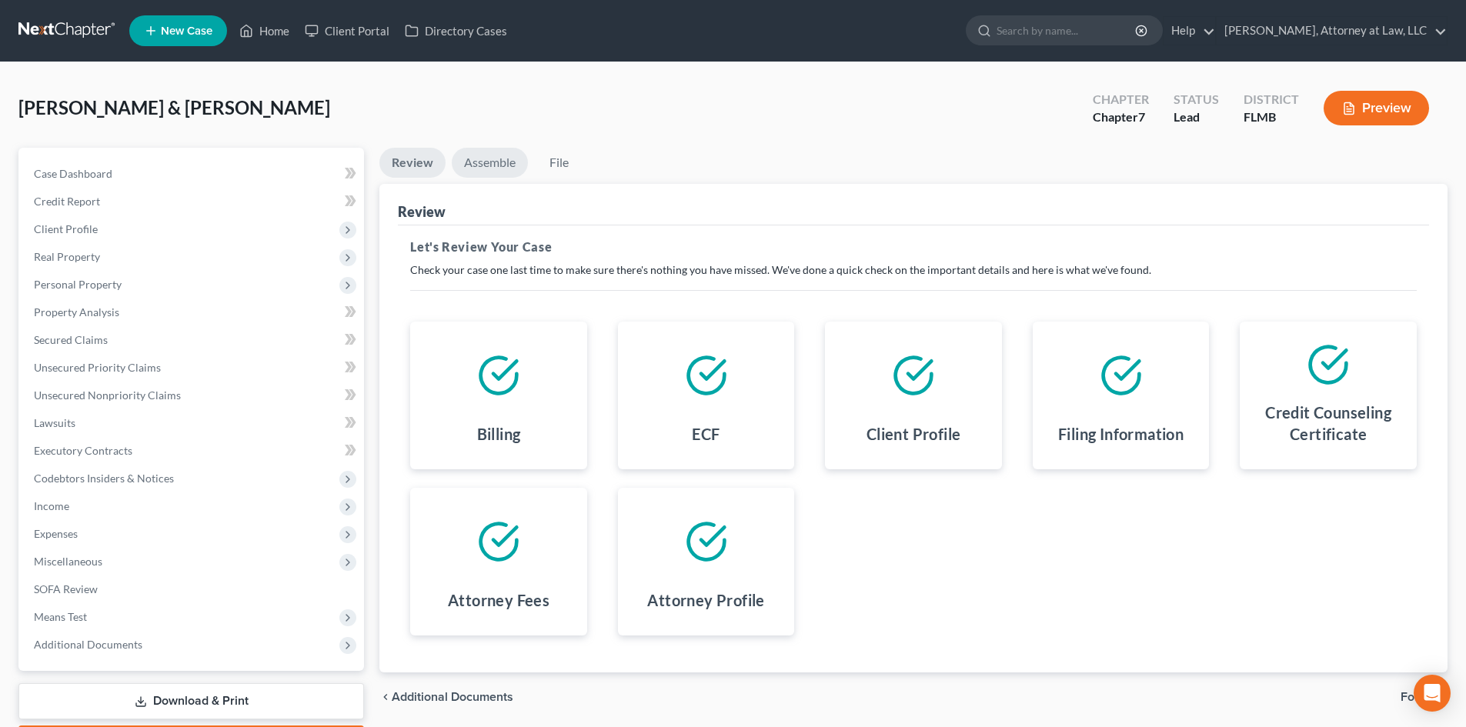
click at [497, 169] on link "Assemble" at bounding box center [490, 163] width 76 height 30
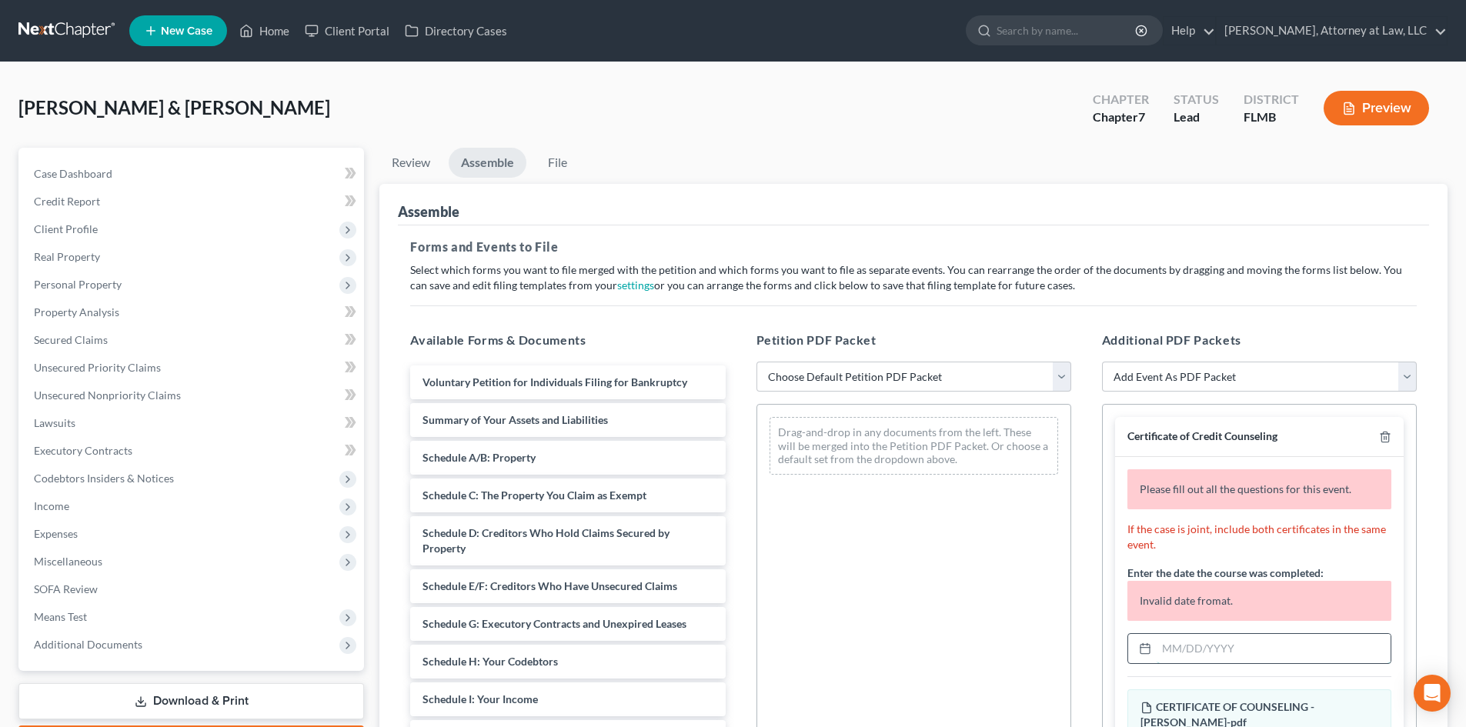
click at [1201, 648] on input "text" at bounding box center [1274, 648] width 234 height 29
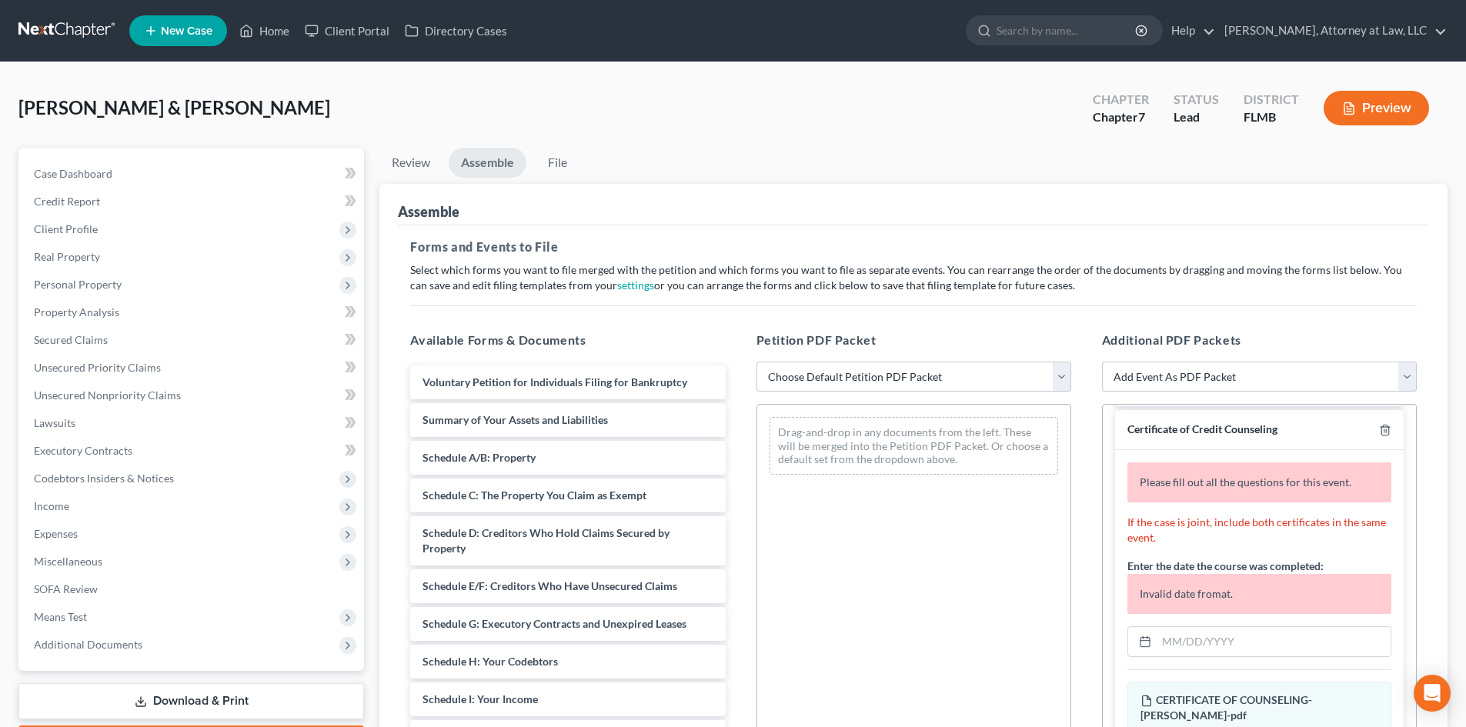
scroll to position [417, 0]
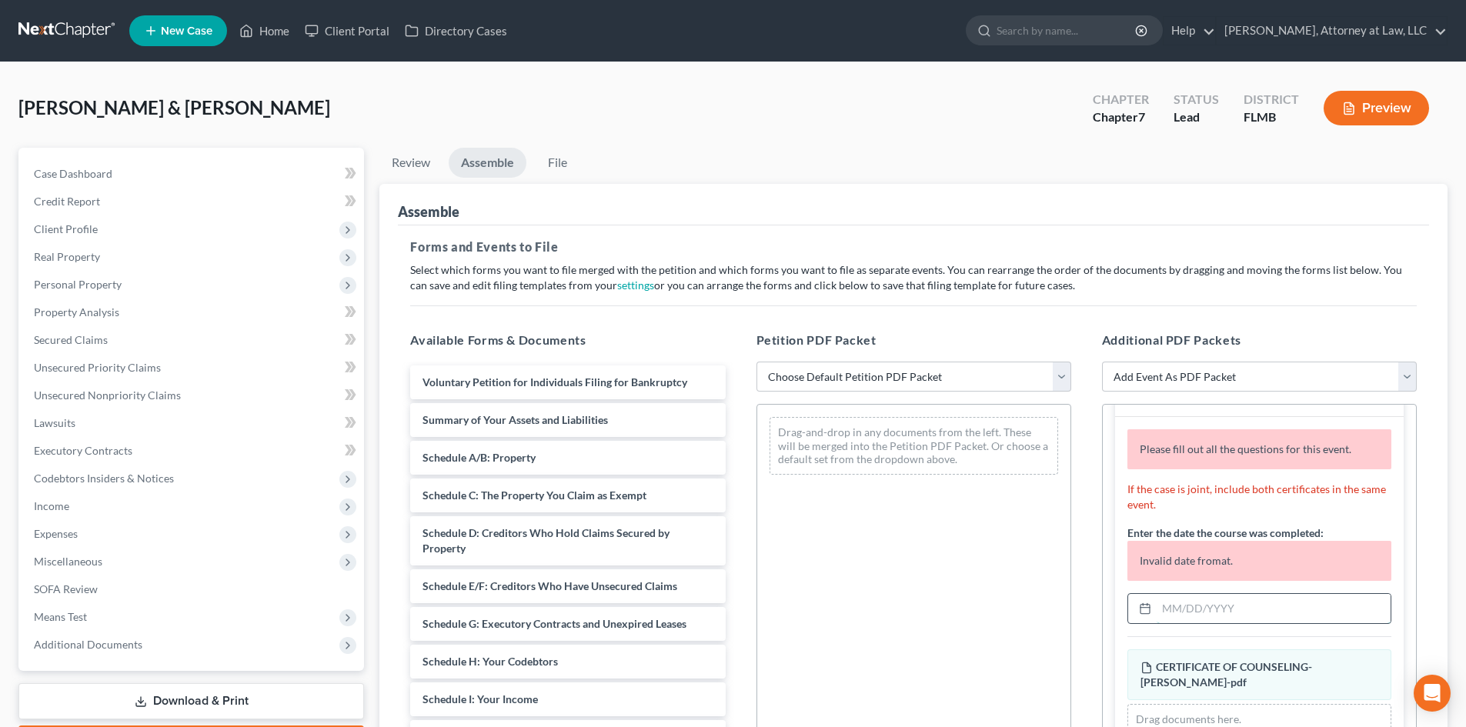
click at [1183, 613] on input "text" at bounding box center [1274, 608] width 234 height 29
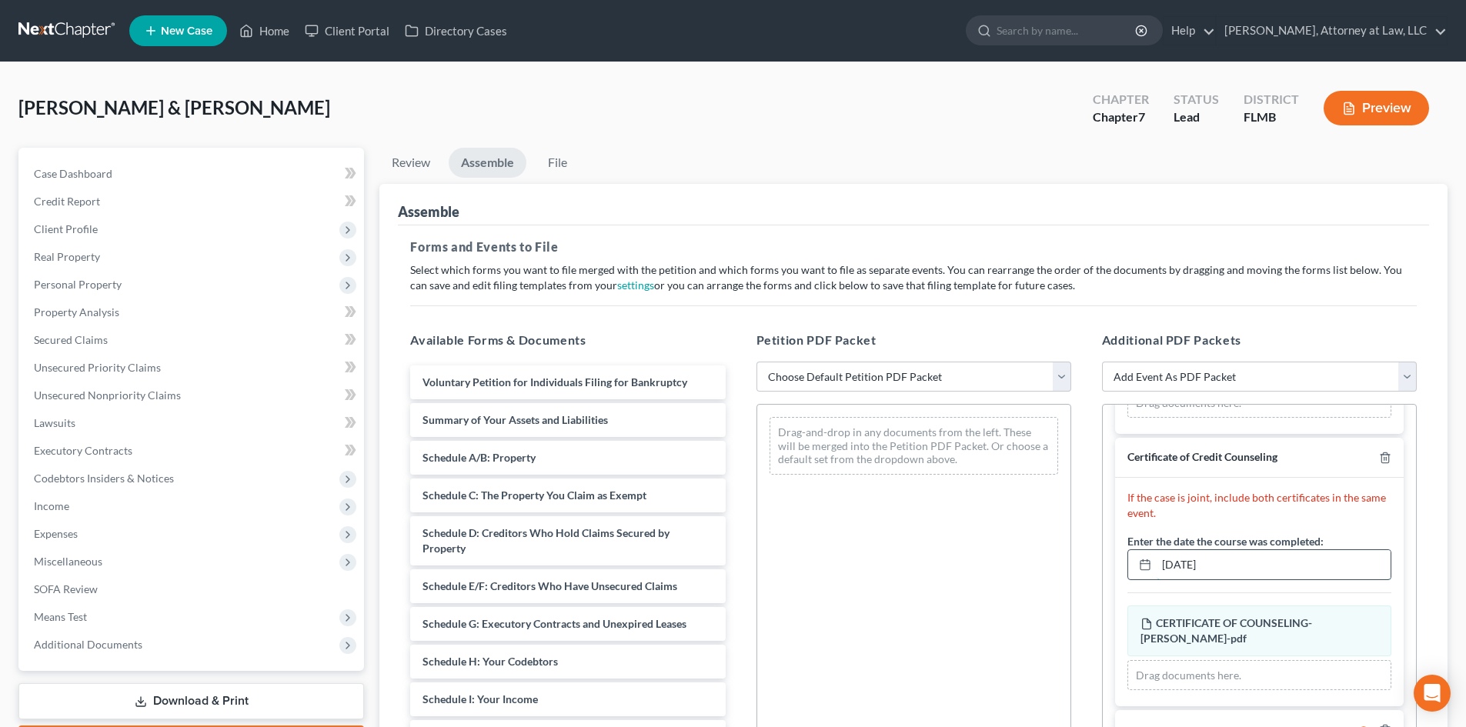
scroll to position [370, 0]
click at [787, 669] on div "Drag-and-drop in any documents from the left. These will be merged into the Pet…" at bounding box center [913, 615] width 315 height 423
click at [1188, 554] on input "[DATE]" at bounding box center [1274, 564] width 234 height 29
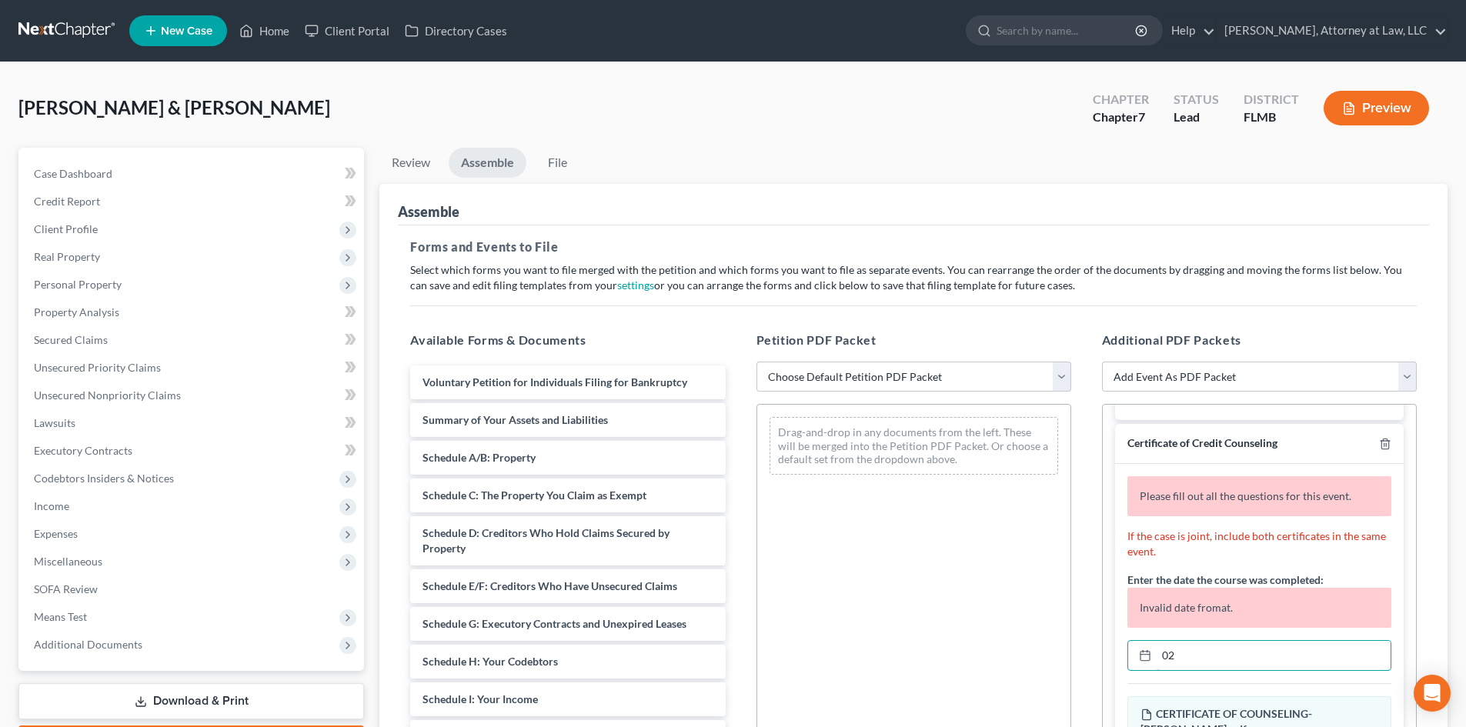
type input "0"
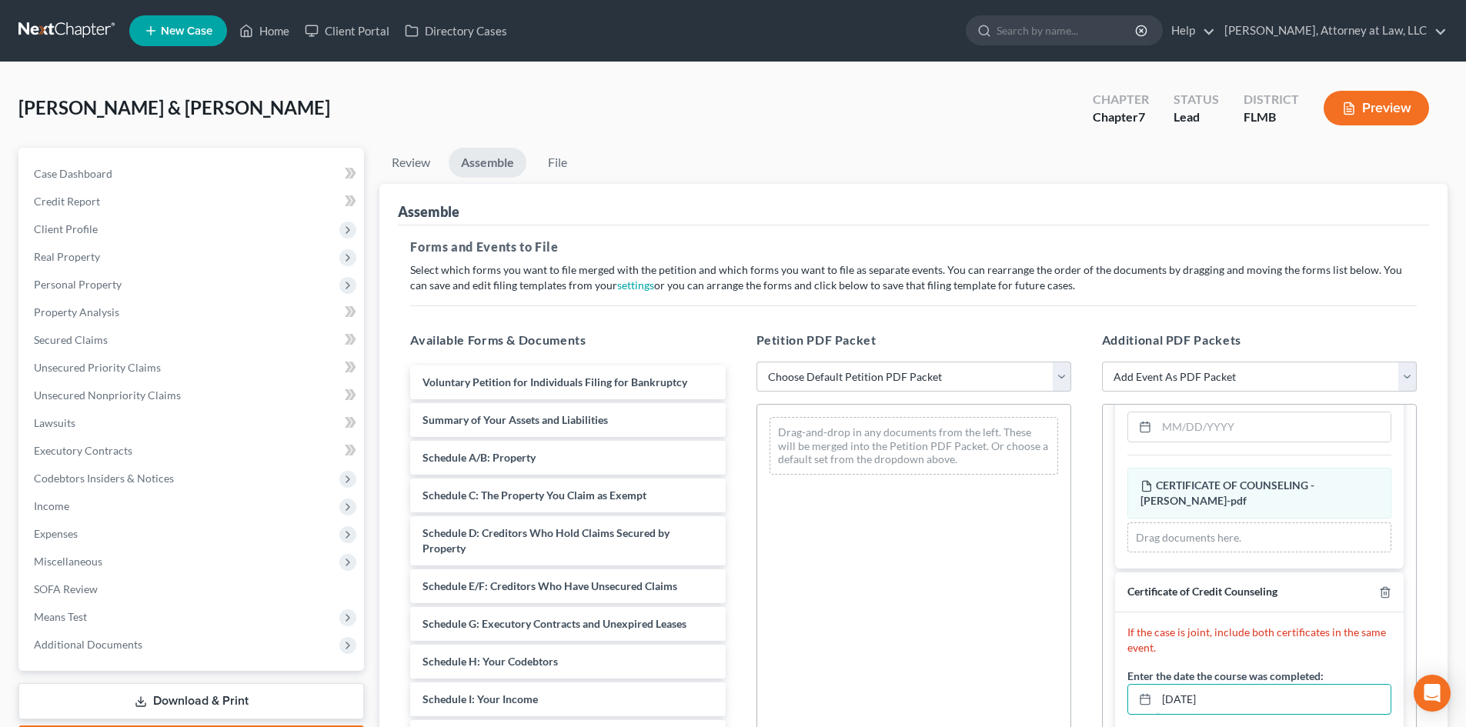
scroll to position [220, 0]
drag, startPoint x: 1227, startPoint y: 700, endPoint x: 1152, endPoint y: 689, distance: 75.4
click at [1152, 689] on div "[DATE]" at bounding box center [1259, 701] width 264 height 31
type input "[DATE]"
click at [1247, 425] on input "text" at bounding box center [1274, 428] width 234 height 29
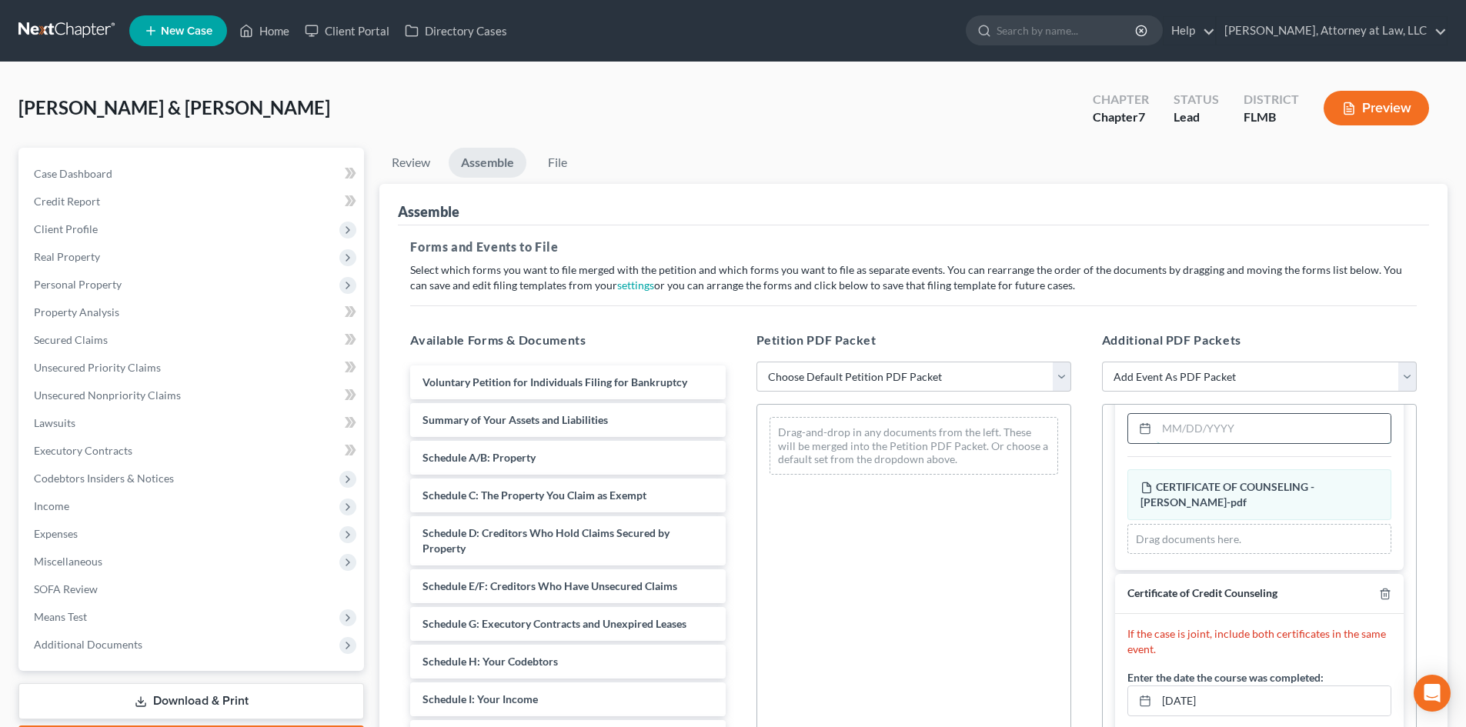
paste input "[DATE]"
type input "[DATE]"
click at [1423, 338] on div "Additional PDF Packets Add Event As PDF Packet Amended Creditor Matrix (Fee)- O…" at bounding box center [1260, 580] width 346 height 522
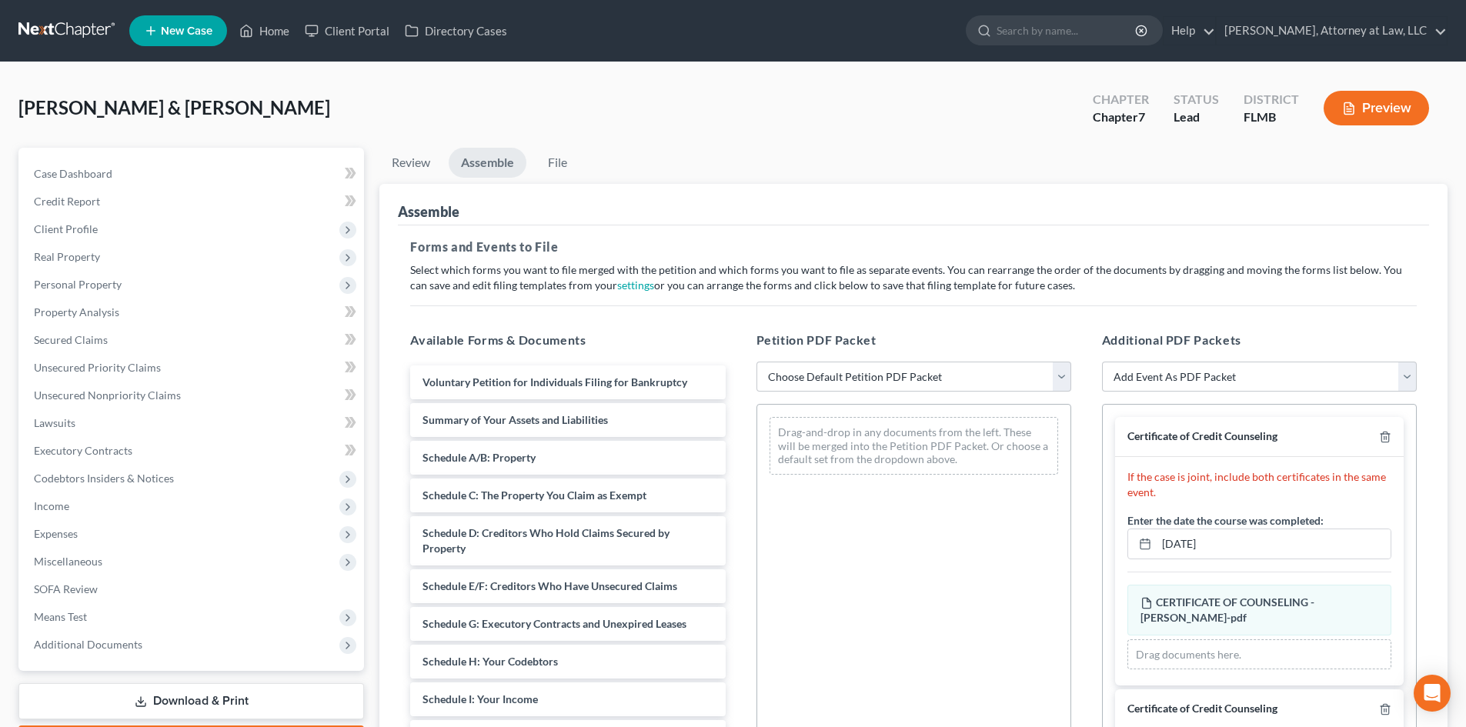
scroll to position [115, 0]
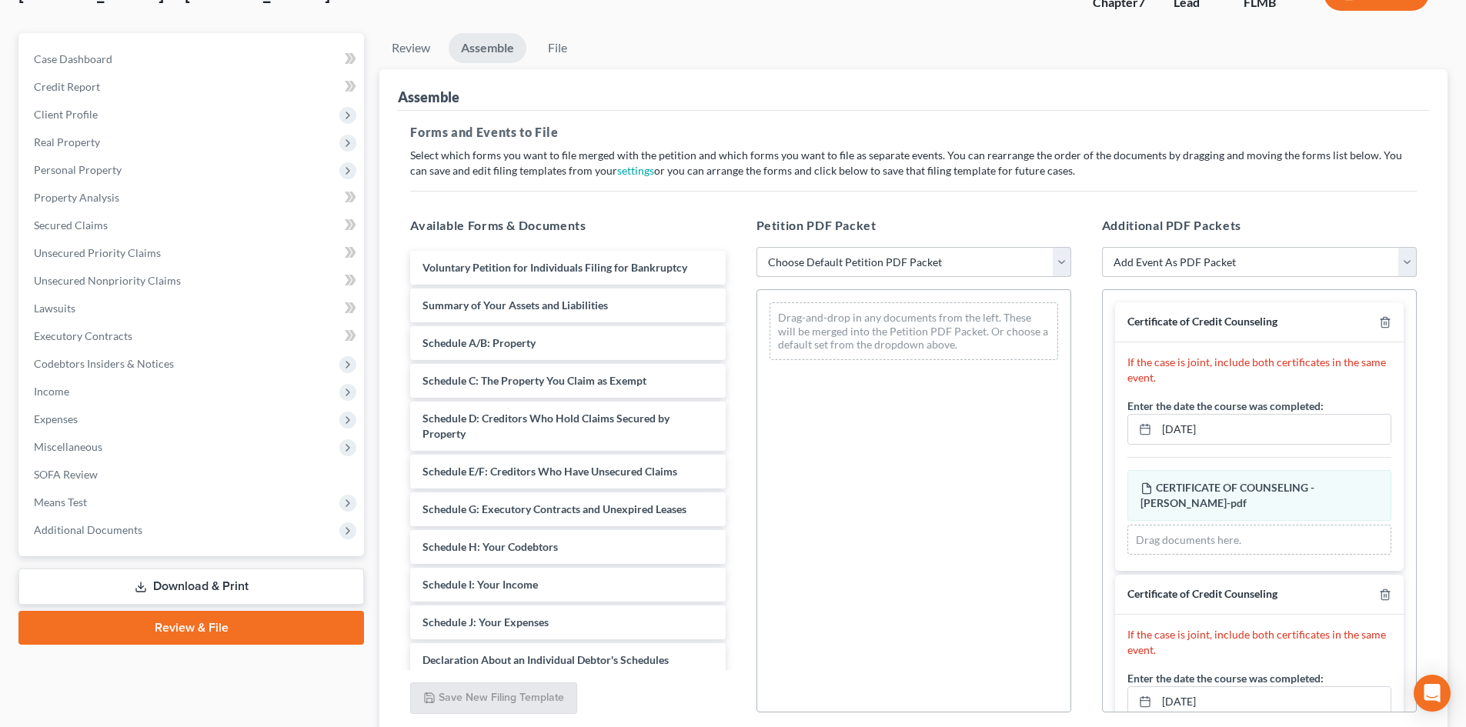
click at [1030, 266] on select "Choose Default Petition PDF Packet Complete Bankruptcy Petition (all forms and …" at bounding box center [913, 262] width 315 height 31
select select "0"
click at [756, 247] on select "Choose Default Petition PDF Packet Complete Bankruptcy Petition (all forms and …" at bounding box center [913, 262] width 315 height 31
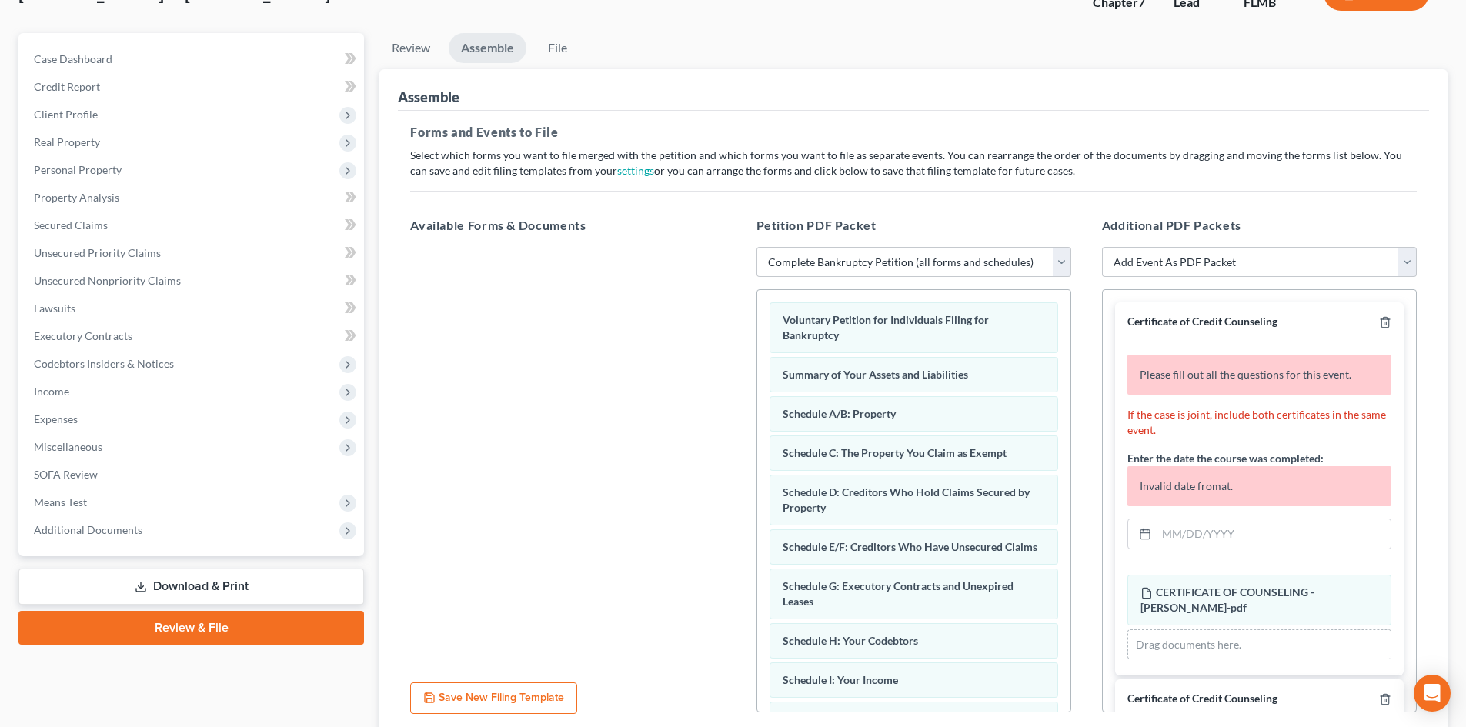
click at [1087, 353] on div "Additional PDF Packets Add Event As PDF Packet Amended Creditor Matrix (Fee)- O…" at bounding box center [1260, 465] width 346 height 522
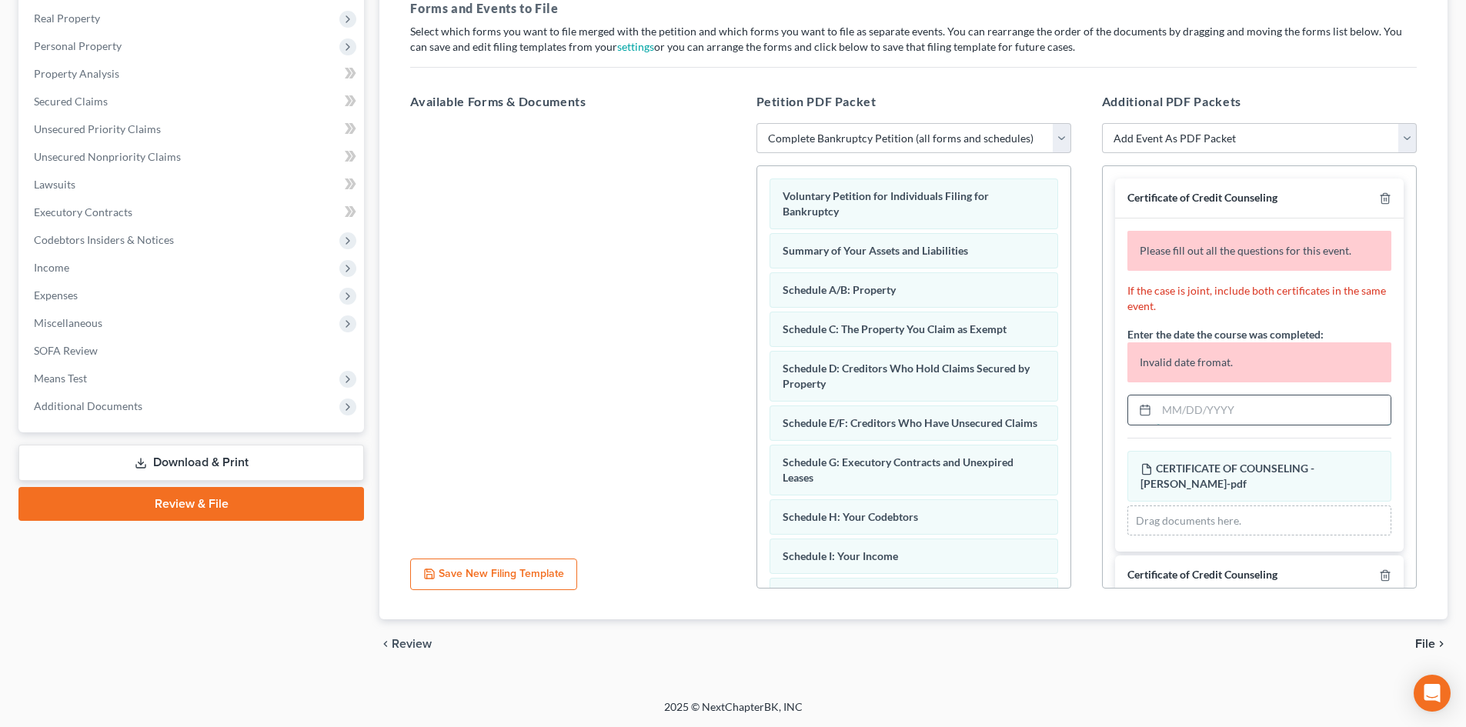
click at [1277, 408] on input "text" at bounding box center [1274, 410] width 234 height 29
paste input "[DATE]"
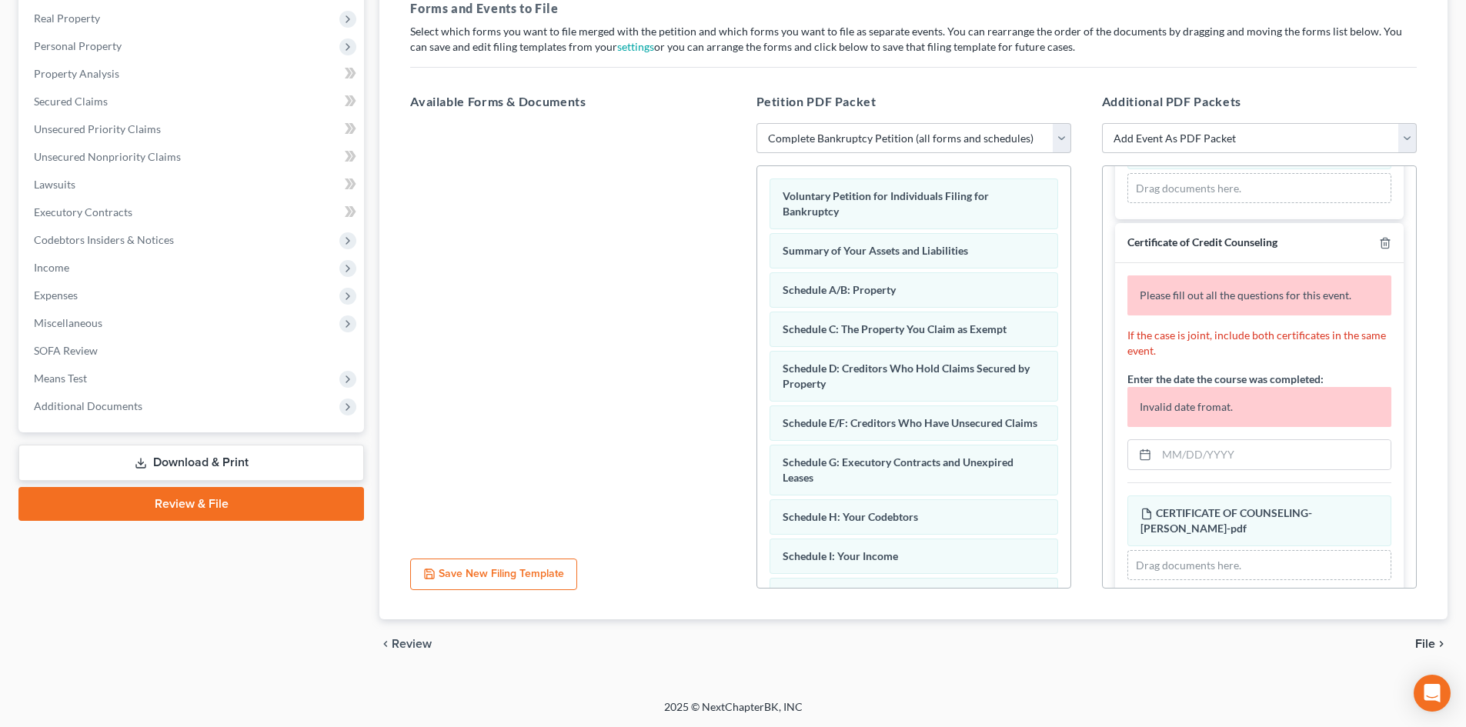
scroll to position [242, 0]
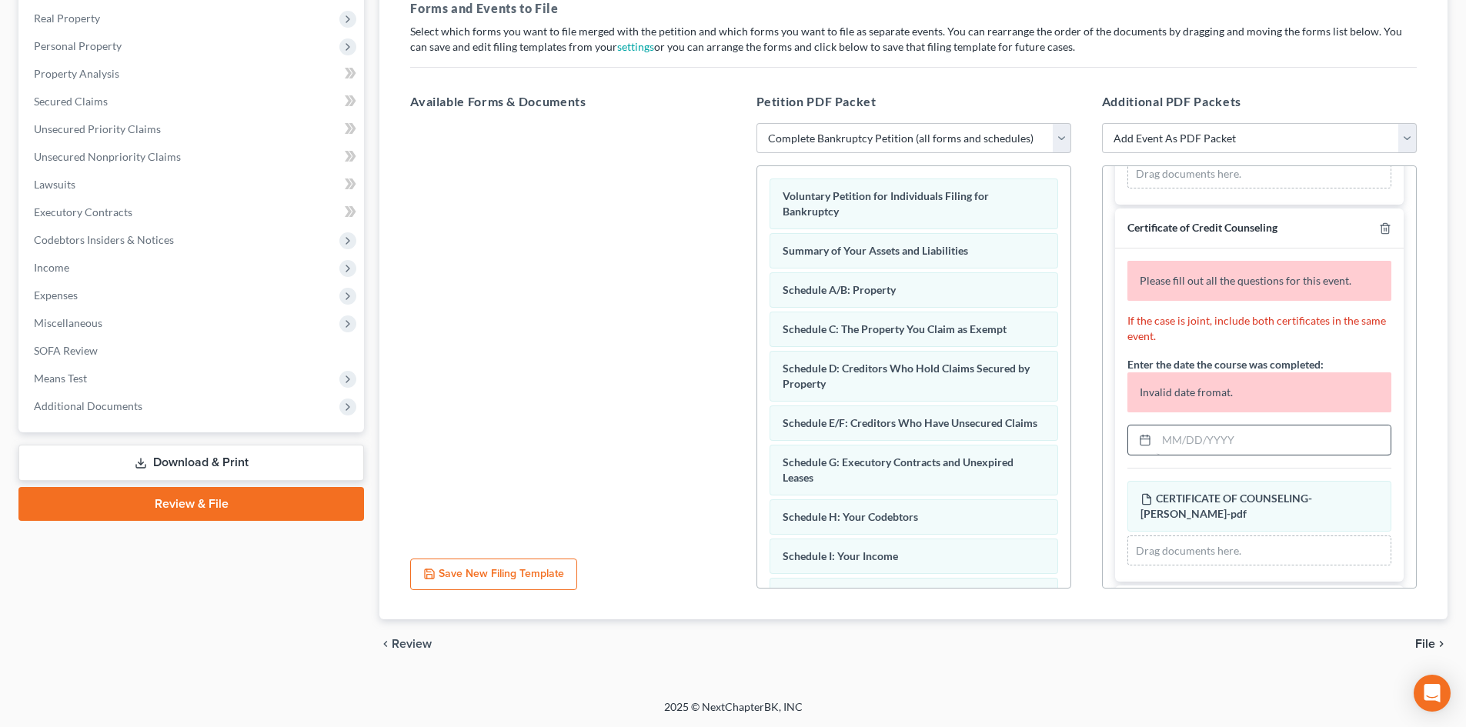
type input "[DATE]"
click at [1310, 438] on input "text" at bounding box center [1274, 440] width 234 height 29
paste input "[DATE]"
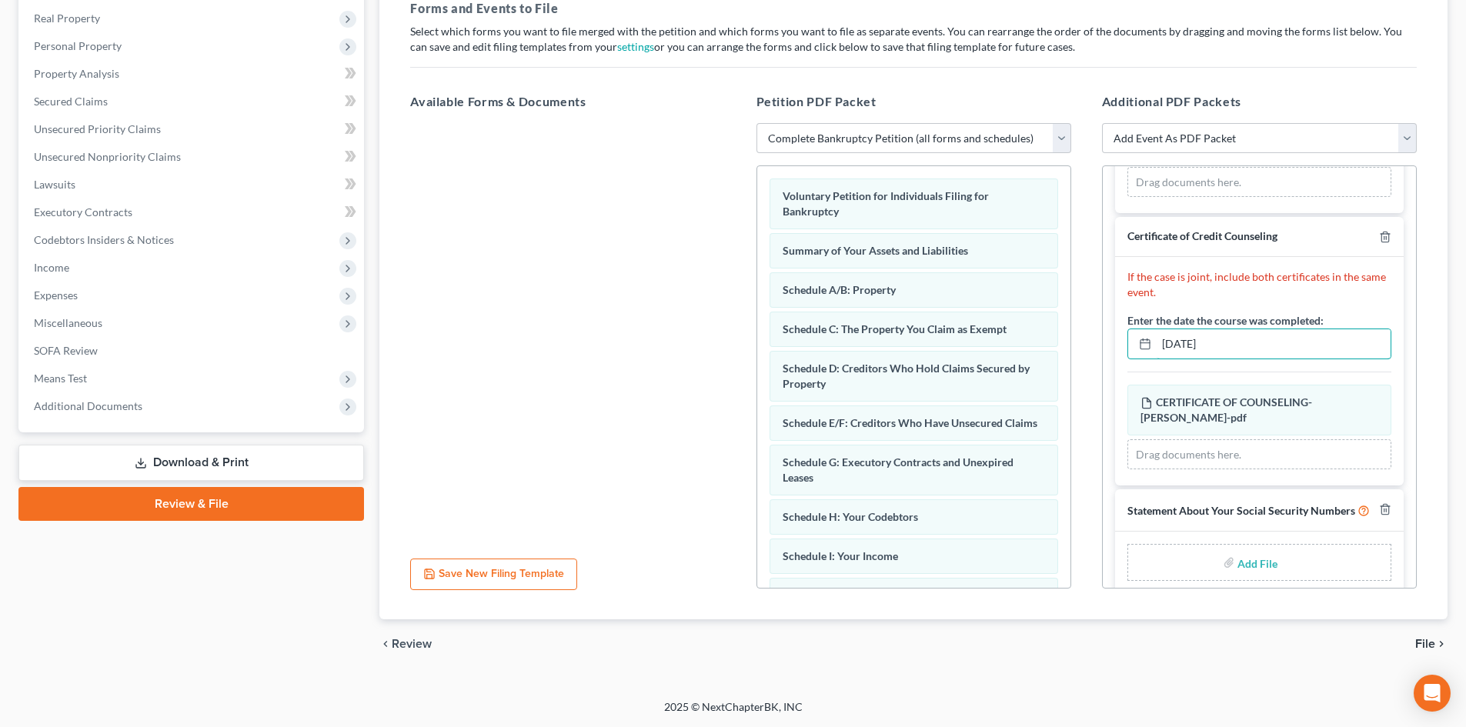
scroll to position [265, 0]
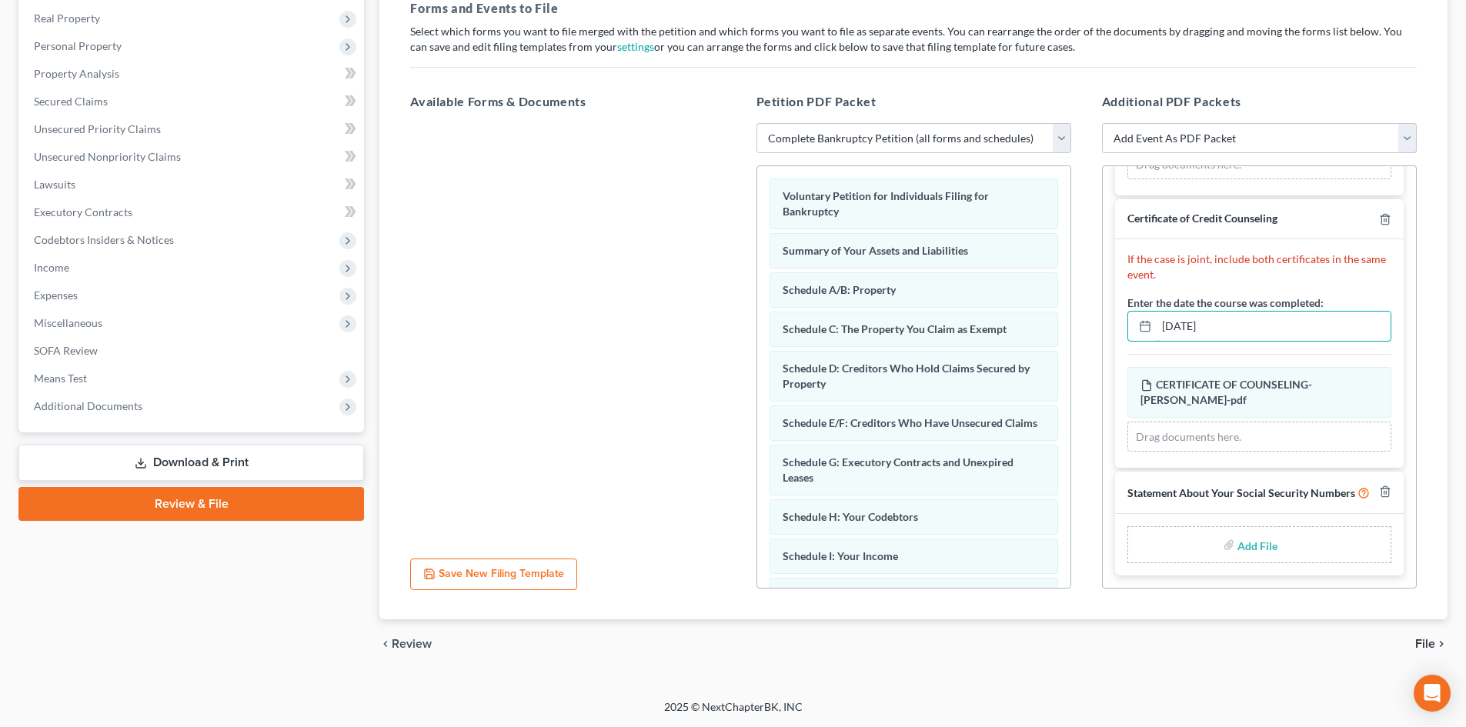
type input "[DATE]"
click at [682, 426] on div at bounding box center [567, 334] width 339 height 423
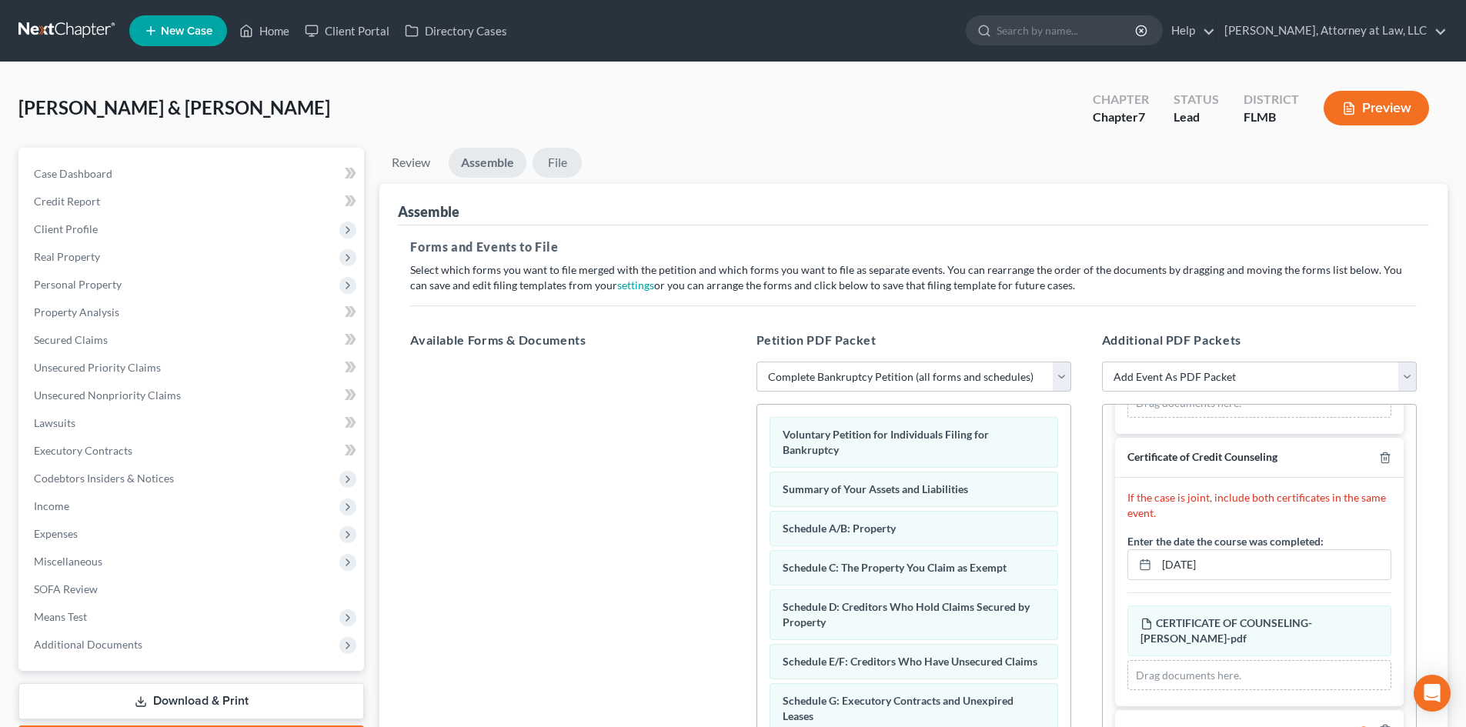
click at [564, 171] on link "File" at bounding box center [557, 163] width 49 height 30
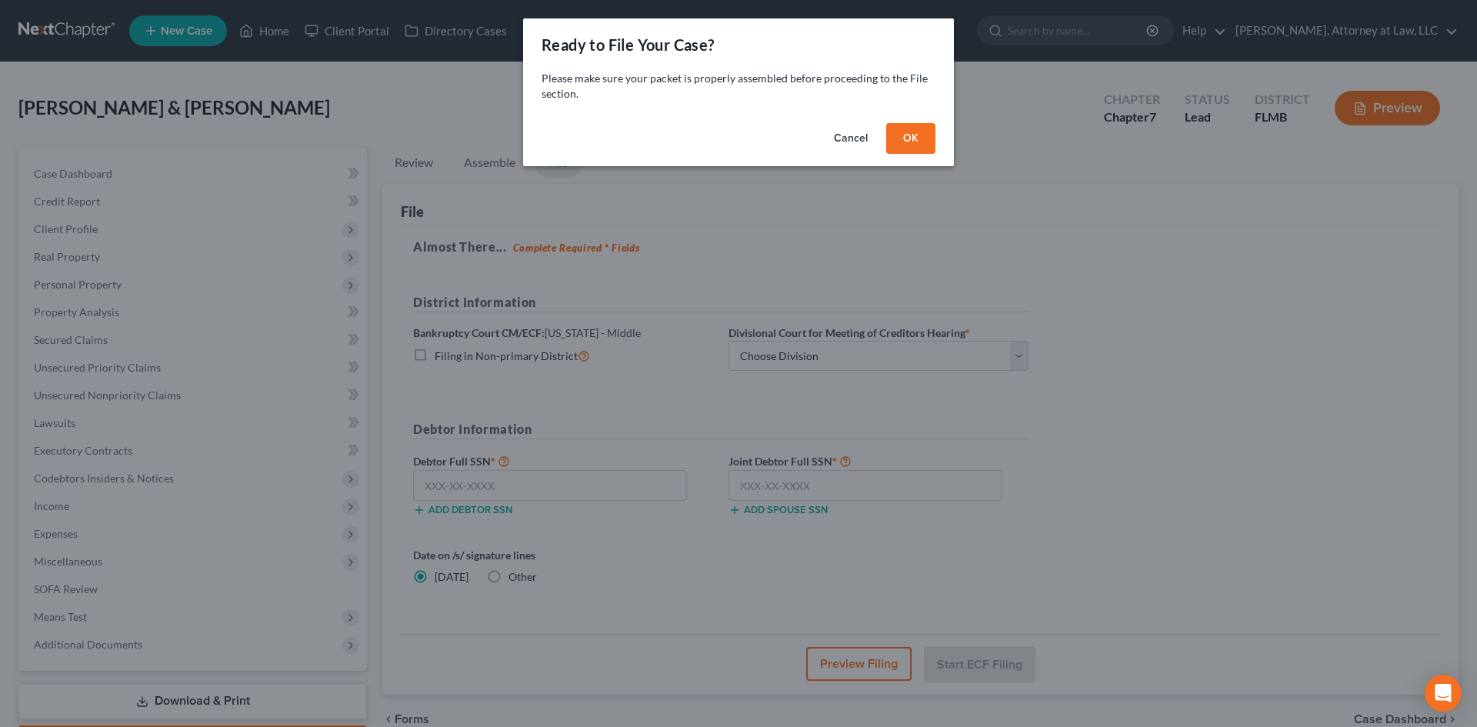
click at [903, 143] on button "OK" at bounding box center [910, 138] width 49 height 31
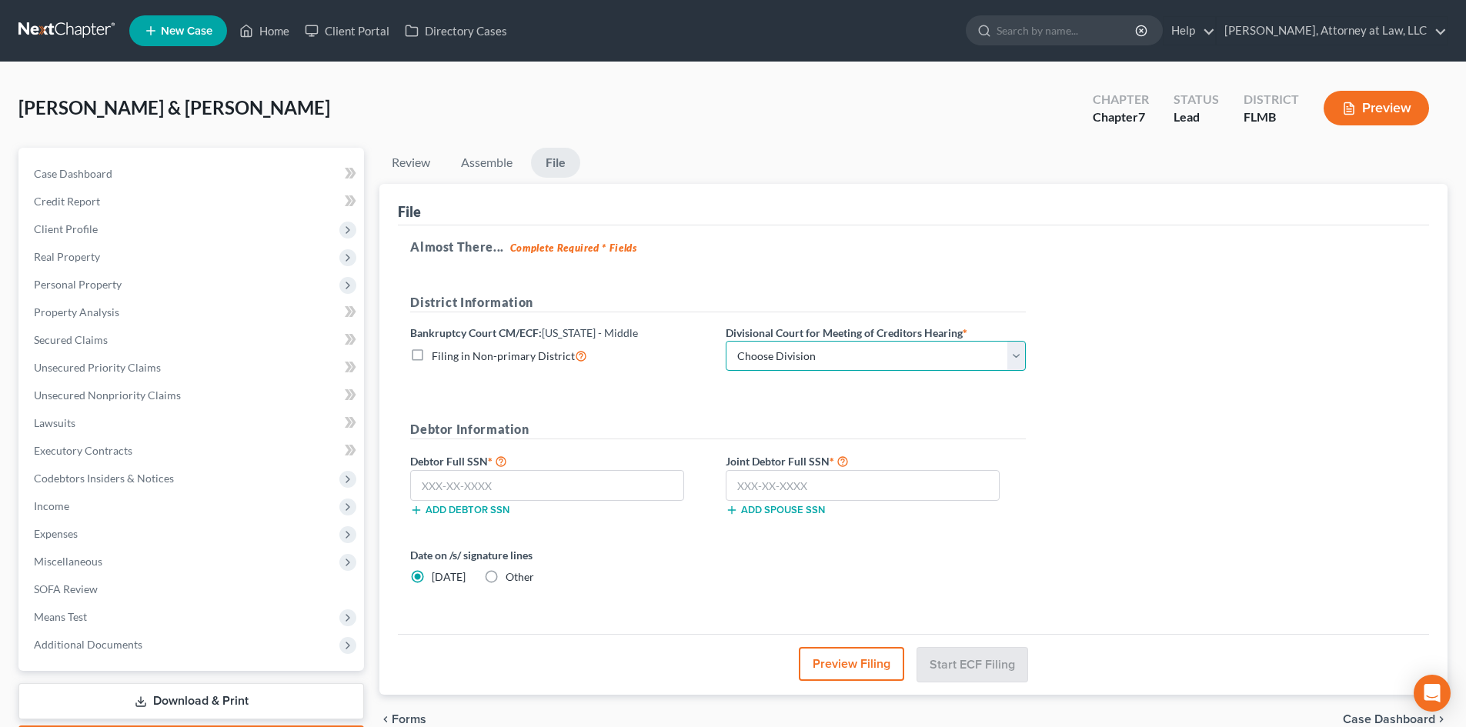
click at [1013, 361] on select "Choose Division [GEOGRAPHIC_DATA][PERSON_NAME] [GEOGRAPHIC_DATA] [GEOGRAPHIC_DA…" at bounding box center [876, 356] width 300 height 31
select select "1"
click at [726, 341] on select "Choose Division [GEOGRAPHIC_DATA][PERSON_NAME] [GEOGRAPHIC_DATA] [GEOGRAPHIC_DA…" at bounding box center [876, 356] width 300 height 31
click at [1014, 356] on select "Choose Division [GEOGRAPHIC_DATA][PERSON_NAME] [GEOGRAPHIC_DATA] [GEOGRAPHIC_DA…" at bounding box center [876, 356] width 300 height 31
click at [726, 341] on select "Choose Division [GEOGRAPHIC_DATA][PERSON_NAME] [GEOGRAPHIC_DATA] [GEOGRAPHIC_DA…" at bounding box center [876, 356] width 300 height 31
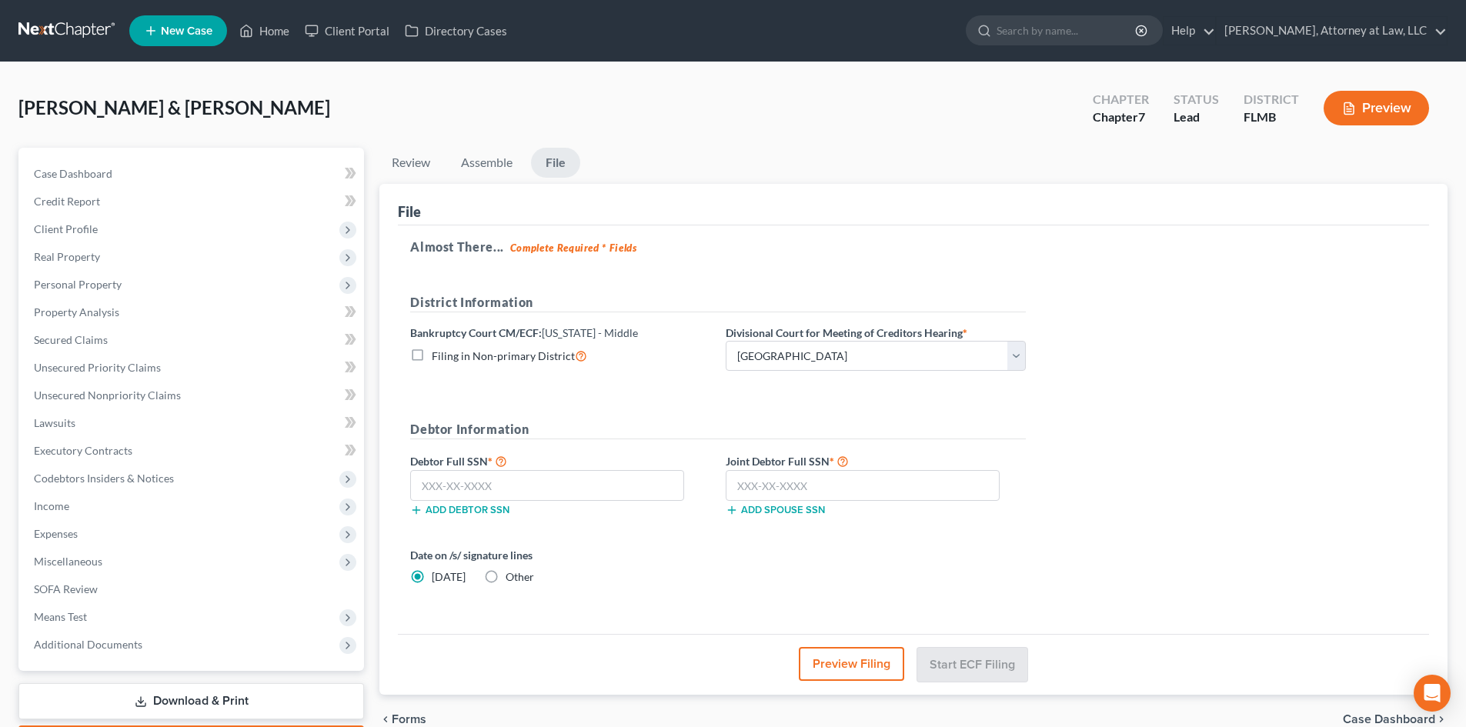
scroll to position [91, 0]
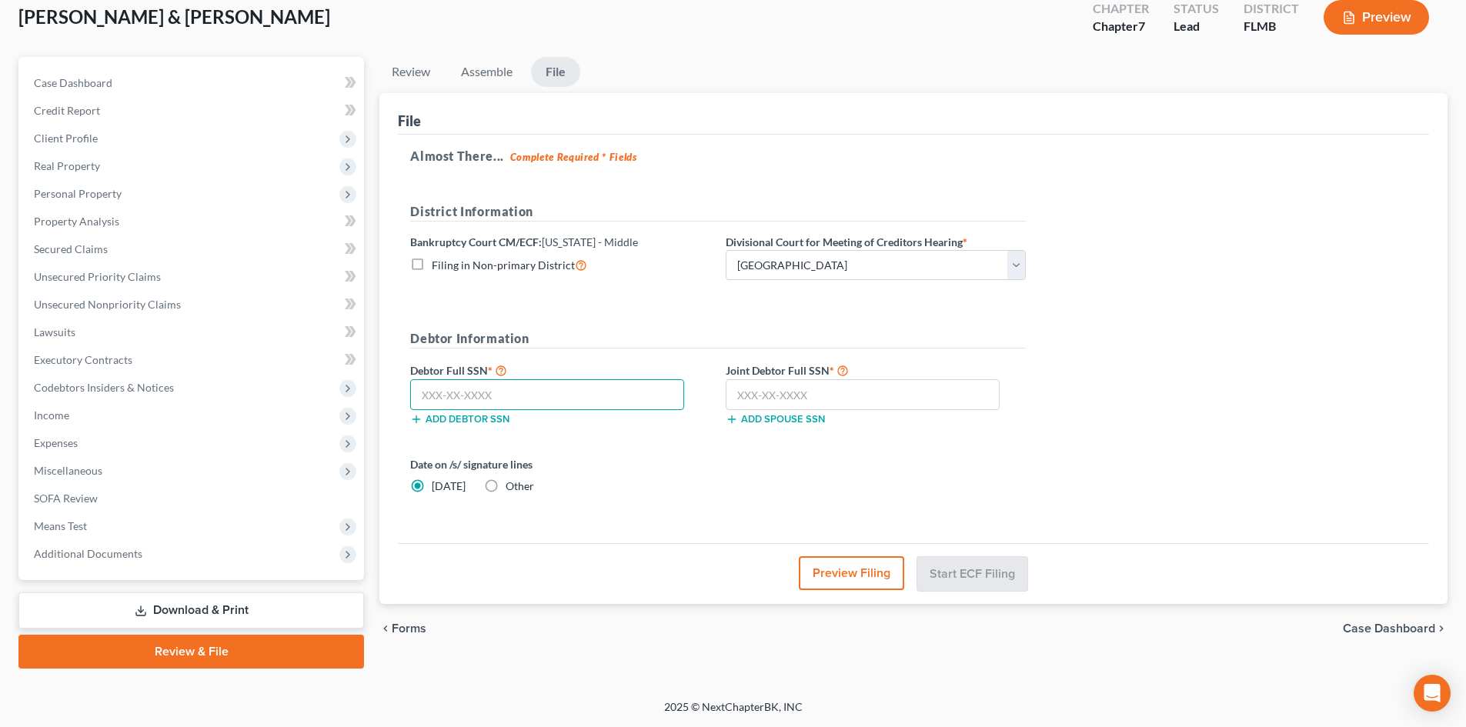
click at [557, 398] on input "text" at bounding box center [547, 394] width 274 height 31
type input "420-06-8760"
click at [736, 392] on input "text" at bounding box center [863, 394] width 274 height 31
type input "103-40-6155"
click at [1051, 470] on div "Almost There... Complete Required * Fields District Information Bankruptcy Cour…" at bounding box center [913, 339] width 1031 height 409
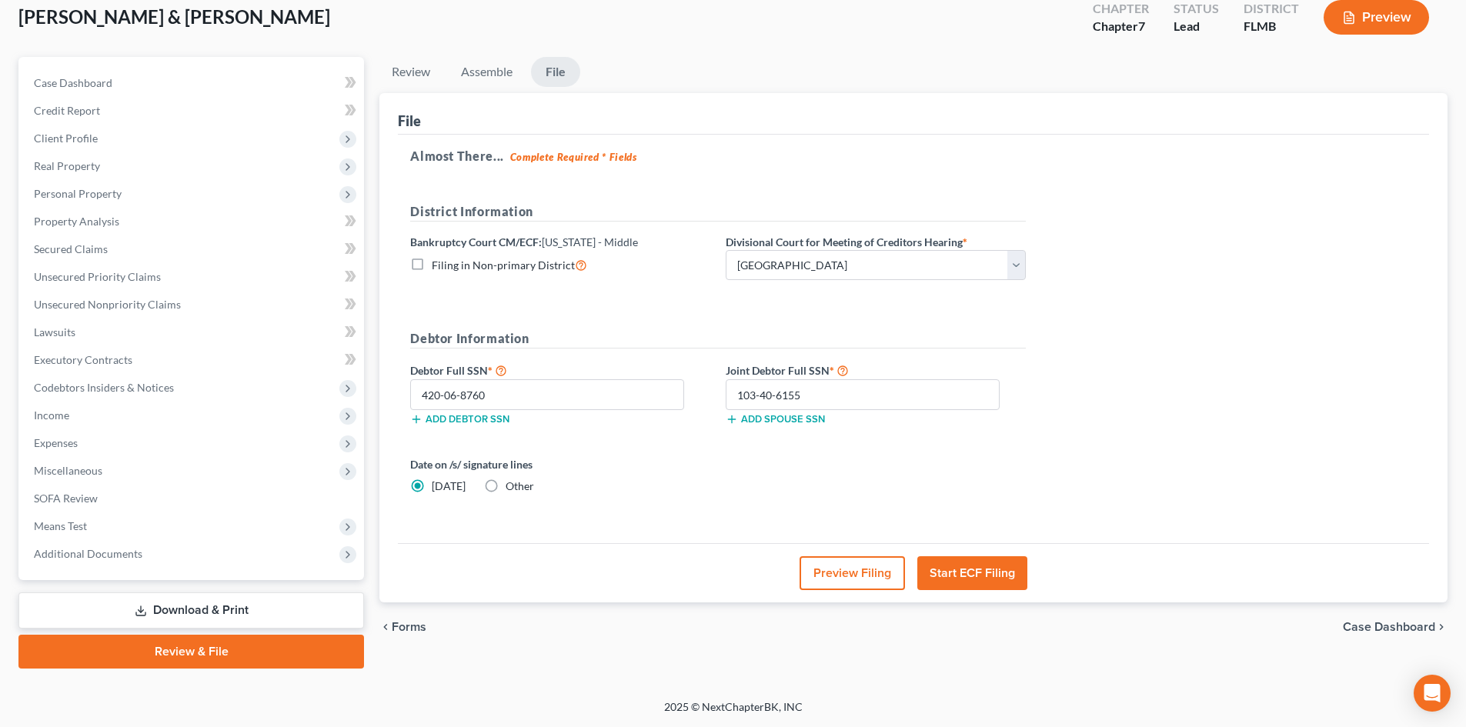
click at [1116, 478] on div "Almost There... Complete Required * Fields District Information Bankruptcy Cour…" at bounding box center [913, 339] width 1031 height 409
click at [259, 138] on span "Client Profile" at bounding box center [193, 139] width 342 height 28
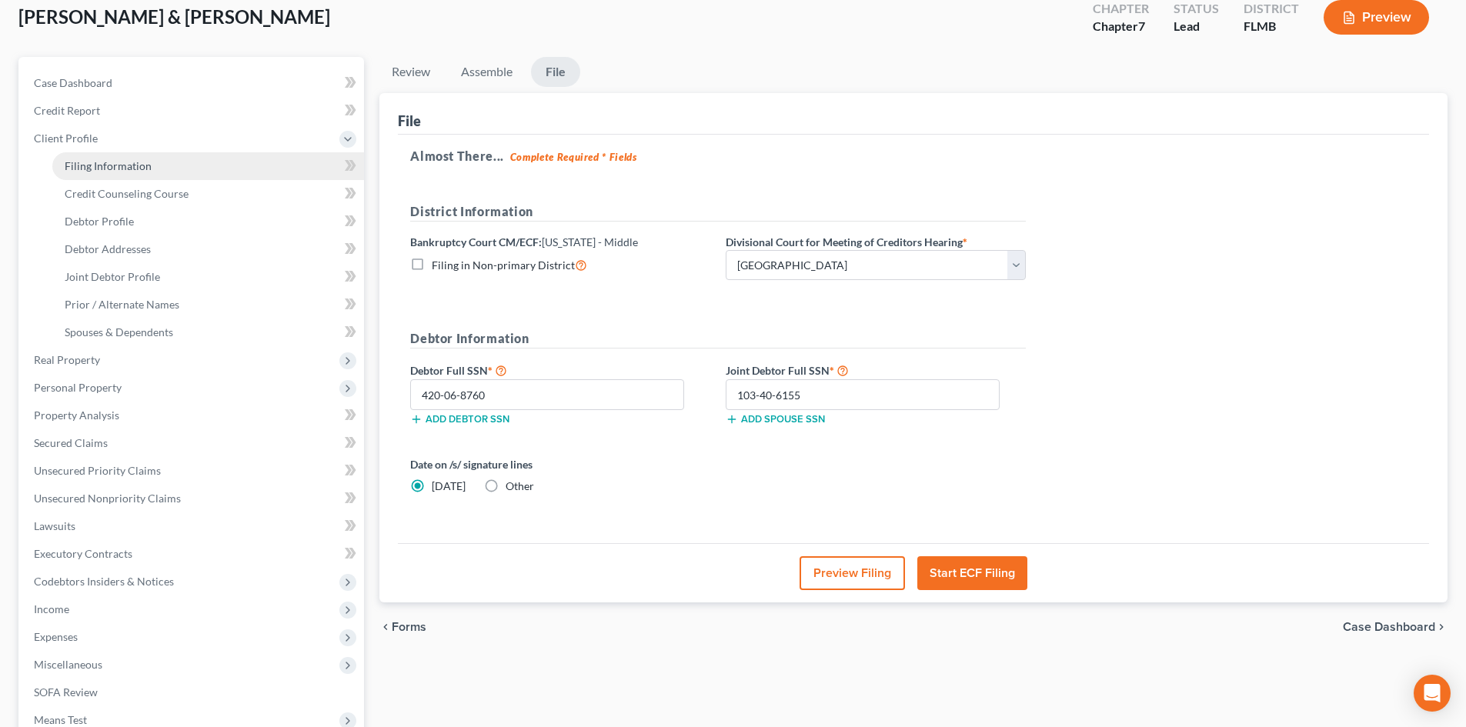
click at [259, 162] on link "Filing Information" at bounding box center [208, 166] width 312 height 28
select select "1"
select select "0"
select select "15"
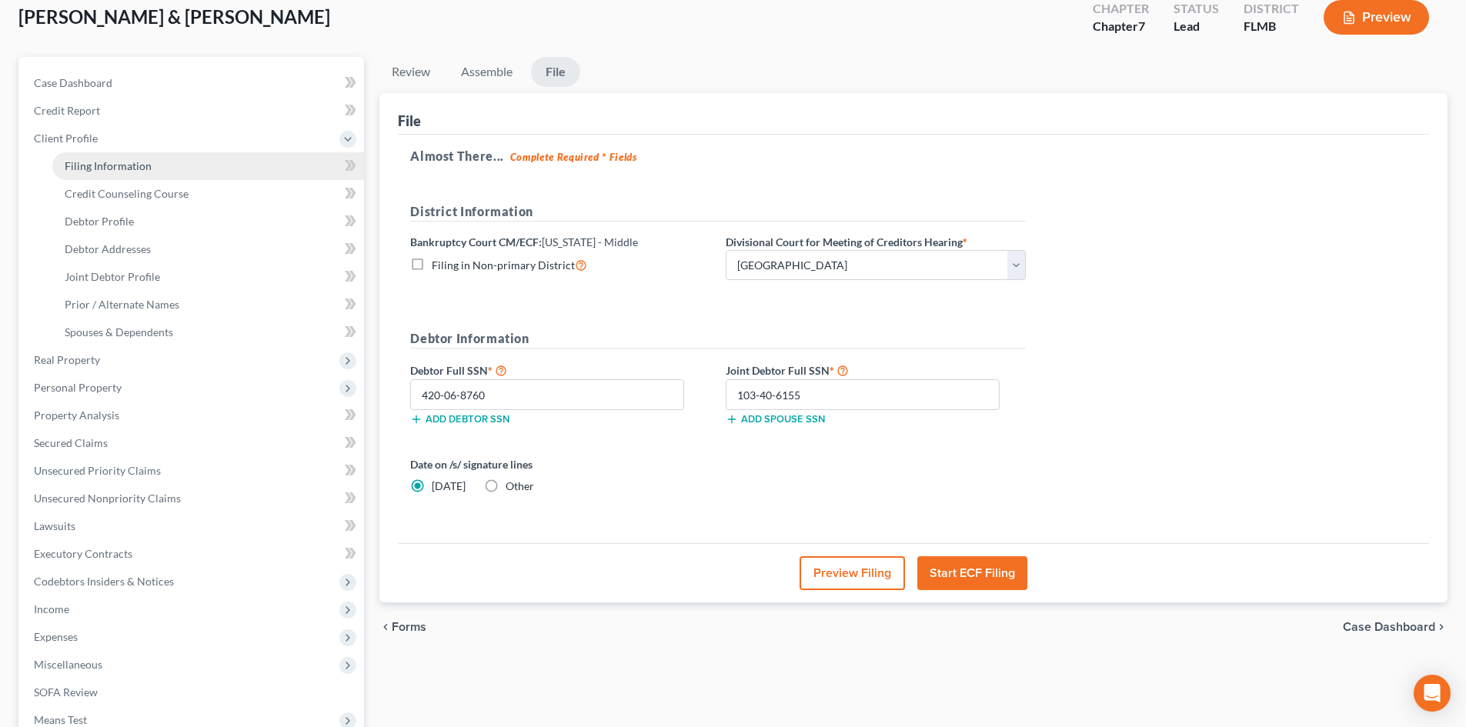
select select "0"
select select "9"
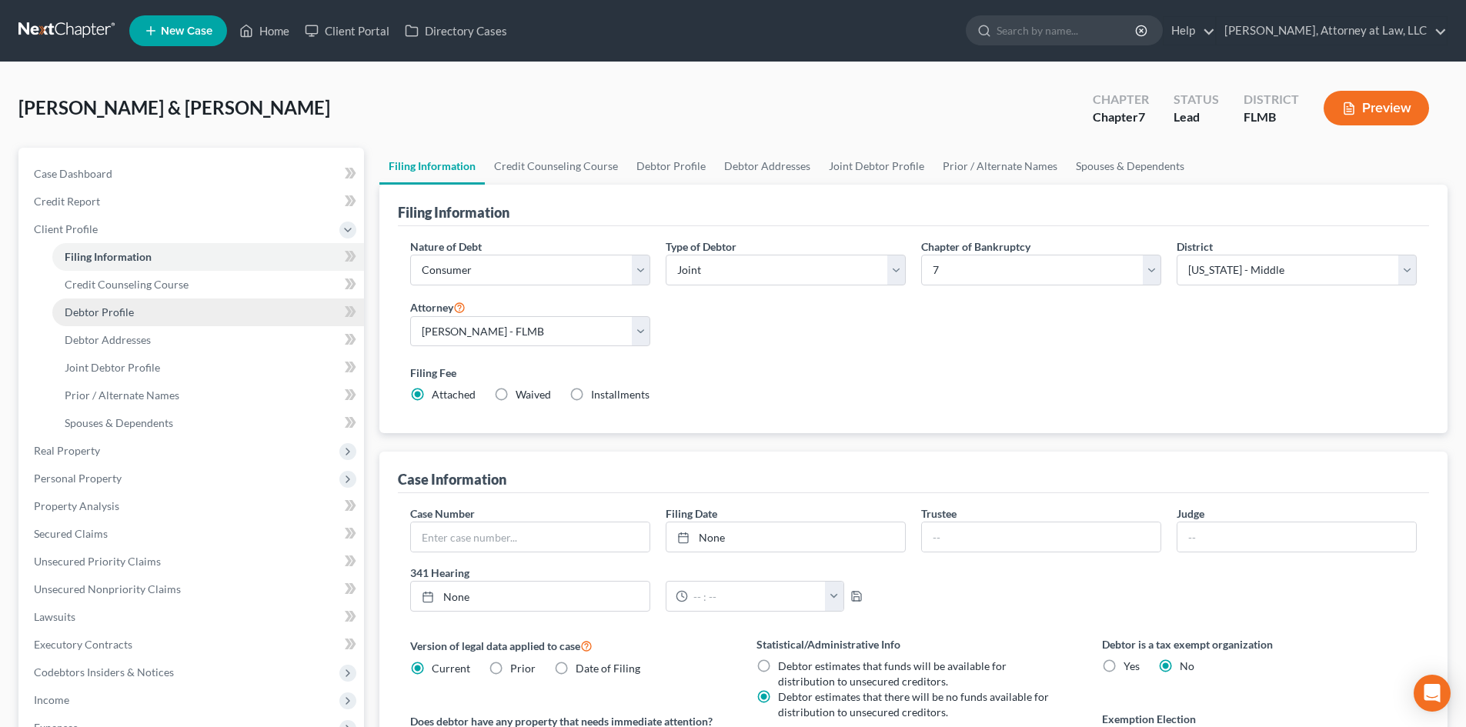
click at [248, 316] on link "Debtor Profile" at bounding box center [208, 313] width 312 height 28
select select "1"
select select "3"
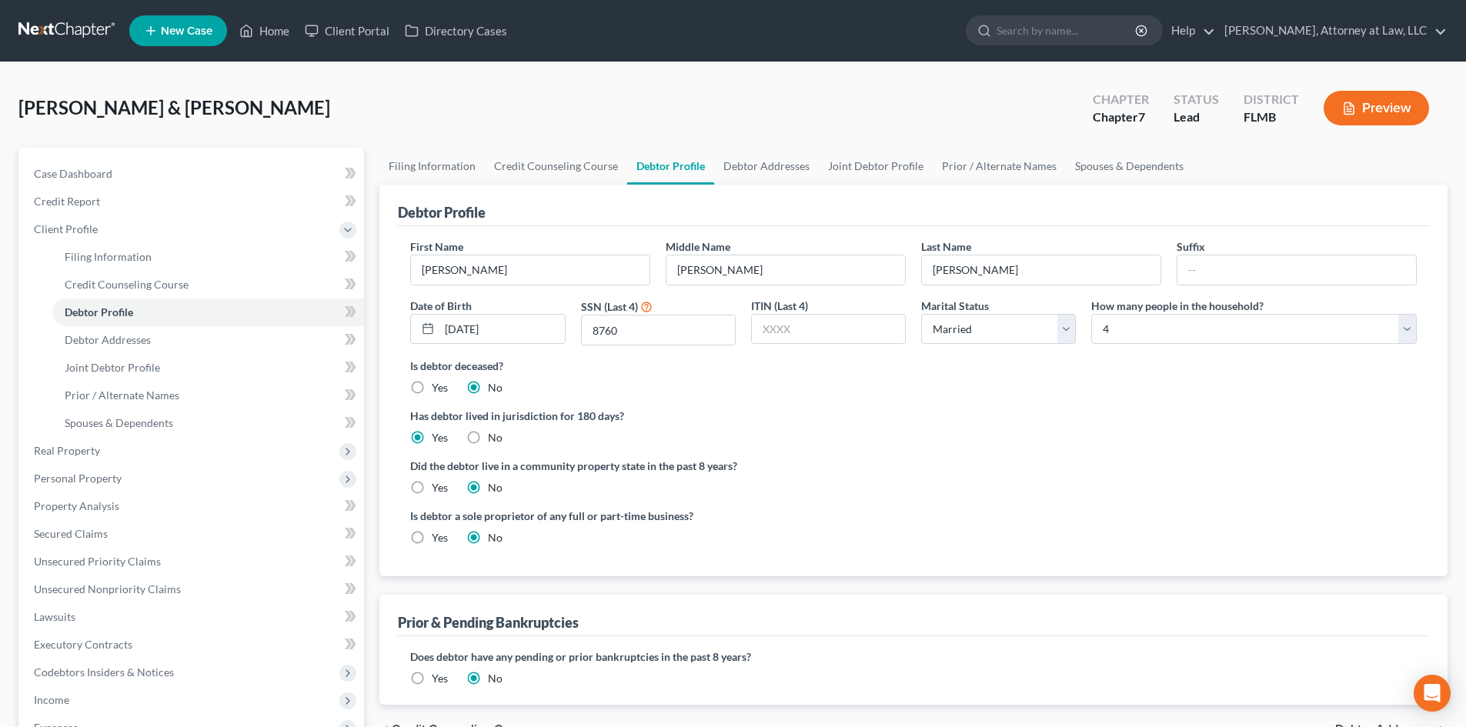
click at [370, 452] on div "Case Dashboard Payments Invoices Payments Payments Credit Report Client Profile" at bounding box center [191, 551] width 361 height 806
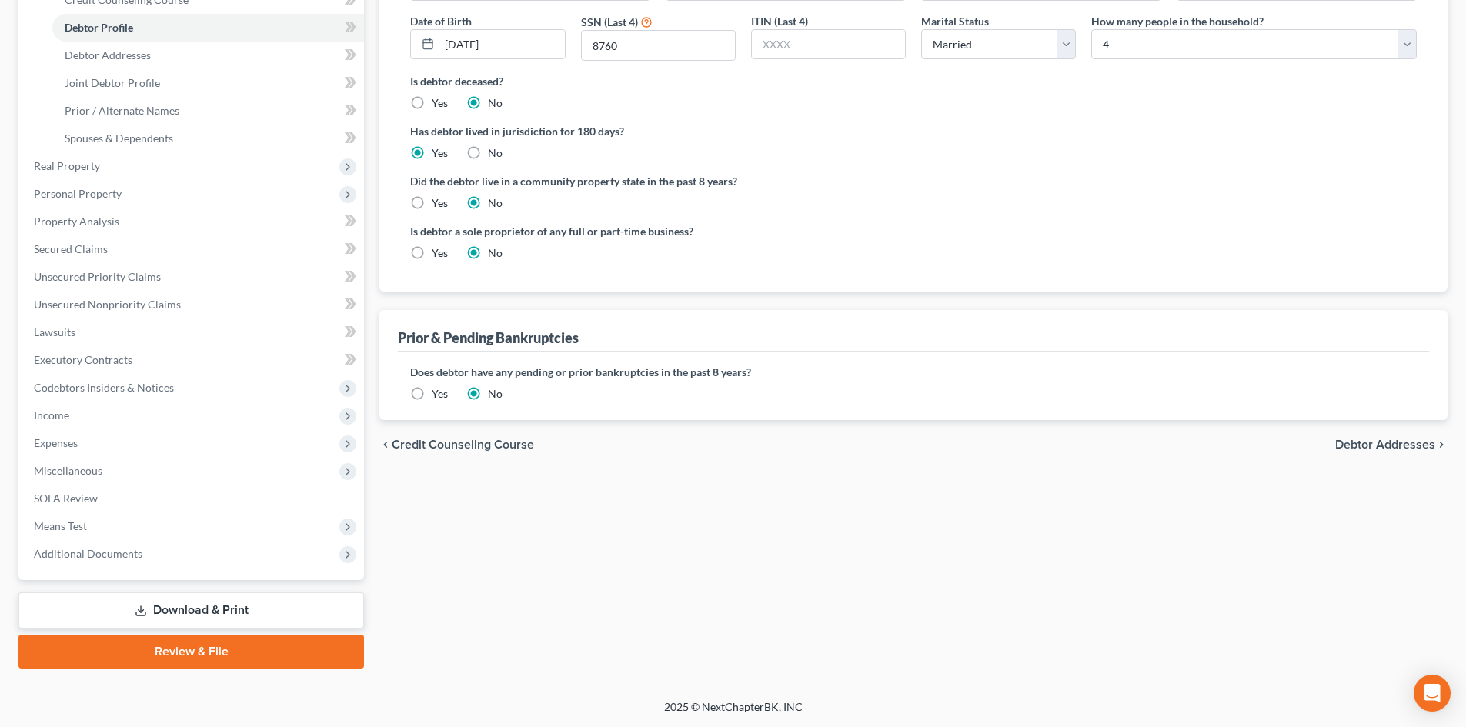
click at [238, 659] on link "Review & File" at bounding box center [191, 652] width 346 height 34
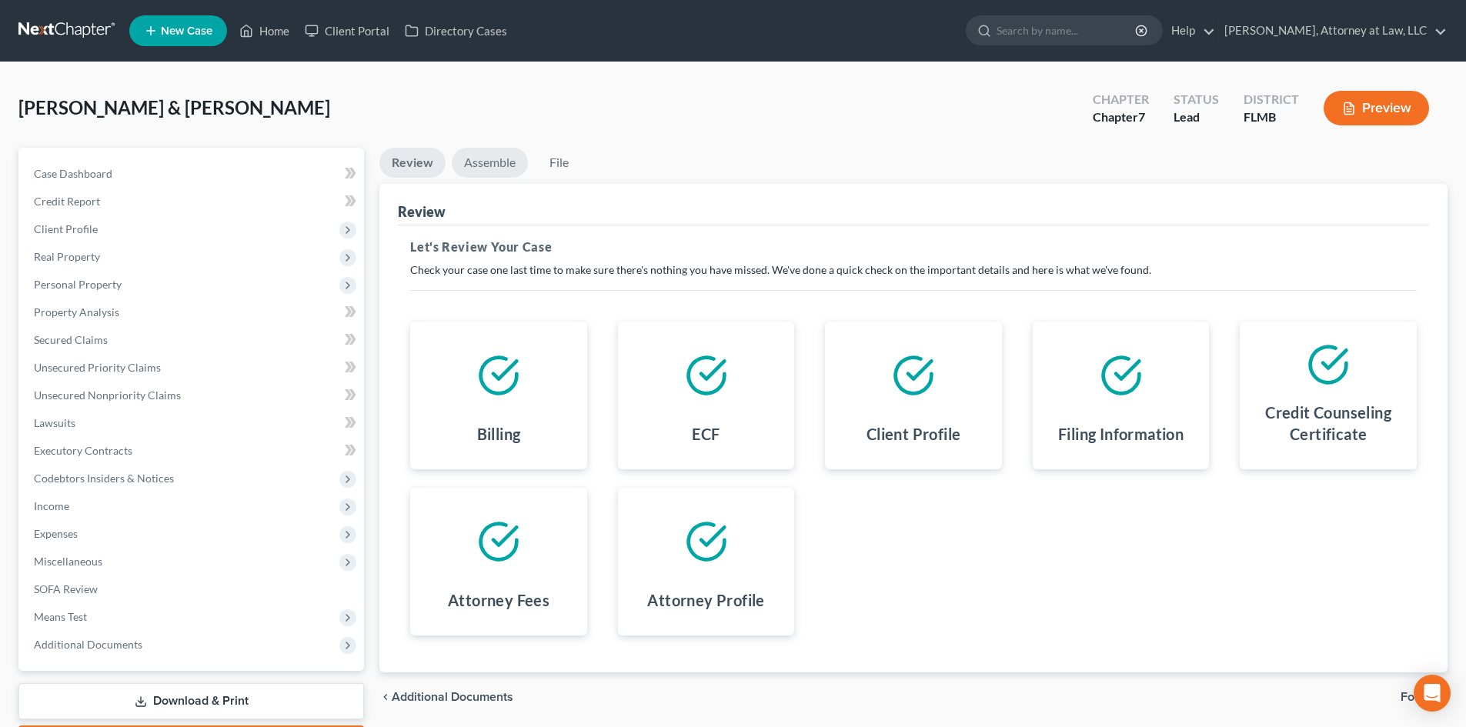
click at [509, 162] on link "Assemble" at bounding box center [490, 163] width 76 height 30
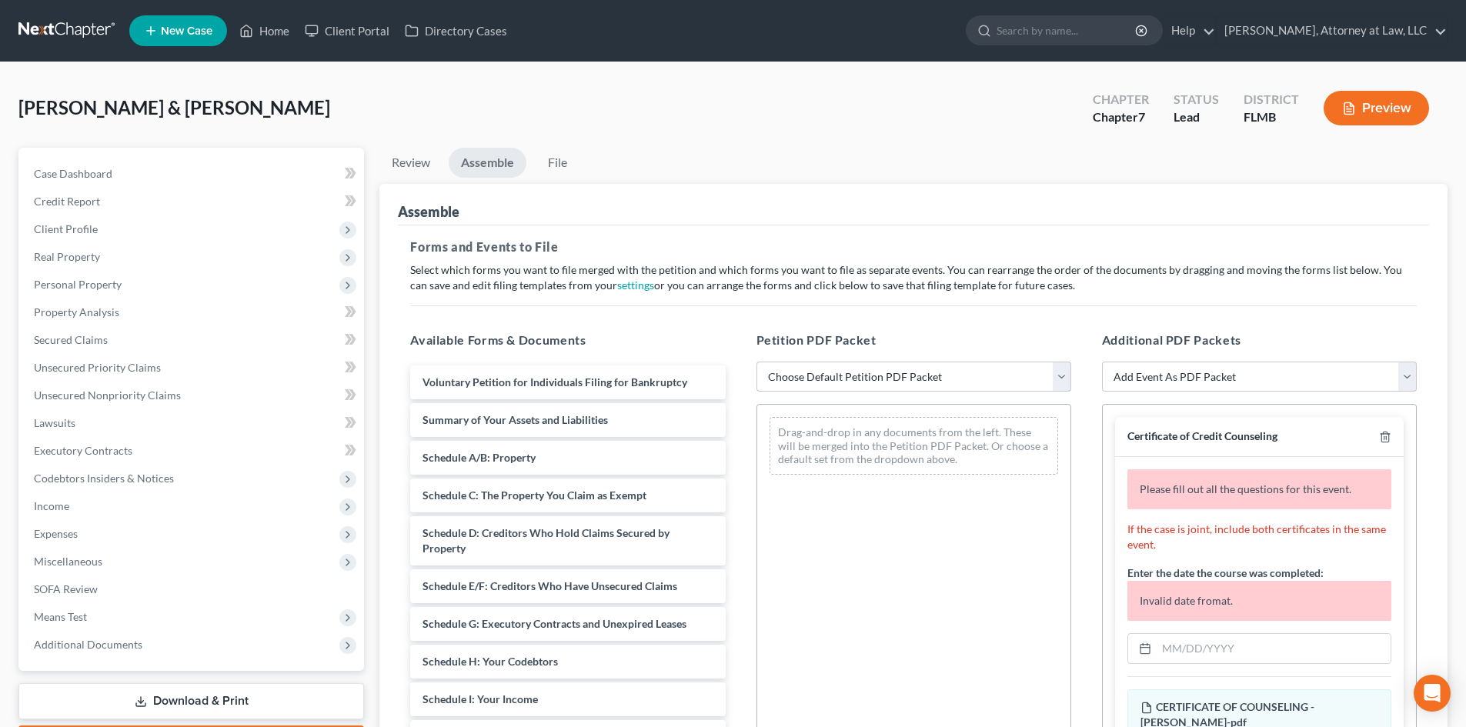
click at [786, 371] on select "Choose Default Petition PDF Packet Complete Bankruptcy Petition (all forms and …" at bounding box center [913, 377] width 315 height 31
select select "0"
click at [756, 362] on select "Choose Default Petition PDF Packet Complete Bankruptcy Petition (all forms and …" at bounding box center [913, 377] width 315 height 31
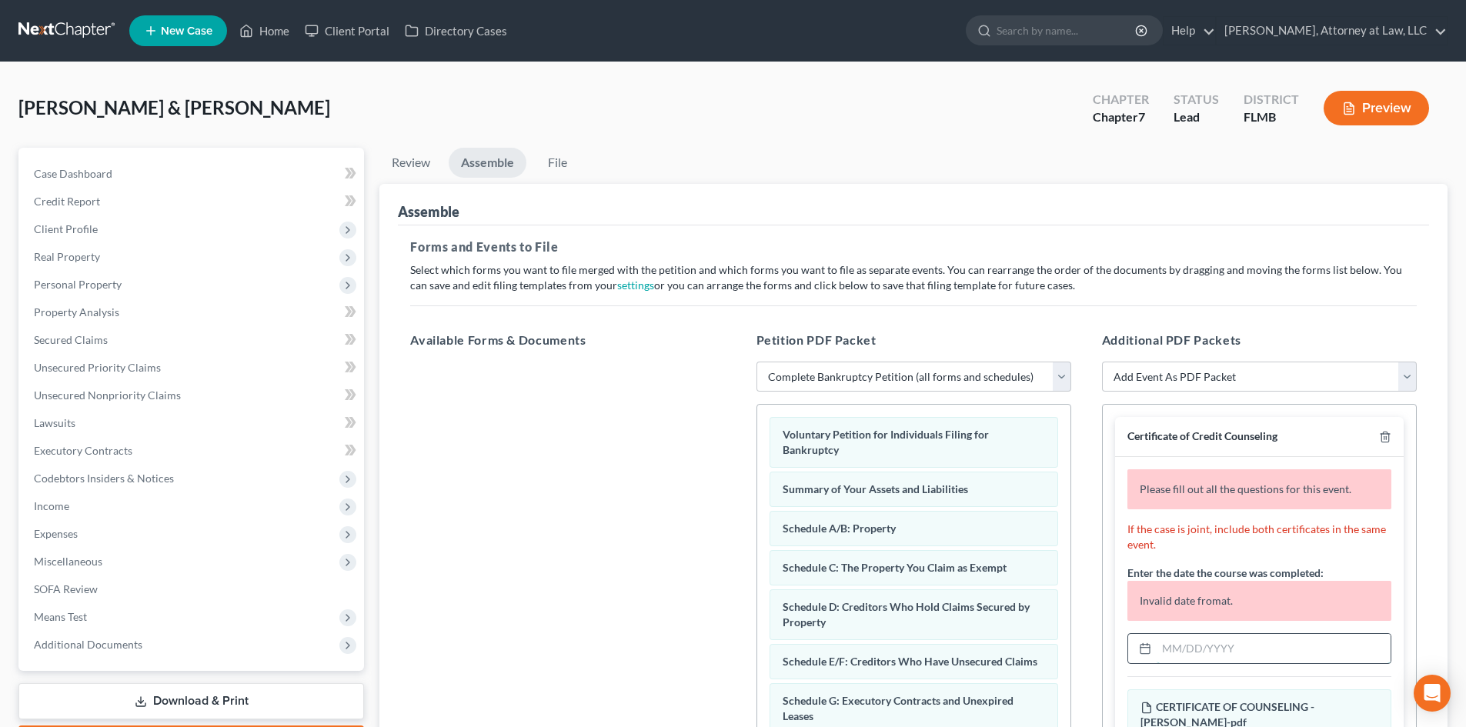
click at [1193, 645] on input "text" at bounding box center [1274, 648] width 234 height 29
paste input "[DATE]"
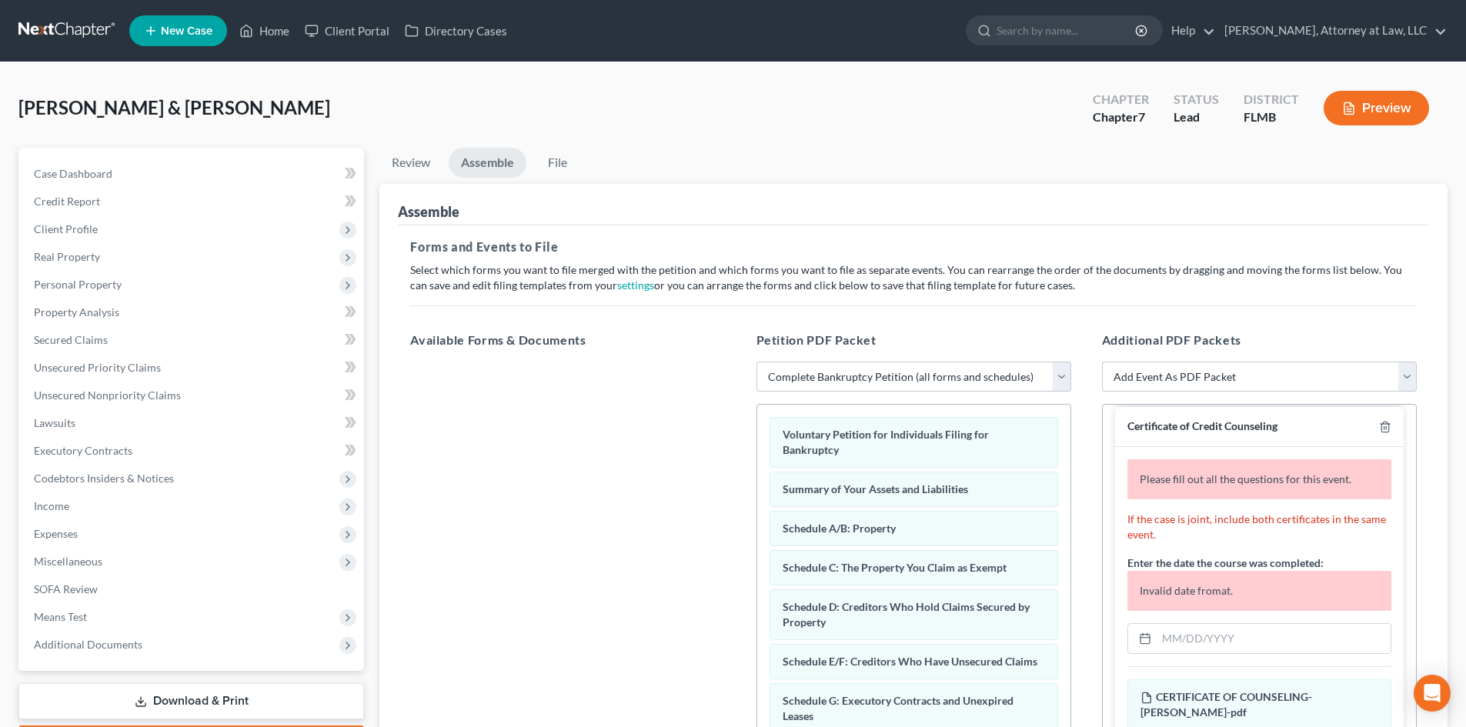
scroll to position [283, 0]
type input "[DATE]"
click at [1235, 637] on input "text" at bounding box center [1274, 637] width 234 height 29
paste input "[DATE]"
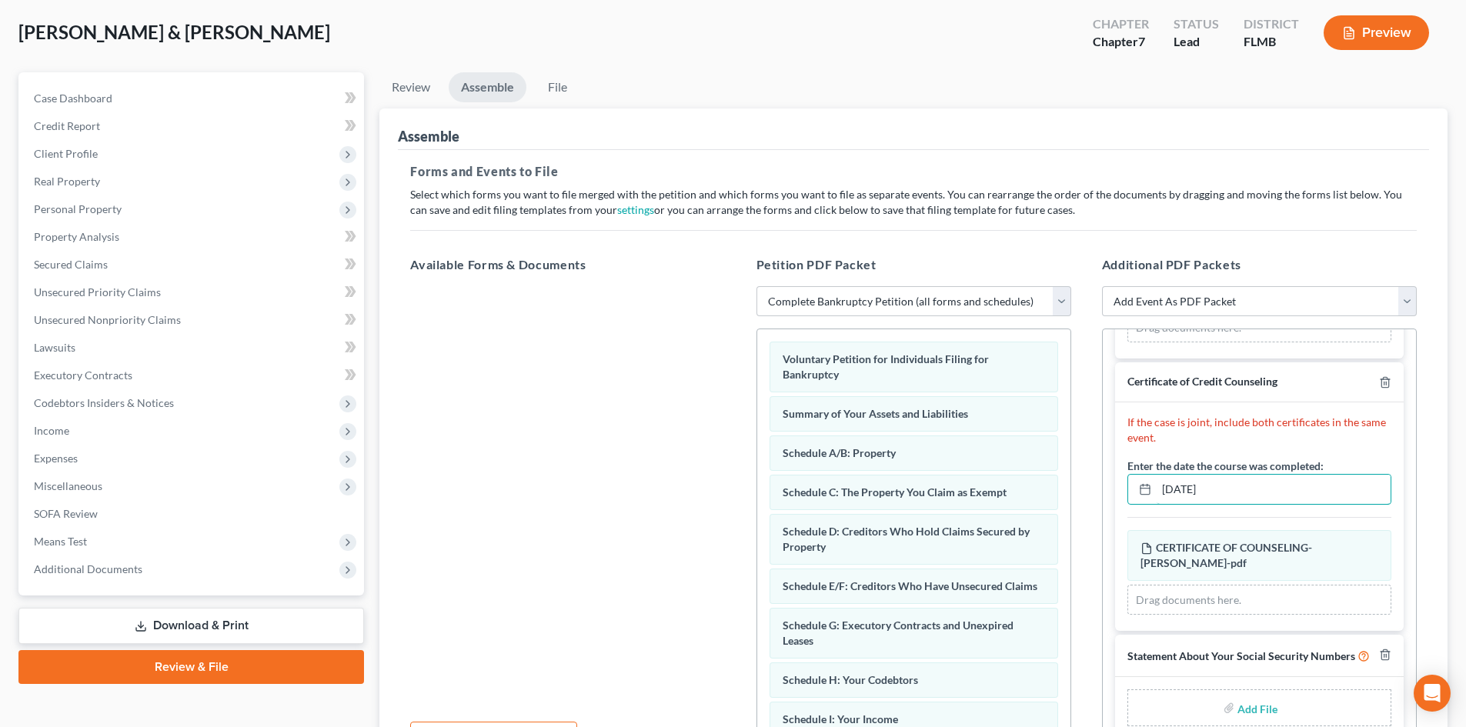
scroll to position [0, 0]
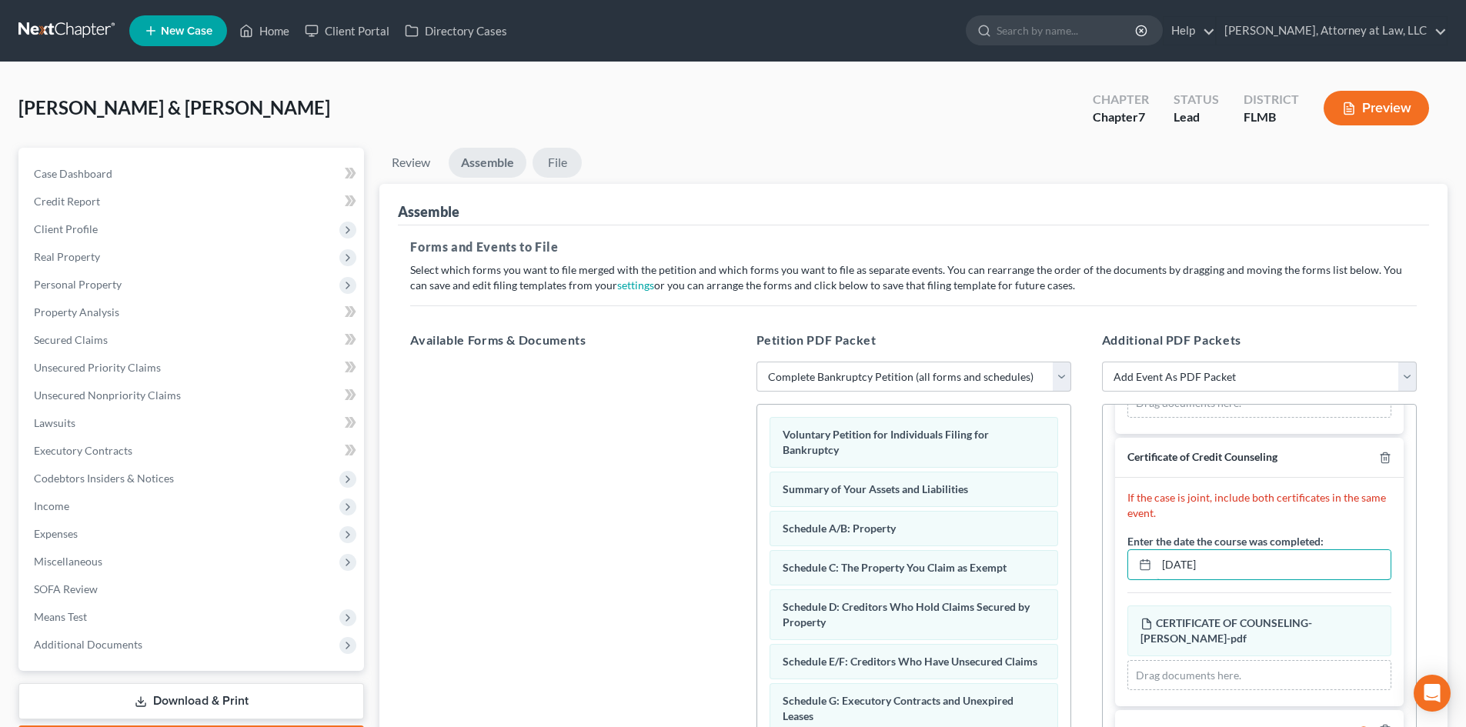
type input "[DATE]"
click at [558, 169] on link "File" at bounding box center [557, 163] width 49 height 30
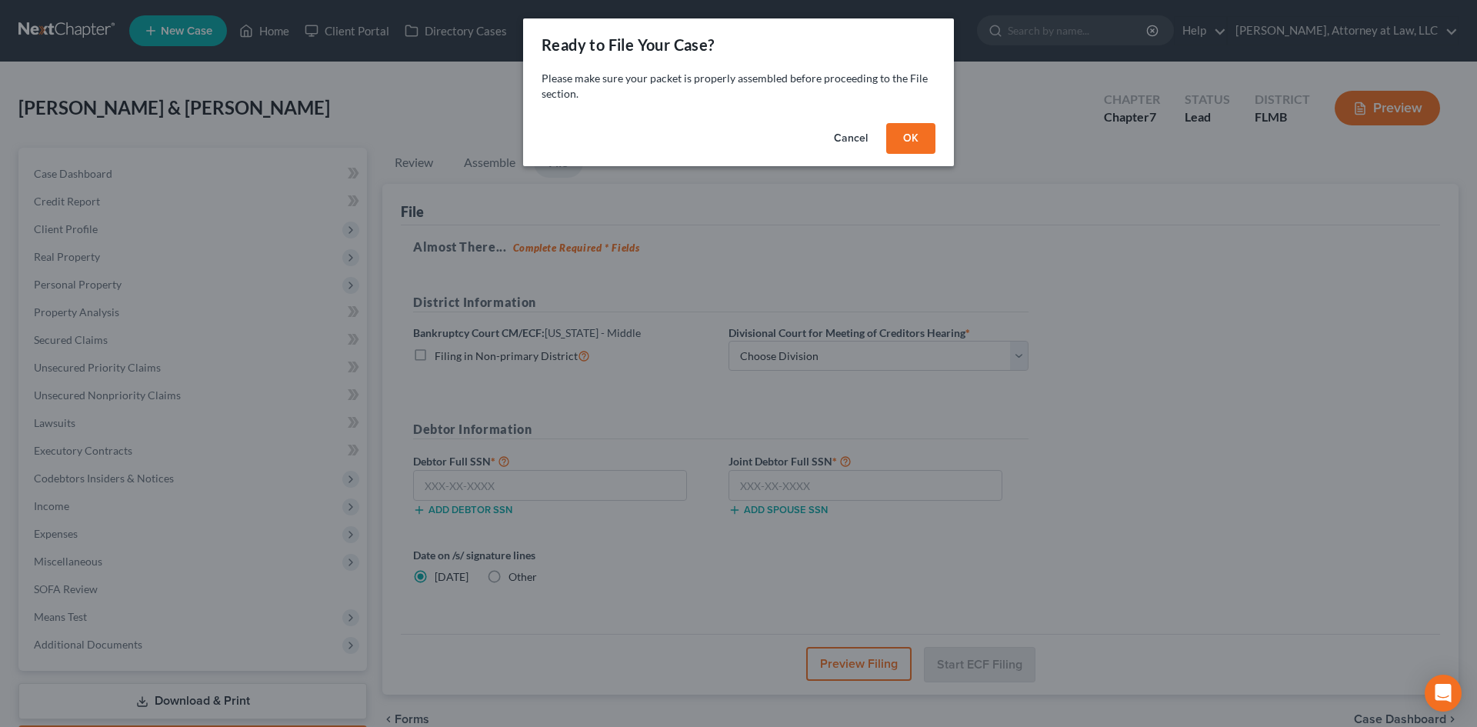
click at [902, 140] on button "OK" at bounding box center [910, 138] width 49 height 31
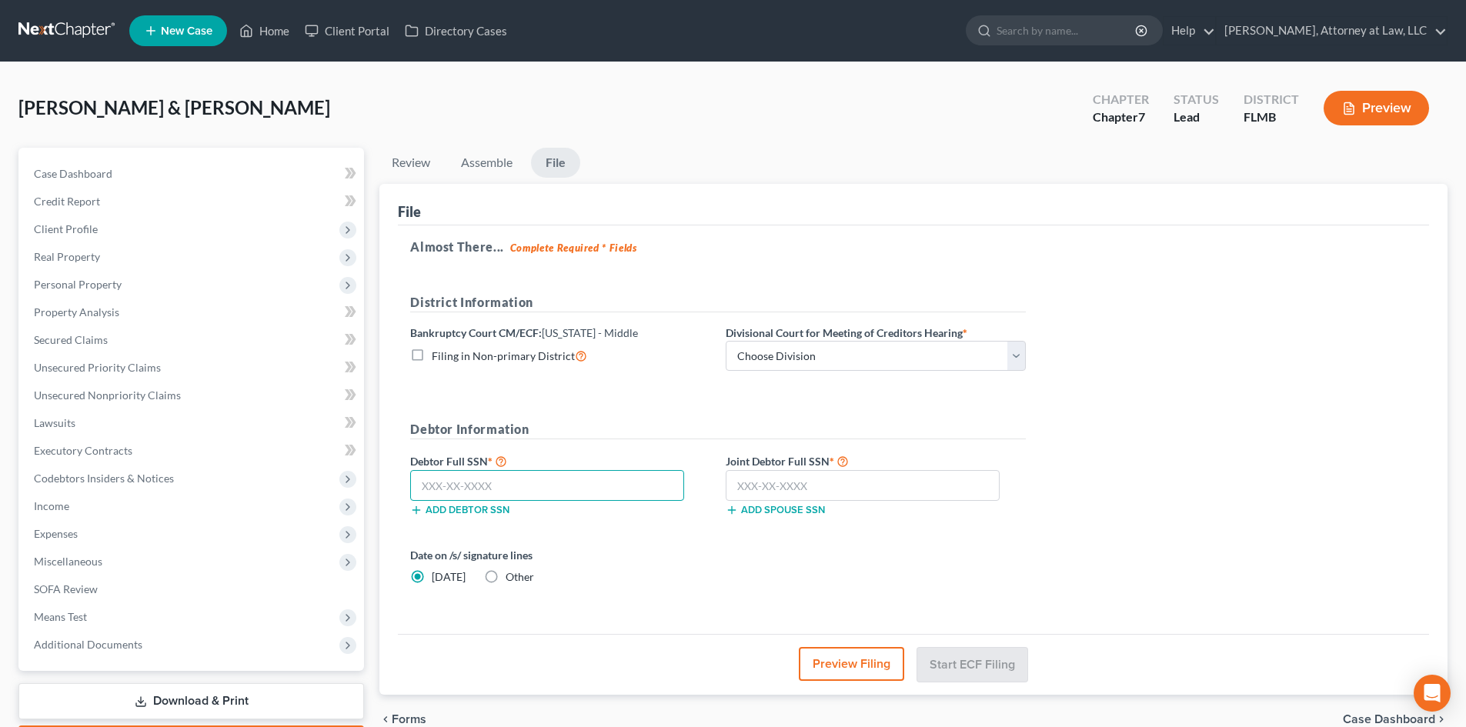
click at [537, 487] on input "text" at bounding box center [547, 485] width 274 height 31
type input "420-06-8760"
click at [753, 482] on input "text" at bounding box center [863, 485] width 274 height 31
type input "103-40-6155"
click at [927, 362] on select "Choose Division [GEOGRAPHIC_DATA][PERSON_NAME] [GEOGRAPHIC_DATA] [GEOGRAPHIC_DA…" at bounding box center [876, 356] width 300 height 31
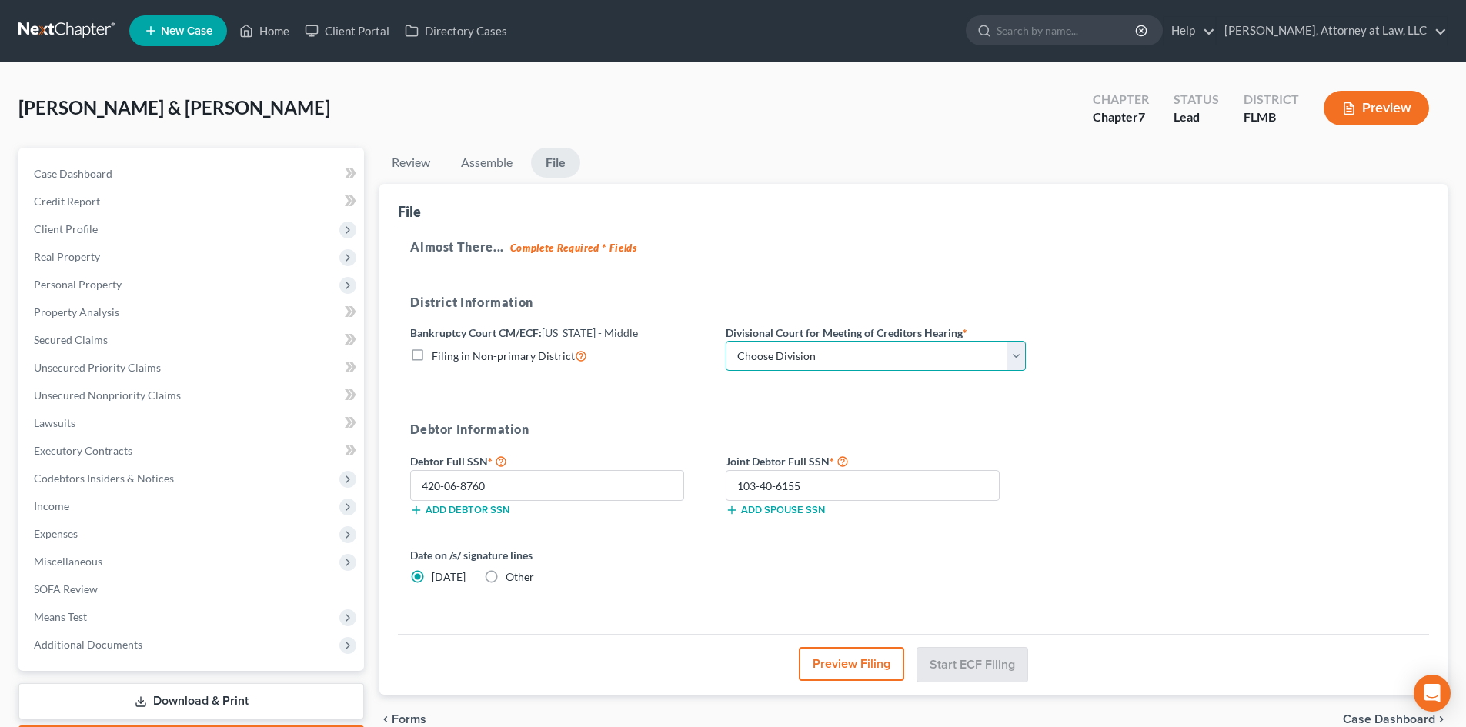
select select "1"
click at [726, 341] on select "Choose Division [GEOGRAPHIC_DATA][PERSON_NAME] [GEOGRAPHIC_DATA] [GEOGRAPHIC_DA…" at bounding box center [876, 356] width 300 height 31
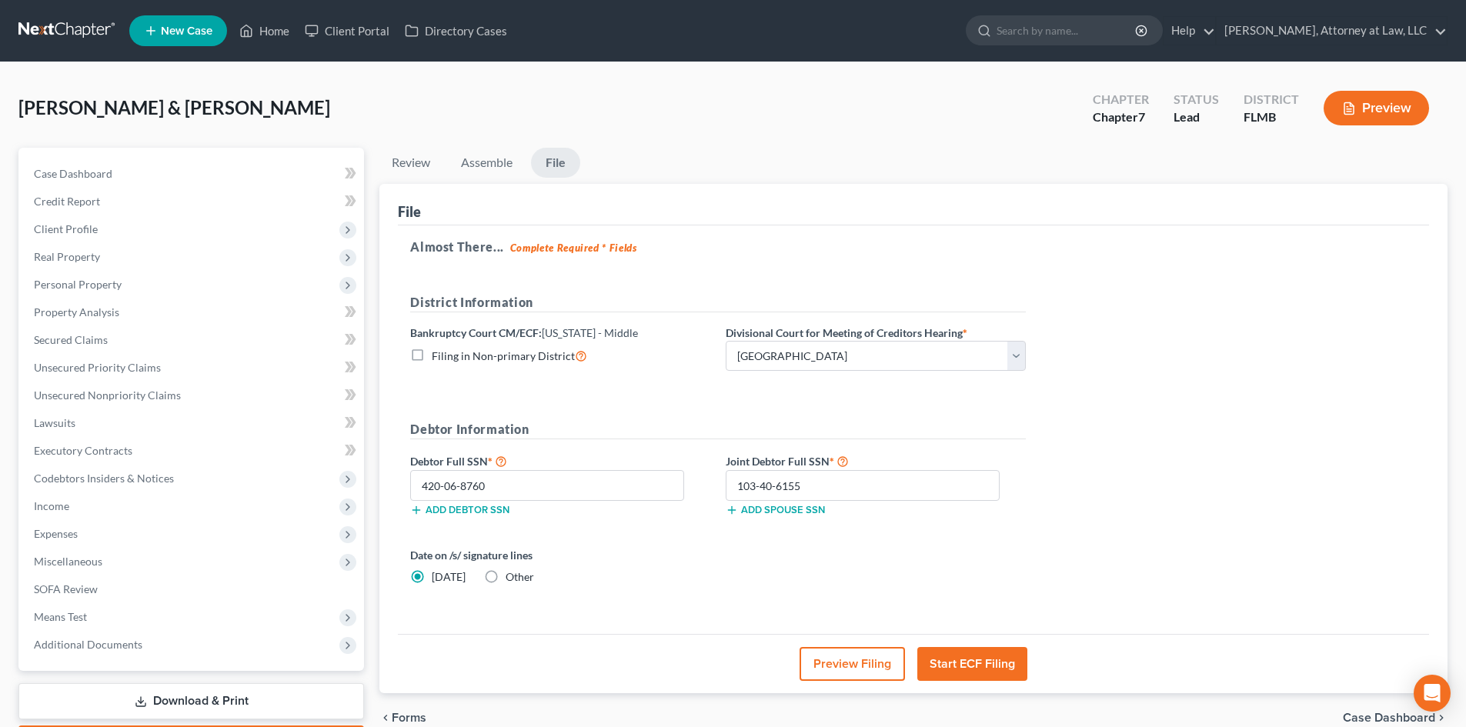
click at [1033, 450] on div "Debtor Information Debtor Full SSN * 420-06-8760 Add debtor SSN Joint Debtor Fu…" at bounding box center [717, 474] width 631 height 109
click at [1083, 412] on div "Almost There... Complete Required * Fields District Information Bankruptcy Cour…" at bounding box center [913, 429] width 1031 height 409
click at [965, 655] on button "Start ECF Filing" at bounding box center [972, 664] width 110 height 34
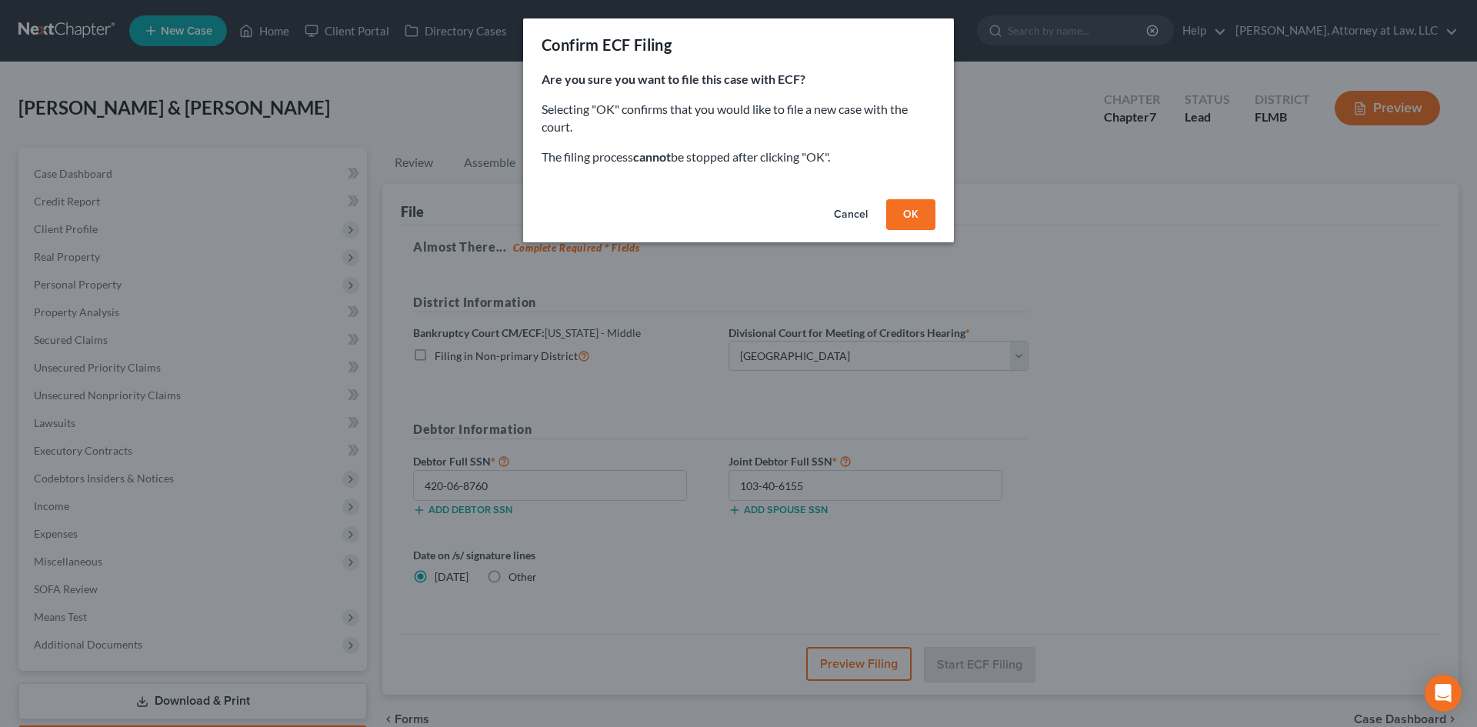
click at [920, 221] on button "OK" at bounding box center [910, 214] width 49 height 31
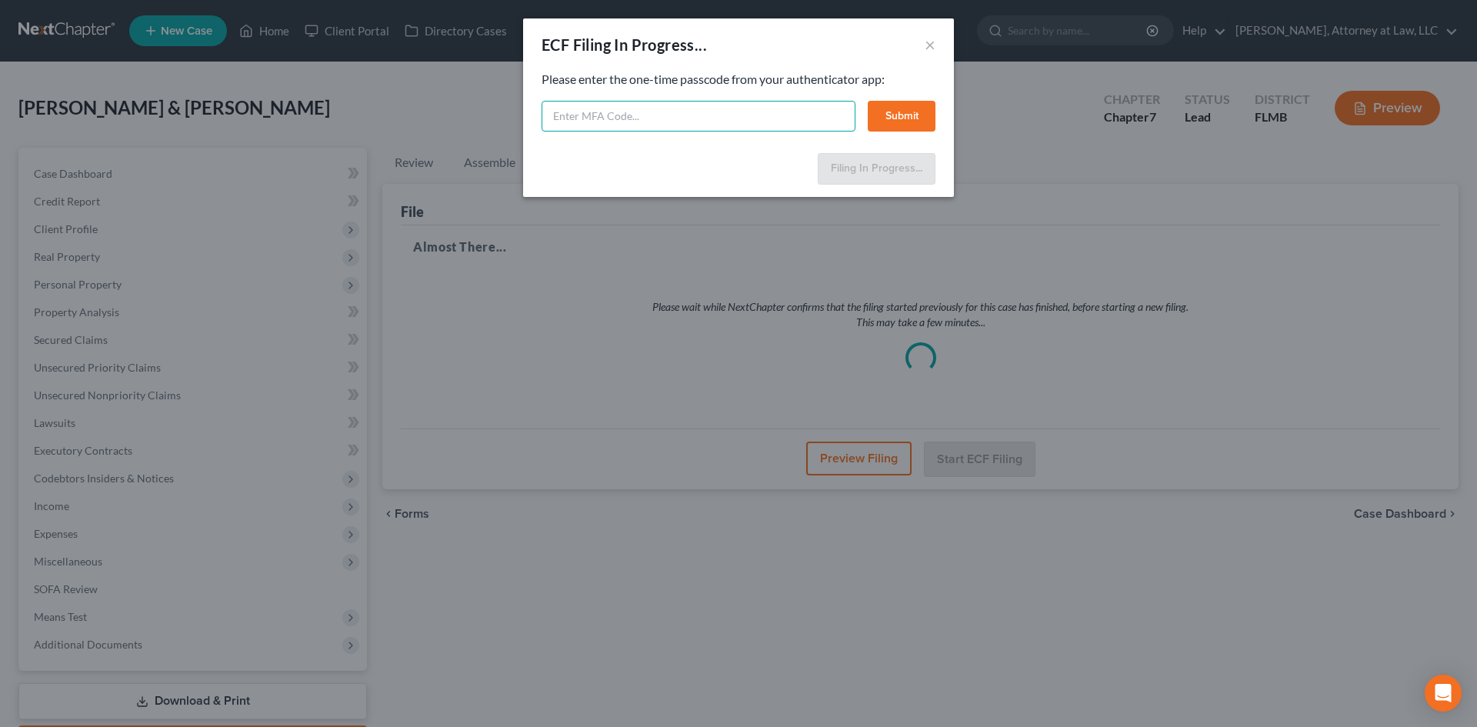
click at [724, 115] on input "text" at bounding box center [699, 116] width 314 height 31
type input "586400"
click at [889, 114] on button "Submit" at bounding box center [902, 116] width 68 height 31
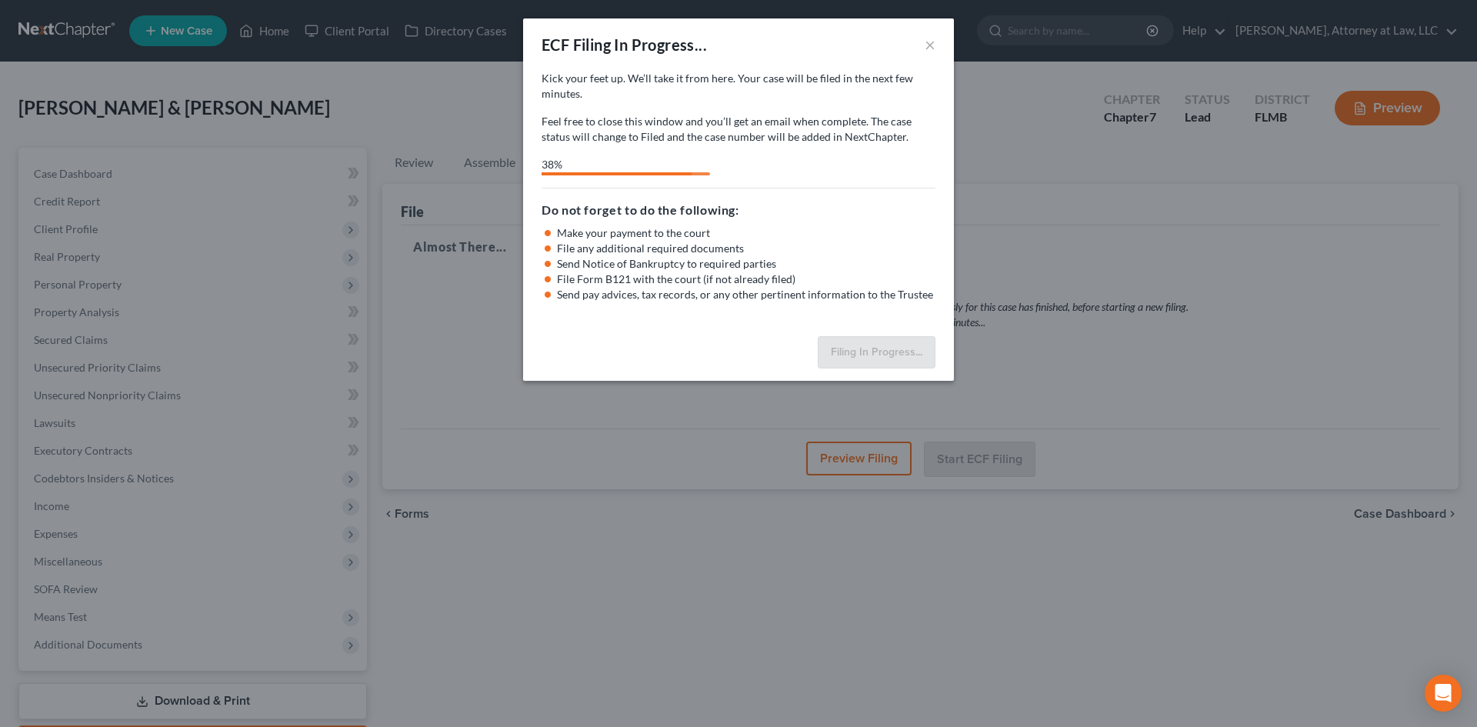
select select "1"
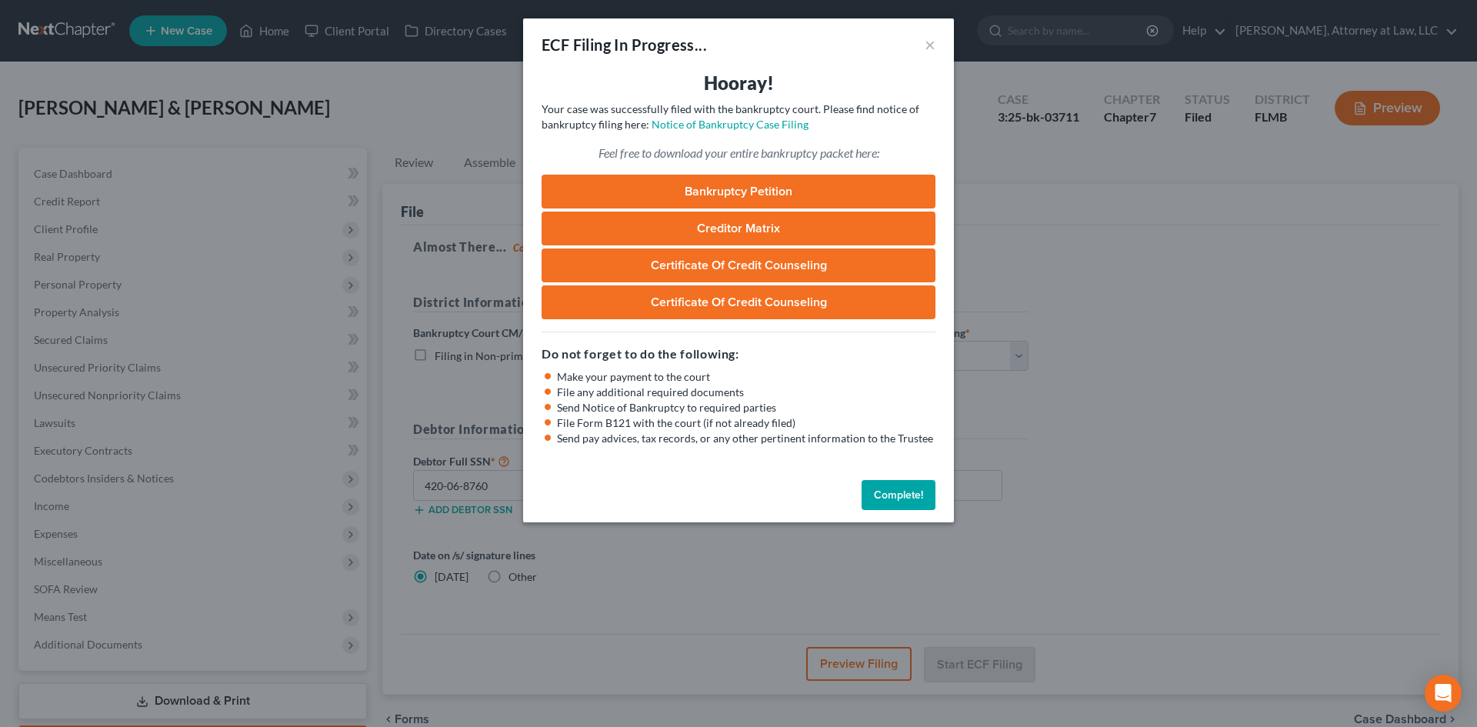
click at [917, 490] on button "Complete!" at bounding box center [899, 495] width 74 height 31
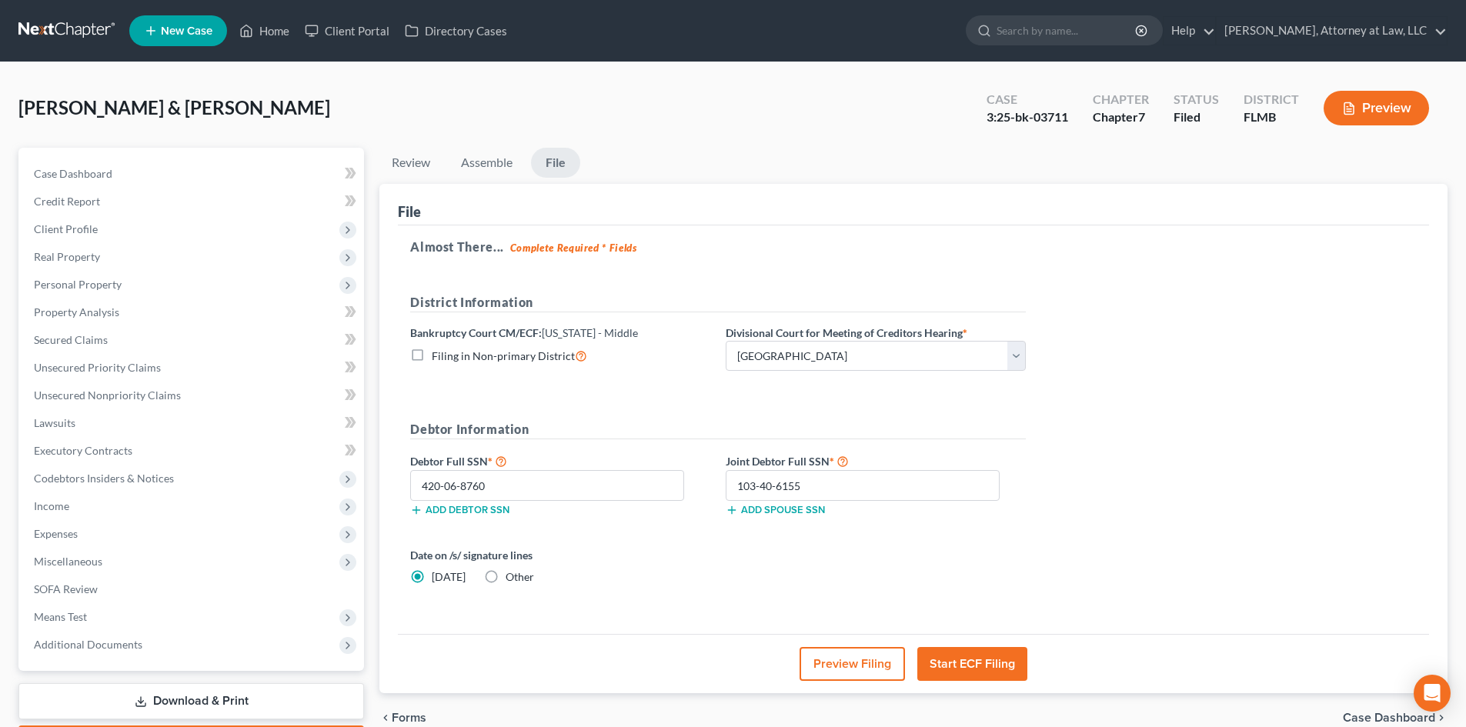
click at [1083, 526] on div "Almost There... Complete Required * Fields District Information Bankruptcy Cour…" at bounding box center [913, 429] width 1031 height 409
click at [276, 30] on link "Home" at bounding box center [264, 31] width 65 height 28
